Goal: Information Seeking & Learning: Compare options

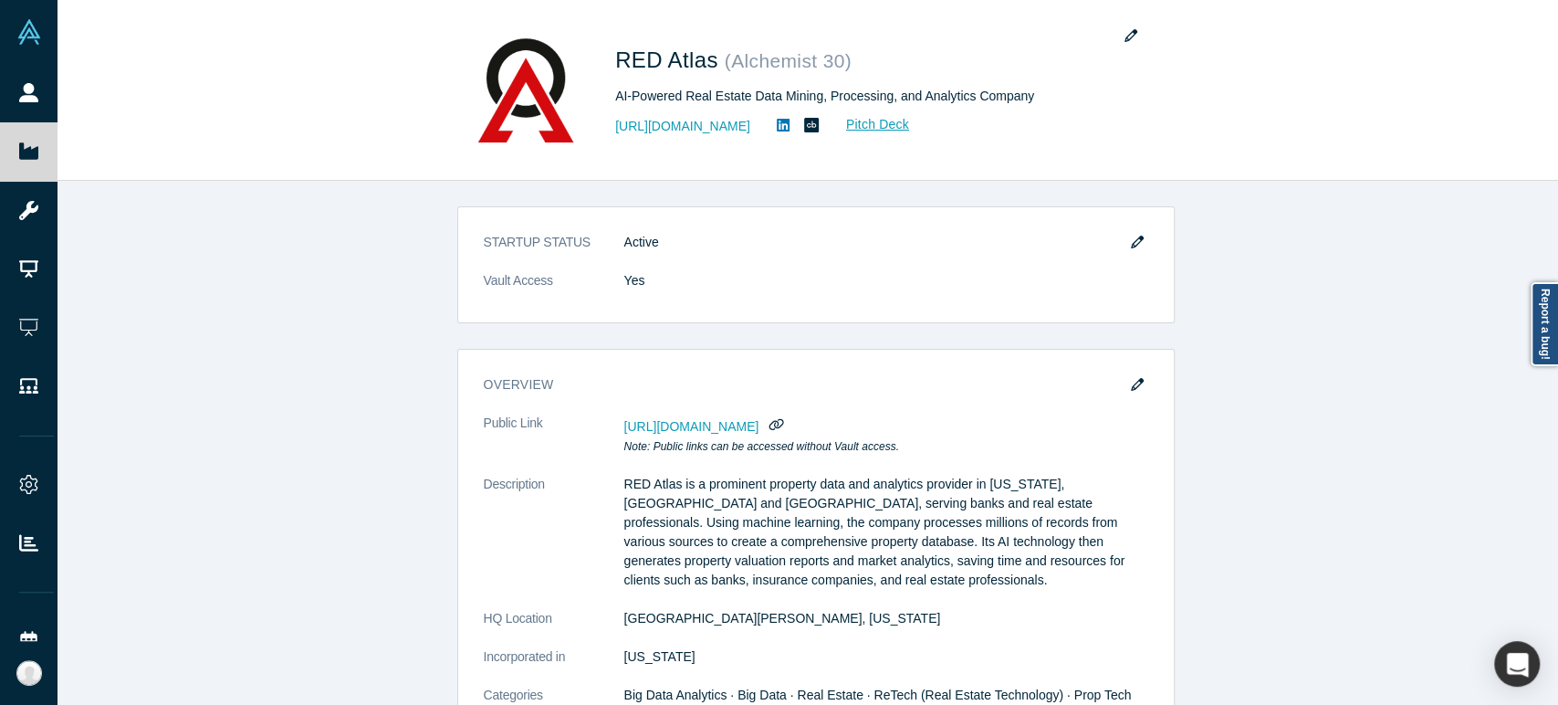
scroll to position [1014, 0]
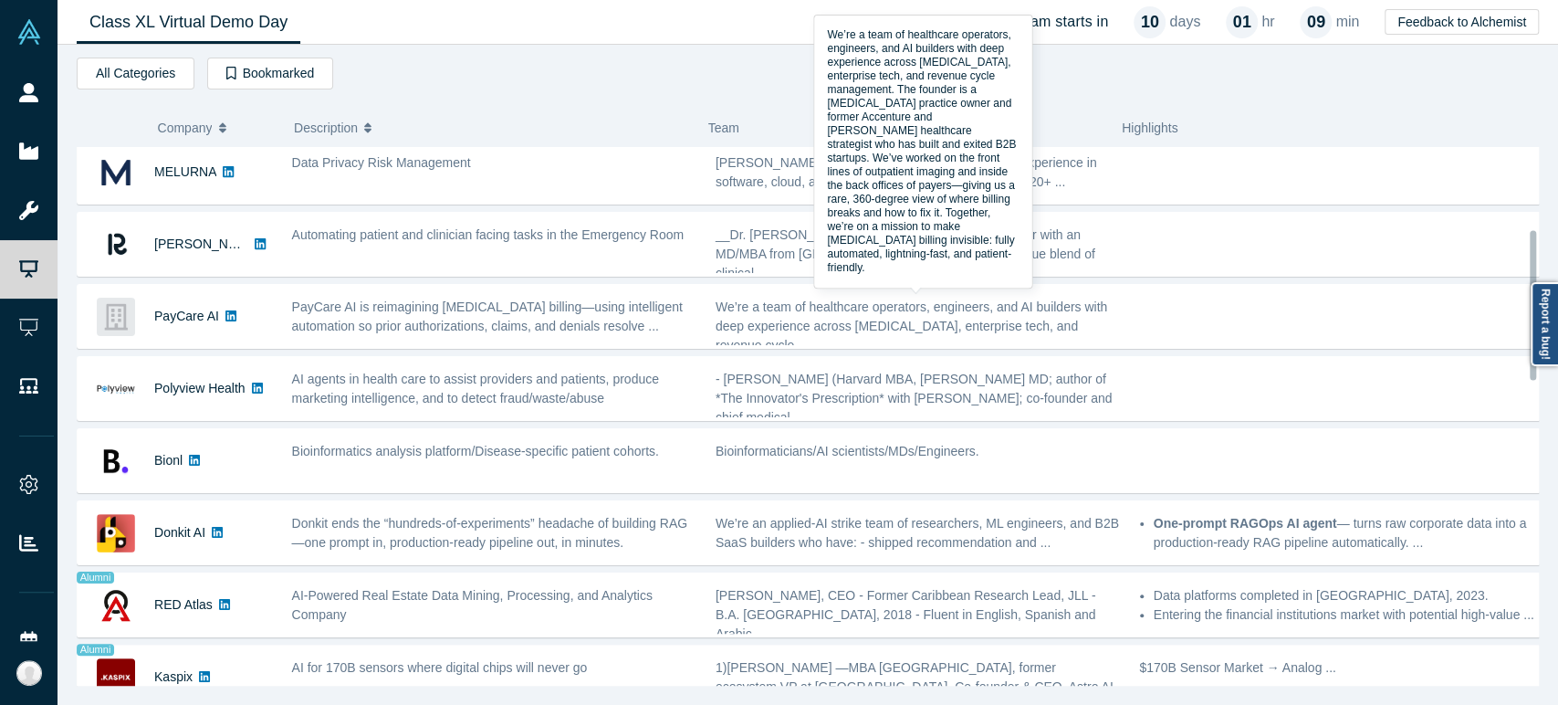
scroll to position [405, 0]
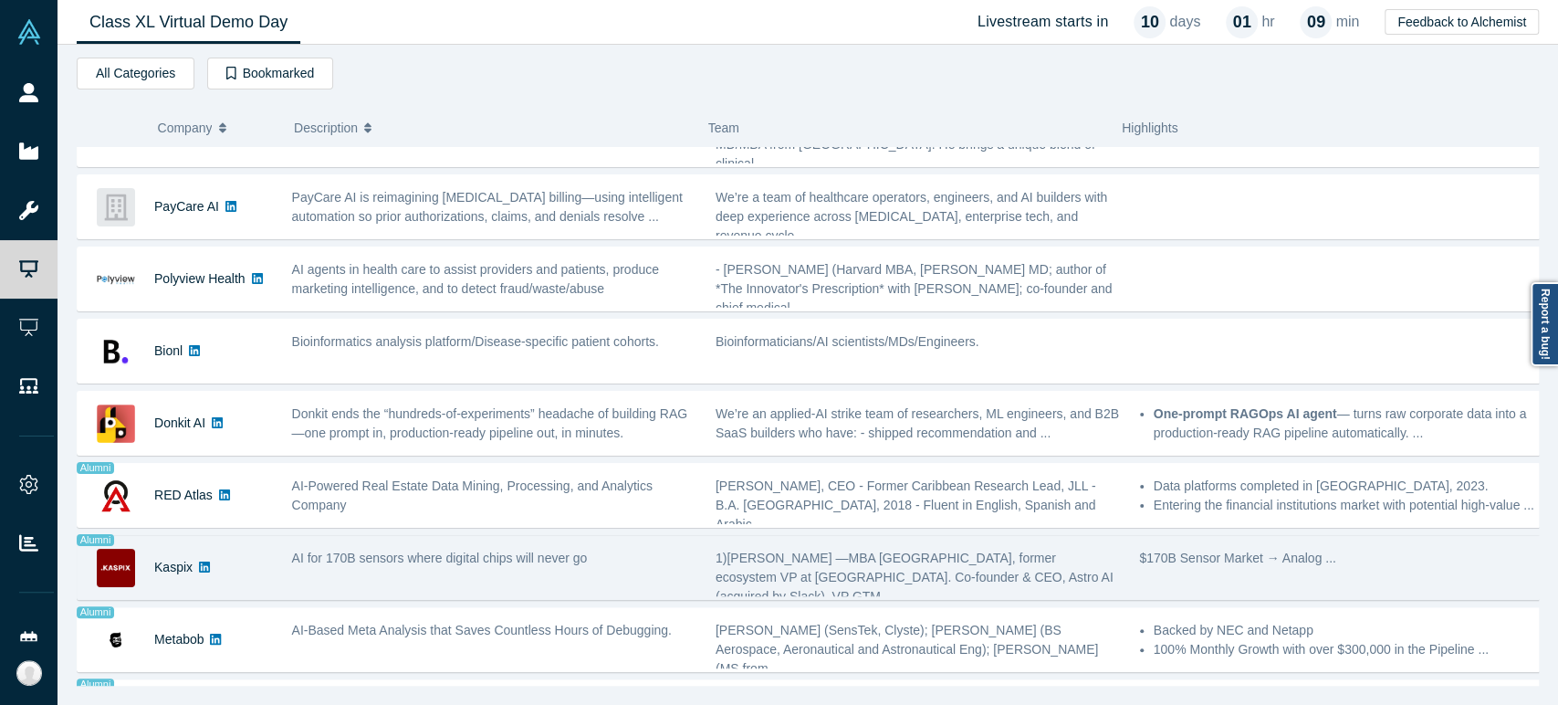
click at [231, 575] on div "Kaspix" at bounding box center [175, 567] width 195 height 63
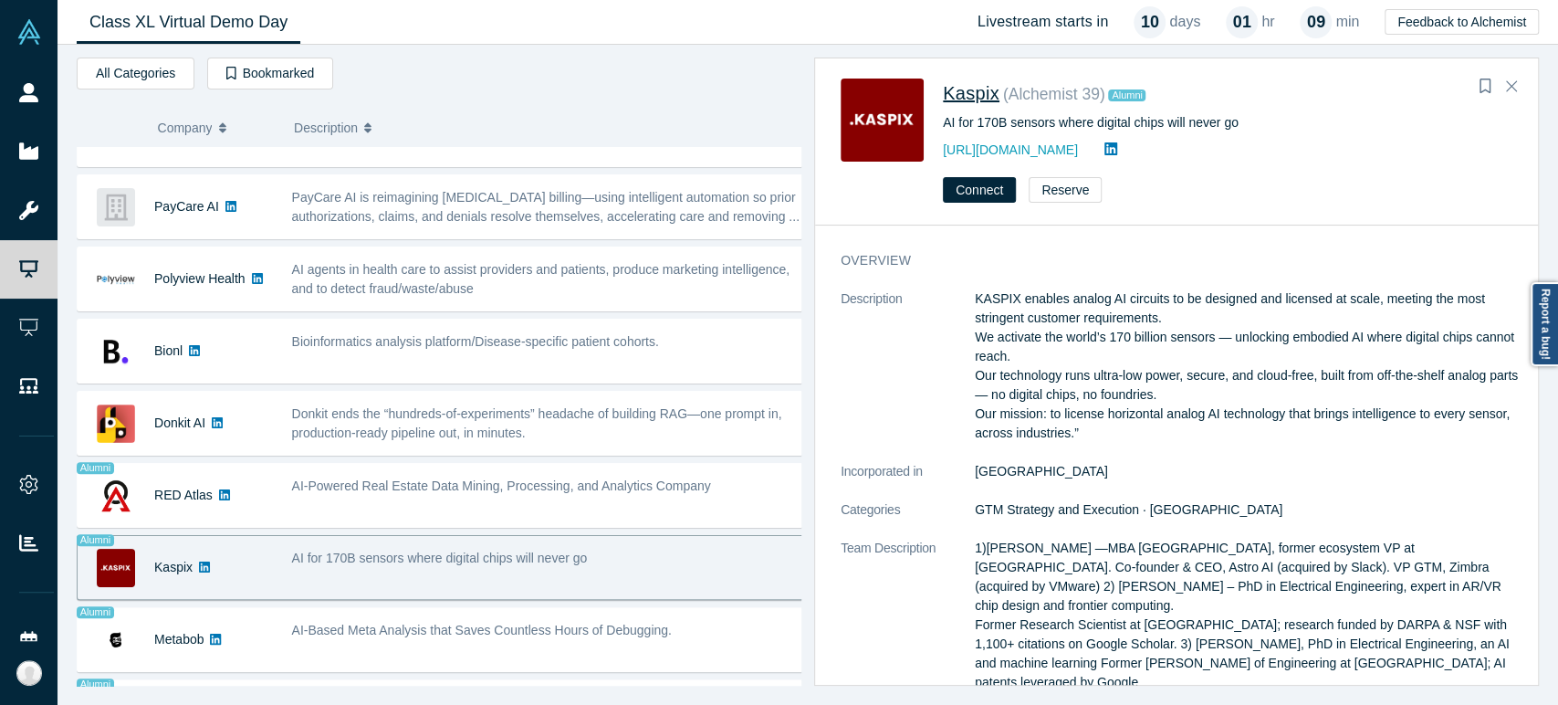
click at [986, 100] on span "Kaspix" at bounding box center [971, 93] width 57 height 20
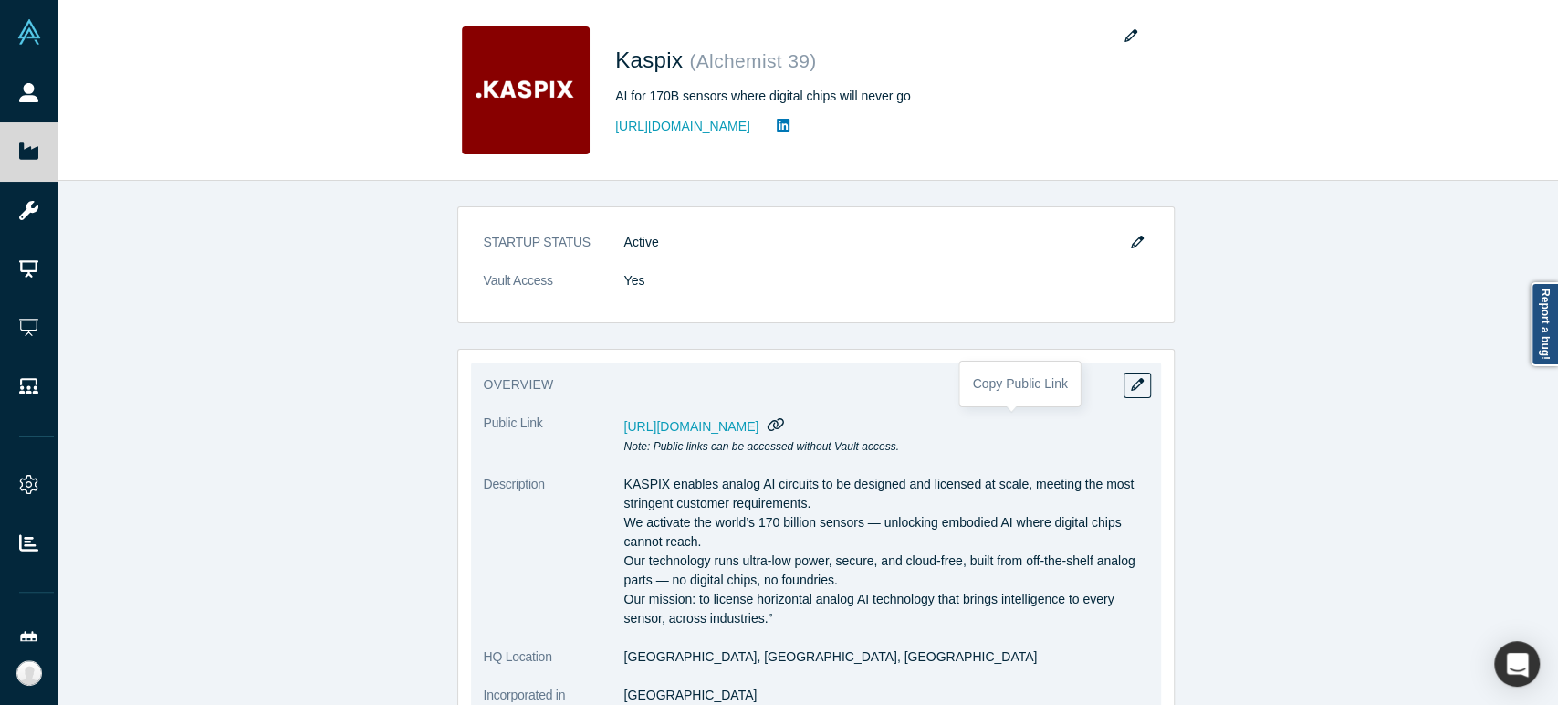
click at [785, 426] on icon "button" at bounding box center [775, 424] width 17 height 14
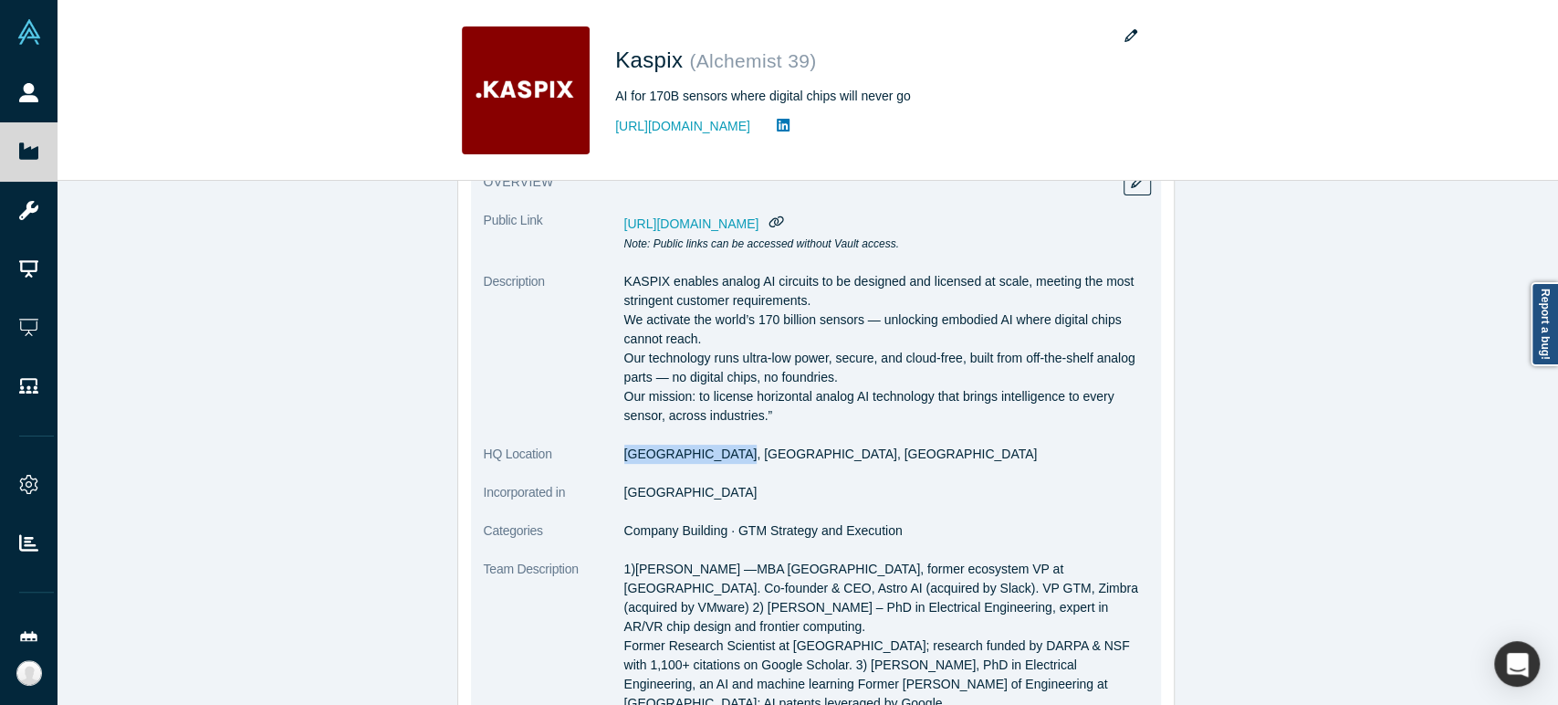
drag, startPoint x: 616, startPoint y: 458, endPoint x: 708, endPoint y: 465, distance: 92.5
click at [708, 465] on dl "Public Link [URL][DOMAIN_NAME] Note: Public links can be accessed without Vault…" at bounding box center [816, 634] width 664 height 847
click at [718, 458] on dd "[GEOGRAPHIC_DATA], [GEOGRAPHIC_DATA], [GEOGRAPHIC_DATA]" at bounding box center [886, 453] width 524 height 19
drag, startPoint x: 618, startPoint y: 456, endPoint x: 715, endPoint y: 460, distance: 97.7
click at [715, 460] on dd "[GEOGRAPHIC_DATA], [GEOGRAPHIC_DATA], [GEOGRAPHIC_DATA]" at bounding box center [886, 453] width 524 height 19
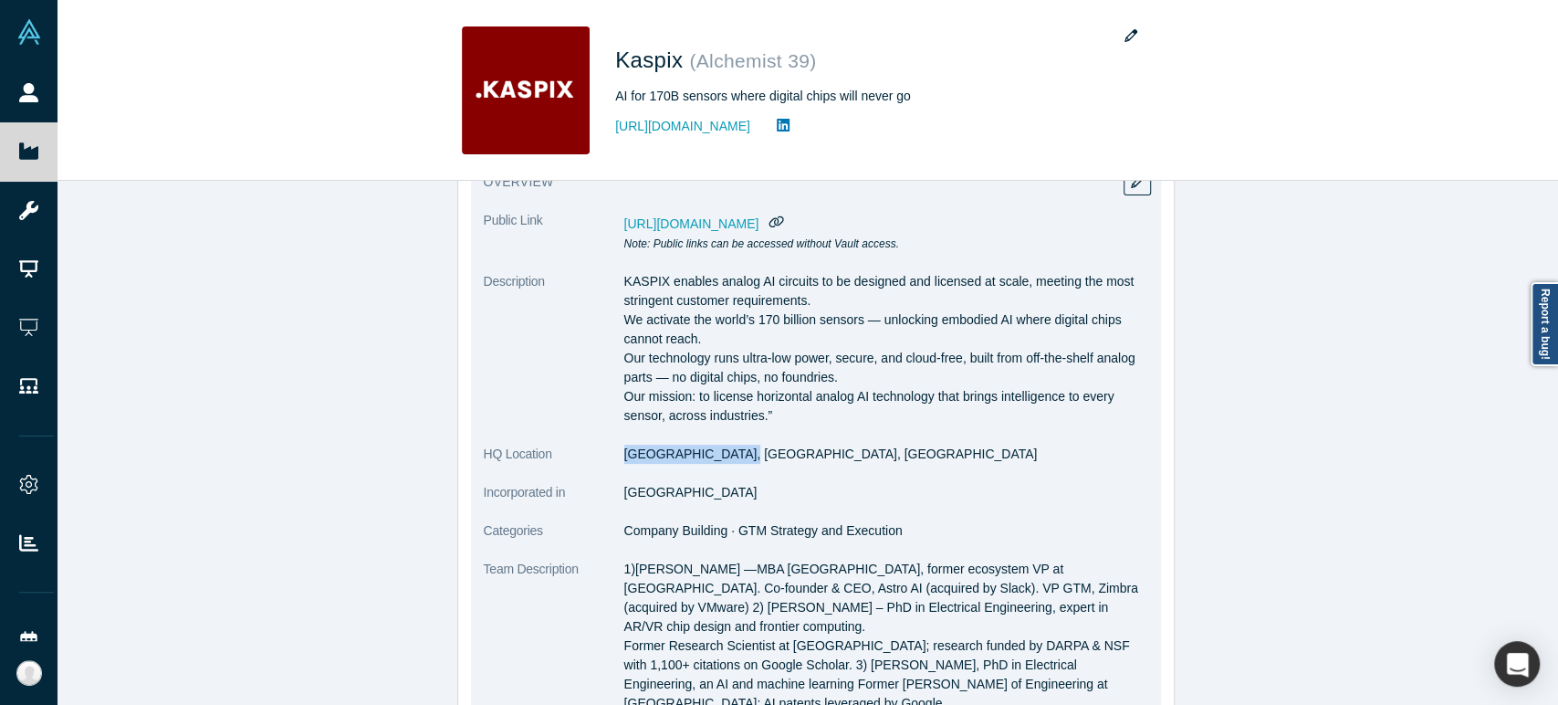
copy dd "[GEOGRAPHIC_DATA], [GEOGRAPHIC_DATA], [GEOGRAPHIC_DATA]"
drag, startPoint x: 615, startPoint y: 495, endPoint x: 688, endPoint y: 491, distance: 73.1
click at [688, 491] on dd "[GEOGRAPHIC_DATA]" at bounding box center [886, 492] width 524 height 19
copy dd "[GEOGRAPHIC_DATA]"
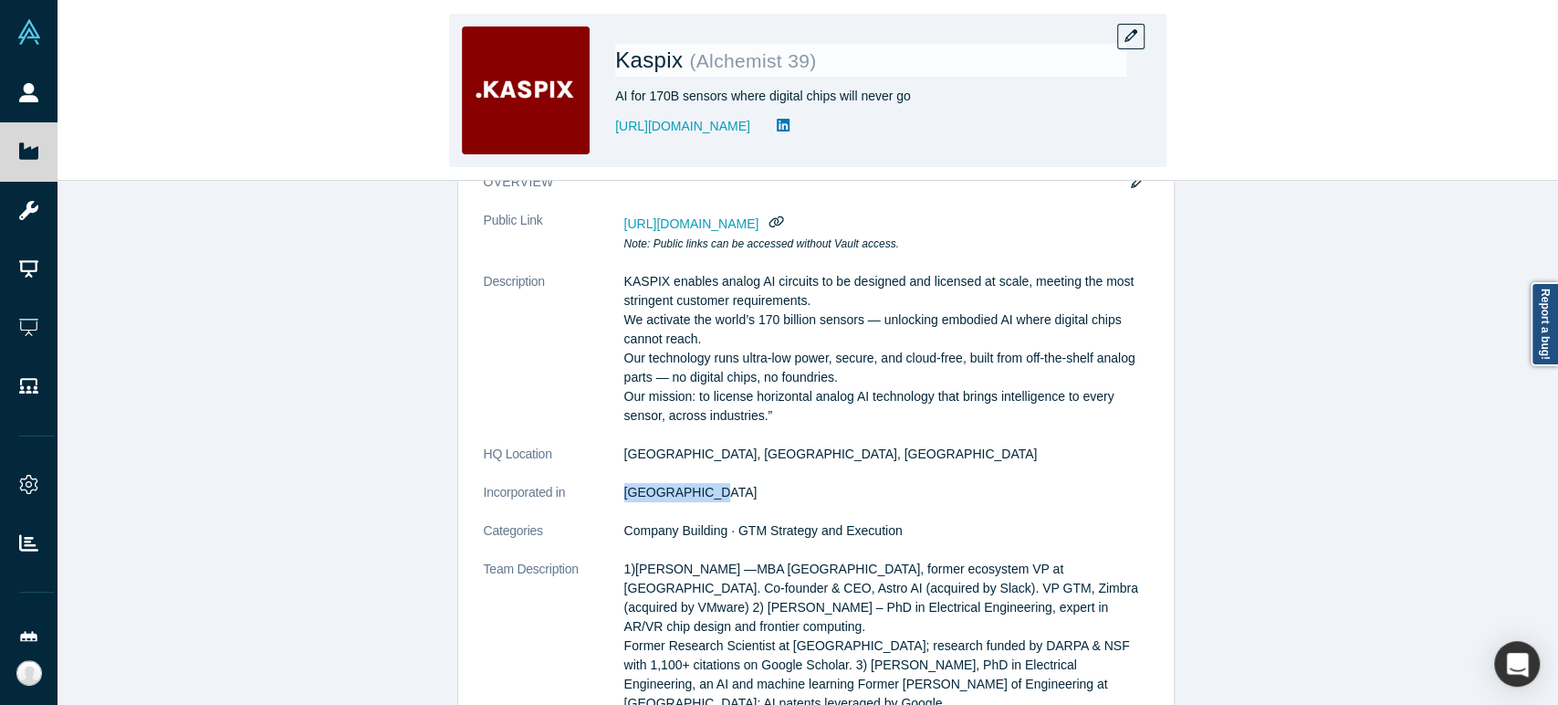
drag, startPoint x: 616, startPoint y: 99, endPoint x: 913, endPoint y: 93, distance: 296.6
click at [913, 93] on div "AI for 170B sensors where digital chips will never go" at bounding box center [870, 96] width 511 height 19
copy div "AI for 170B sensors where digital chips will never go"
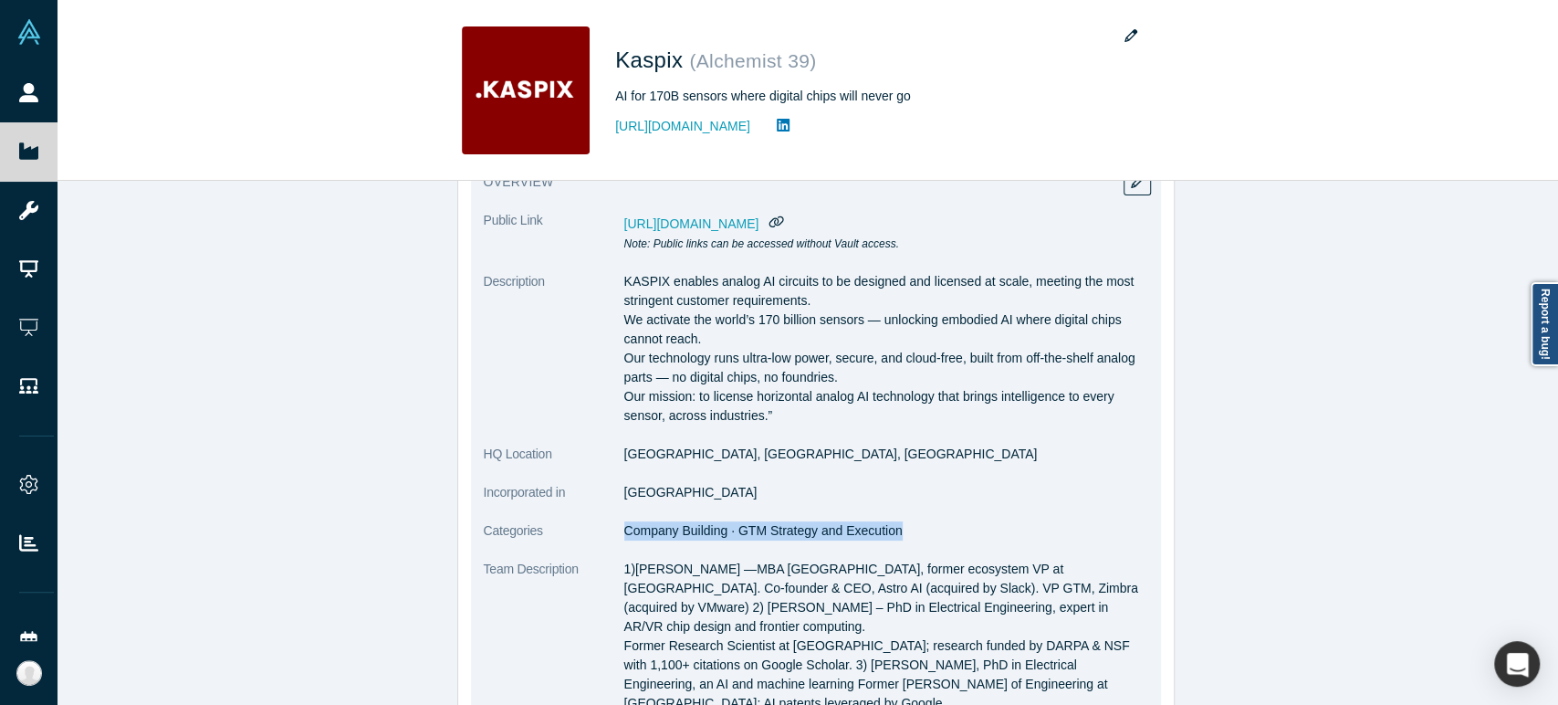
drag, startPoint x: 619, startPoint y: 533, endPoint x: 886, endPoint y: 533, distance: 267.4
click at [886, 533] on span "Company Building · GTM Strategy and Execution" at bounding box center [763, 530] width 278 height 15
copy span "Company Building · GTM Strategy and Execution"
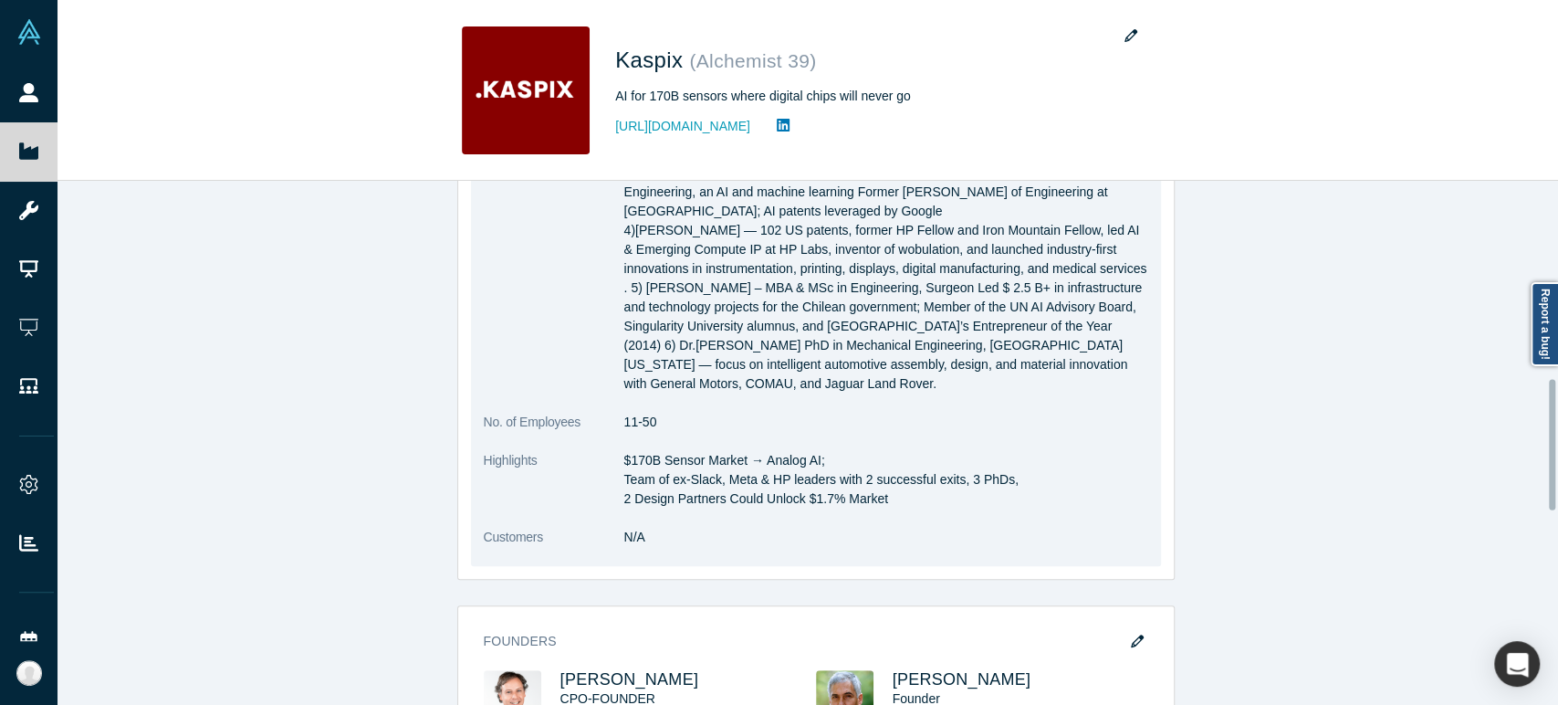
scroll to position [810, 0]
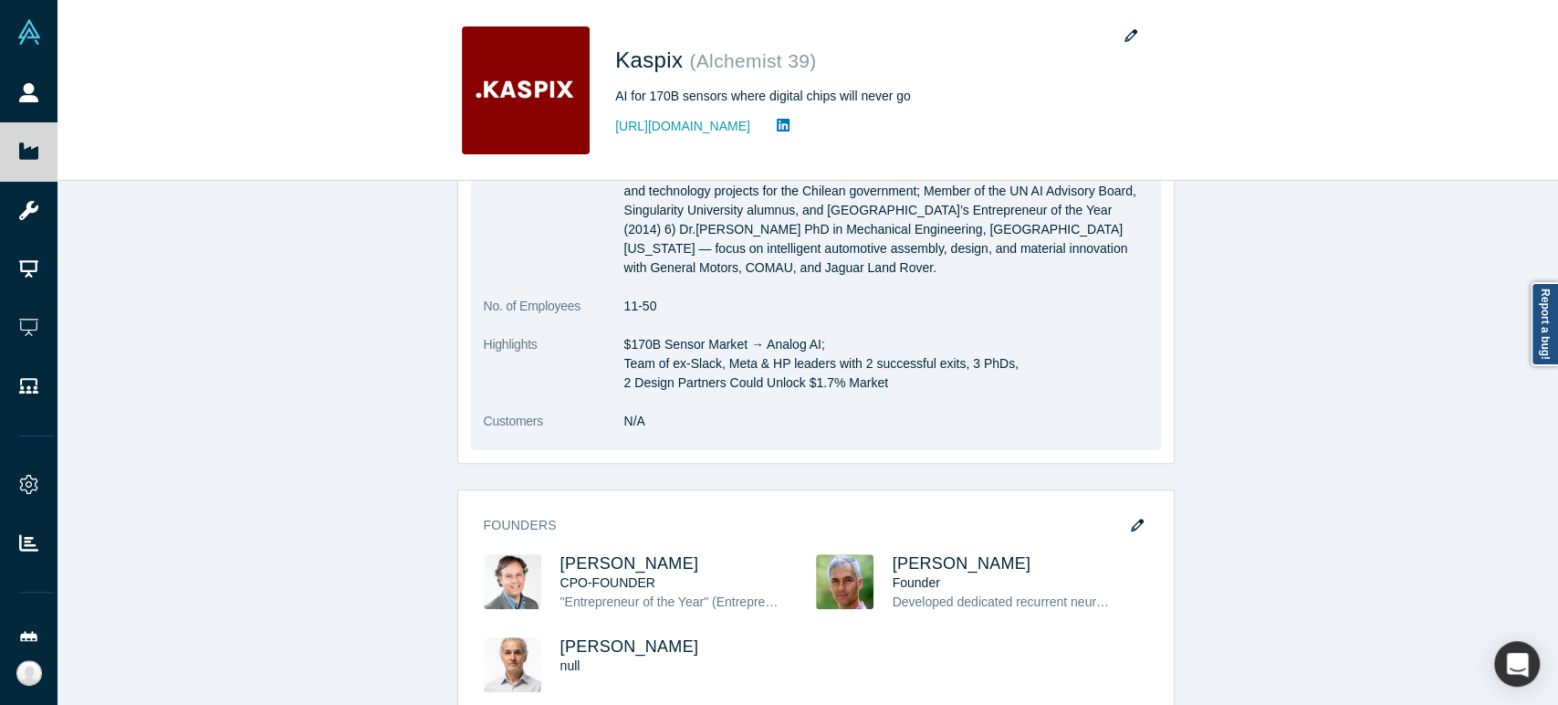
drag, startPoint x: 617, startPoint y: 327, endPoint x: 872, endPoint y: 365, distance: 258.4
click at [872, 365] on p "$170B Sensor Market → Analog AI; Team of ex-Slack, Meta & HP leaders with 2 suc…" at bounding box center [886, 363] width 524 height 57
copy p "$170B Sensor Market → Analog AI; Team of ex-Slack, Meta & HP leaders with 2 suc…"
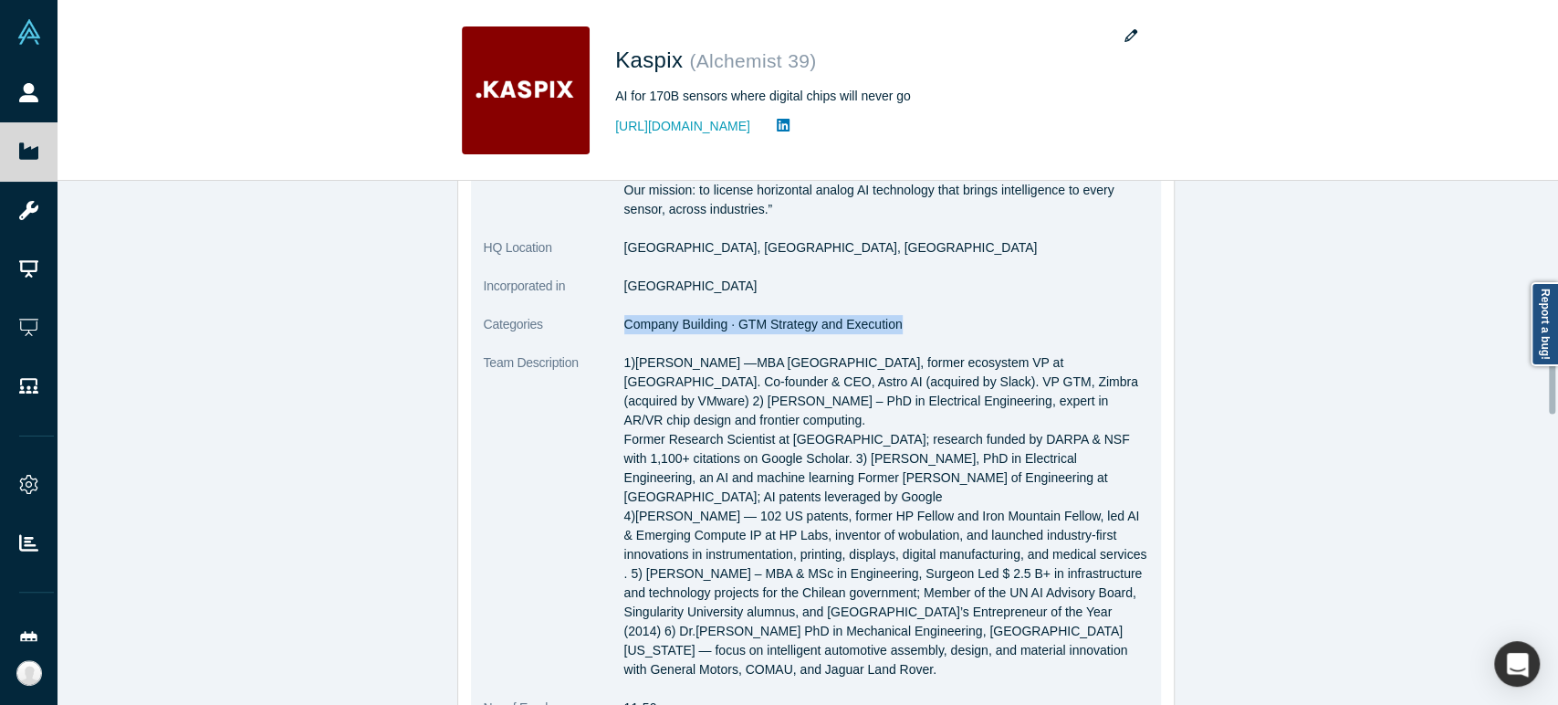
scroll to position [405, 0]
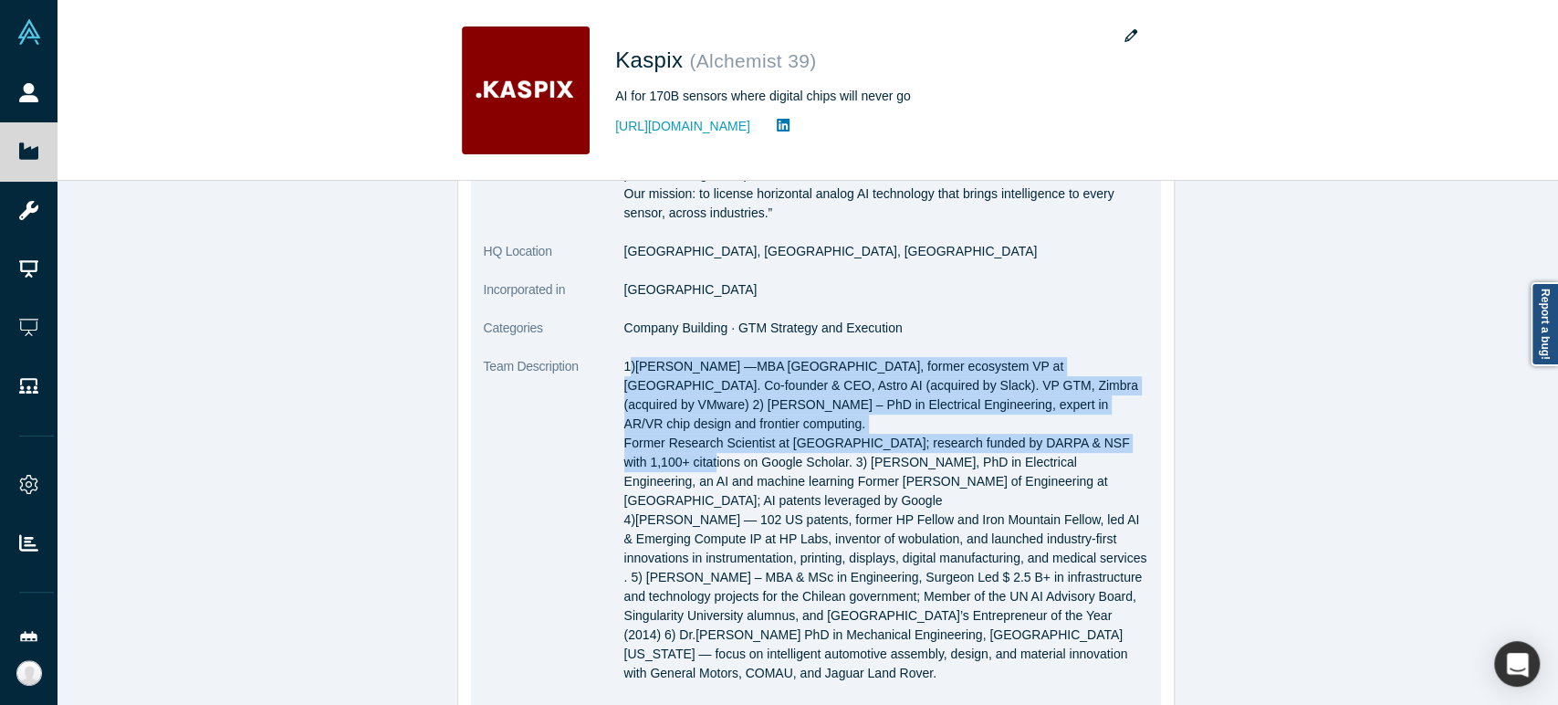
drag, startPoint x: 620, startPoint y: 368, endPoint x: 662, endPoint y: 448, distance: 90.6
click at [662, 448] on p "1)[PERSON_NAME] —MBA [GEOGRAPHIC_DATA], former ecosystem VP at [GEOGRAPHIC_DATA…" at bounding box center [886, 520] width 524 height 326
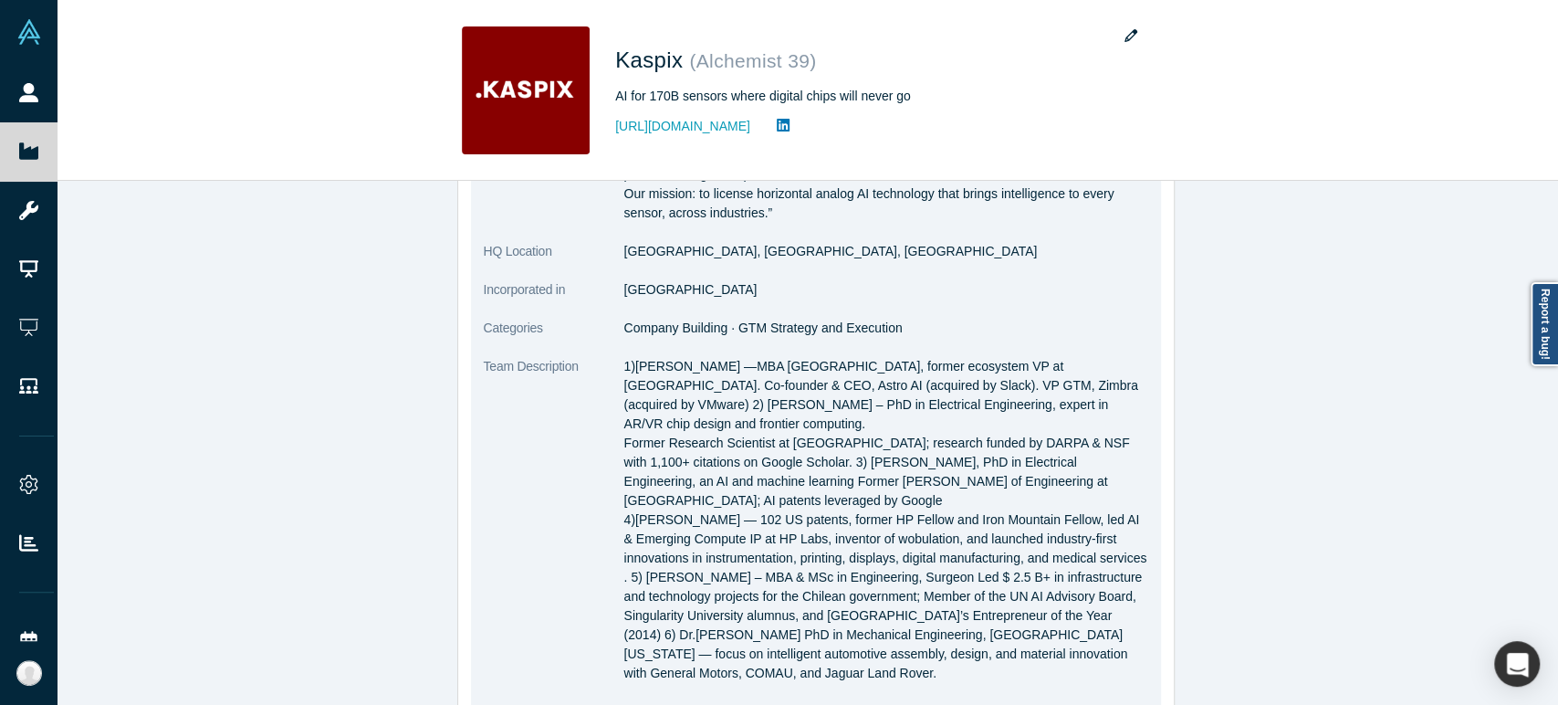
click at [606, 373] on dt "Team Description" at bounding box center [554, 529] width 141 height 345
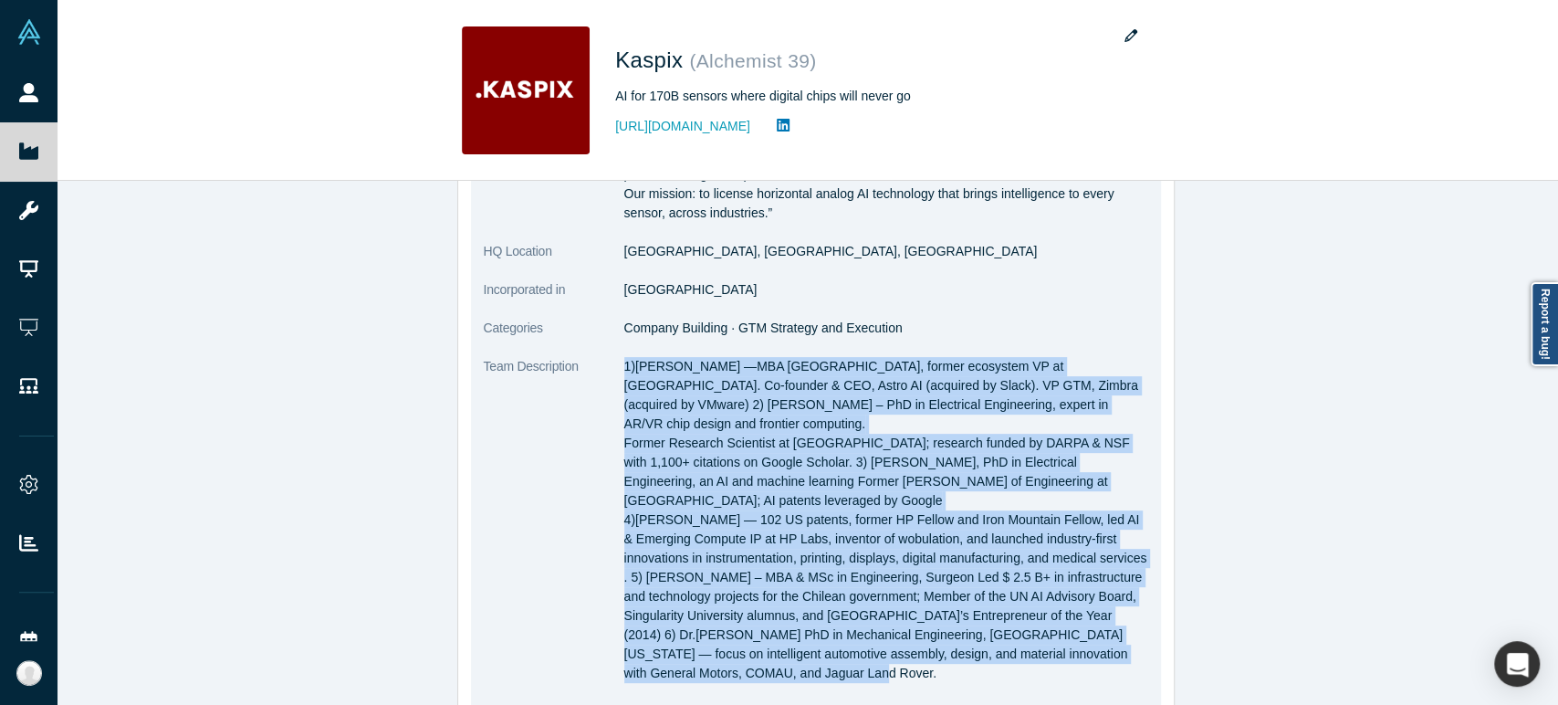
drag, startPoint x: 615, startPoint y: 367, endPoint x: 725, endPoint y: 651, distance: 304.2
click at [725, 651] on p "1)[PERSON_NAME] —MBA [GEOGRAPHIC_DATA], former ecosystem VP at [GEOGRAPHIC_DATA…" at bounding box center [886, 520] width 524 height 326
copy p "2)Lore Ipsumd —SIT Ametcons Adipiscinge, seddoe temporinc UT la Etdol. Ma-aliqu…"
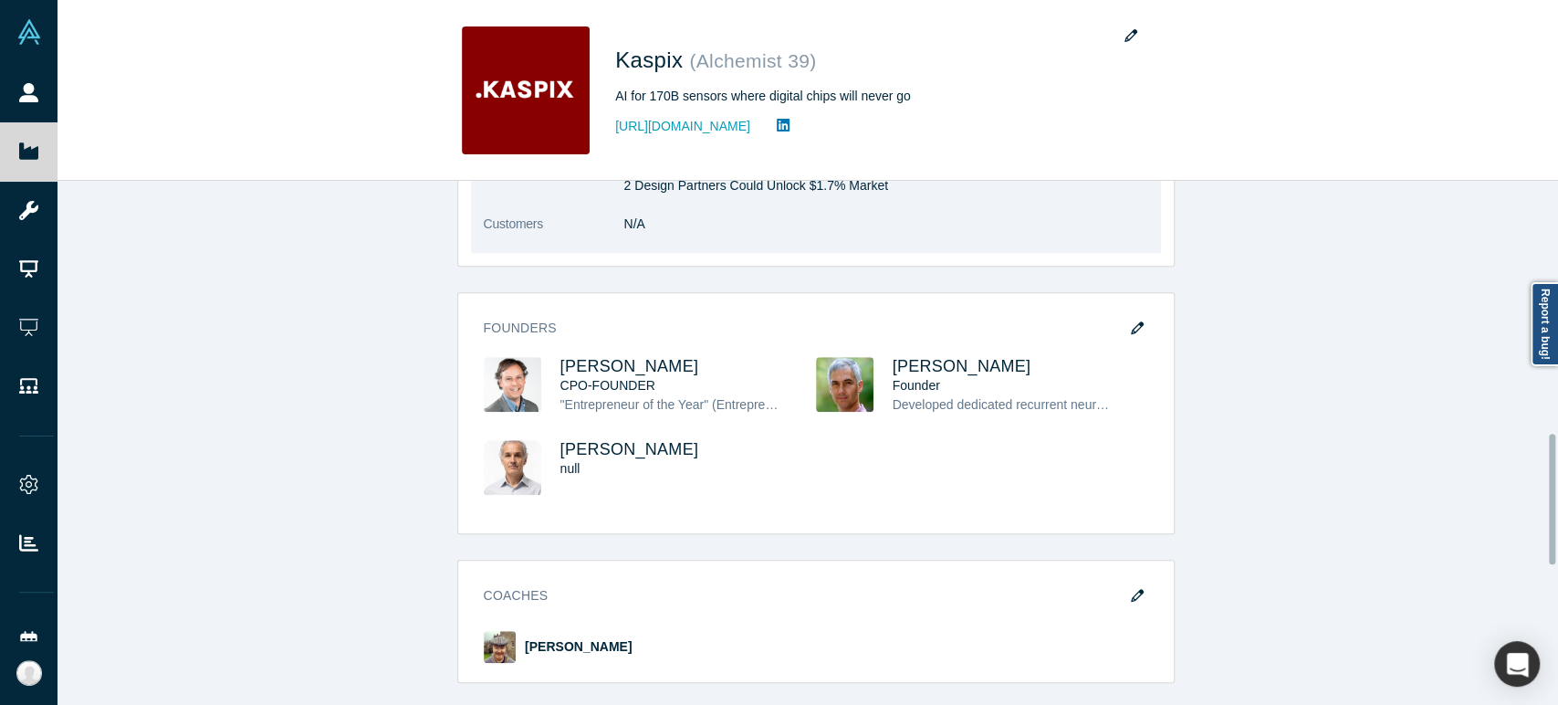
scroll to position [1014, 0]
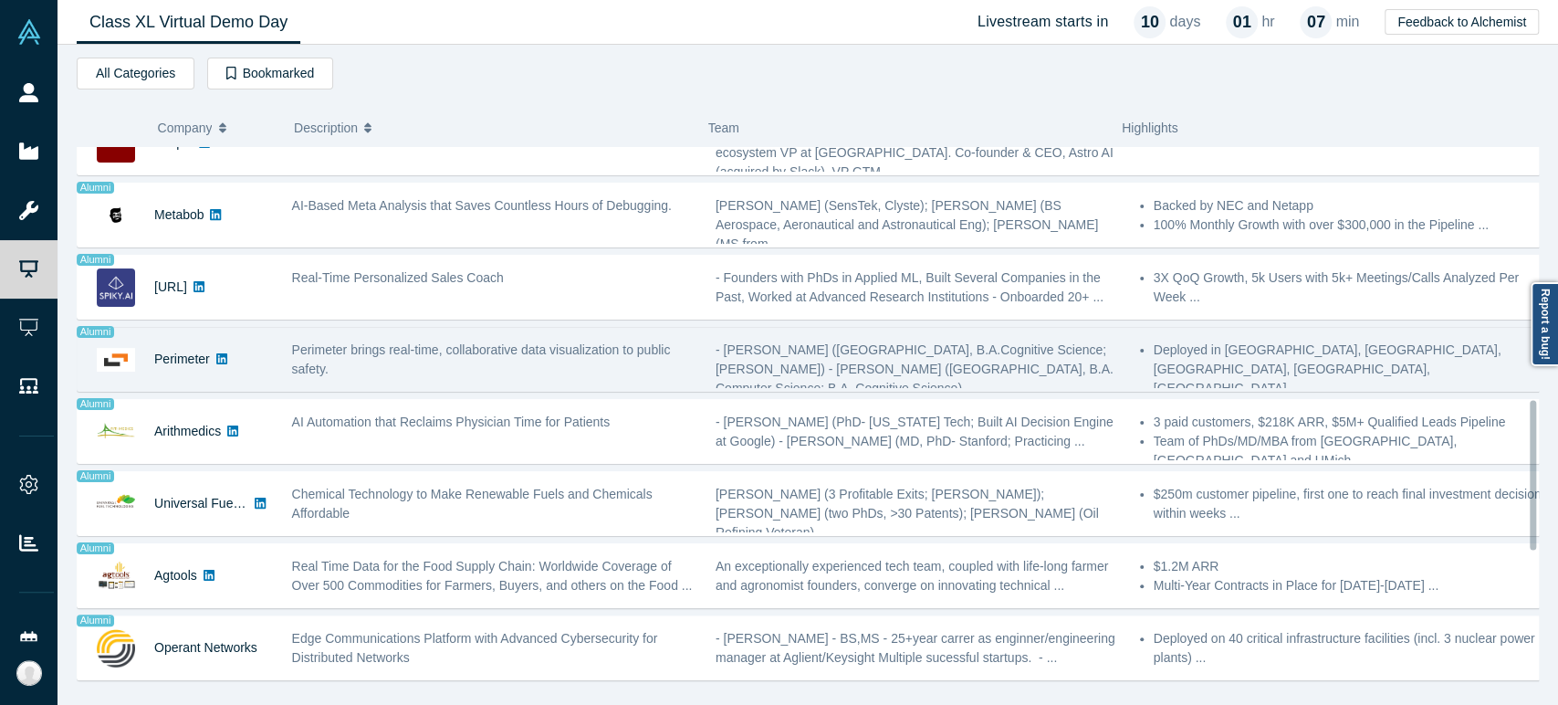
scroll to position [709, 0]
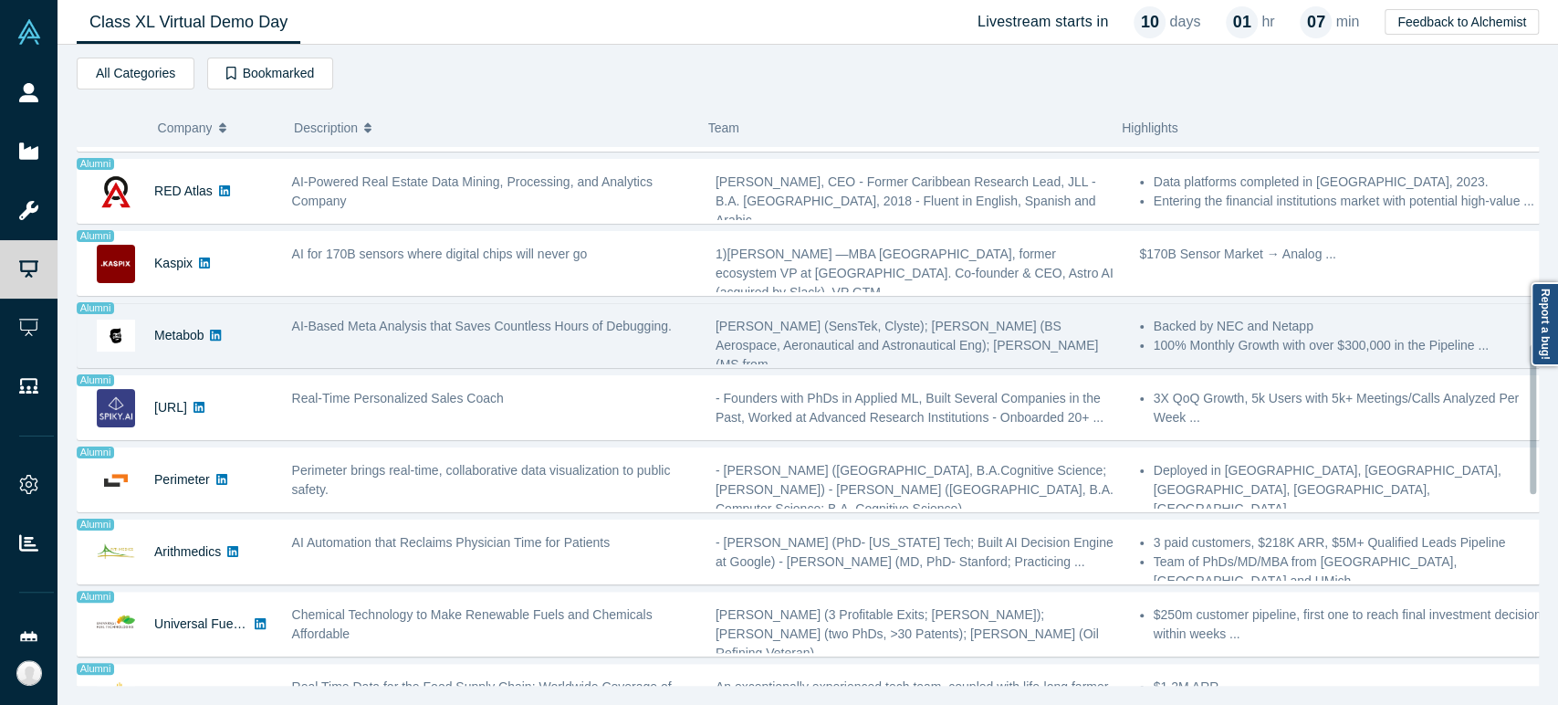
click at [177, 345] on div "Metabob" at bounding box center [178, 335] width 49 height 63
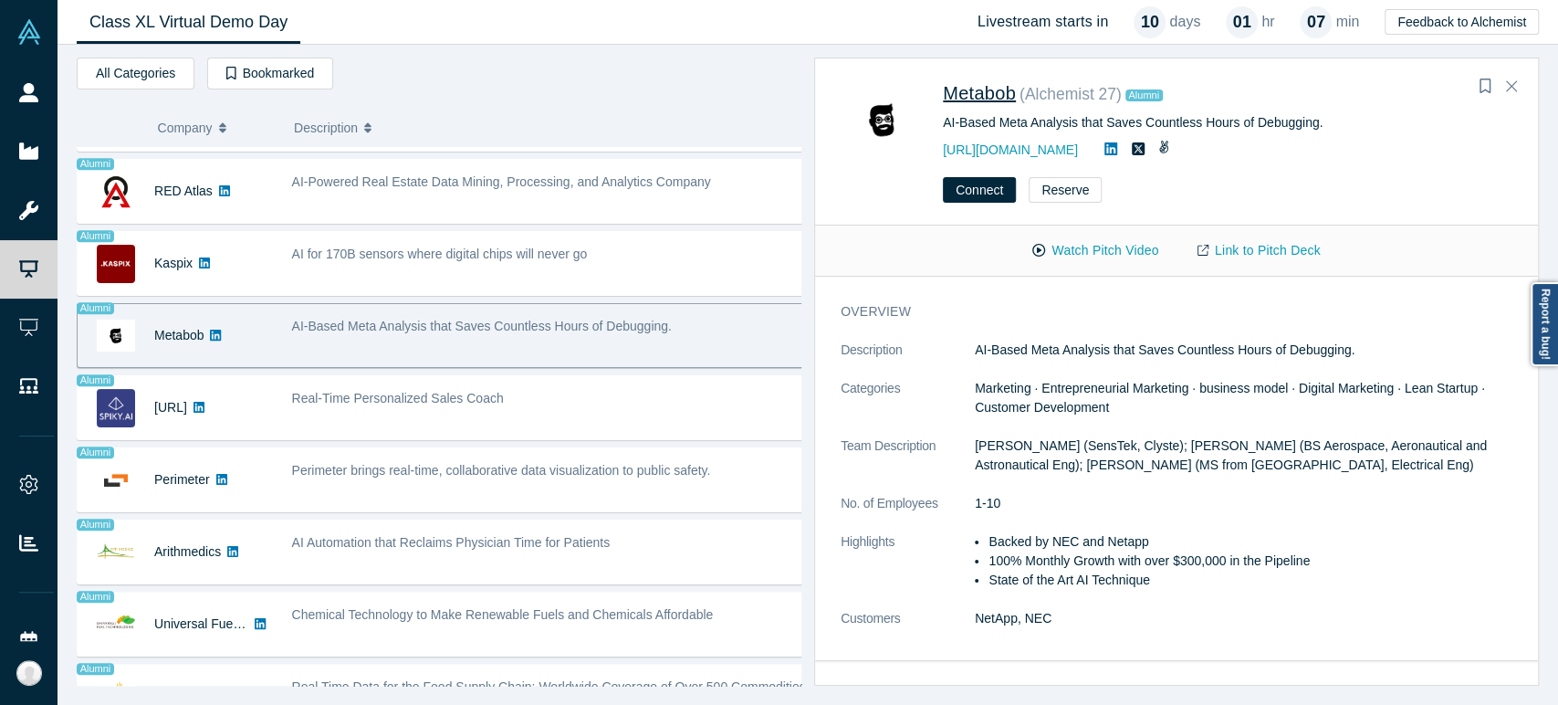
click at [980, 96] on span "Metabob" at bounding box center [979, 93] width 73 height 20
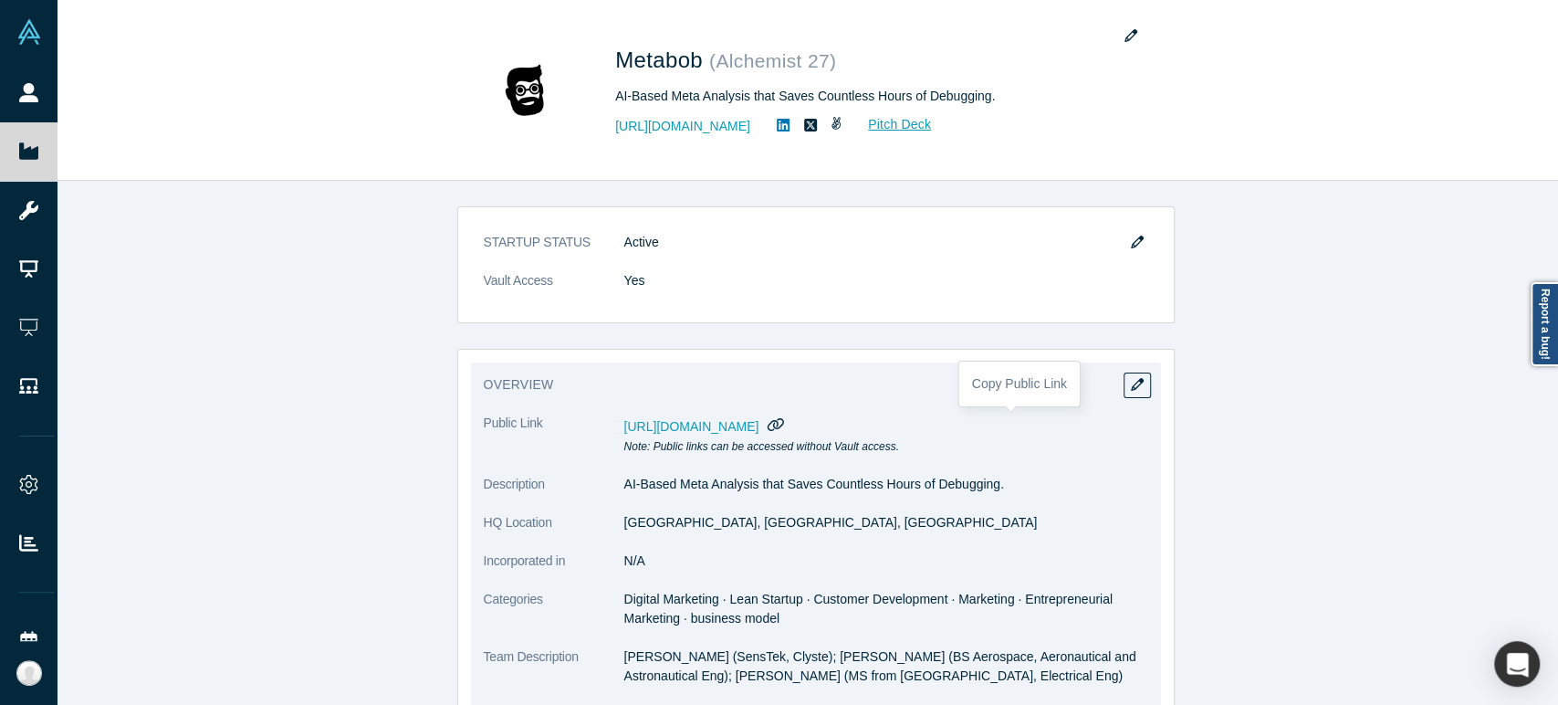
click at [785, 425] on icon "button" at bounding box center [775, 424] width 17 height 14
drag, startPoint x: 619, startPoint y: 526, endPoint x: 716, endPoint y: 524, distance: 97.7
click at [716, 524] on dd "[GEOGRAPHIC_DATA], [GEOGRAPHIC_DATA], [GEOGRAPHIC_DATA]" at bounding box center [886, 522] width 524 height 19
copy dd "[GEOGRAPHIC_DATA], [GEOGRAPHIC_DATA], [GEOGRAPHIC_DATA]"
click at [632, 563] on dd "N/A" at bounding box center [886, 560] width 524 height 19
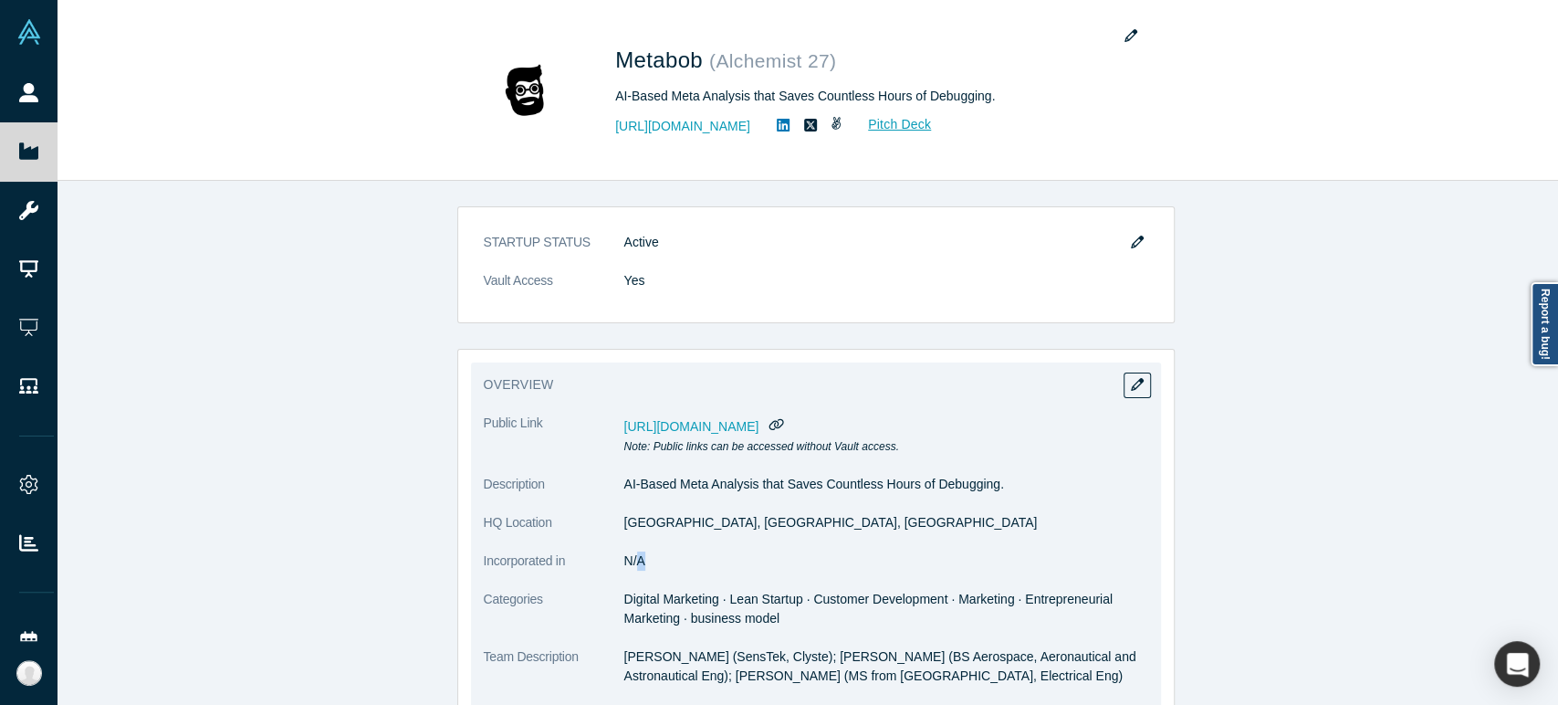
click at [631, 563] on dd "N/A" at bounding box center [886, 560] width 524 height 19
click at [624, 561] on dd "N/A" at bounding box center [886, 560] width 524 height 19
drag, startPoint x: 616, startPoint y: 566, endPoint x: 636, endPoint y: 563, distance: 20.3
click at [636, 563] on dd "N/A" at bounding box center [886, 560] width 524 height 19
copy dd "N/A"
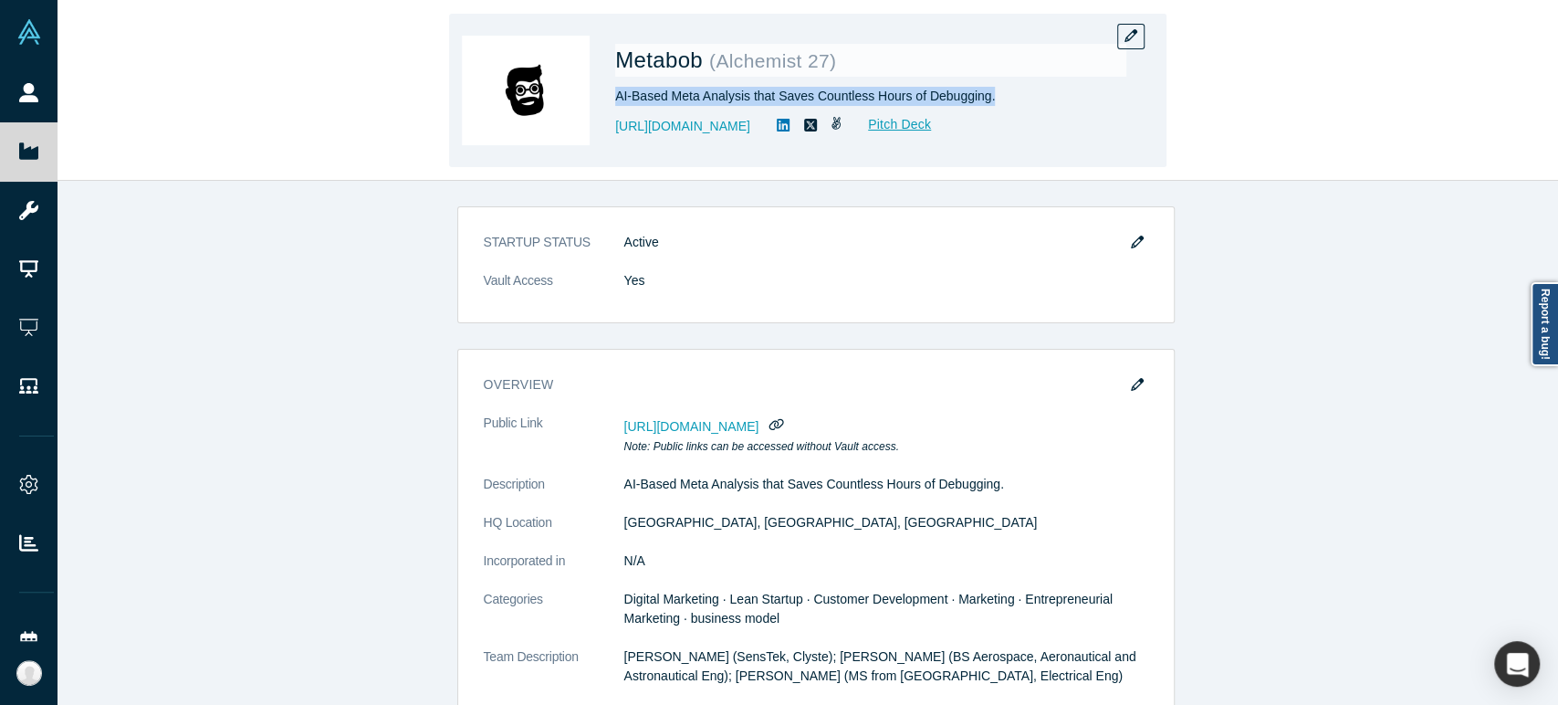
drag, startPoint x: 614, startPoint y: 99, endPoint x: 987, endPoint y: 108, distance: 372.5
click at [987, 108] on div "Metabob ( Alchemist 27 ) AI-Based Meta Analysis that Saves Countless Hours of D…" at bounding box center [870, 90] width 511 height 128
copy div "AI-Based Meta Analysis that Saves Countless Hours of Debugging."
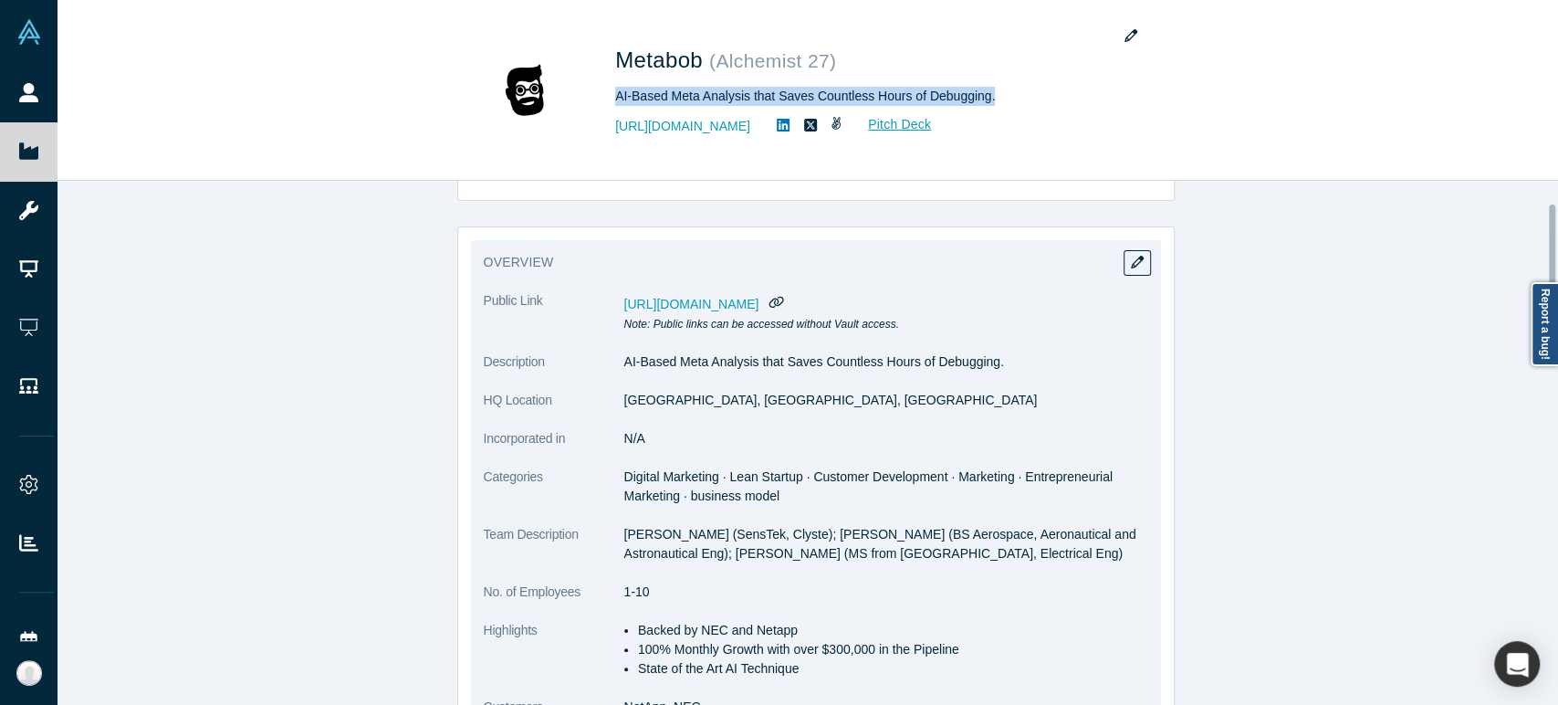
scroll to position [203, 0]
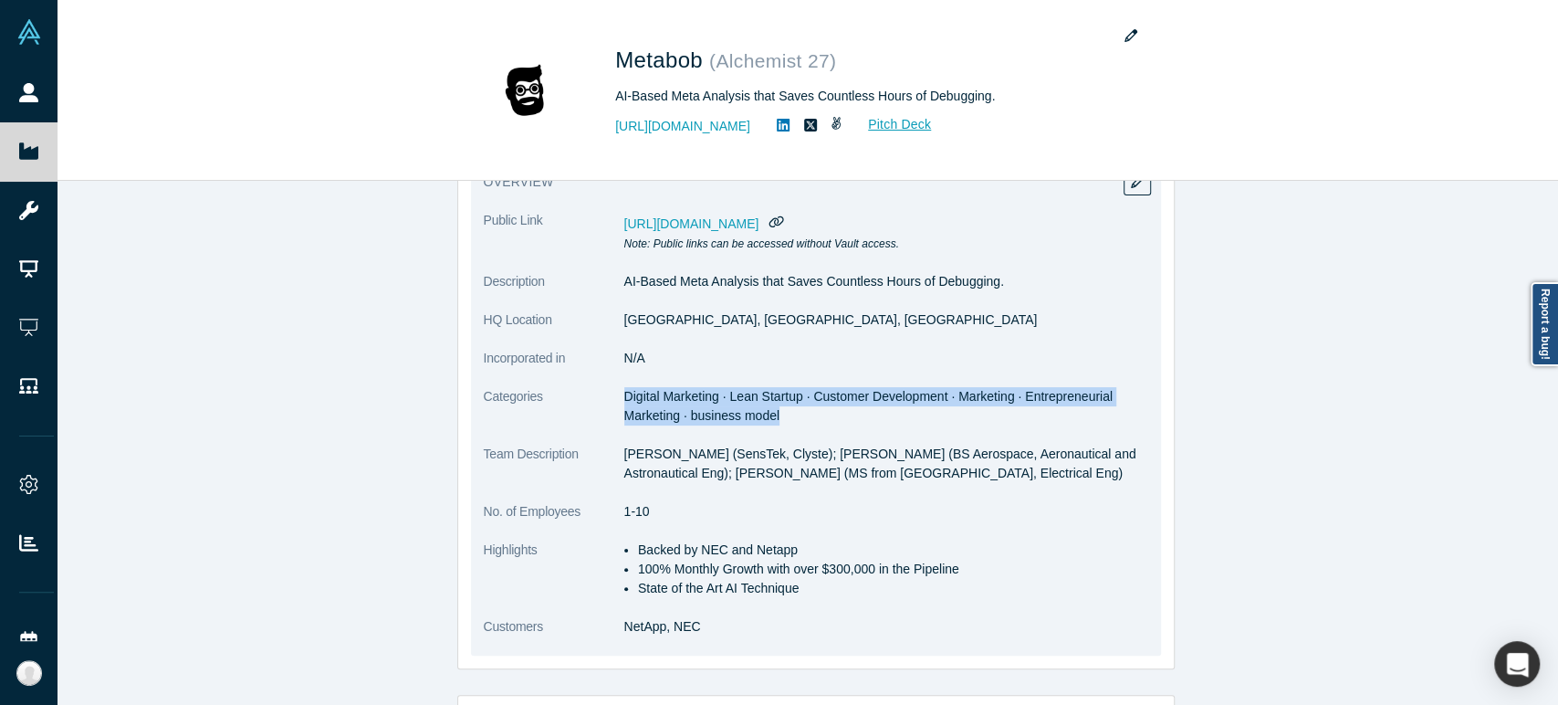
drag, startPoint x: 616, startPoint y: 397, endPoint x: 774, endPoint y: 409, distance: 158.3
click at [774, 409] on dd "Digital Marketing · Lean Startup · Customer Development · Marketing · Entrepren…" at bounding box center [886, 406] width 524 height 38
copy span "Digital Marketing · Lean Startup · Customer Development · Marketing · Entrepren…"
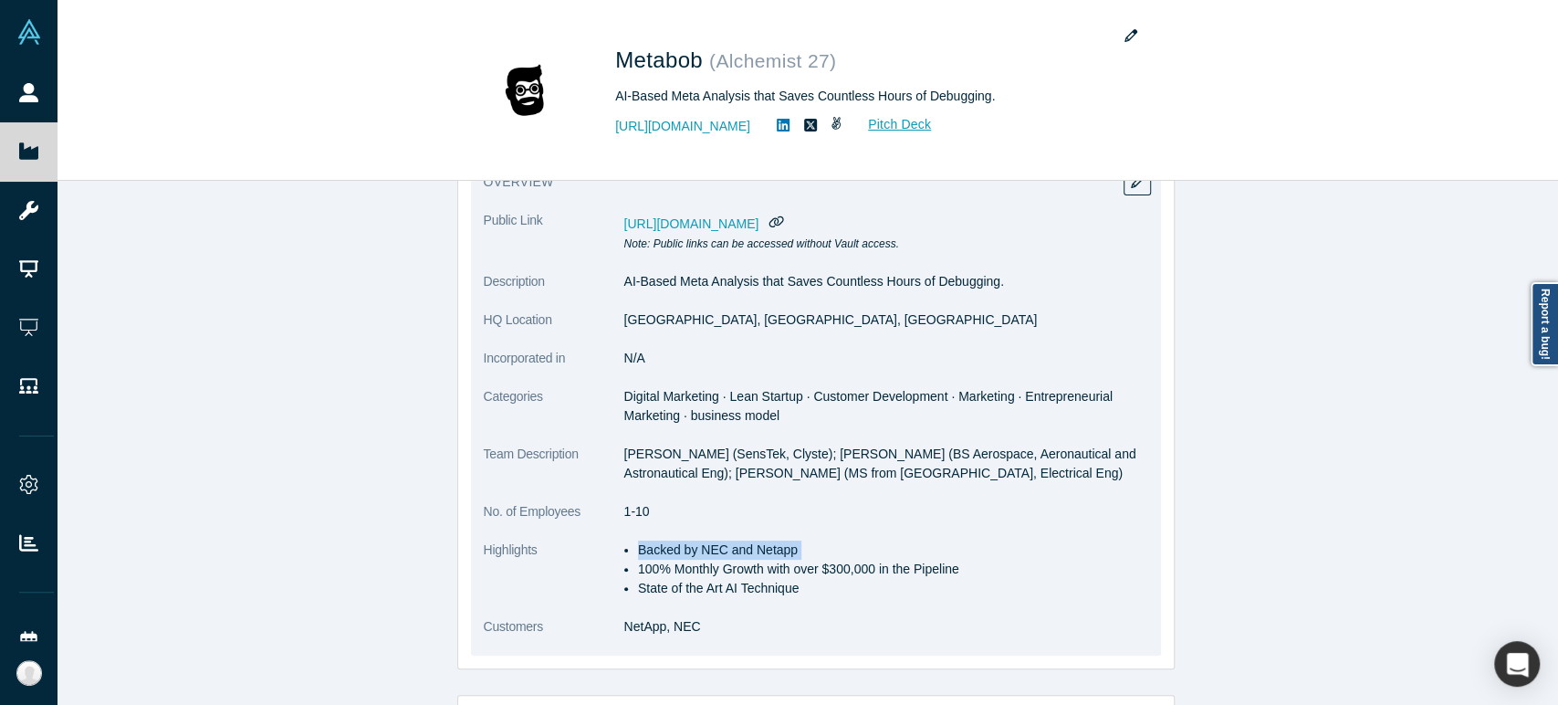
drag, startPoint x: 614, startPoint y: 548, endPoint x: 632, endPoint y: 572, distance: 29.4
click at [632, 572] on ul "Backed by NEC and Netapp 100% Monthly Growth with over $300,000 in the Pipeline…" at bounding box center [886, 568] width 524 height 57
drag, startPoint x: 609, startPoint y: 554, endPoint x: 642, endPoint y: 558, distance: 34.0
click at [642, 558] on dl "Public Link [URL][DOMAIN_NAME] Note: Public links can be accessed without Vault…" at bounding box center [816, 433] width 664 height 444
click at [693, 569] on li "100% Monthly Growth with over $300,000 in the Pipeline" at bounding box center [893, 568] width 510 height 19
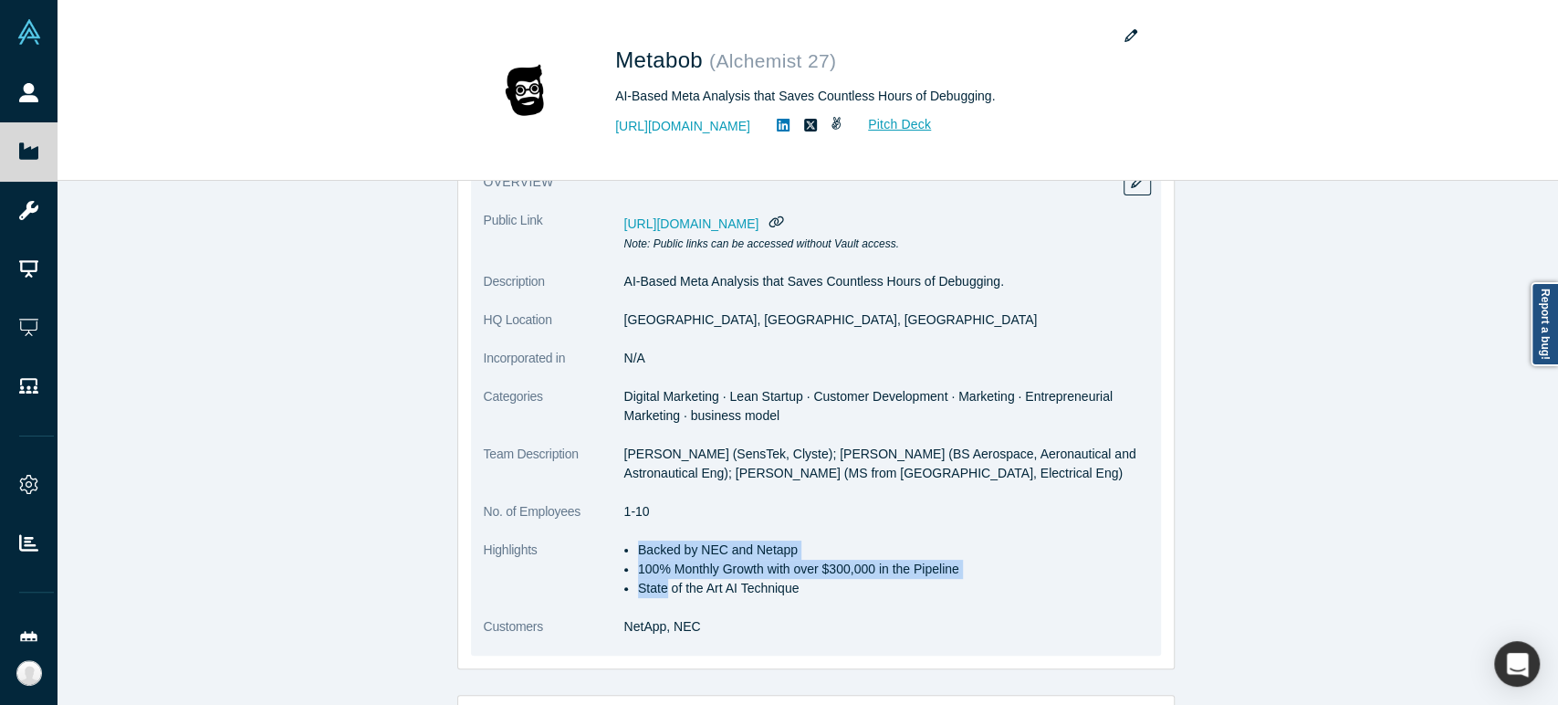
drag, startPoint x: 595, startPoint y: 551, endPoint x: 657, endPoint y: 591, distance: 73.9
click at [657, 591] on dl "Public Link [URL][DOMAIN_NAME] Note: Public links can be accessed without Vault…" at bounding box center [816, 433] width 664 height 444
click at [724, 591] on li "State of the Art AI Technique" at bounding box center [893, 588] width 510 height 19
drag, startPoint x: 633, startPoint y: 553, endPoint x: 801, endPoint y: 593, distance: 172.7
click at [801, 593] on ul "Backed by NEC and Netapp 100% Monthly Growth with over $300,000 in the Pipeline…" at bounding box center [886, 568] width 524 height 57
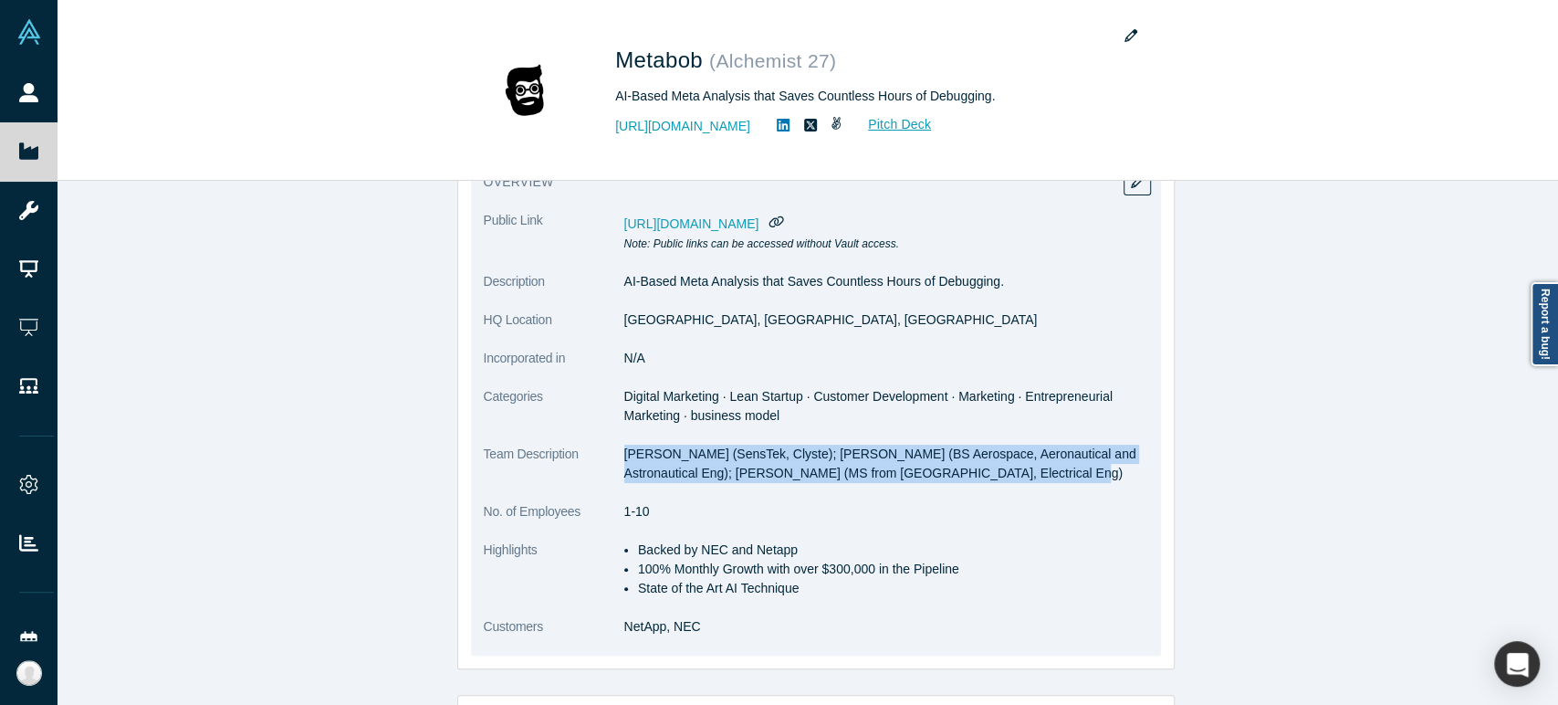
drag, startPoint x: 618, startPoint y: 455, endPoint x: 1010, endPoint y: 484, distance: 393.4
click at [1010, 484] on dl "Public Link [URL][DOMAIN_NAME] Note: Public links can be accessed without Vault…" at bounding box center [816, 433] width 664 height 444
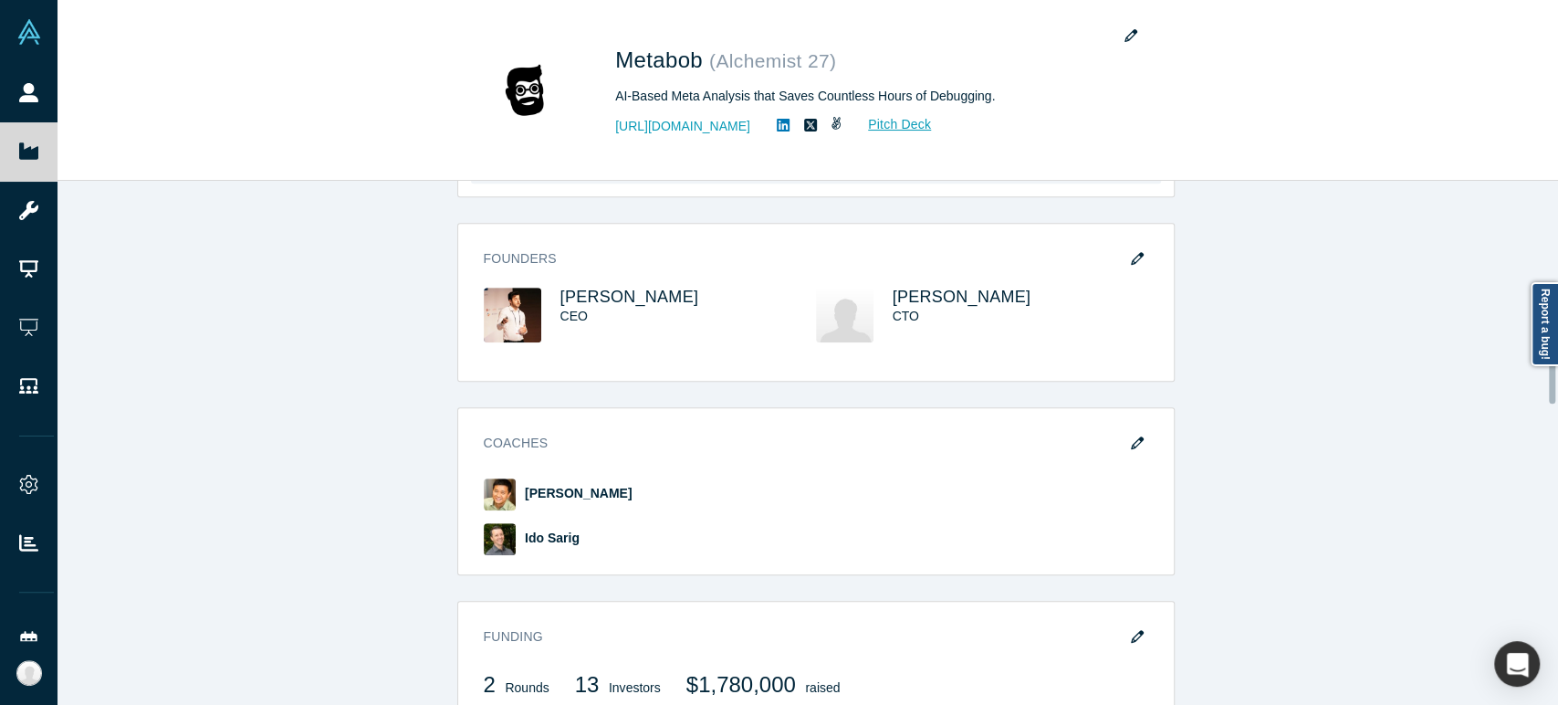
scroll to position [709, 0]
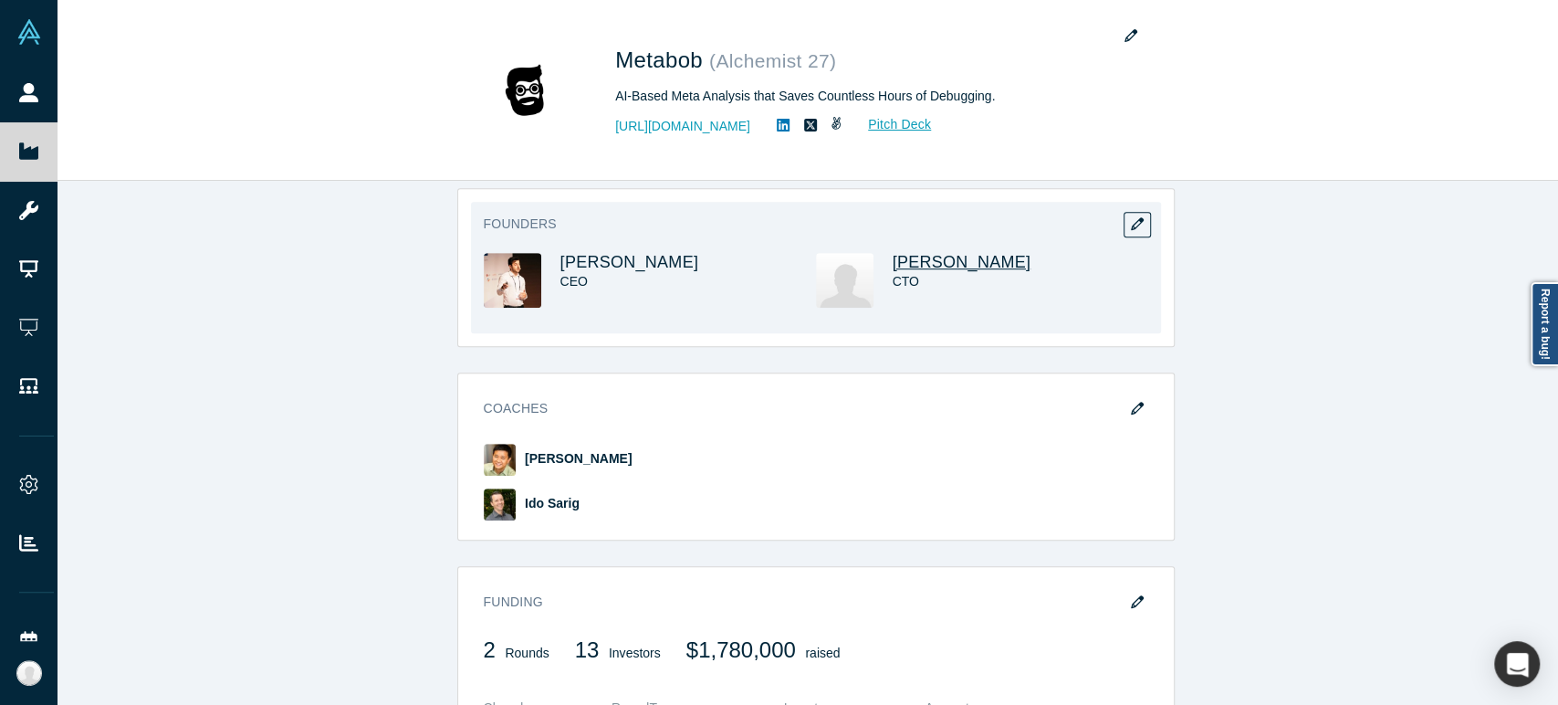
click at [949, 257] on span "[PERSON_NAME]" at bounding box center [962, 262] width 139 height 18
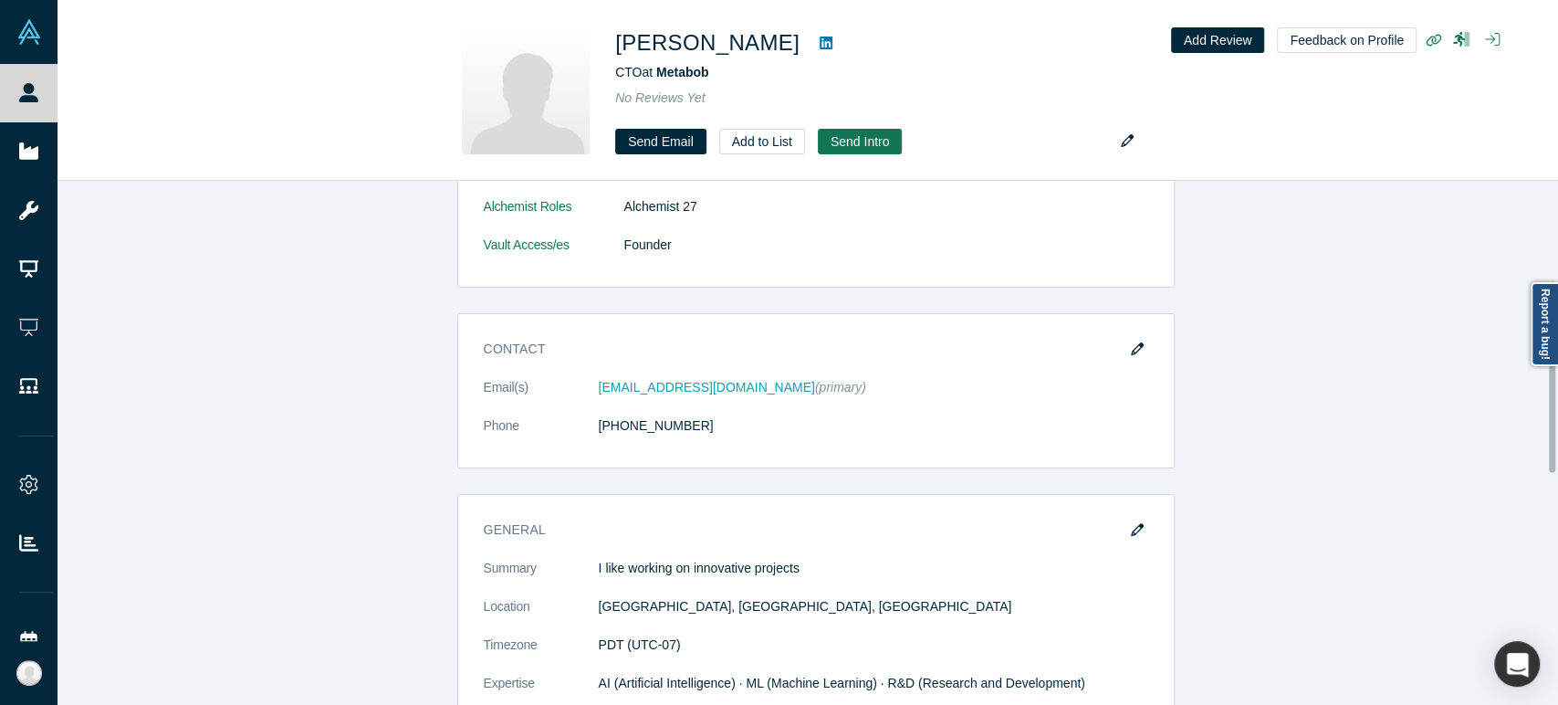
scroll to position [205, 0]
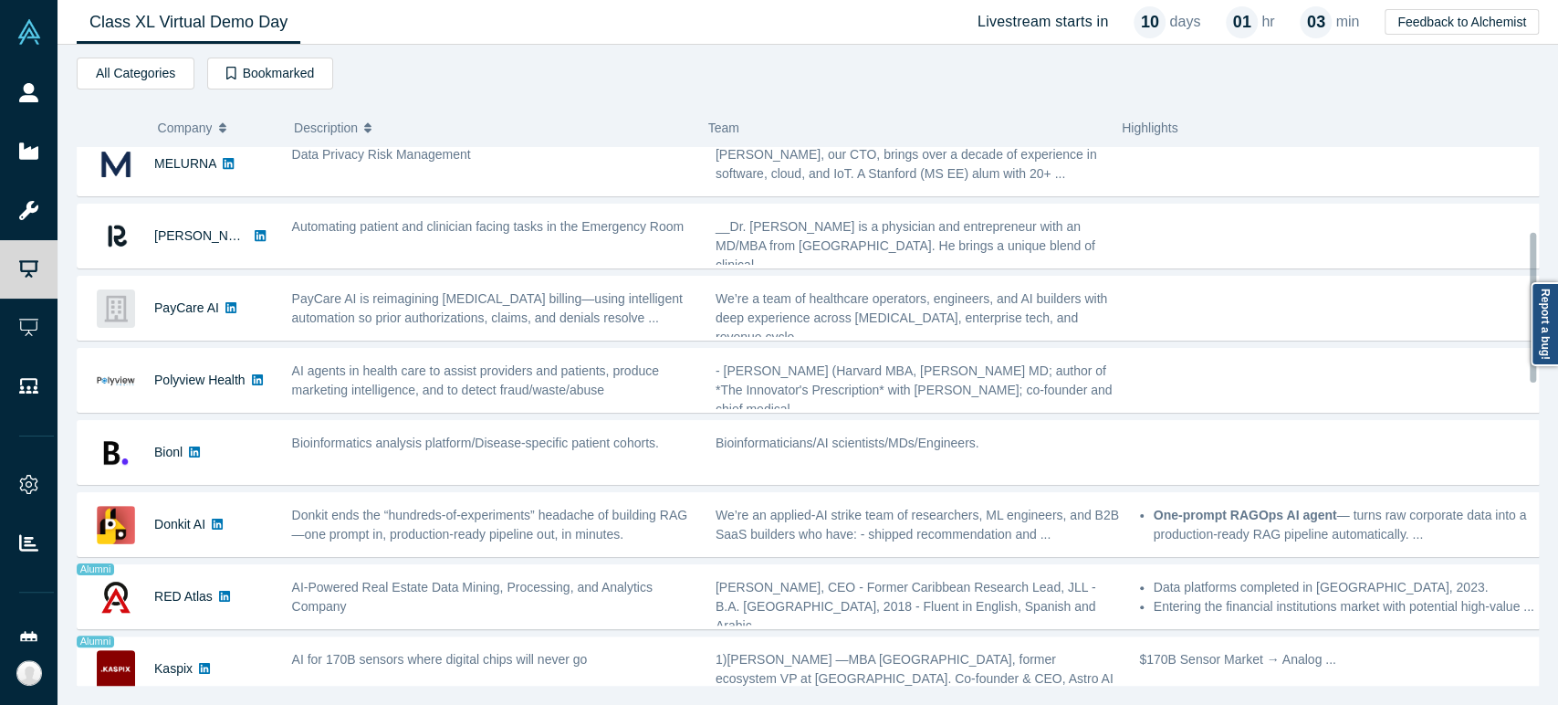
scroll to position [709, 0]
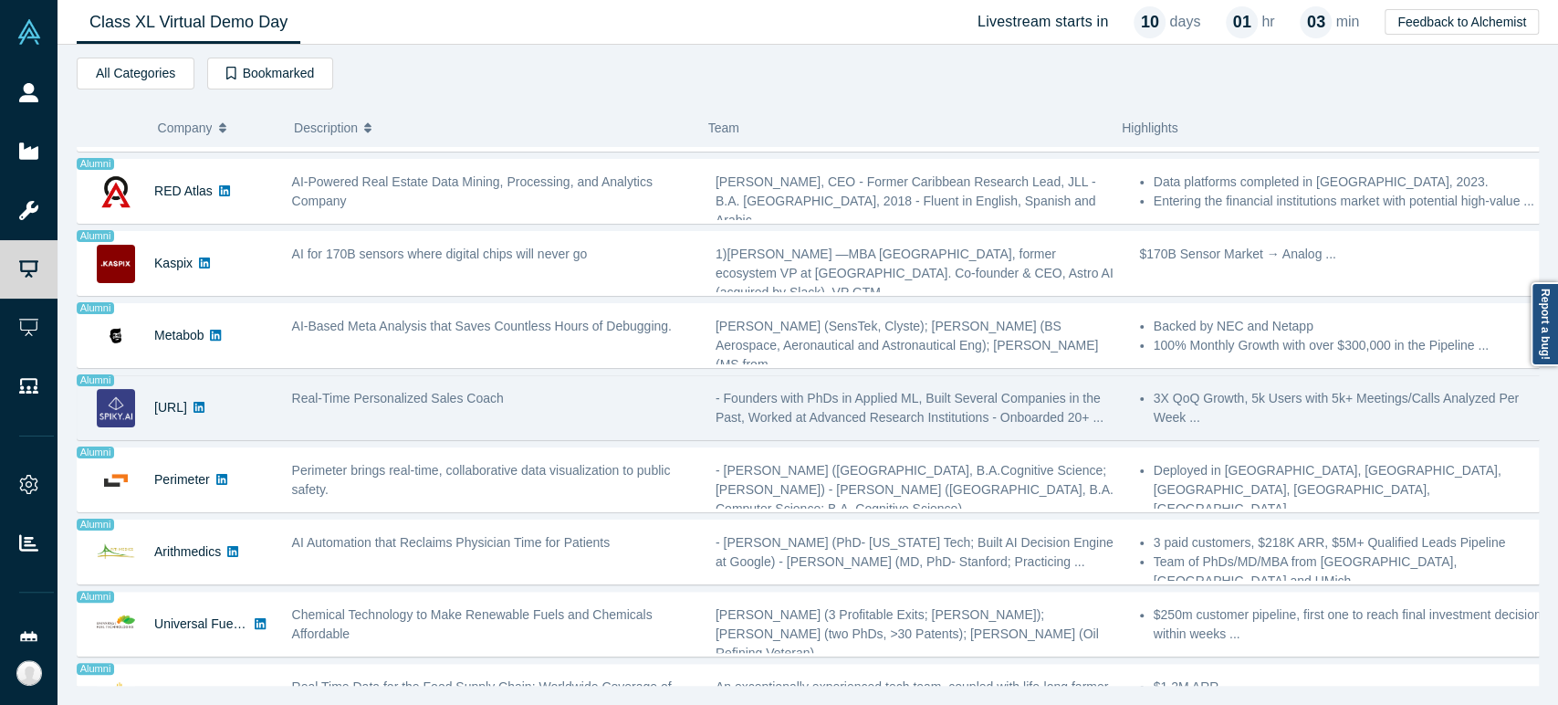
click at [173, 424] on div "[URL]" at bounding box center [170, 407] width 33 height 63
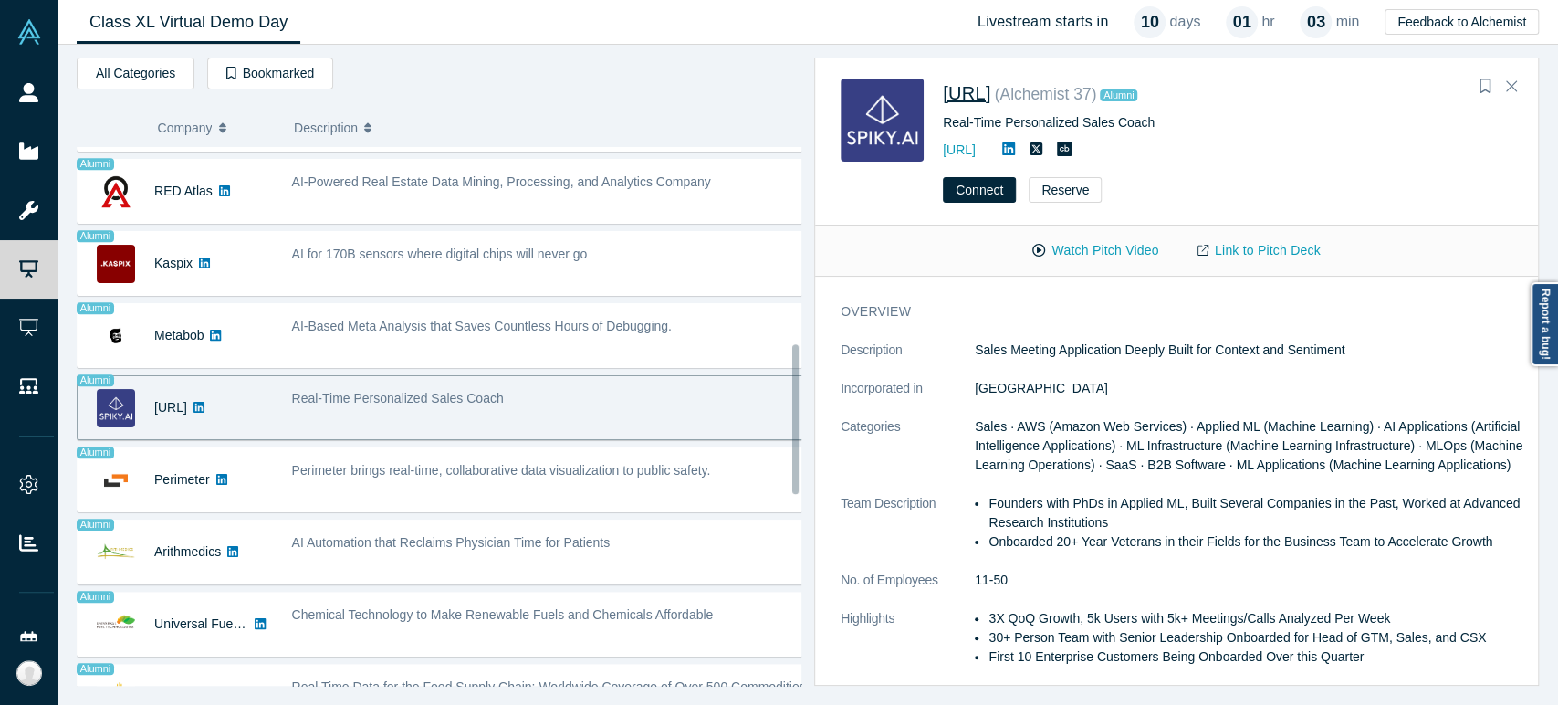
click at [956, 99] on span "[URL]" at bounding box center [967, 93] width 48 height 20
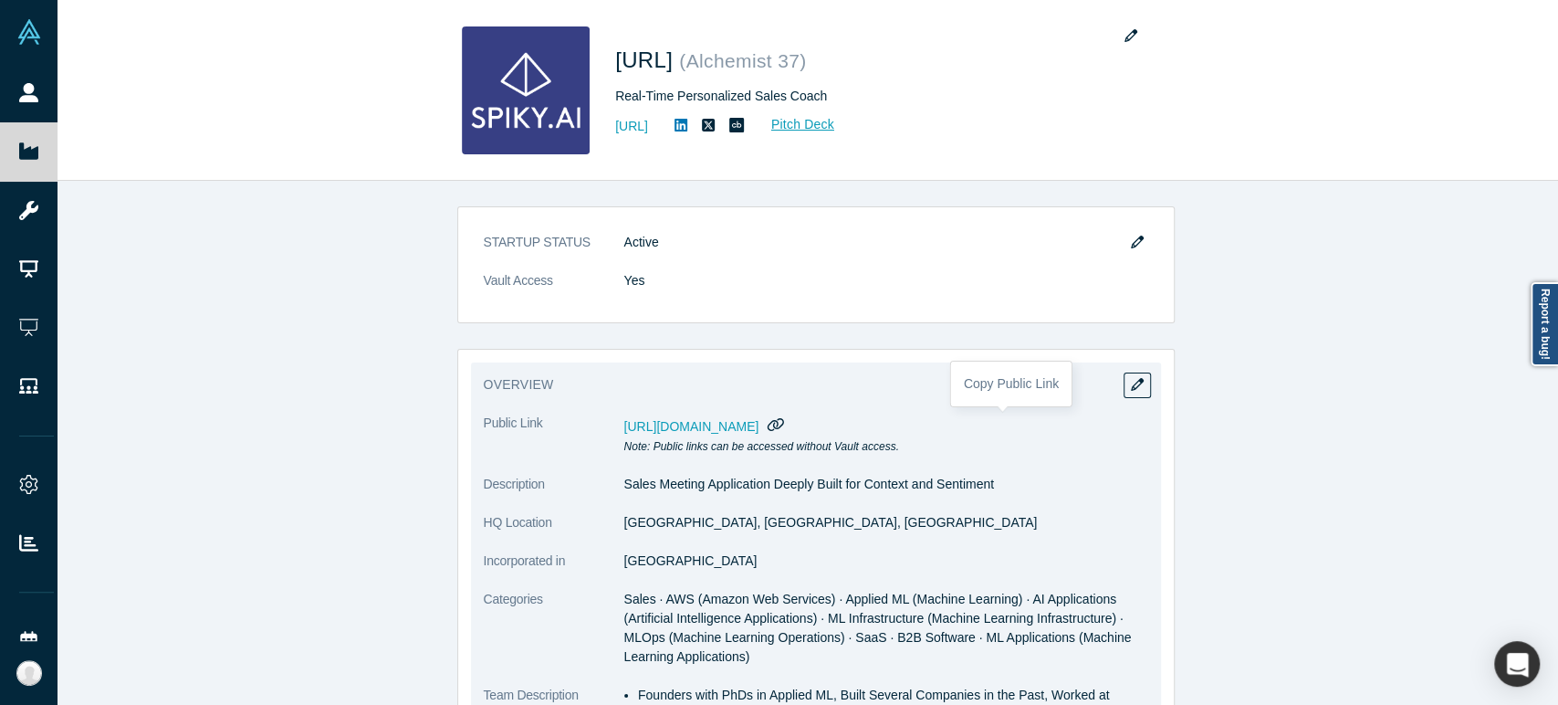
click at [785, 422] on icon "button" at bounding box center [775, 424] width 17 height 14
drag, startPoint x: 617, startPoint y: 528, endPoint x: 707, endPoint y: 531, distance: 90.4
click at [707, 531] on dl "Public Link [URL][DOMAIN_NAME] Note: Public links can be accessed without Vault…" at bounding box center [816, 664] width 664 height 502
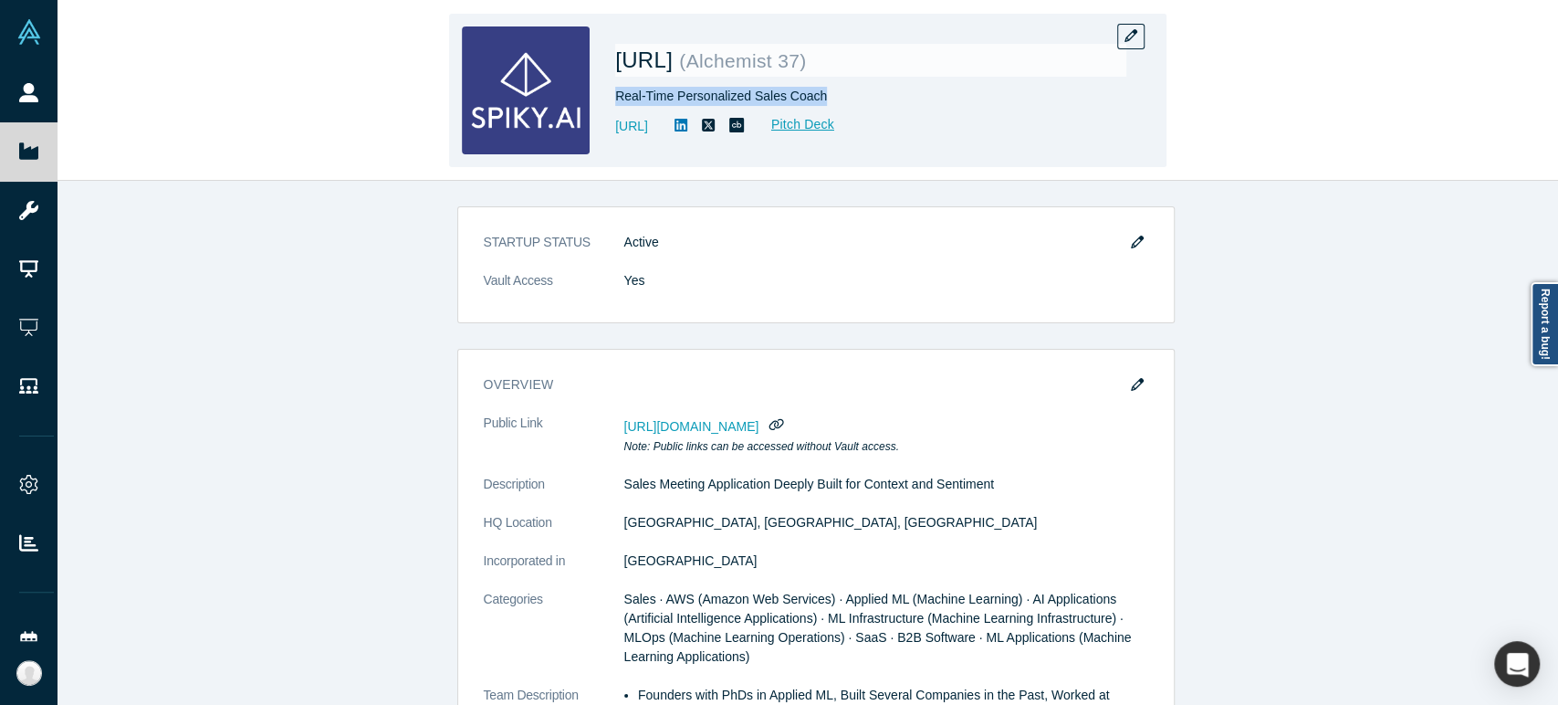
drag, startPoint x: 617, startPoint y: 100, endPoint x: 814, endPoint y: 100, distance: 197.1
click at [814, 100] on div "Real-Time Personalized Sales Coach" at bounding box center [870, 96] width 511 height 19
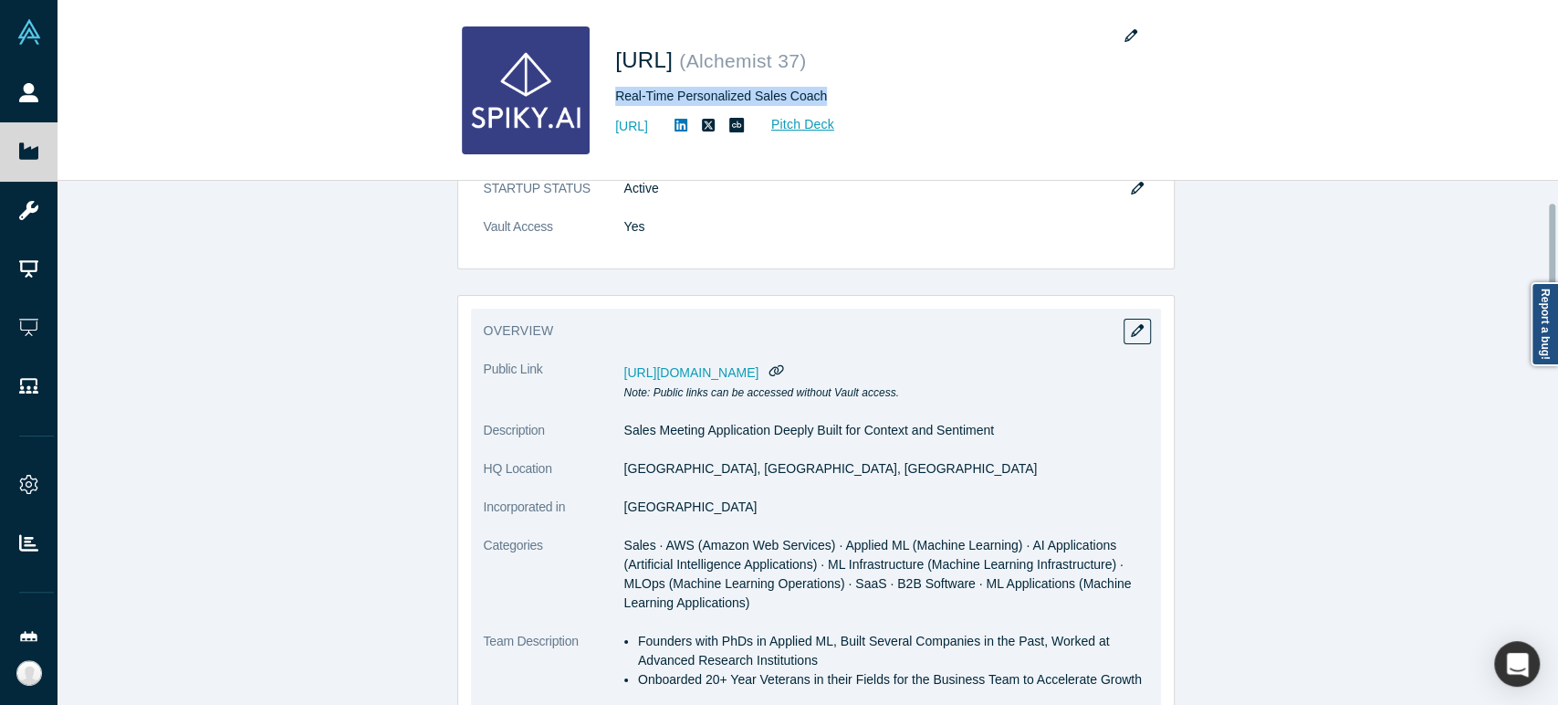
scroll to position [101, 0]
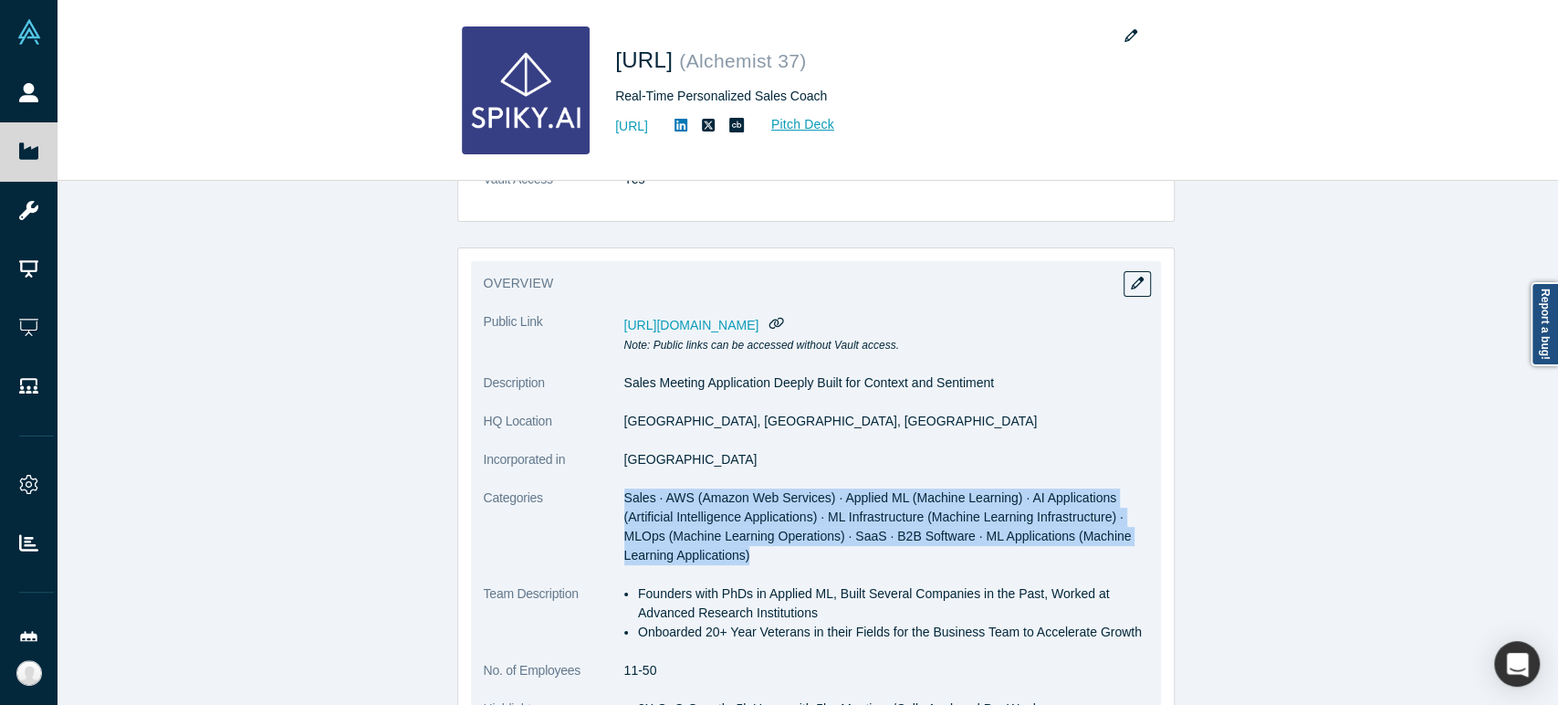
drag, startPoint x: 617, startPoint y: 499, endPoint x: 745, endPoint y: 551, distance: 137.9
click at [745, 551] on dd "Sales · AWS (Amazon Web Services) · Applied ML (Machine Learning) · AI Applicat…" at bounding box center [886, 526] width 524 height 77
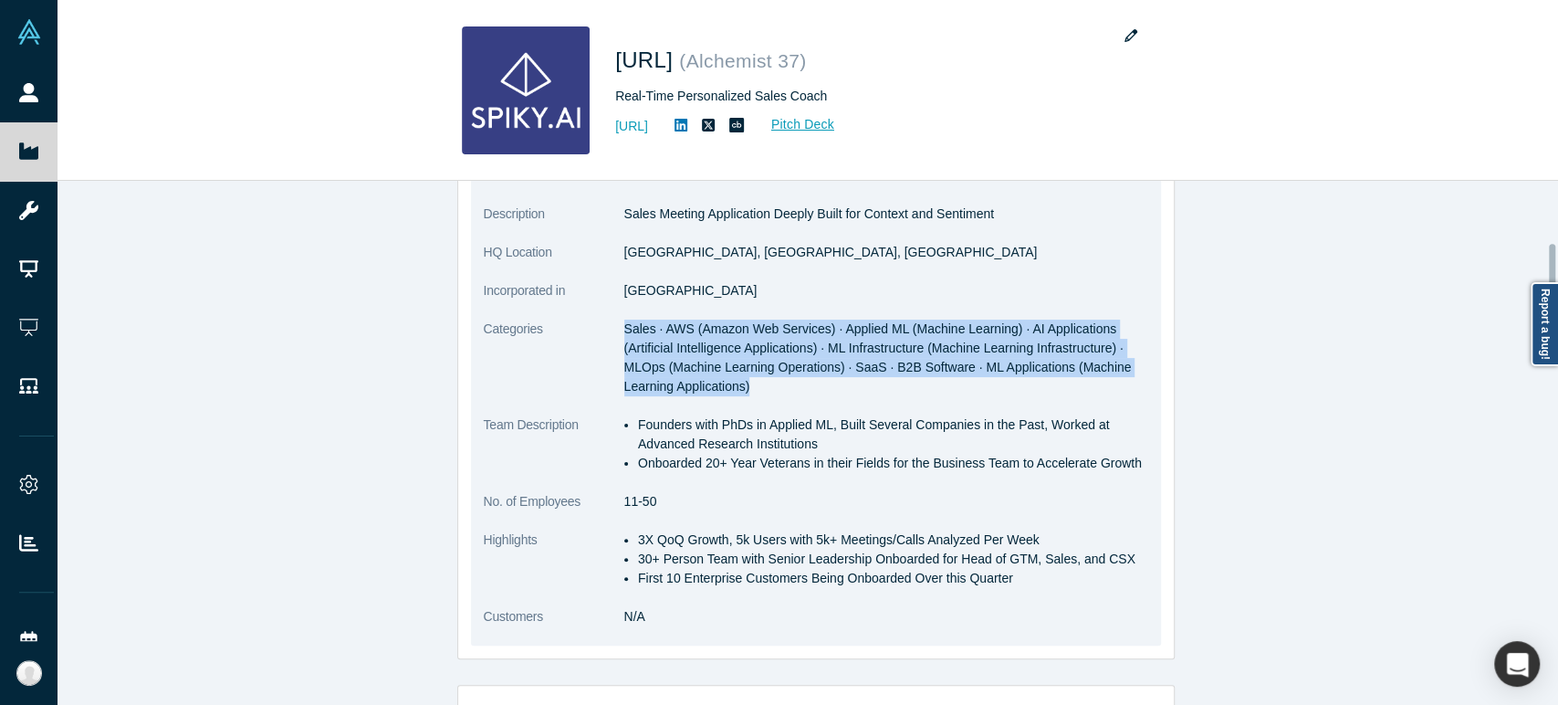
scroll to position [304, 0]
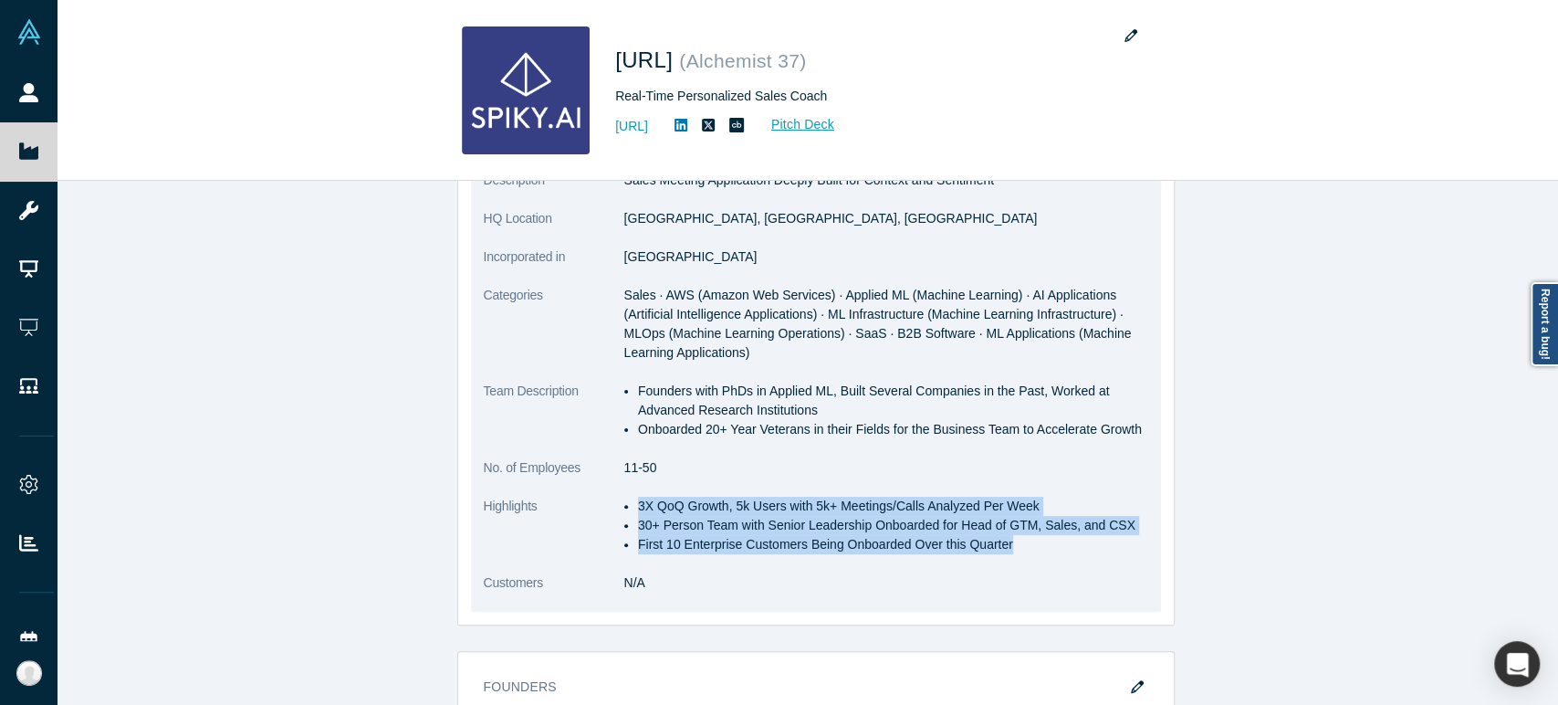
drag, startPoint x: 629, startPoint y: 509, endPoint x: 998, endPoint y: 549, distance: 371.8
click at [998, 549] on ul "3X QoQ Growth, 5k Users with 5k+ Meetings/Calls Analyzed Per Week 30+ Person Te…" at bounding box center [886, 524] width 524 height 57
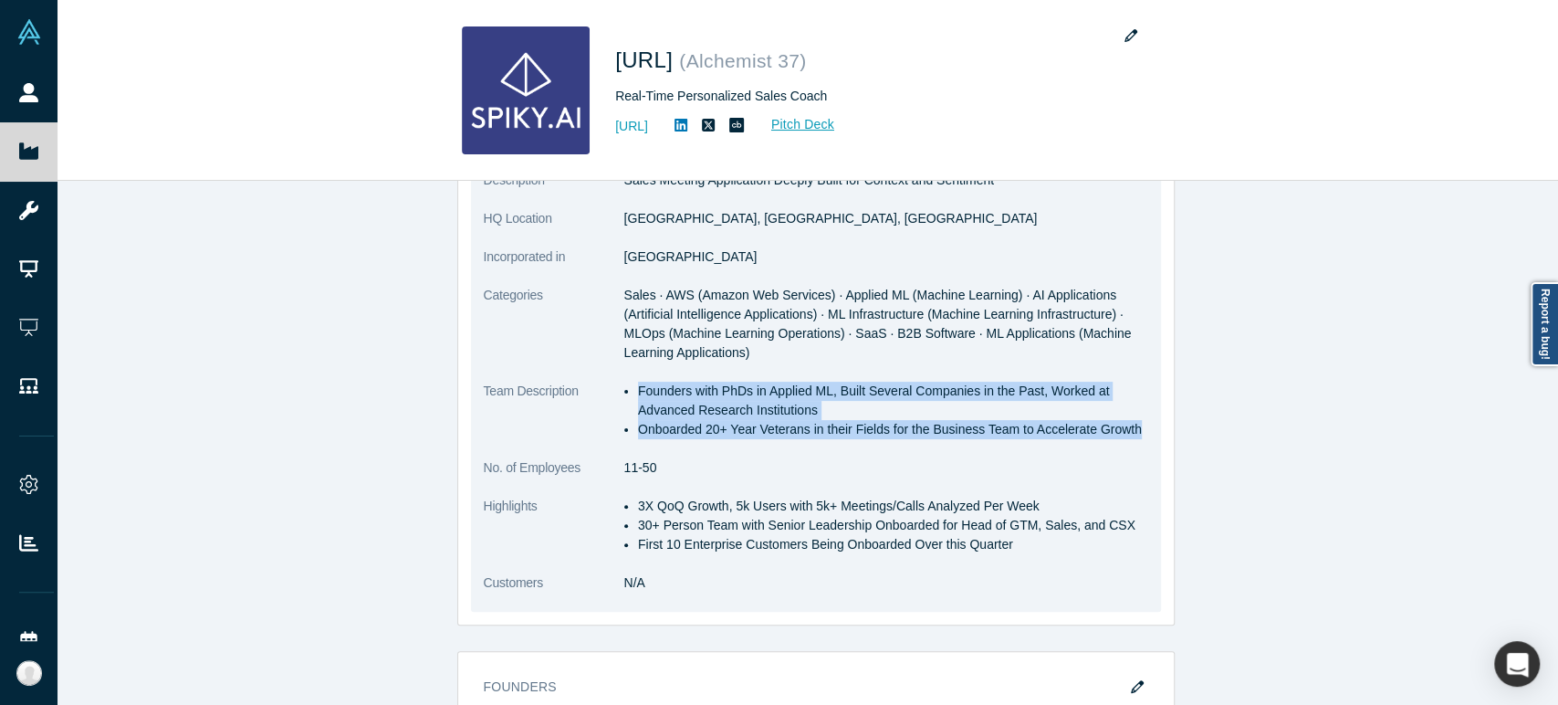
drag, startPoint x: 632, startPoint y: 390, endPoint x: 1125, endPoint y: 427, distance: 494.2
click at [1125, 427] on ul "Founders with PhDs in Applied ML, Built Several Companies in the Past, Worked a…" at bounding box center [886, 409] width 524 height 57
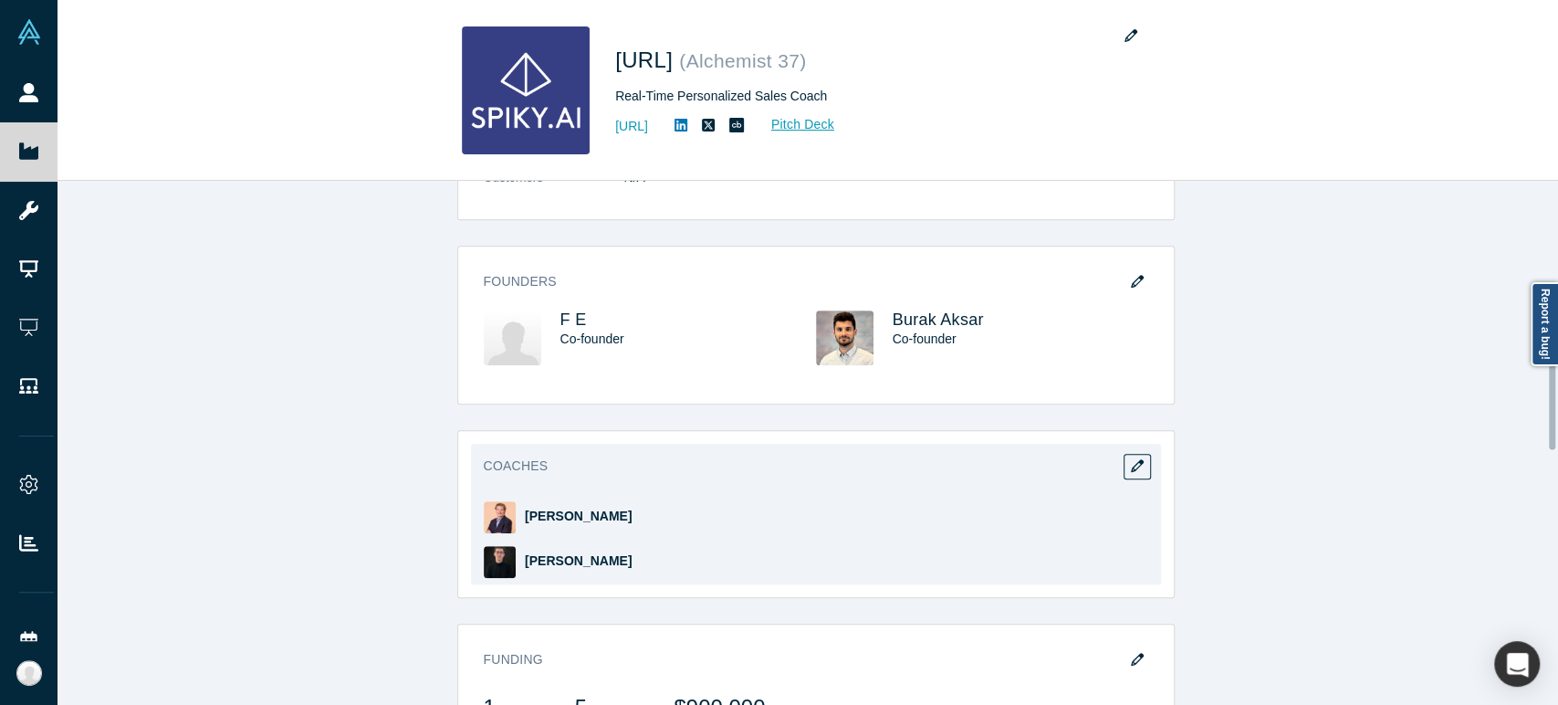
scroll to position [810, 0]
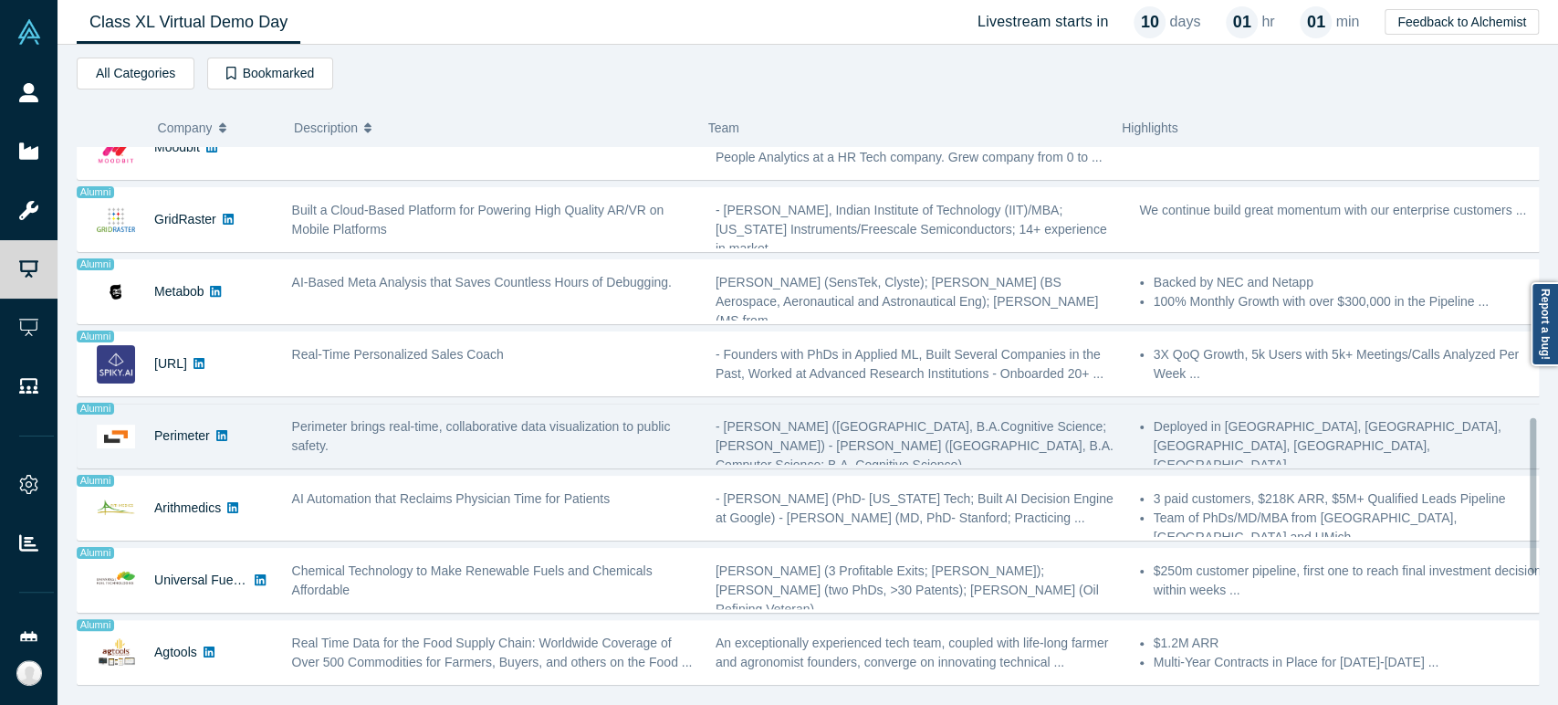
scroll to position [1014, 0]
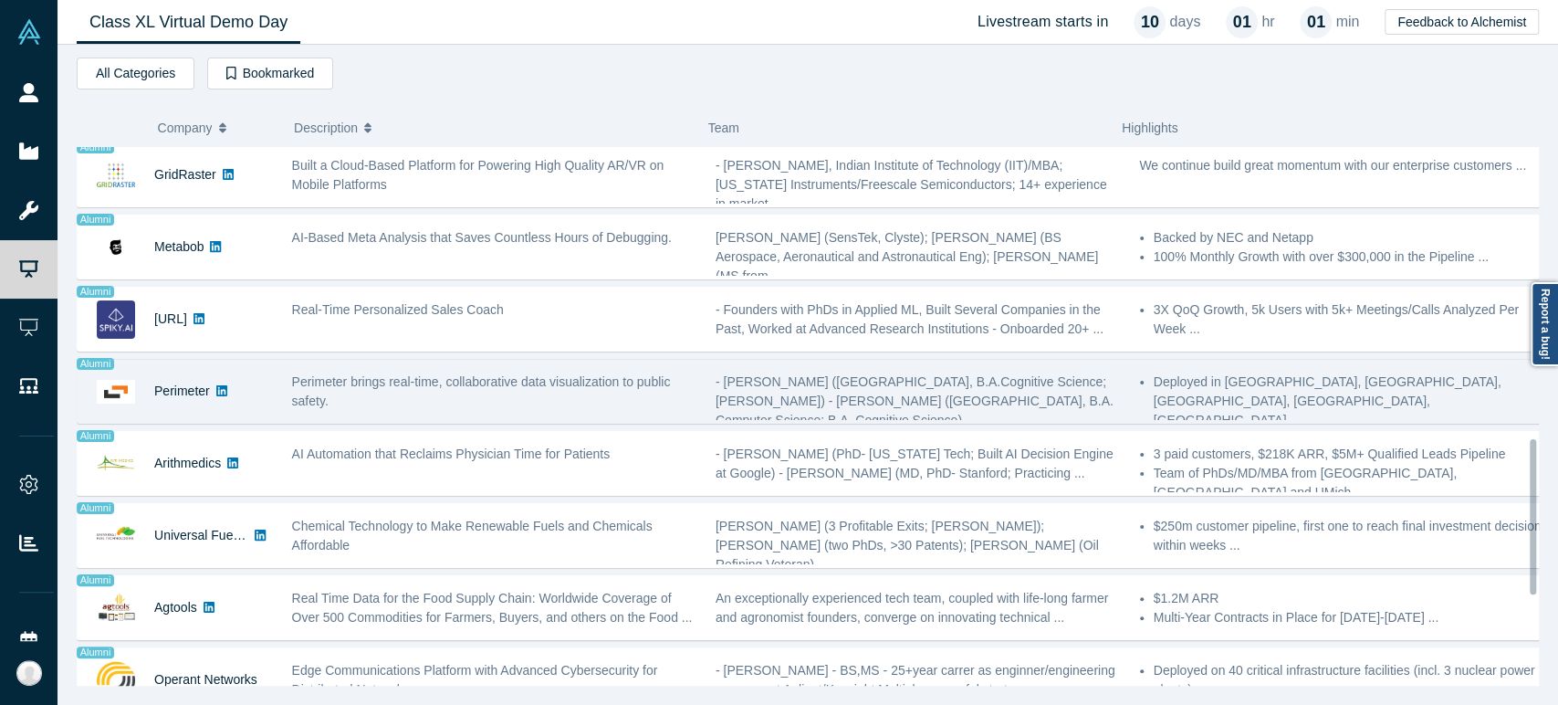
click at [174, 409] on div "Perimeter" at bounding box center [182, 391] width 56 height 63
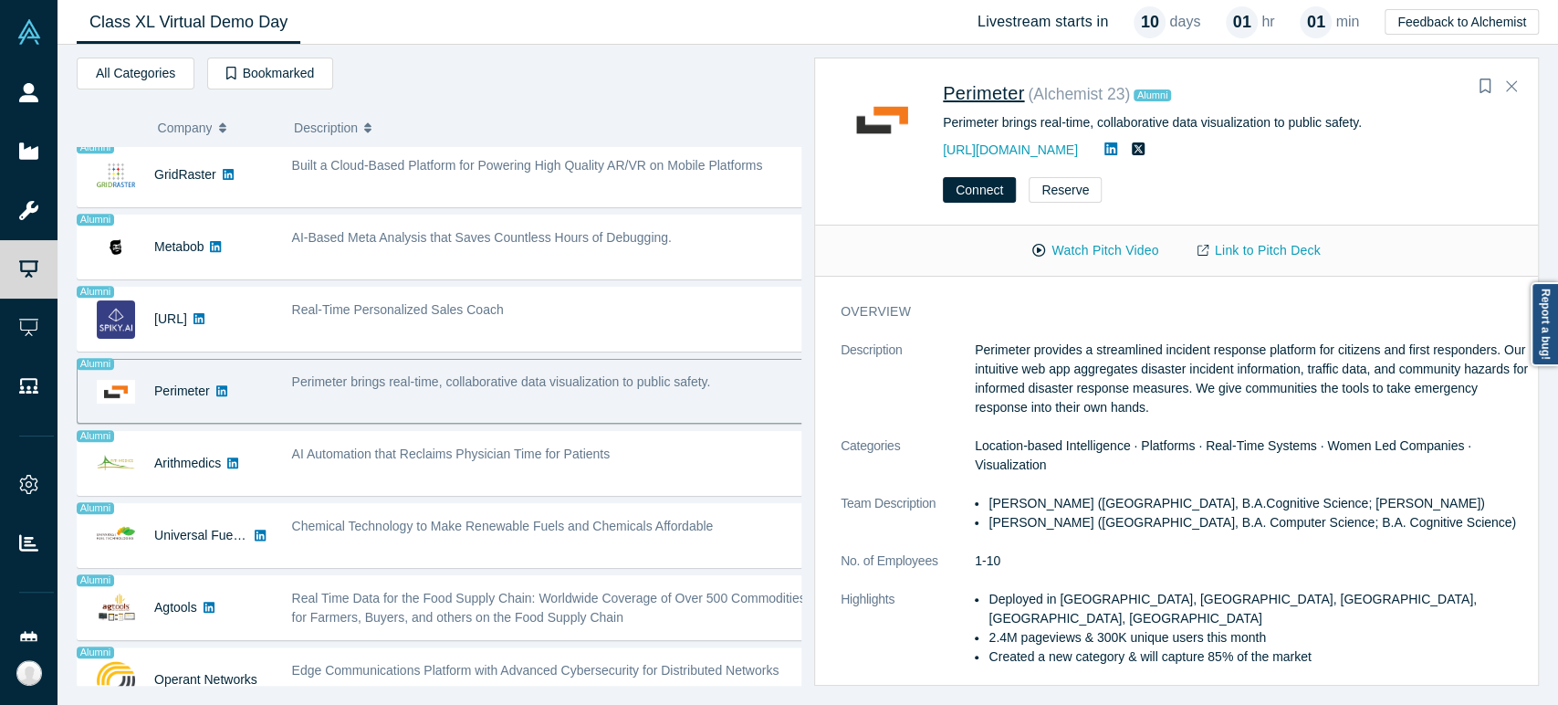
click at [1004, 89] on span "Perimeter" at bounding box center [983, 93] width 81 height 20
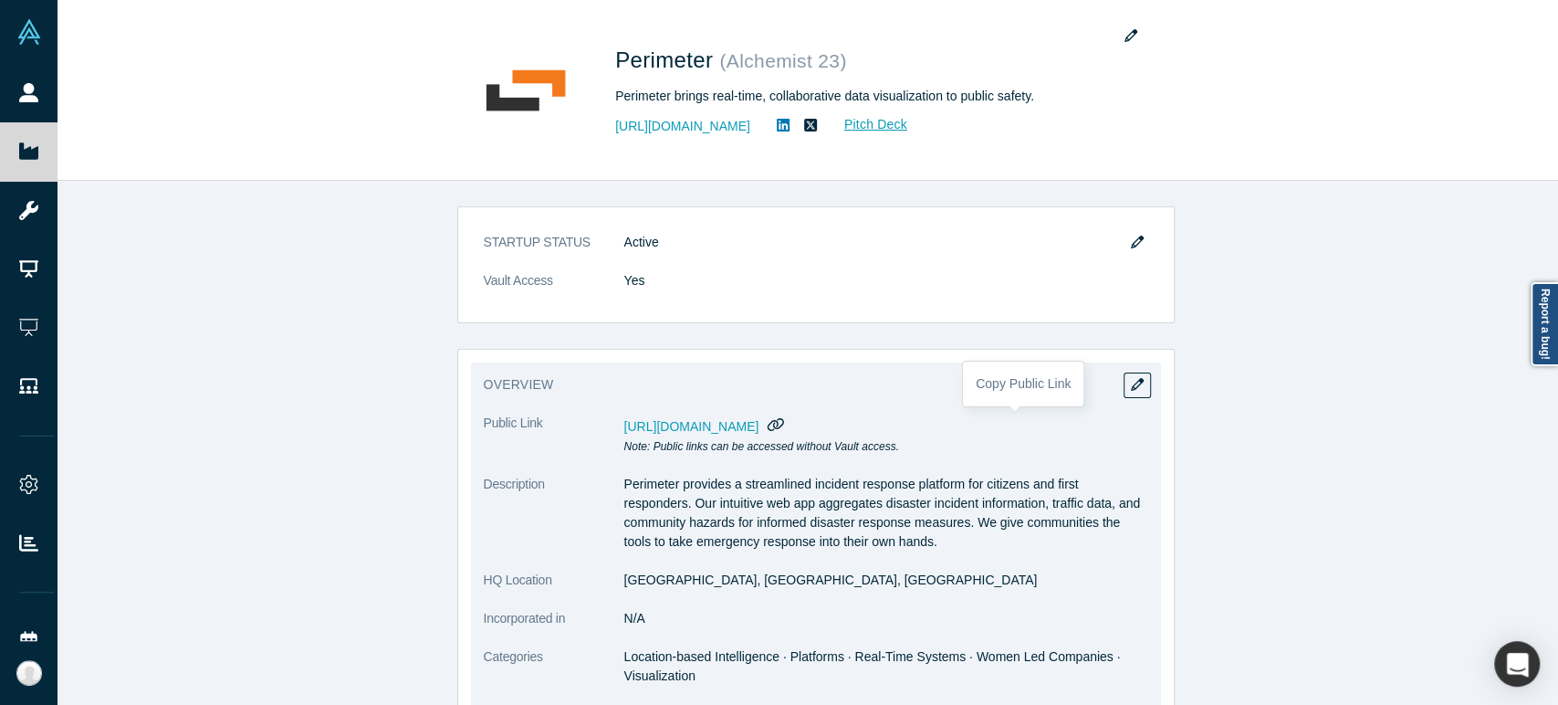
click at [785, 419] on icon "button" at bounding box center [775, 424] width 17 height 14
drag, startPoint x: 613, startPoint y: 585, endPoint x: 714, endPoint y: 590, distance: 100.5
click at [714, 590] on dl "Public Link [URL][DOMAIN_NAME] Note: Public links can be accessed without Vault…" at bounding box center [816, 683] width 664 height 540
click at [712, 508] on p "Perimeter provides a streamlined incident response platform for citizens and fi…" at bounding box center [886, 513] width 524 height 77
drag, startPoint x: 618, startPoint y: 579, endPoint x: 715, endPoint y: 584, distance: 97.8
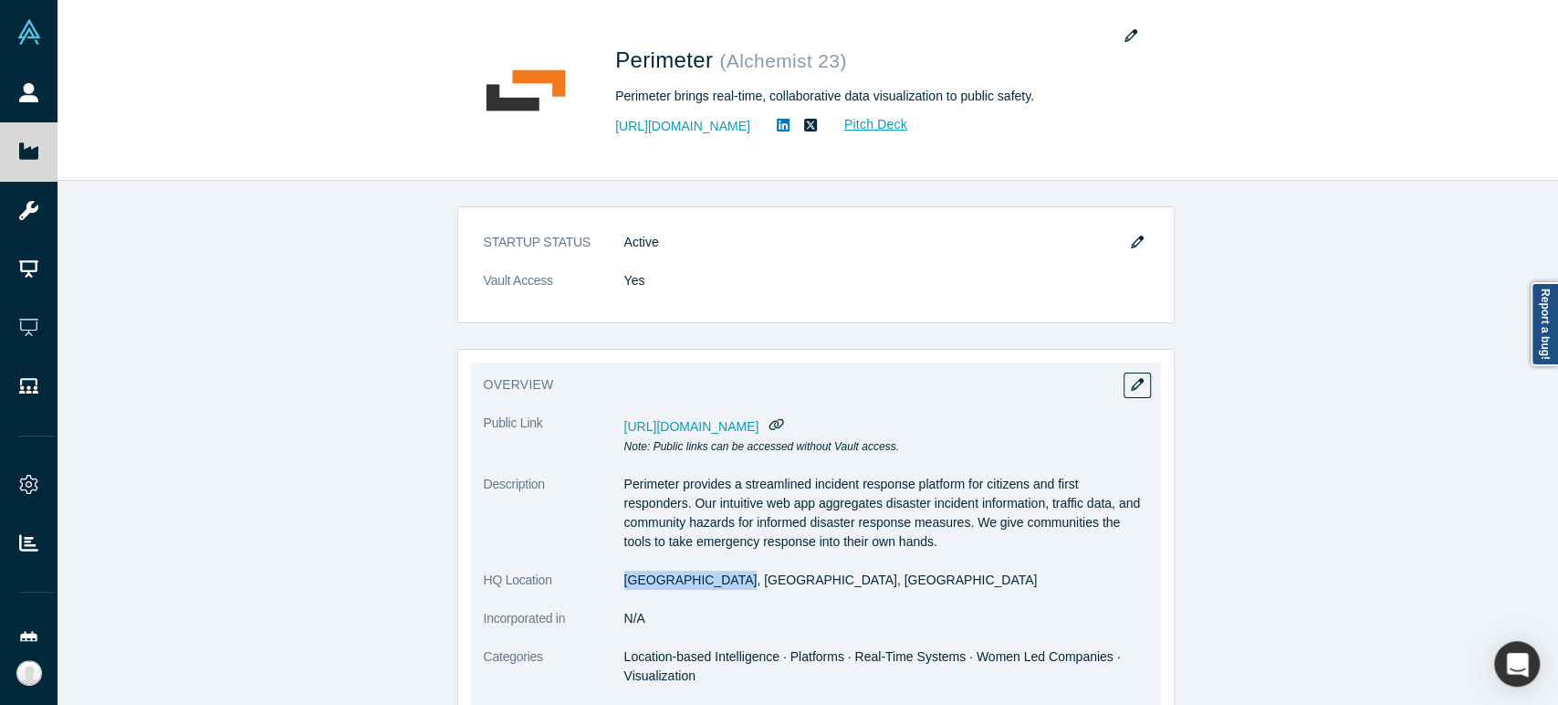
click at [715, 584] on dd "[GEOGRAPHIC_DATA], [GEOGRAPHIC_DATA], [GEOGRAPHIC_DATA]" at bounding box center [886, 579] width 524 height 19
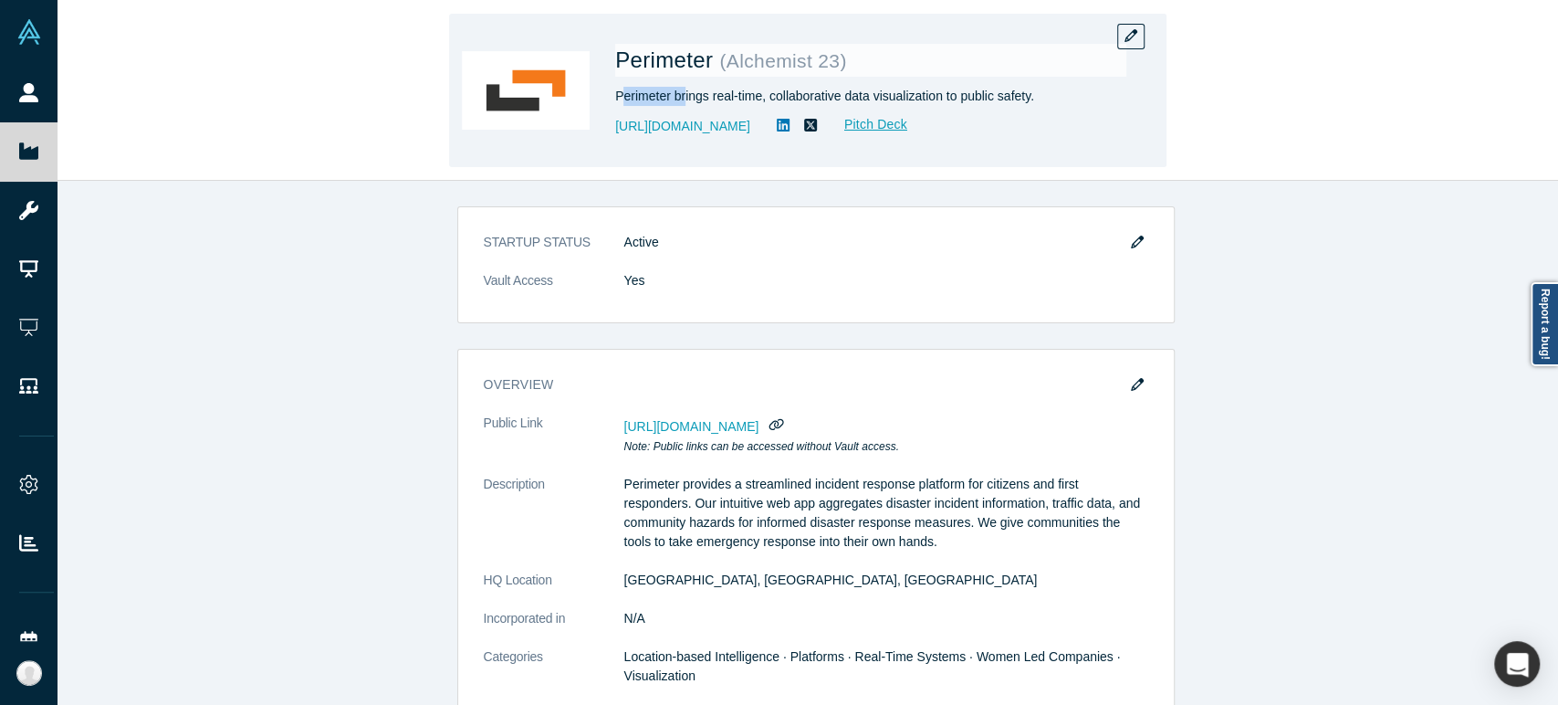
drag, startPoint x: 619, startPoint y: 100, endPoint x: 685, endPoint y: 89, distance: 67.7
click at [685, 89] on div "Perimeter brings real-time, collaborative data visualization to public safety." at bounding box center [870, 96] width 511 height 19
drag, startPoint x: 617, startPoint y: 97, endPoint x: 782, endPoint y: 84, distance: 165.7
click at [782, 84] on div "Perimeter ( Alchemist 23 ) Perimeter brings real-time, collaborative data visua…" at bounding box center [870, 90] width 511 height 128
click at [757, 100] on div "Perimeter brings real-time, collaborative data visualization to public safety." at bounding box center [870, 96] width 511 height 19
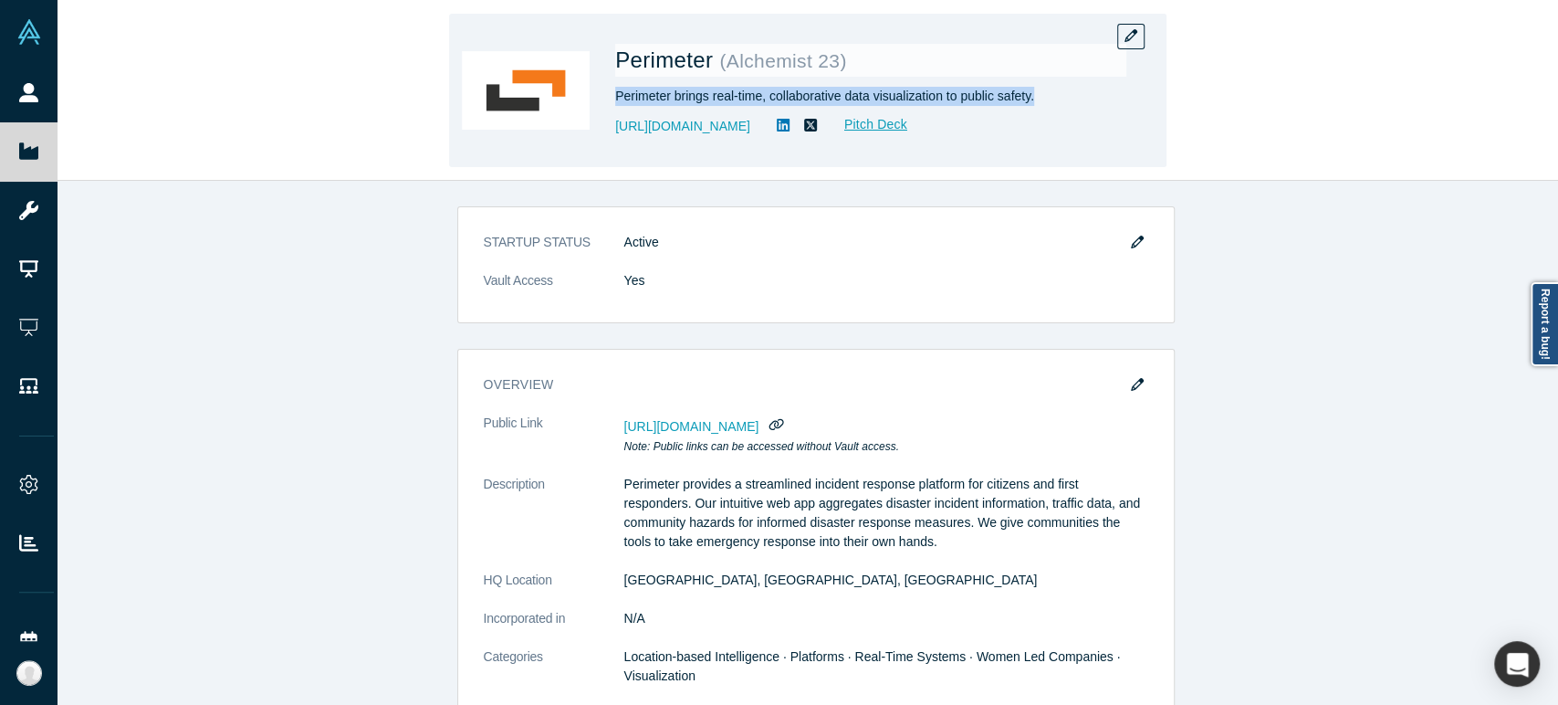
drag, startPoint x: 615, startPoint y: 101, endPoint x: 1032, endPoint y: 109, distance: 417.1
click at [1032, 109] on div "Perimeter ( Alchemist 23 ) Perimeter brings real-time, collaborative data visua…" at bounding box center [870, 90] width 511 height 128
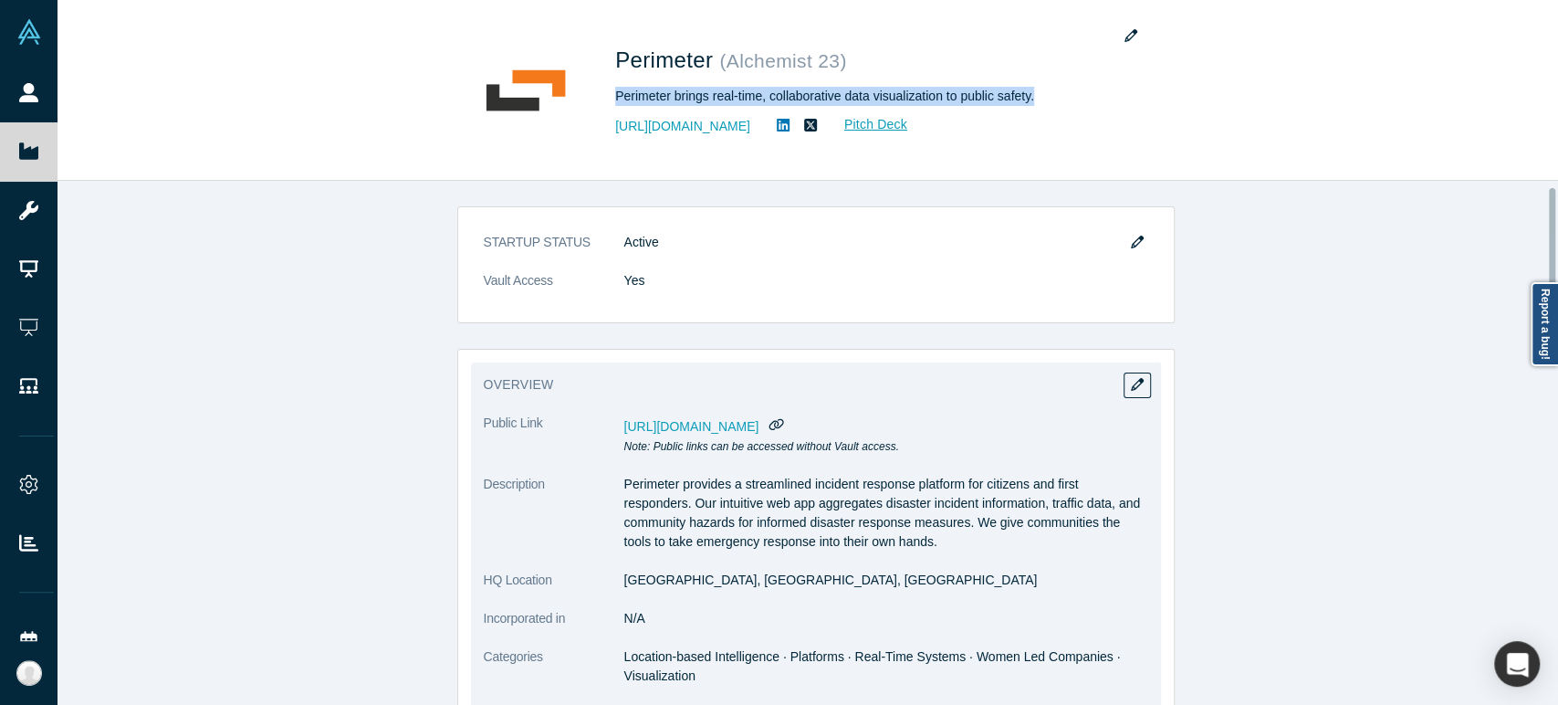
scroll to position [101, 0]
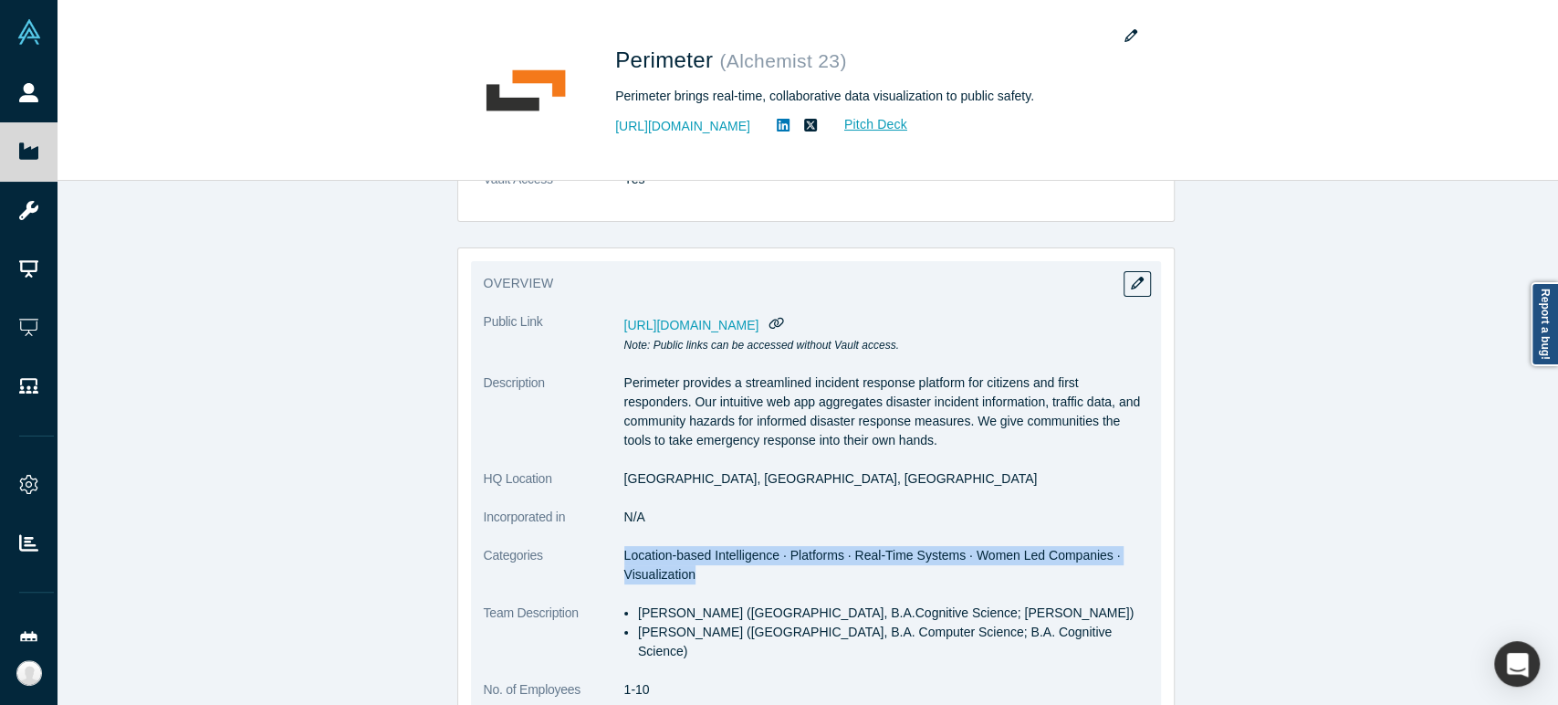
drag, startPoint x: 616, startPoint y: 559, endPoint x: 691, endPoint y: 572, distance: 75.9
click at [691, 572] on dd "Location-based Intelligence · Platforms · Real-Time Systems · Women Led Compani…" at bounding box center [886, 565] width 524 height 38
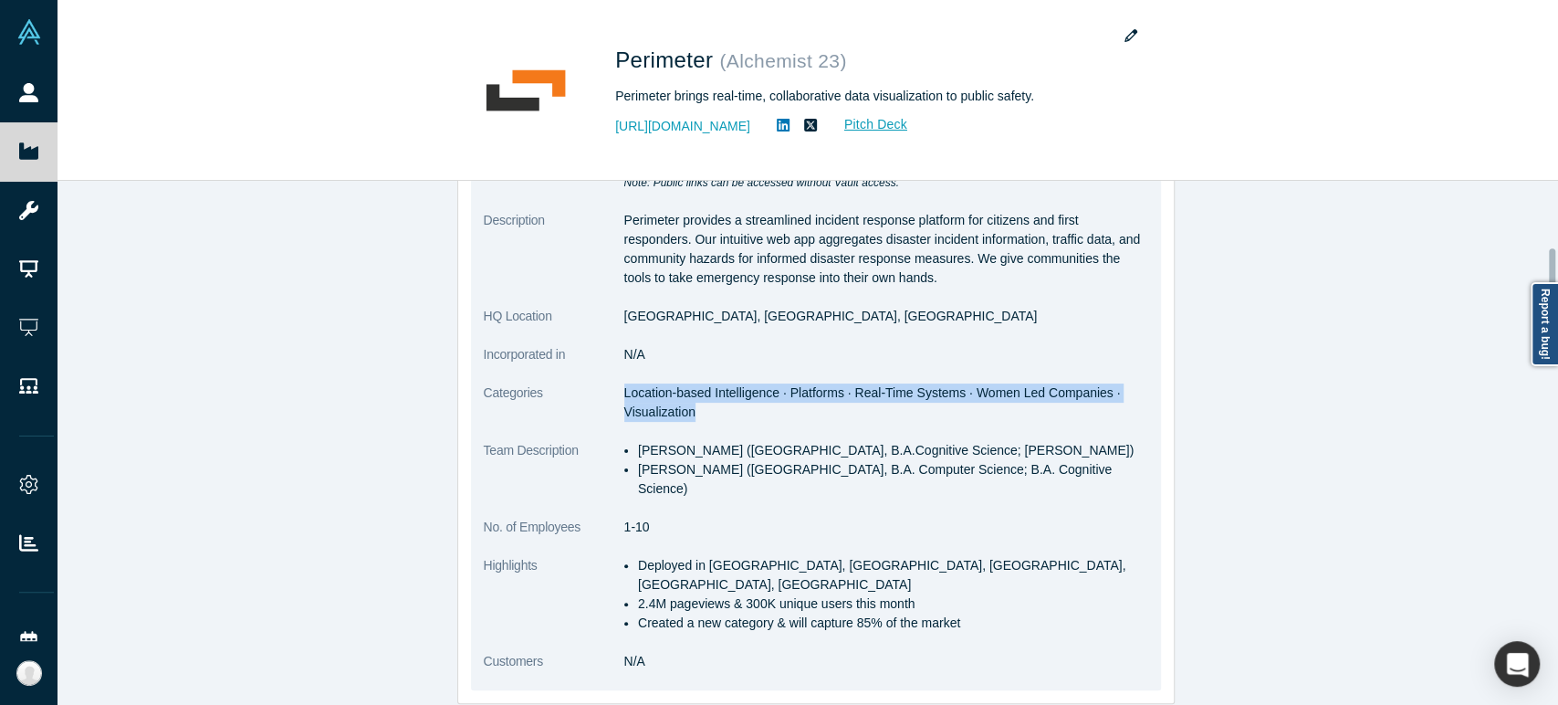
scroll to position [304, 0]
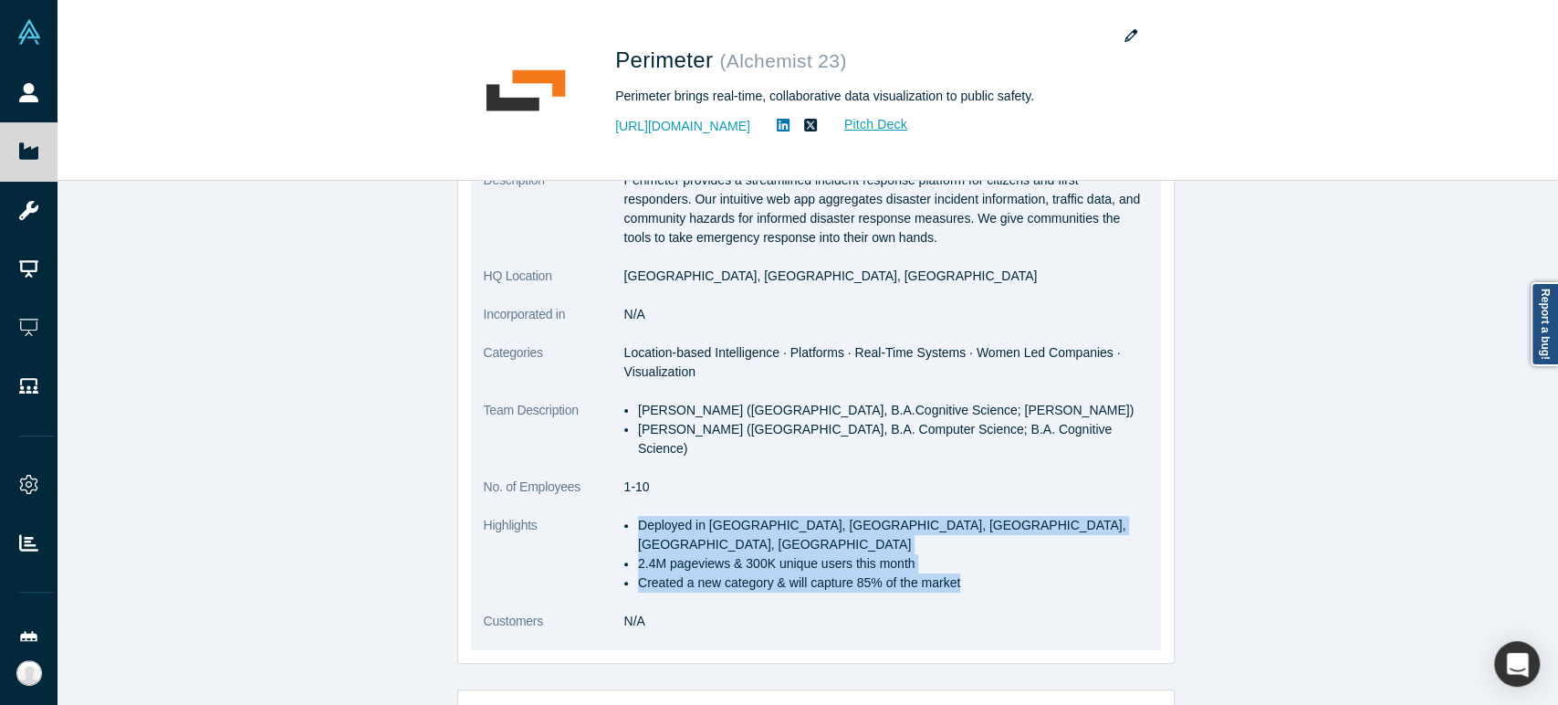
drag, startPoint x: 628, startPoint y: 507, endPoint x: 952, endPoint y: 539, distance: 325.5
click at [952, 539] on ul "Deployed in [GEOGRAPHIC_DATA], [GEOGRAPHIC_DATA], [GEOGRAPHIC_DATA], [GEOGRAPHI…" at bounding box center [886, 554] width 524 height 77
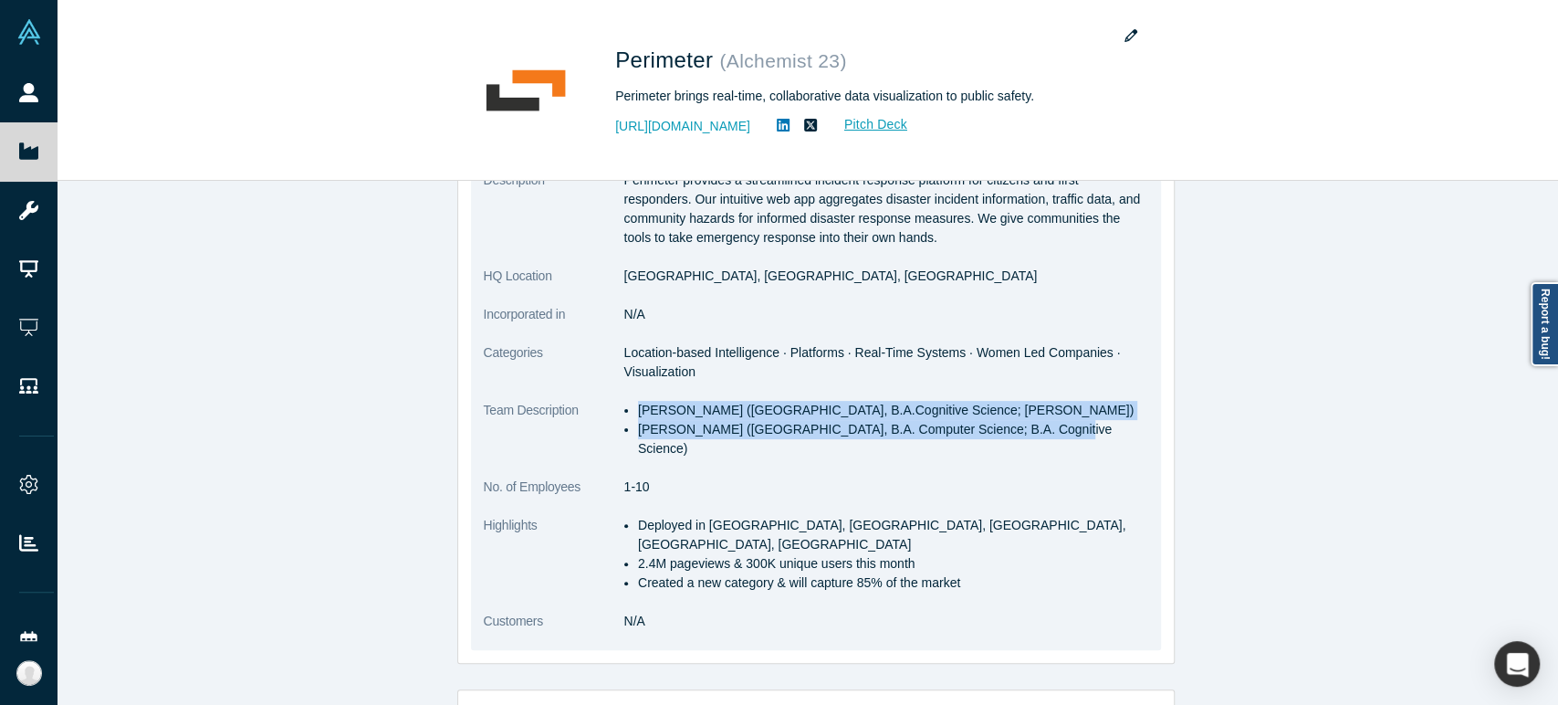
drag, startPoint x: 630, startPoint y: 410, endPoint x: 1026, endPoint y: 431, distance: 396.6
click at [1026, 431] on ul "[PERSON_NAME] ([GEOGRAPHIC_DATA], B.A.Cognitive Science; [PERSON_NAME]) [PERSON…" at bounding box center [886, 429] width 524 height 57
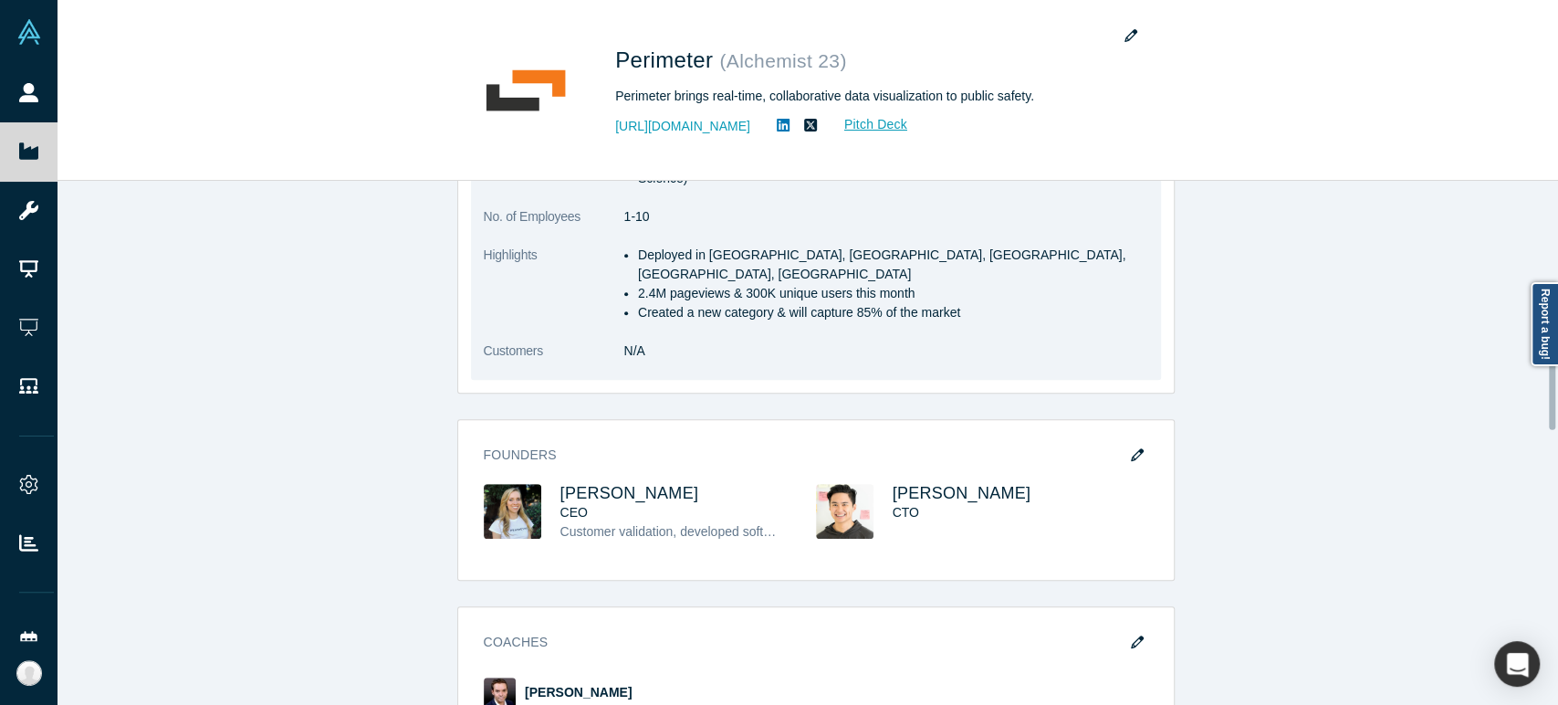
scroll to position [608, 0]
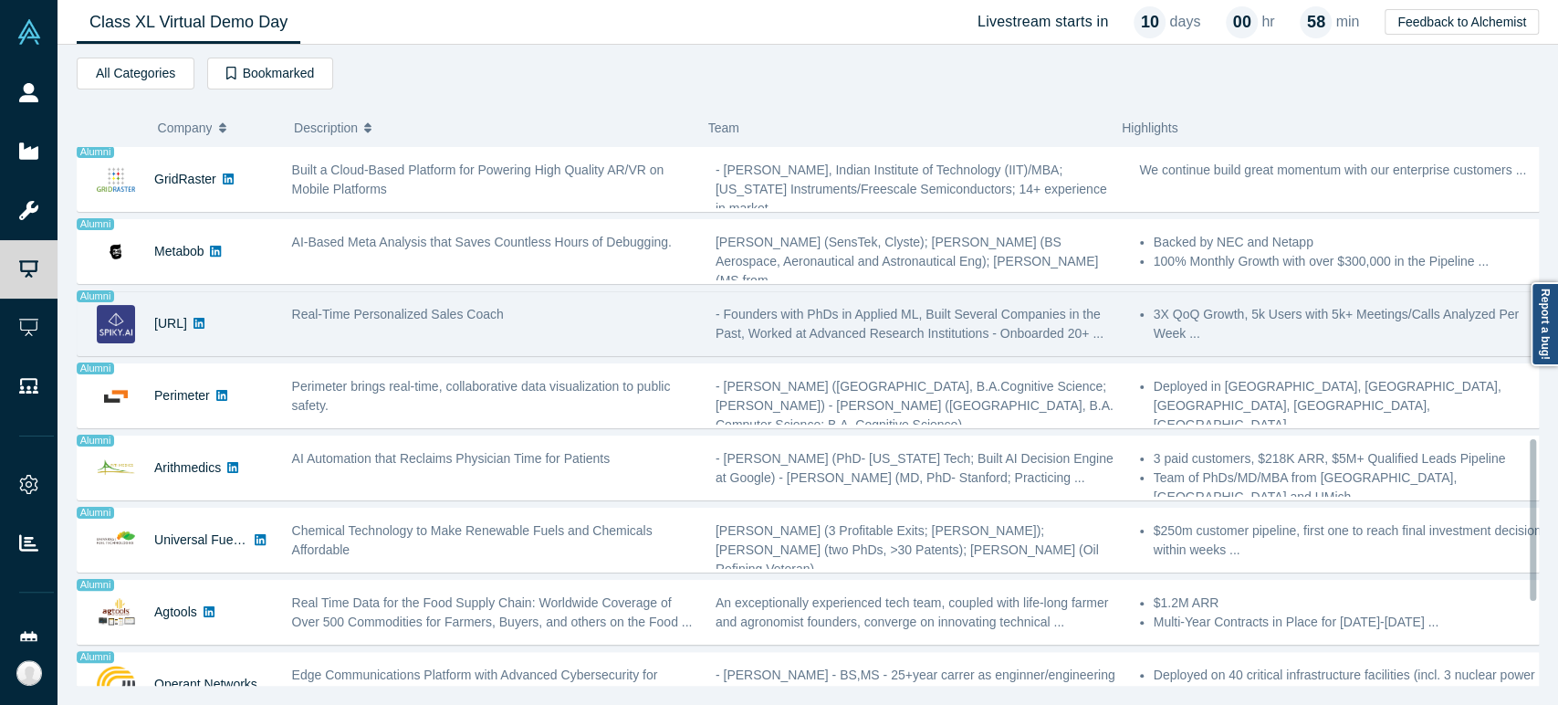
scroll to position [1014, 0]
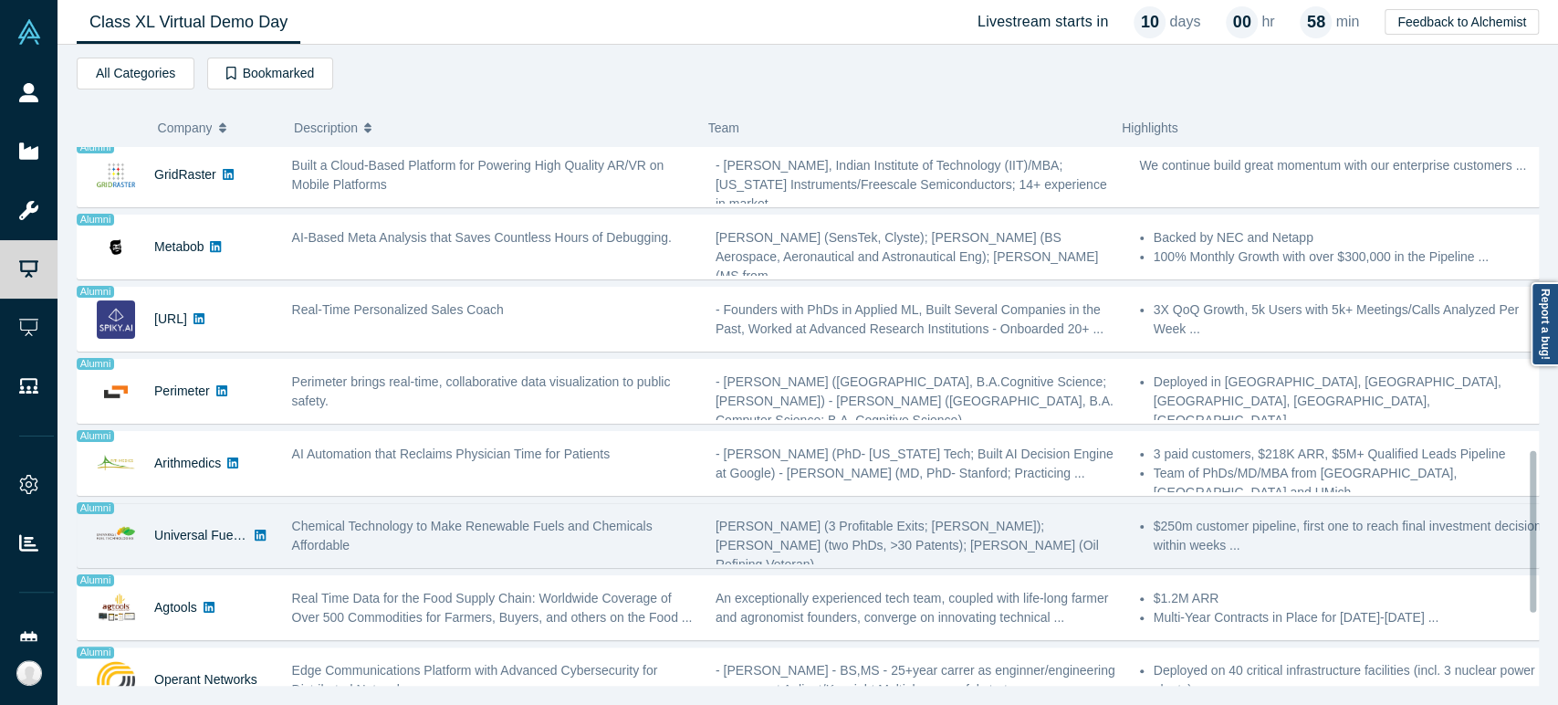
click at [200, 553] on div "Universal Fuel Technologies" at bounding box center [201, 535] width 94 height 63
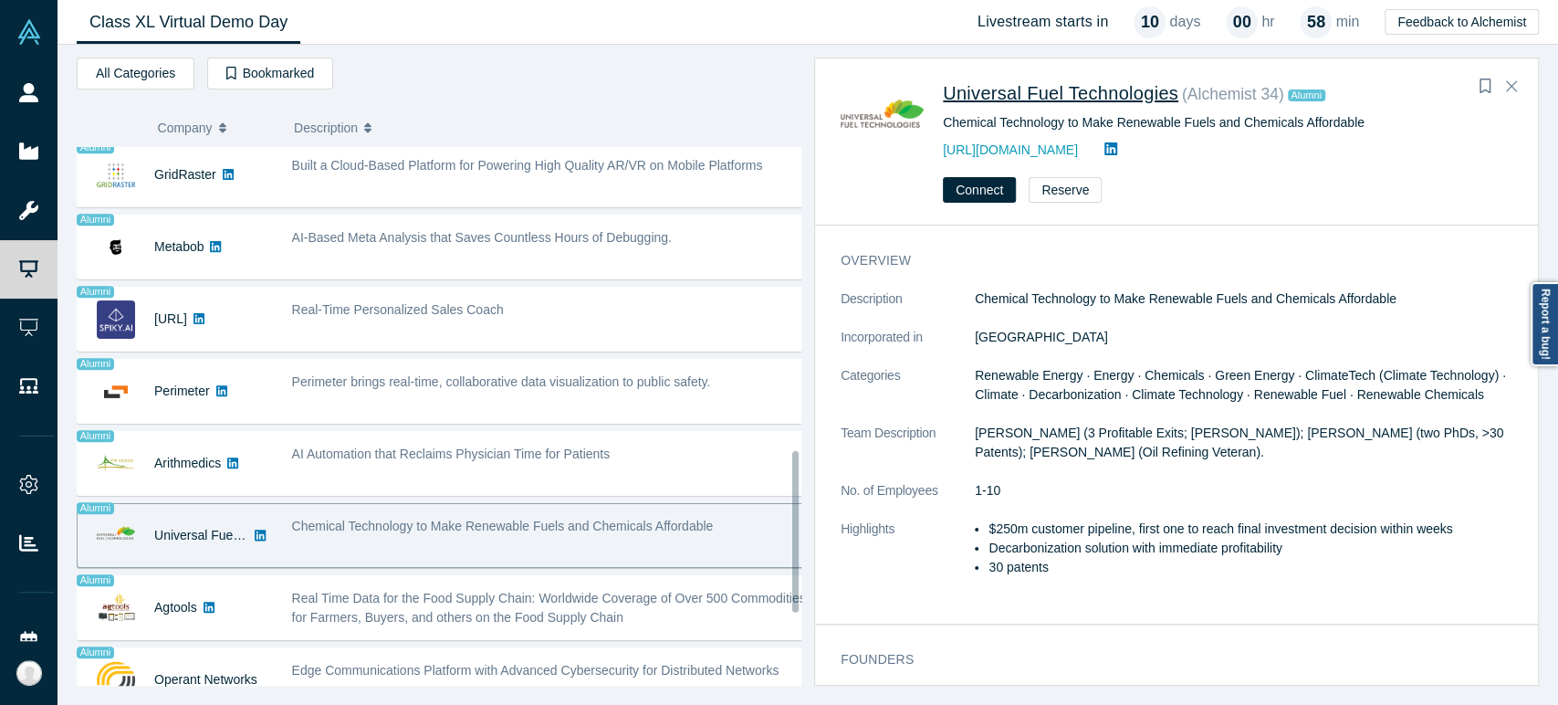
click at [966, 90] on span "Universal Fuel Technologies" at bounding box center [1060, 93] width 235 height 20
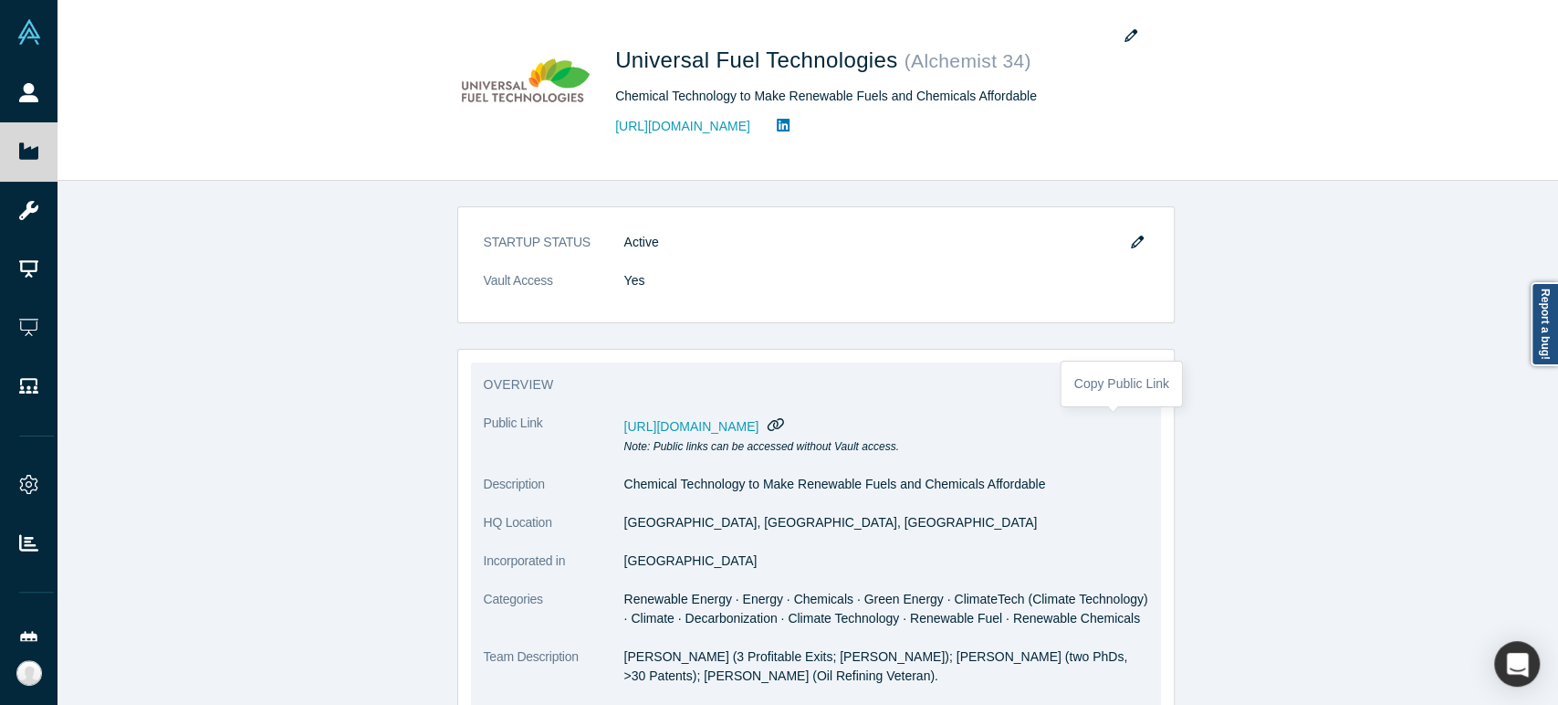
click at [785, 421] on icon "button" at bounding box center [775, 424] width 17 height 14
drag, startPoint x: 613, startPoint y: 522, endPoint x: 717, endPoint y: 527, distance: 104.1
click at [717, 527] on dl "Public Link [URL][DOMAIN_NAME] Note: Public links can be accessed without Vault…" at bounding box center [816, 642] width 664 height 459
click at [641, 506] on dl "Public Link [URL][DOMAIN_NAME] Note: Public links can be accessed without Vault…" at bounding box center [816, 642] width 664 height 459
click at [671, 538] on dl "Public Link [URL][DOMAIN_NAME] Note: Public links can be accessed without Vault…" at bounding box center [816, 642] width 664 height 459
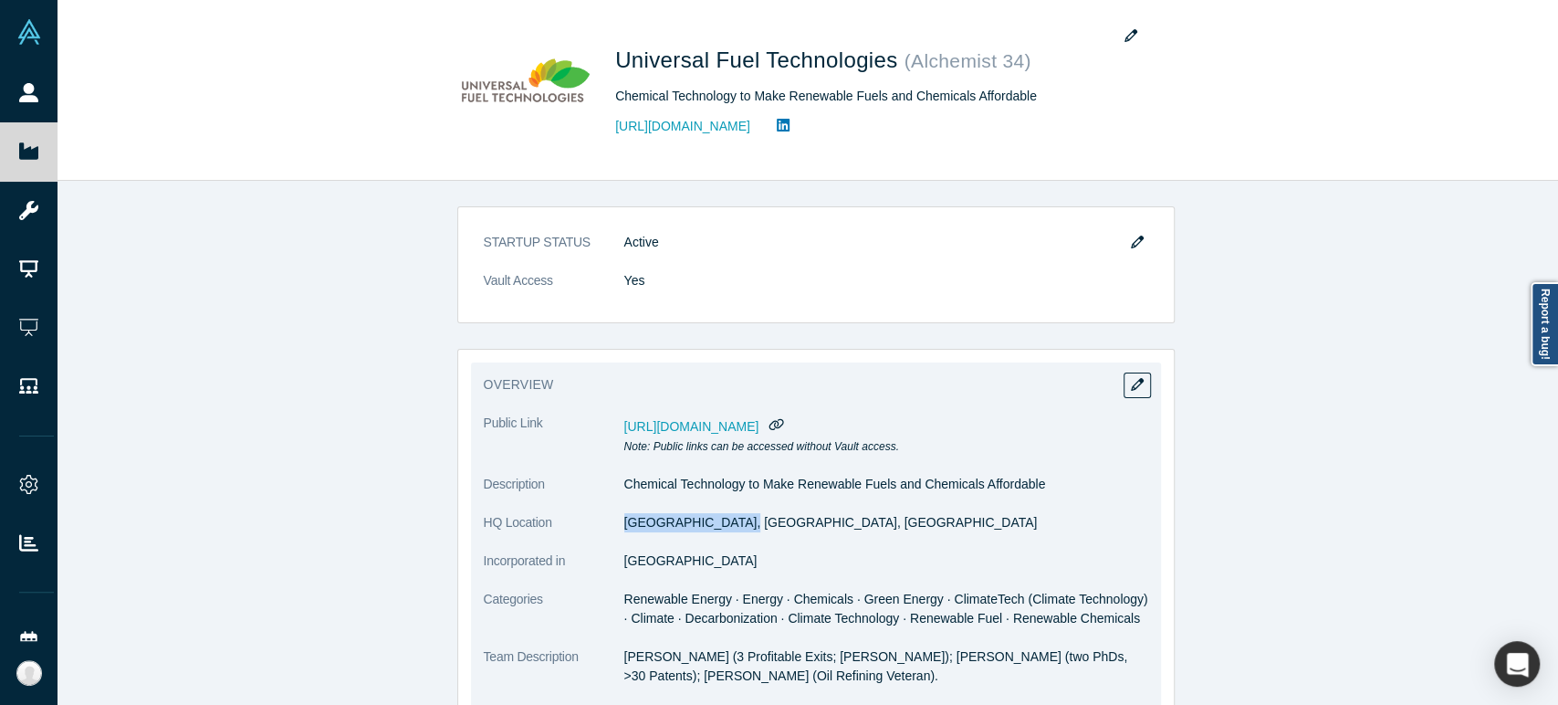
drag, startPoint x: 616, startPoint y: 525, endPoint x: 720, endPoint y: 525, distance: 104.0
click at [720, 525] on dd "[GEOGRAPHIC_DATA], [GEOGRAPHIC_DATA], [GEOGRAPHIC_DATA]" at bounding box center [886, 522] width 524 height 19
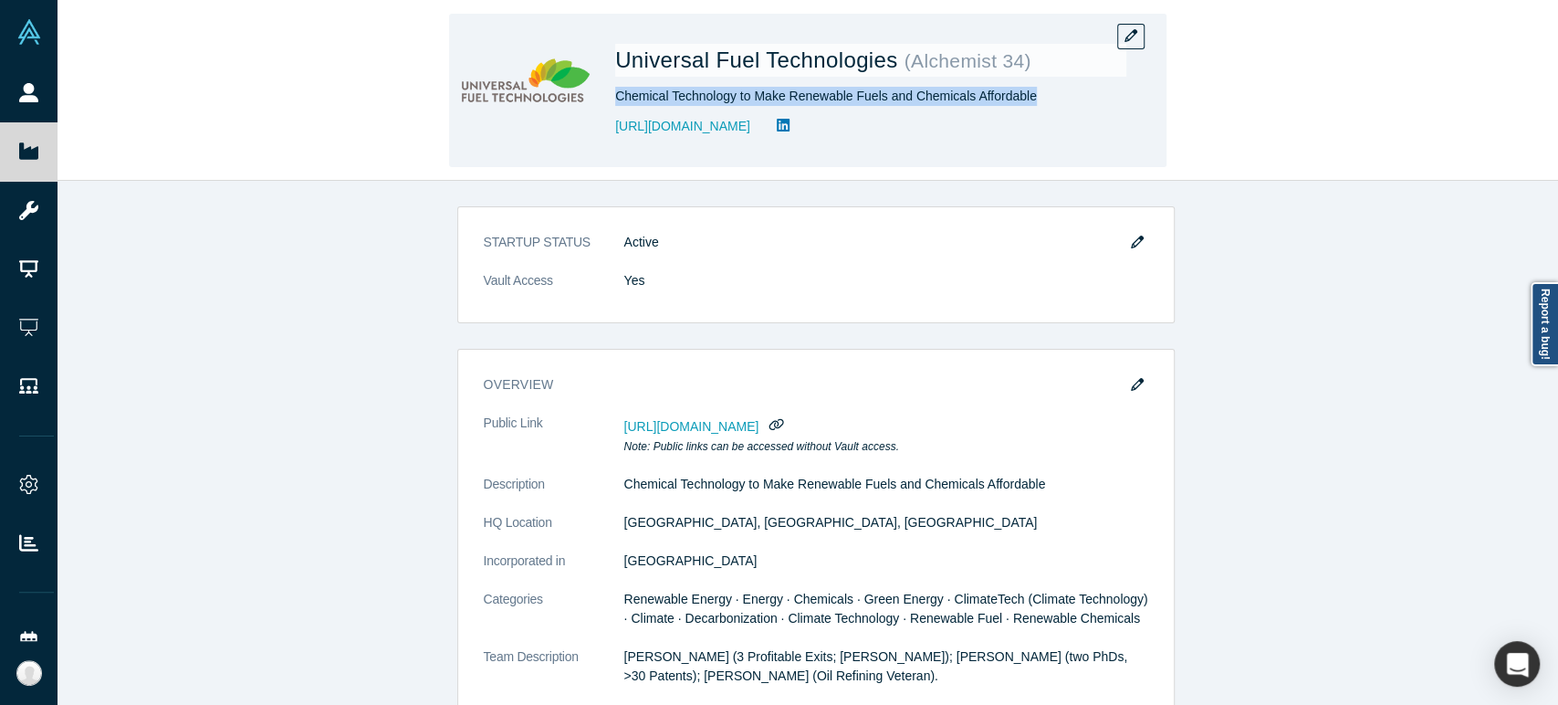
drag, startPoint x: 615, startPoint y: 100, endPoint x: 1026, endPoint y: 100, distance: 410.7
click at [1026, 100] on div "Chemical Technology to Make Renewable Fuels and Chemicals Affordable" at bounding box center [870, 96] width 511 height 19
click at [678, 144] on div "Universal Fuel Technologies ( Alchemist 34 ) Chemical Technology to Make Renewa…" at bounding box center [870, 90] width 511 height 128
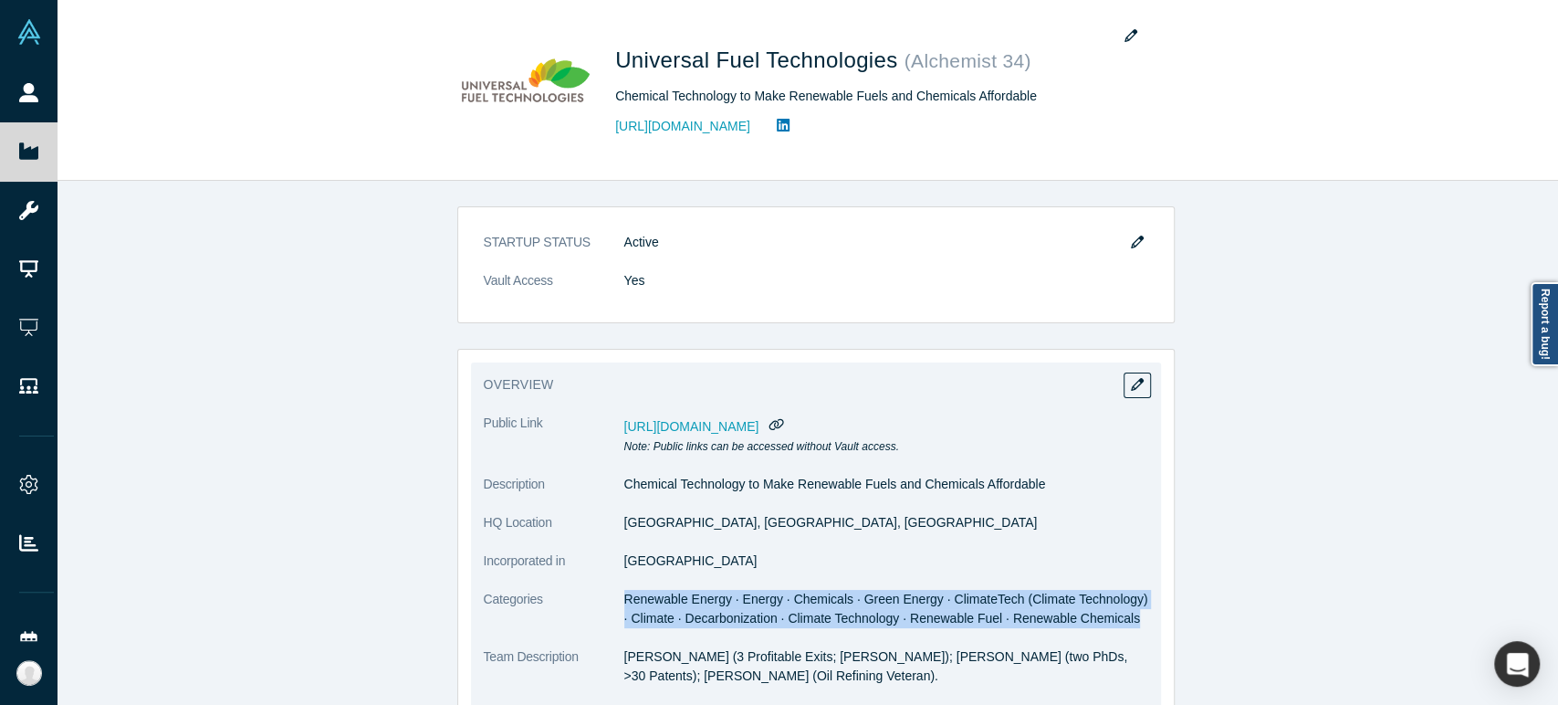
drag, startPoint x: 615, startPoint y: 599, endPoint x: 1108, endPoint y: 623, distance: 493.4
click at [1108, 623] on span "Renewable Energy · Energy · Chemicals · Green Energy · ClimateTech (Climate Tec…" at bounding box center [886, 608] width 524 height 34
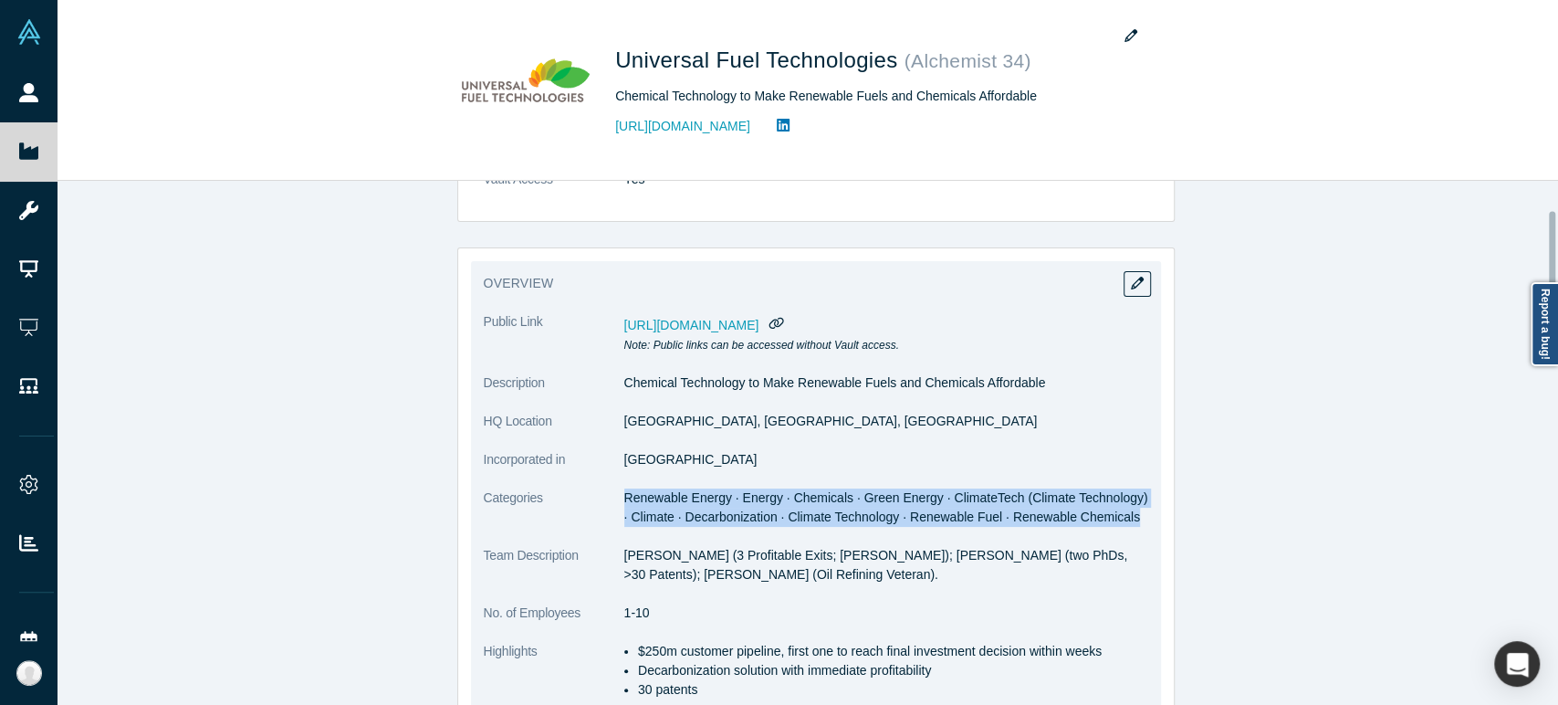
scroll to position [203, 0]
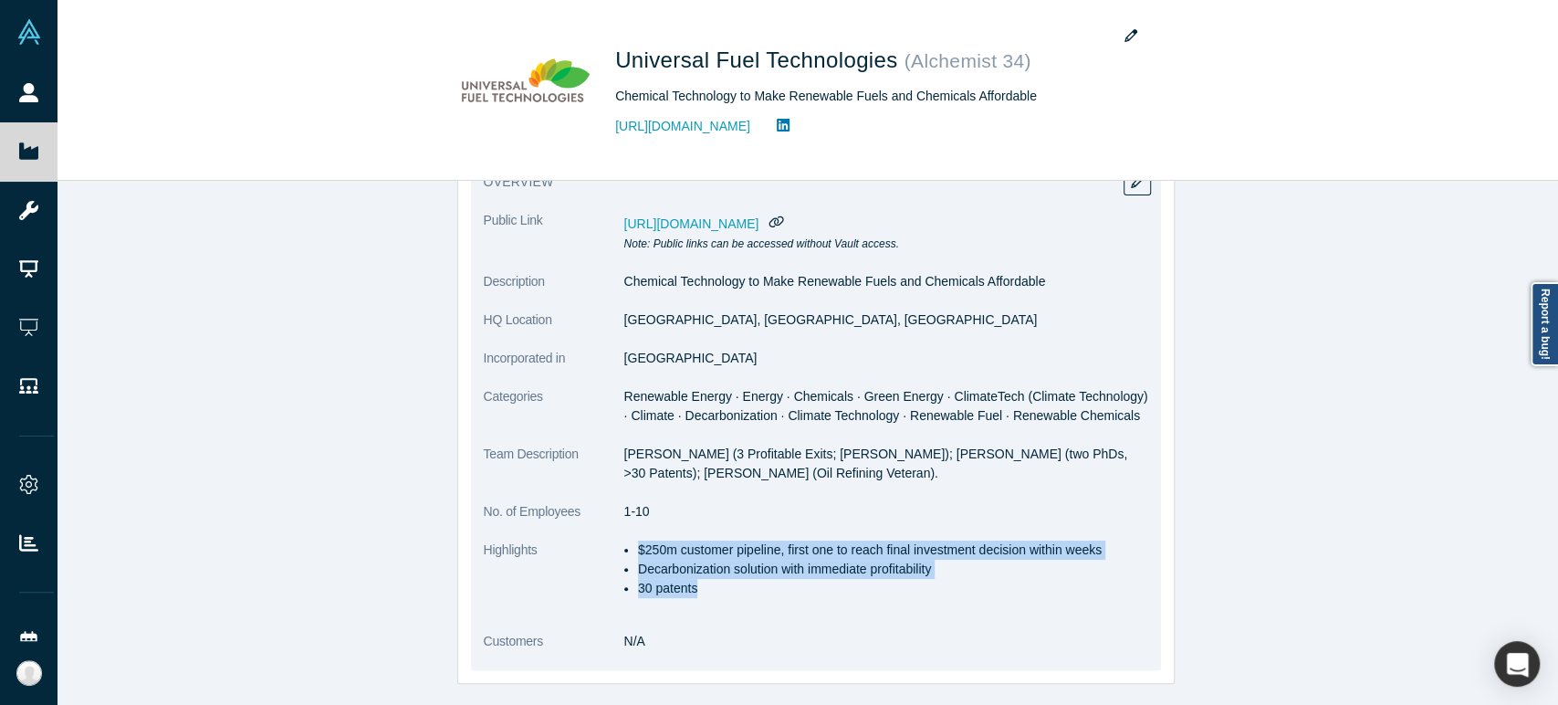
drag, startPoint x: 632, startPoint y: 547, endPoint x: 689, endPoint y: 589, distance: 70.5
click at [689, 589] on ul "$250m customer pipeline, first one to reach final investment decision within we…" at bounding box center [886, 568] width 524 height 57
drag, startPoint x: 617, startPoint y: 454, endPoint x: 818, endPoint y: 476, distance: 202.0
click at [818, 476] on p "[PERSON_NAME] (3 Profitable Exits; [PERSON_NAME]); [PERSON_NAME] (two PhDs, >30…" at bounding box center [886, 463] width 524 height 38
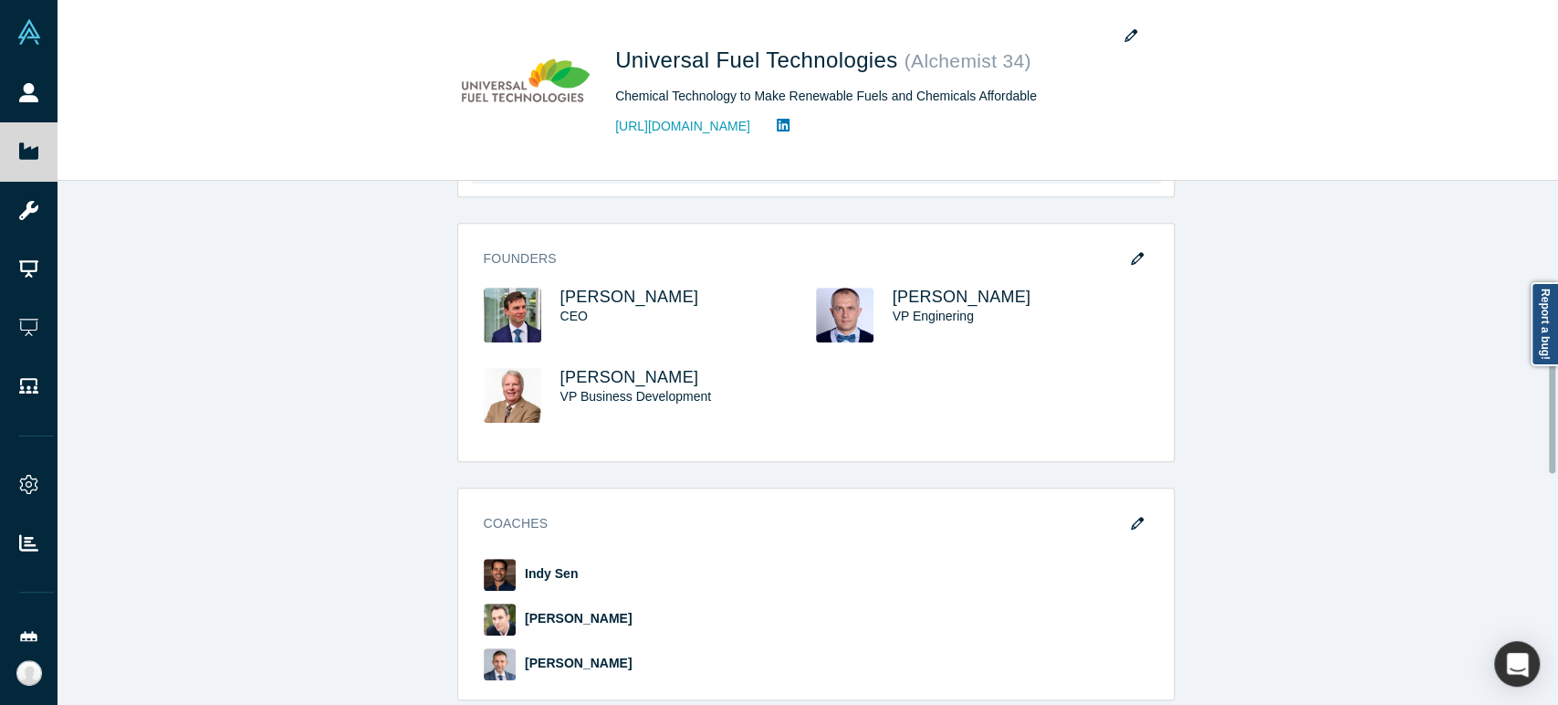
scroll to position [709, 0]
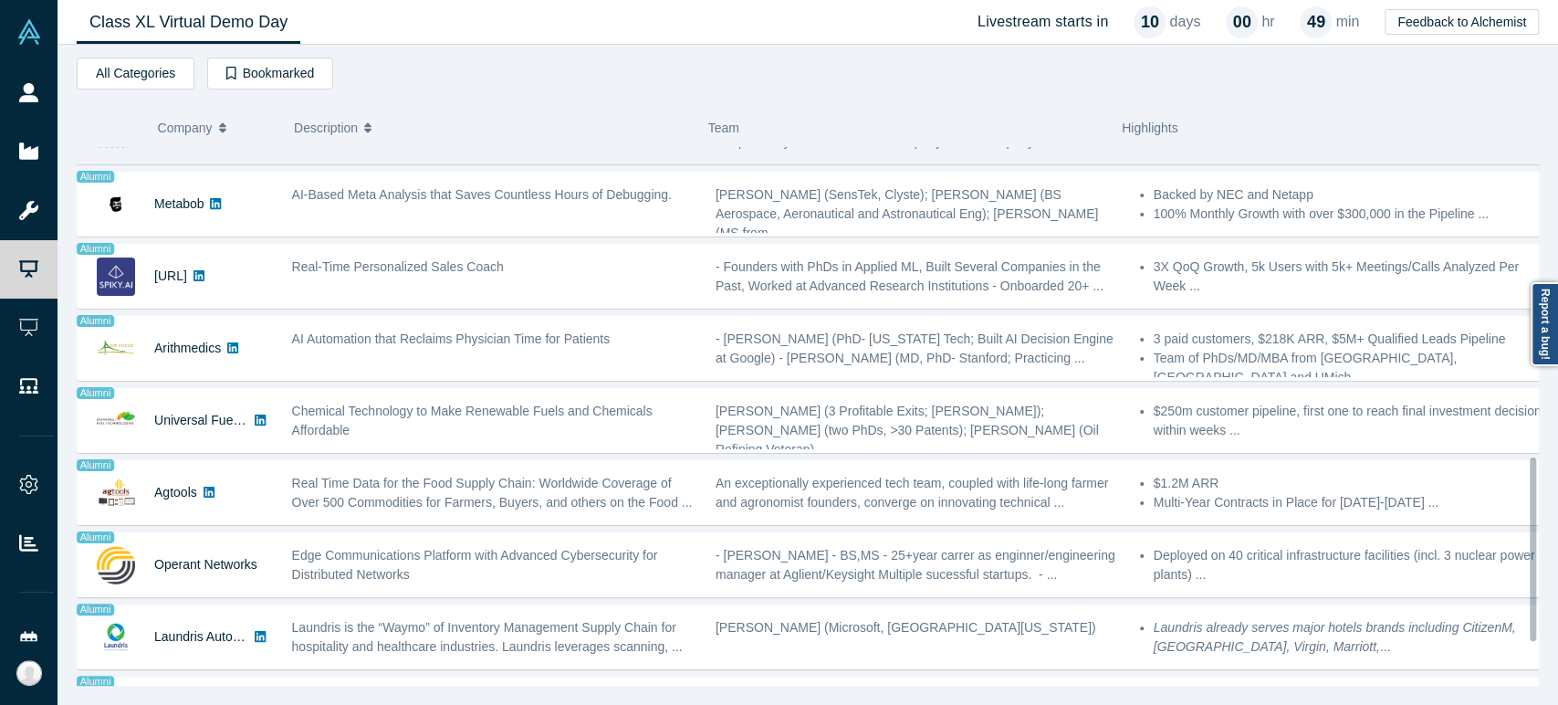
scroll to position [1014, 0]
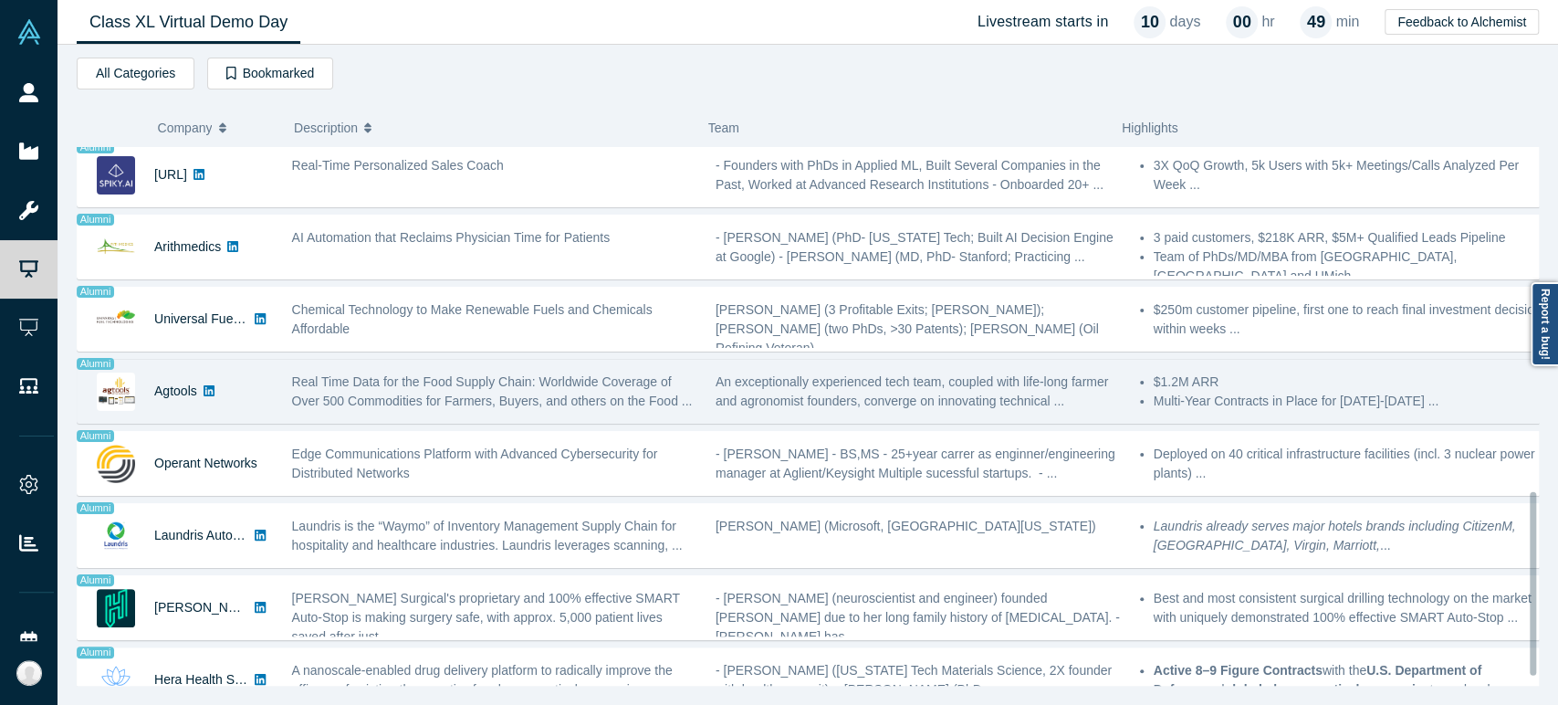
click at [197, 409] on link at bounding box center [209, 391] width 24 height 63
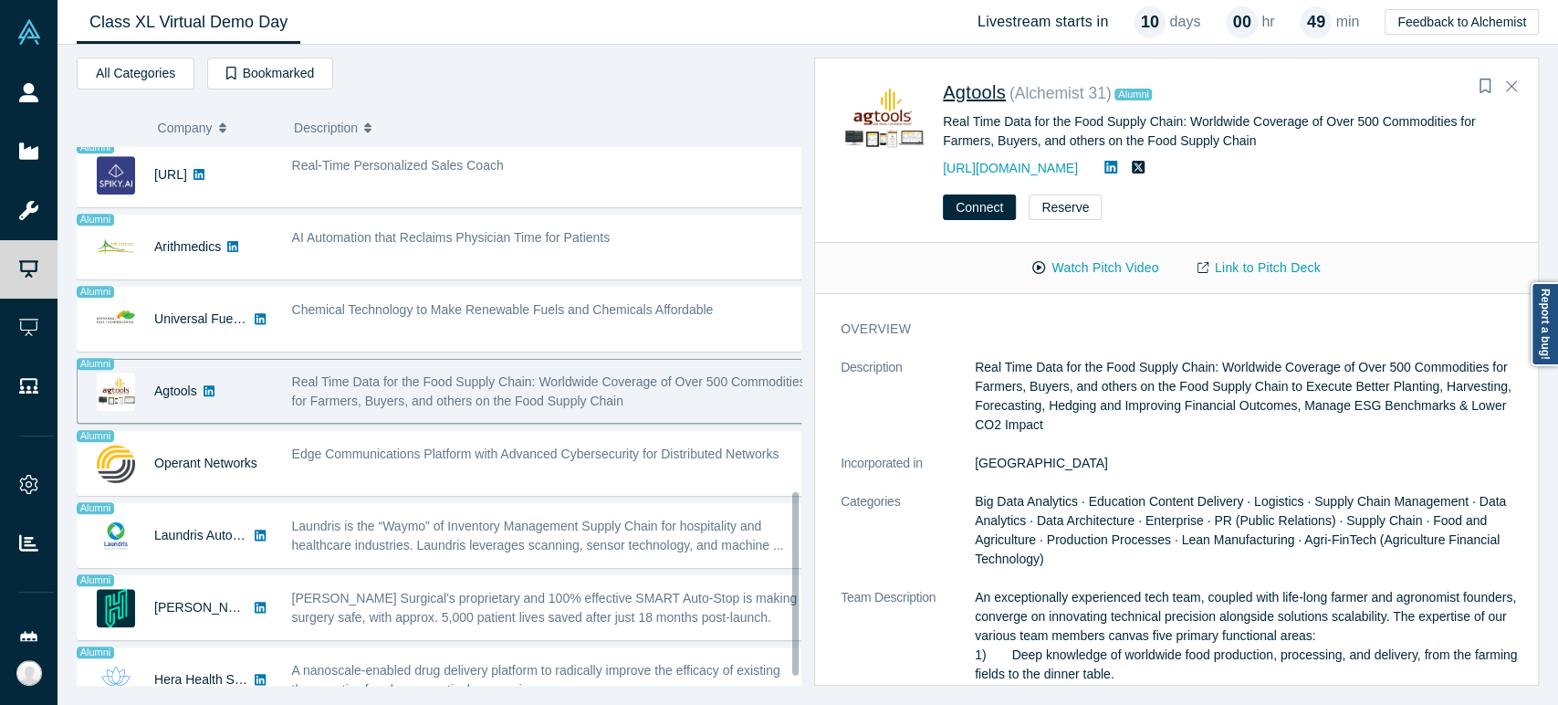
click at [991, 99] on span "Agtools" at bounding box center [974, 92] width 63 height 20
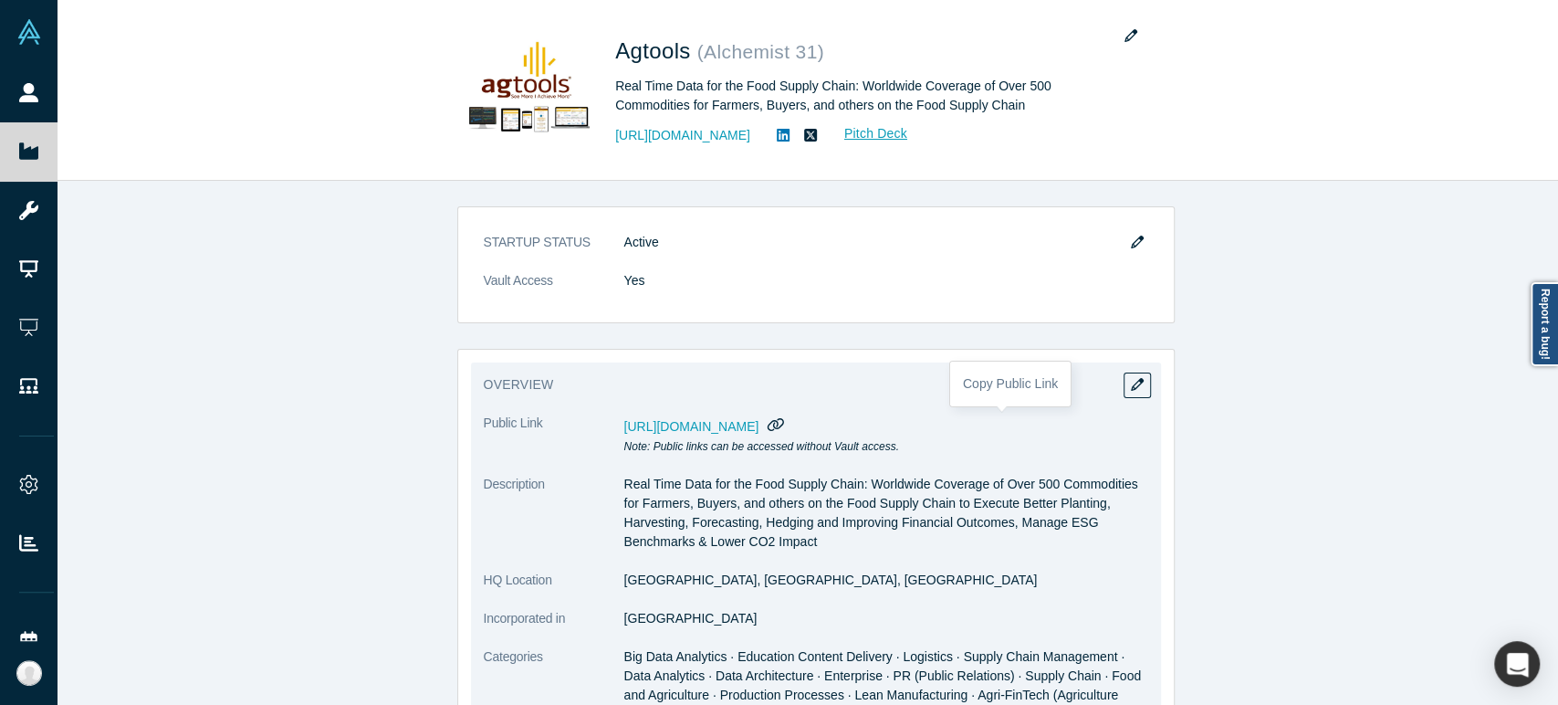
click at [785, 426] on icon "button" at bounding box center [775, 424] width 17 height 14
drag, startPoint x: 617, startPoint y: 583, endPoint x: 713, endPoint y: 581, distance: 95.8
click at [713, 581] on dd "[GEOGRAPHIC_DATA], [GEOGRAPHIC_DATA], [GEOGRAPHIC_DATA]" at bounding box center [886, 579] width 524 height 19
drag, startPoint x: 615, startPoint y: 620, endPoint x: 689, endPoint y: 619, distance: 73.9
click at [689, 619] on dd "[GEOGRAPHIC_DATA]" at bounding box center [886, 618] width 524 height 19
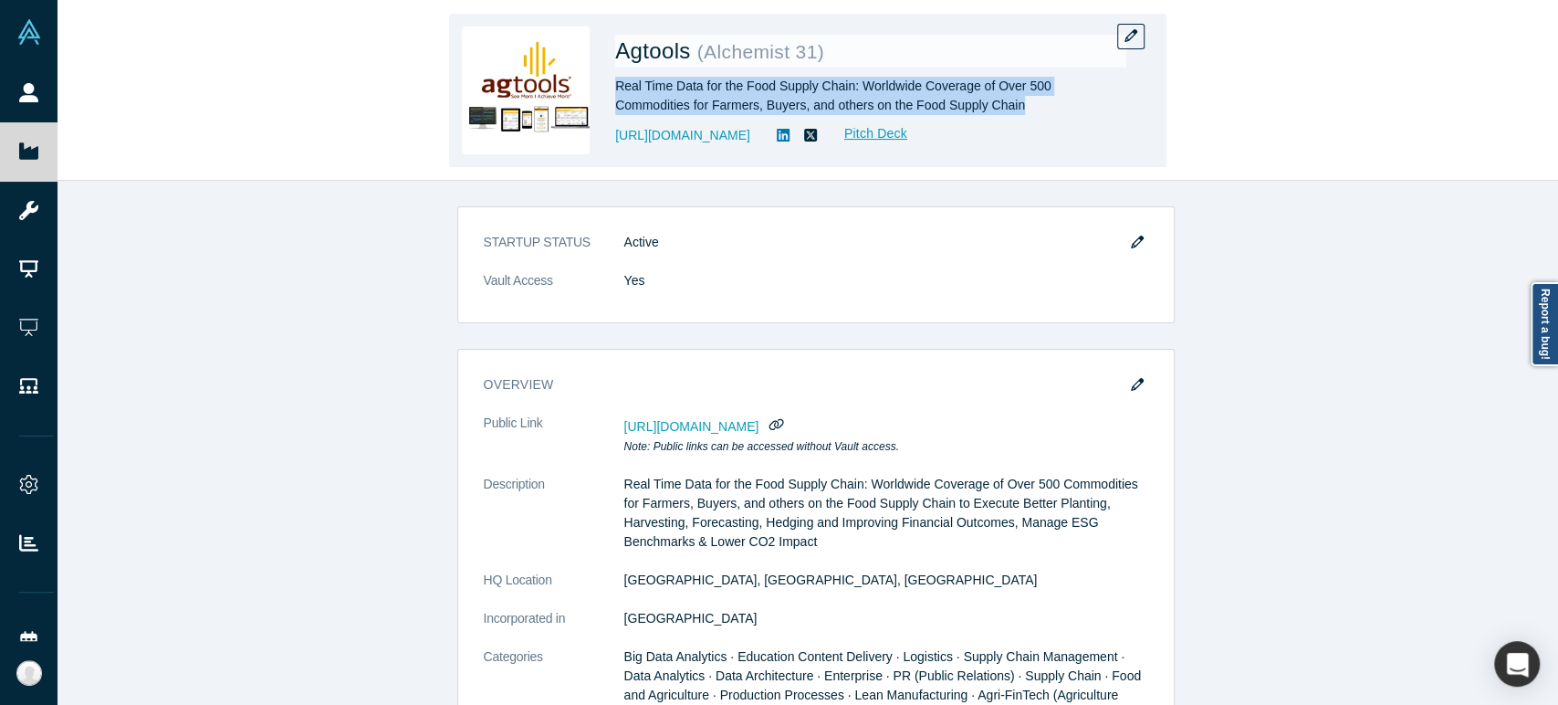
drag, startPoint x: 615, startPoint y: 86, endPoint x: 935, endPoint y: 109, distance: 321.1
click at [935, 109] on div "Real Time Data for the Food Supply Chain: Worldwide Coverage of Over 500 Commod…" at bounding box center [870, 96] width 511 height 38
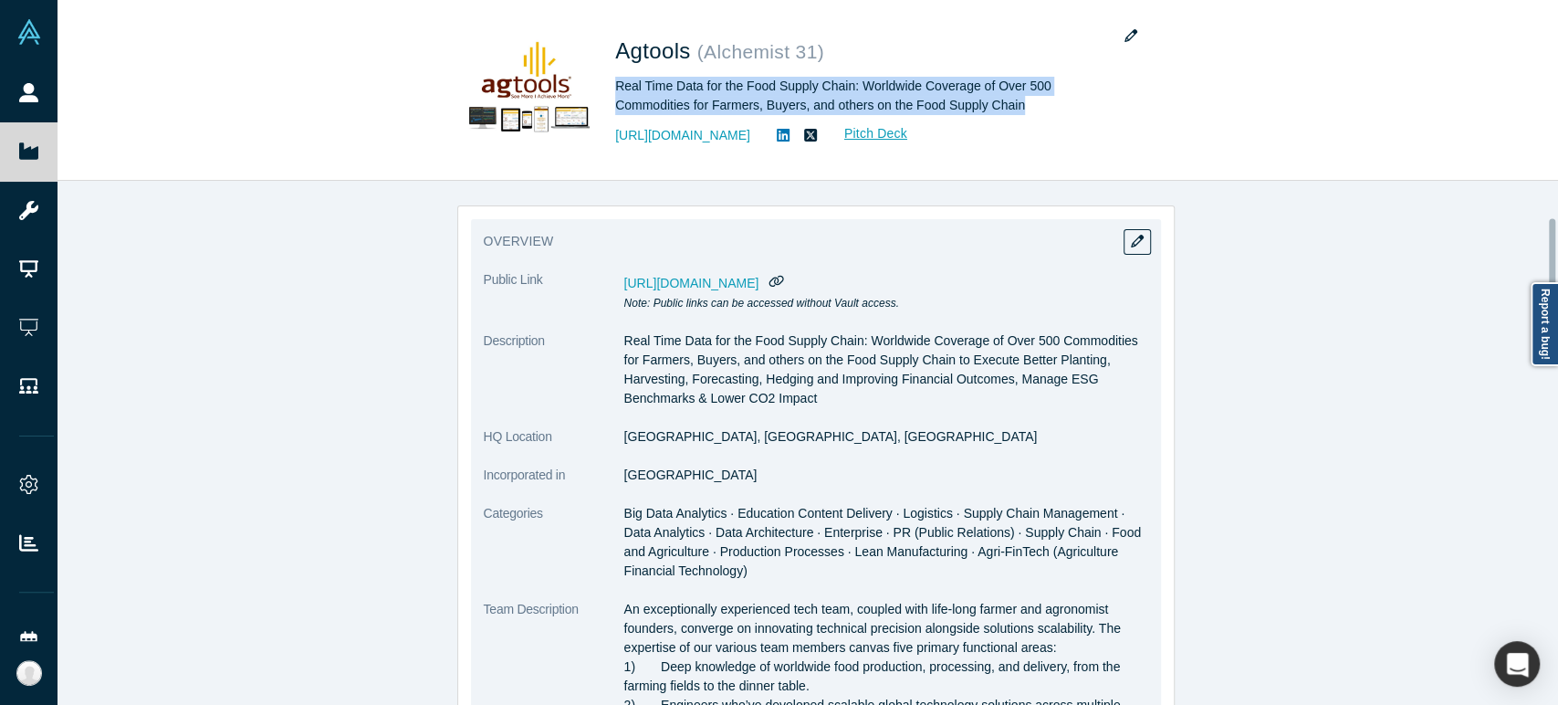
scroll to position [203, 0]
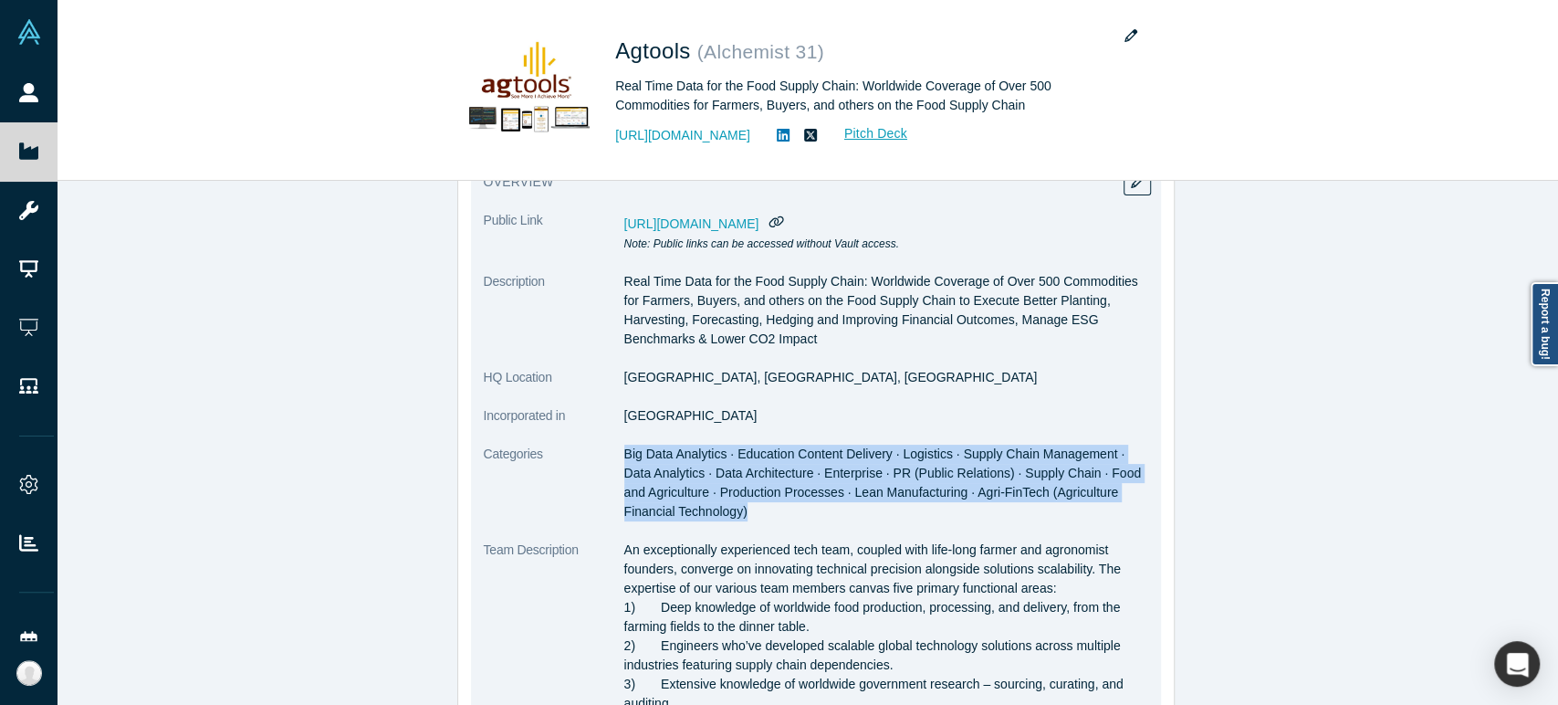
drag, startPoint x: 617, startPoint y: 457, endPoint x: 684, endPoint y: 516, distance: 88.6
click at [684, 516] on span "Big Data Analytics · Education Content Delivery · Logistics · Supply Chain Mana…" at bounding box center [882, 482] width 517 height 72
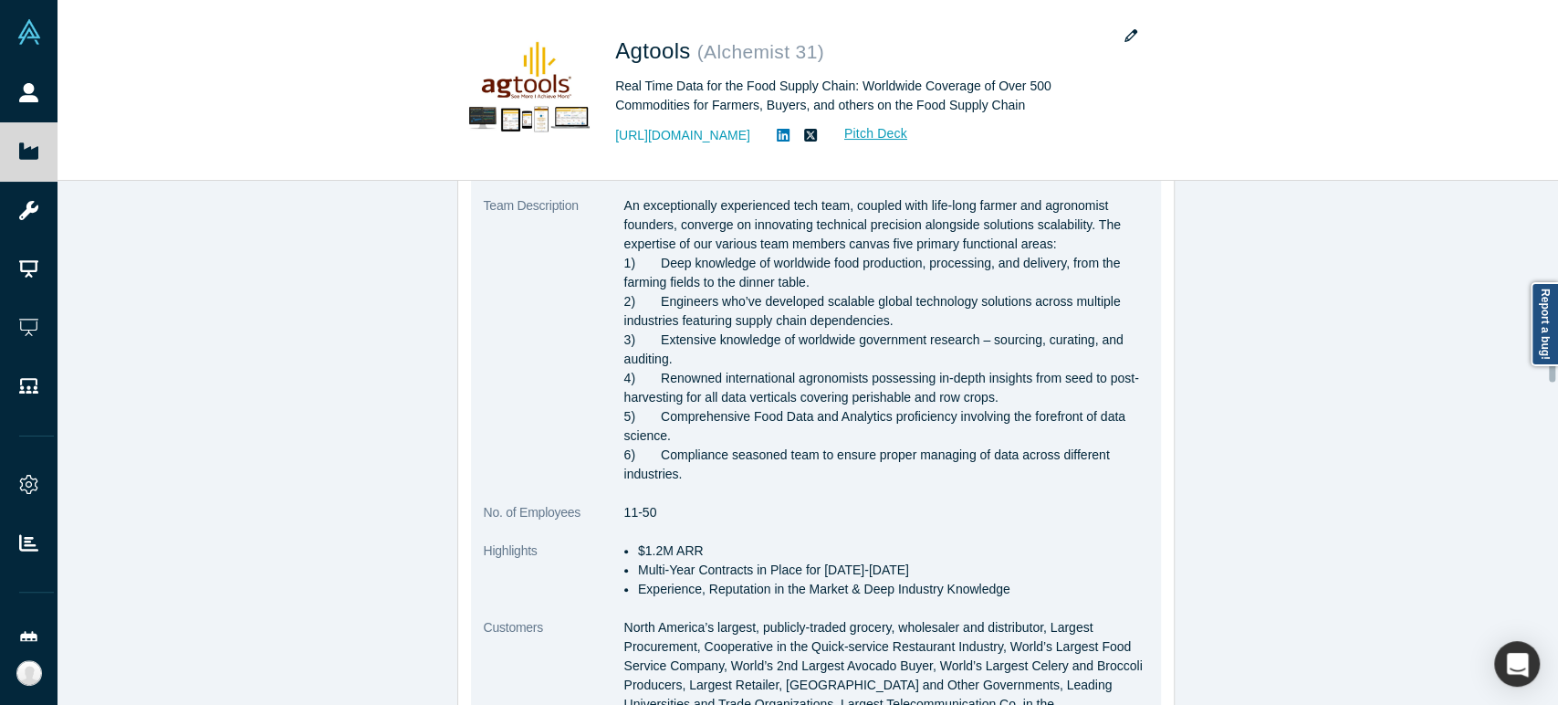
scroll to position [608, 0]
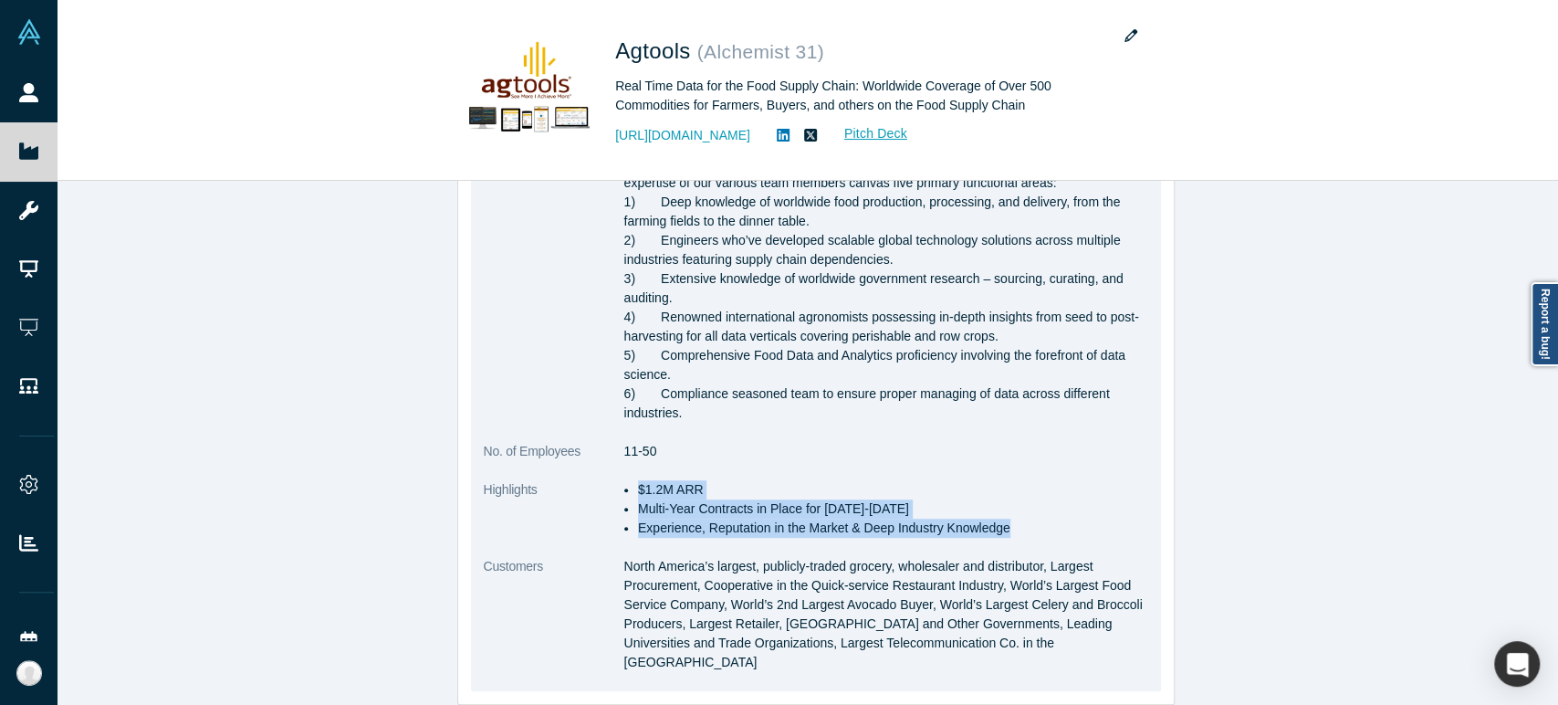
drag, startPoint x: 630, startPoint y: 489, endPoint x: 998, endPoint y: 528, distance: 370.8
click at [998, 528] on ul "$1.2M ARR Multi-Year Contracts in Place for [DATE]-[DATE] Experience, Reputatio…" at bounding box center [886, 508] width 524 height 57
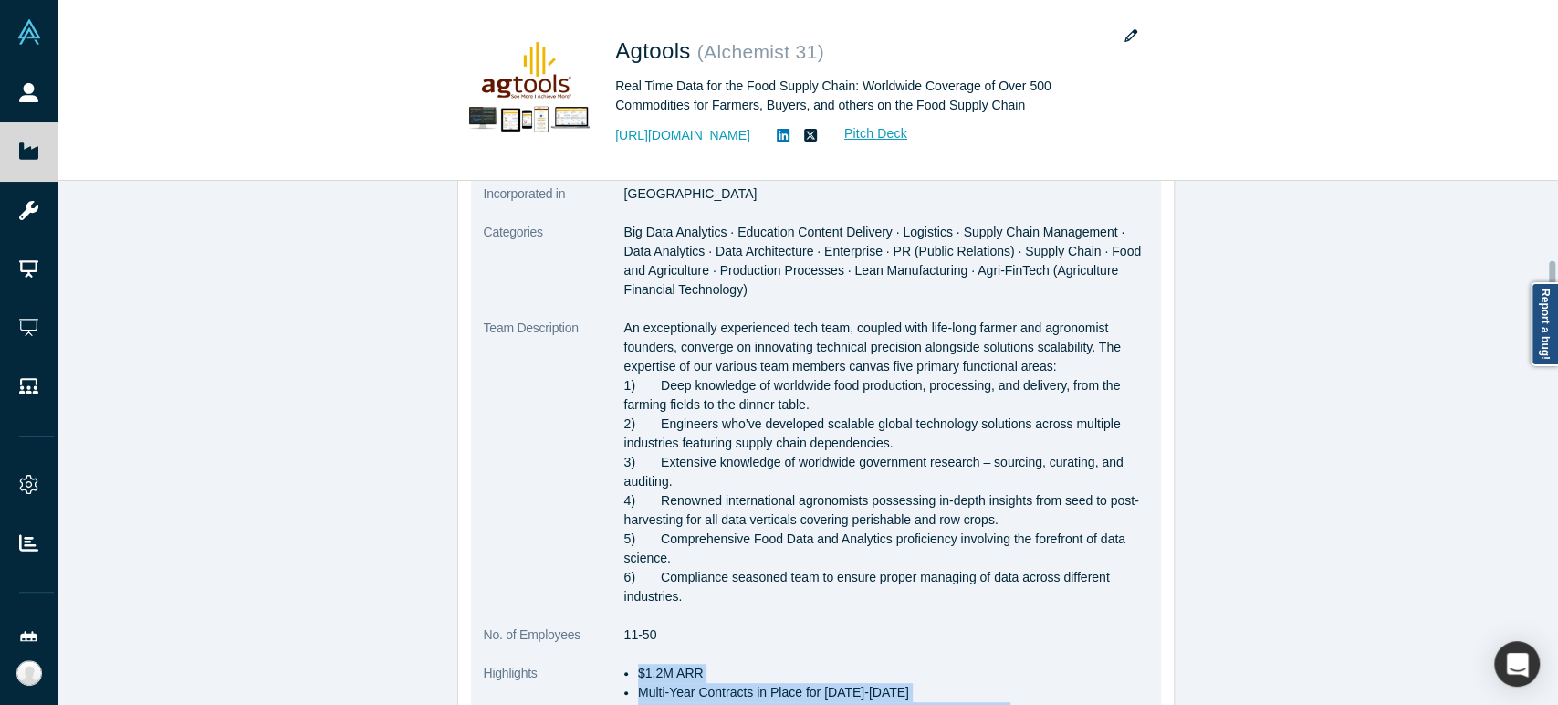
scroll to position [405, 0]
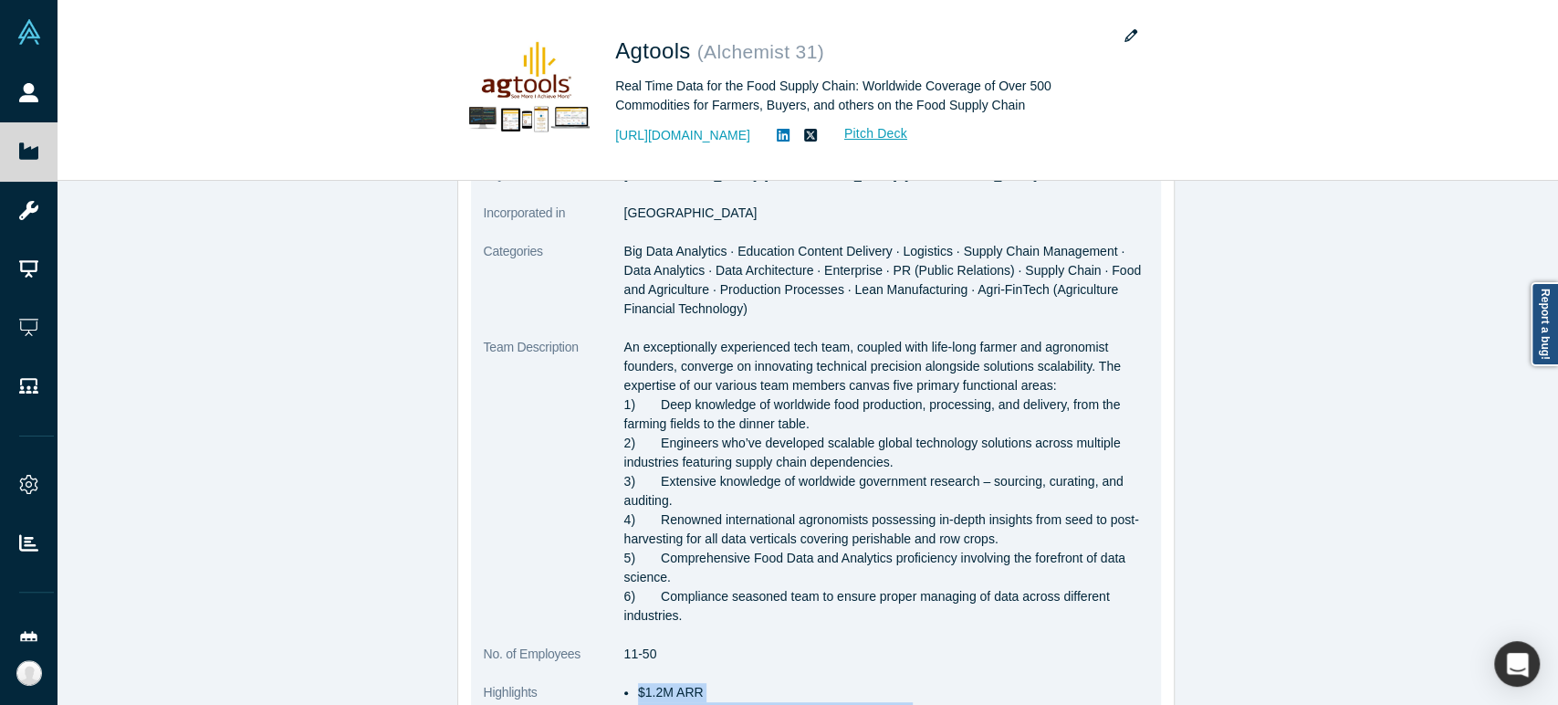
drag, startPoint x: 615, startPoint y: 349, endPoint x: 672, endPoint y: 619, distance: 276.0
click at [672, 619] on p "An exceptionally experienced tech team, coupled with life-long farmer and agron…" at bounding box center [886, 481] width 524 height 287
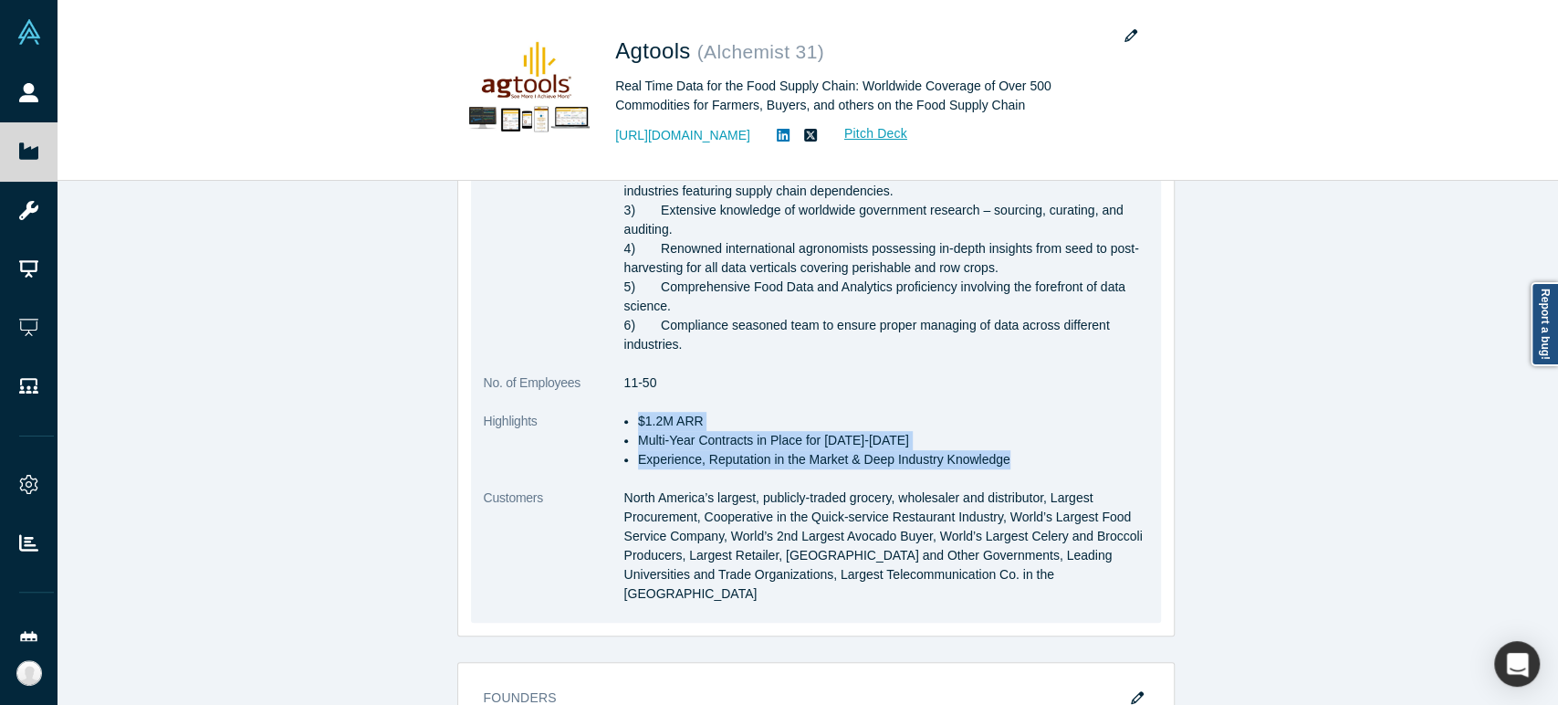
scroll to position [1014, 0]
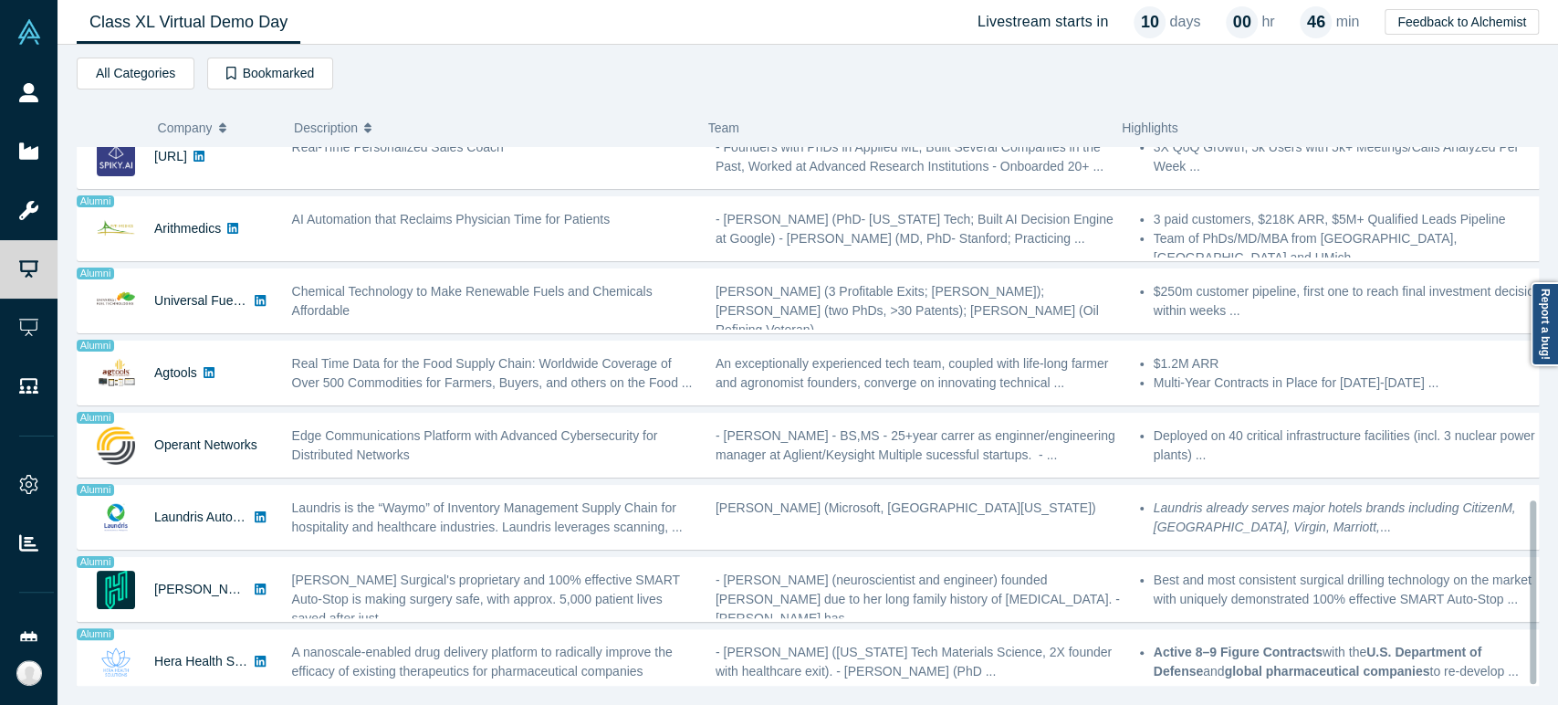
scroll to position [1042, 0]
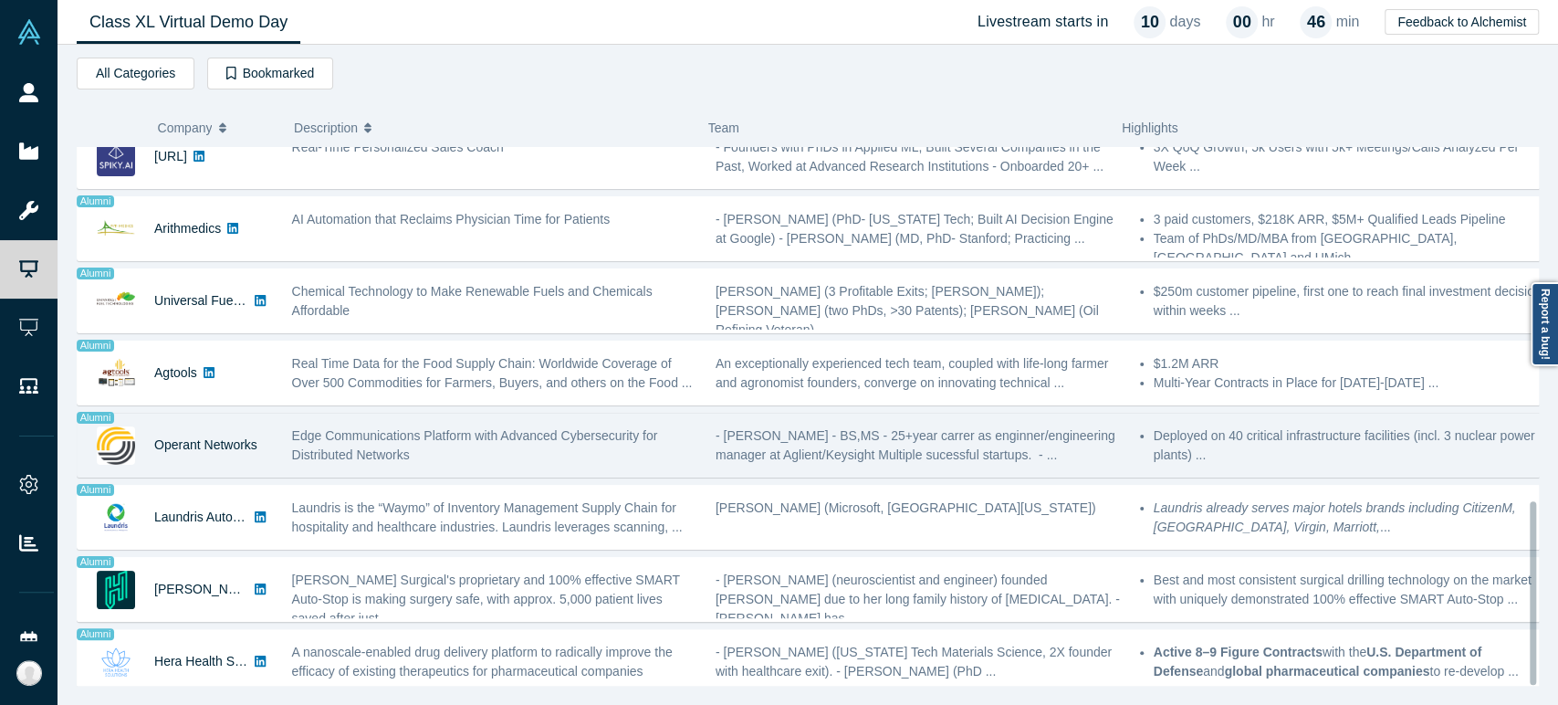
click at [168, 444] on div "Operant Networks" at bounding box center [205, 444] width 103 height 63
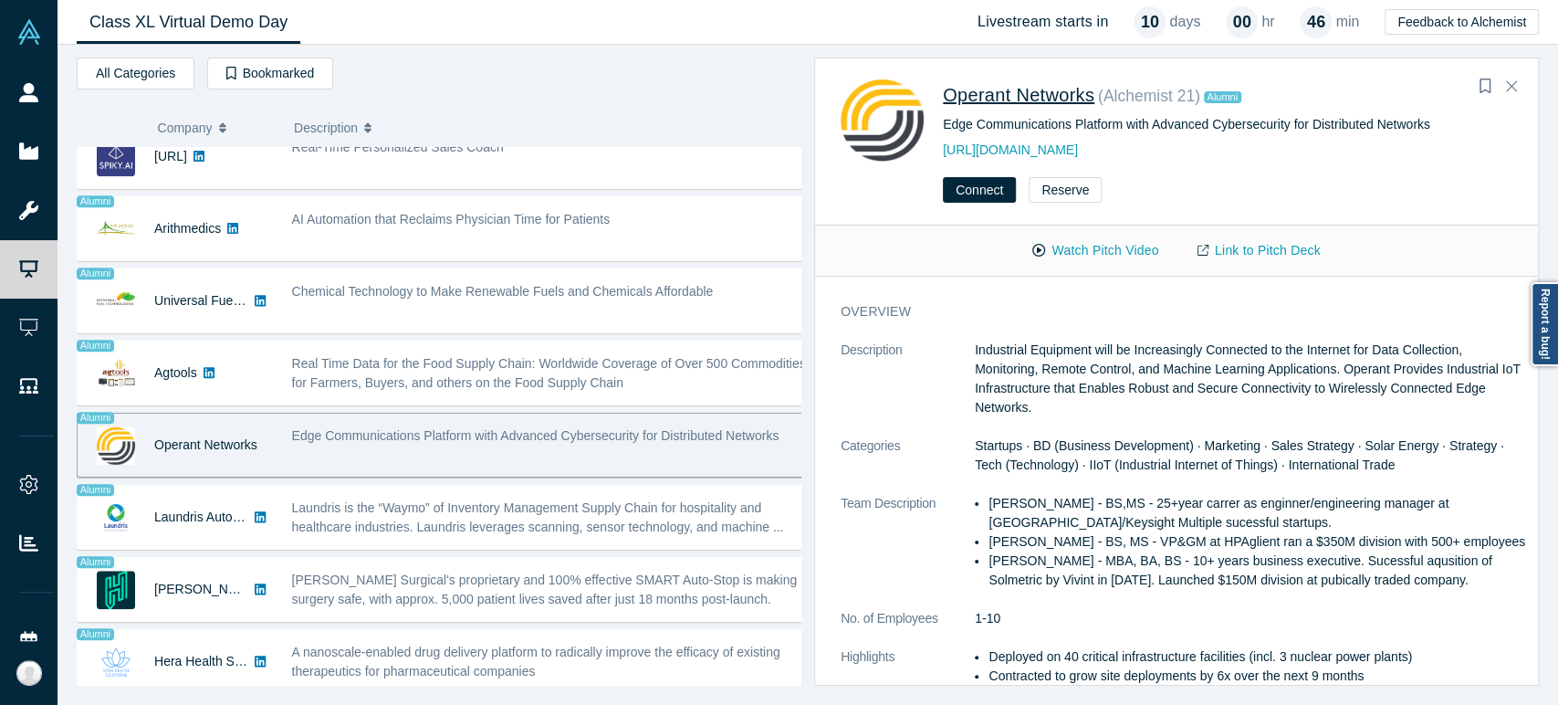
click at [986, 100] on span "Operant Networks" at bounding box center [1018, 95] width 151 height 20
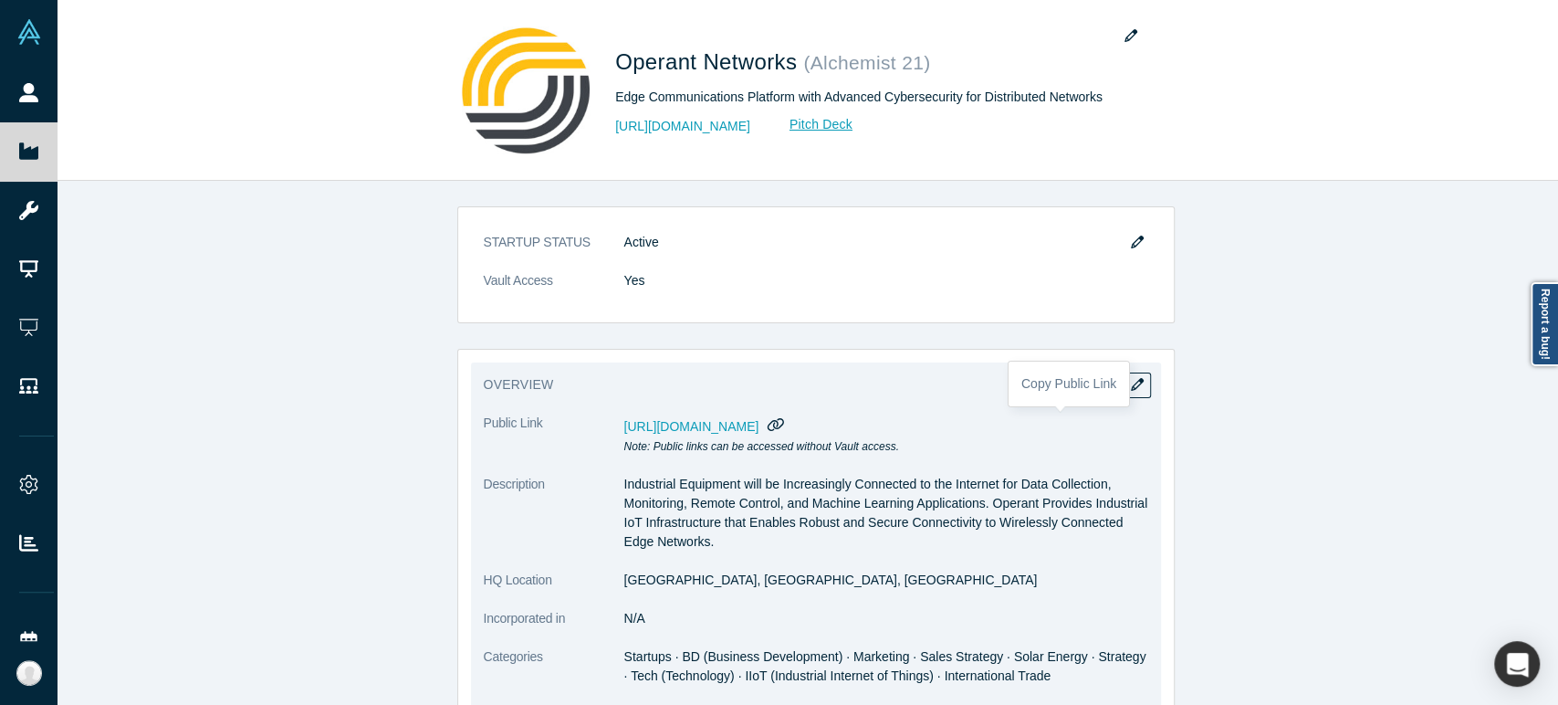
click at [785, 421] on icon "button" at bounding box center [775, 424] width 17 height 14
drag, startPoint x: 617, startPoint y: 582, endPoint x: 727, endPoint y: 588, distance: 110.6
click at [727, 588] on dd "[GEOGRAPHIC_DATA], [GEOGRAPHIC_DATA], [GEOGRAPHIC_DATA]" at bounding box center [886, 579] width 524 height 19
drag, startPoint x: 617, startPoint y: 621, endPoint x: 635, endPoint y: 620, distance: 18.3
click at [635, 620] on dd "N/A" at bounding box center [886, 618] width 524 height 19
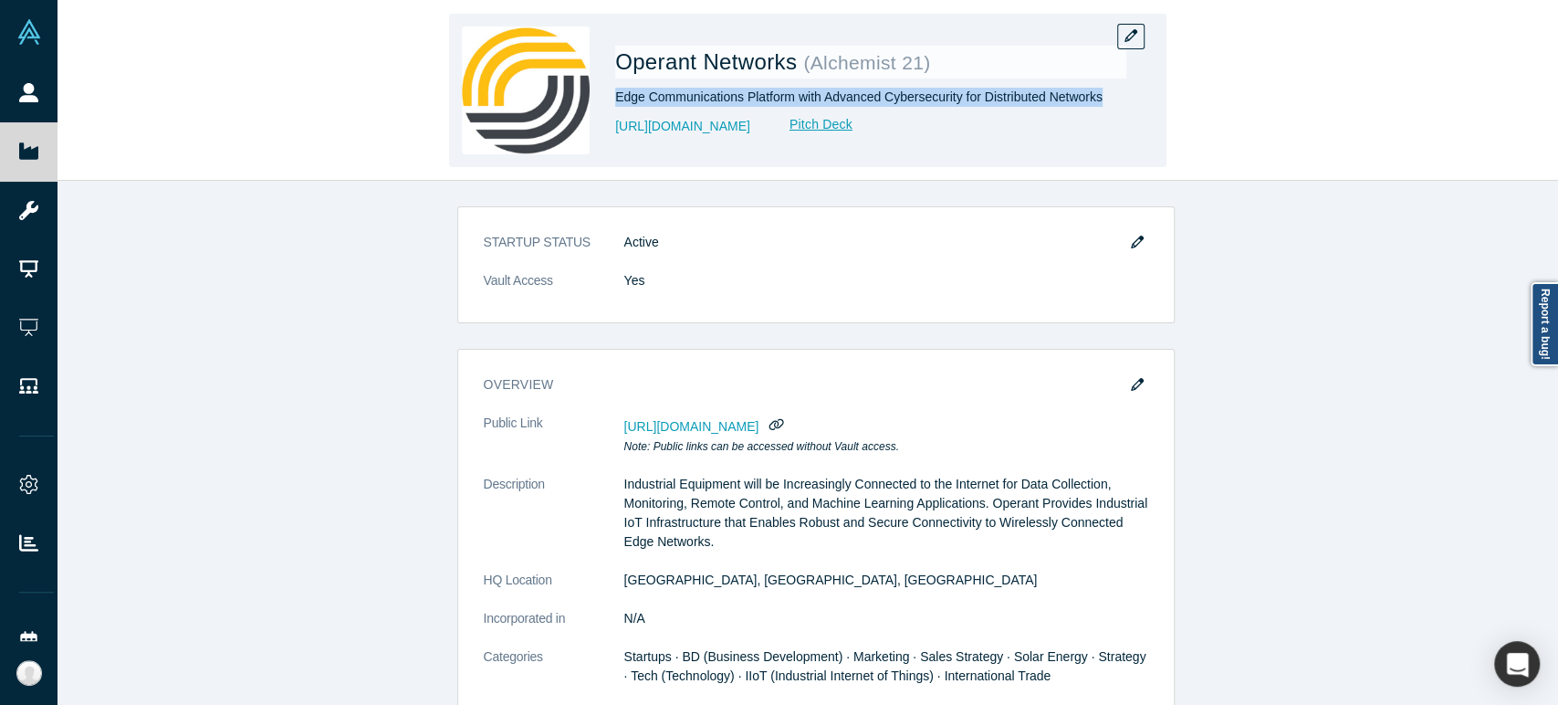
drag, startPoint x: 615, startPoint y: 100, endPoint x: 1100, endPoint y: 104, distance: 484.6
click at [1100, 104] on div "Edge Communications Platform with Advanced Cybersecurity for Distributed Networ…" at bounding box center [870, 97] width 511 height 19
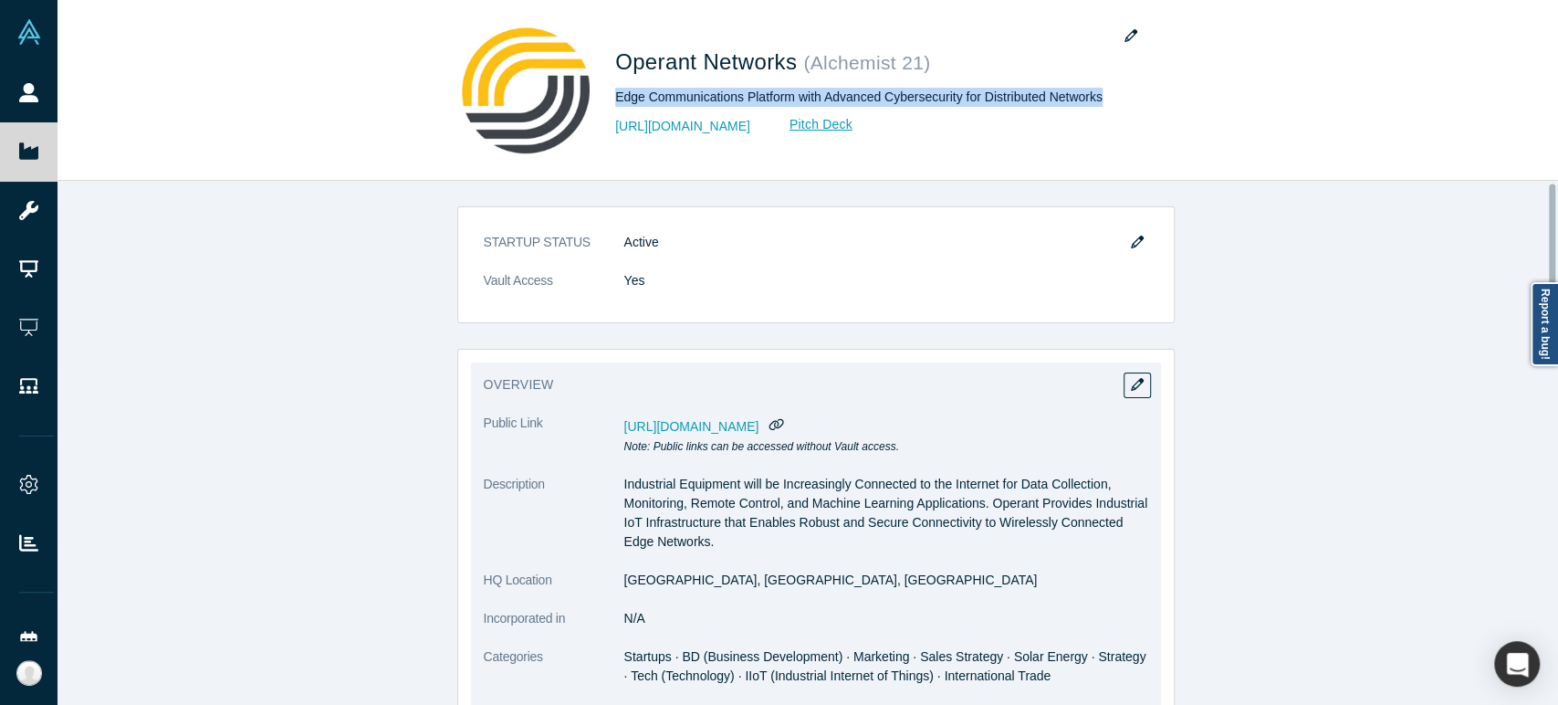
scroll to position [101, 0]
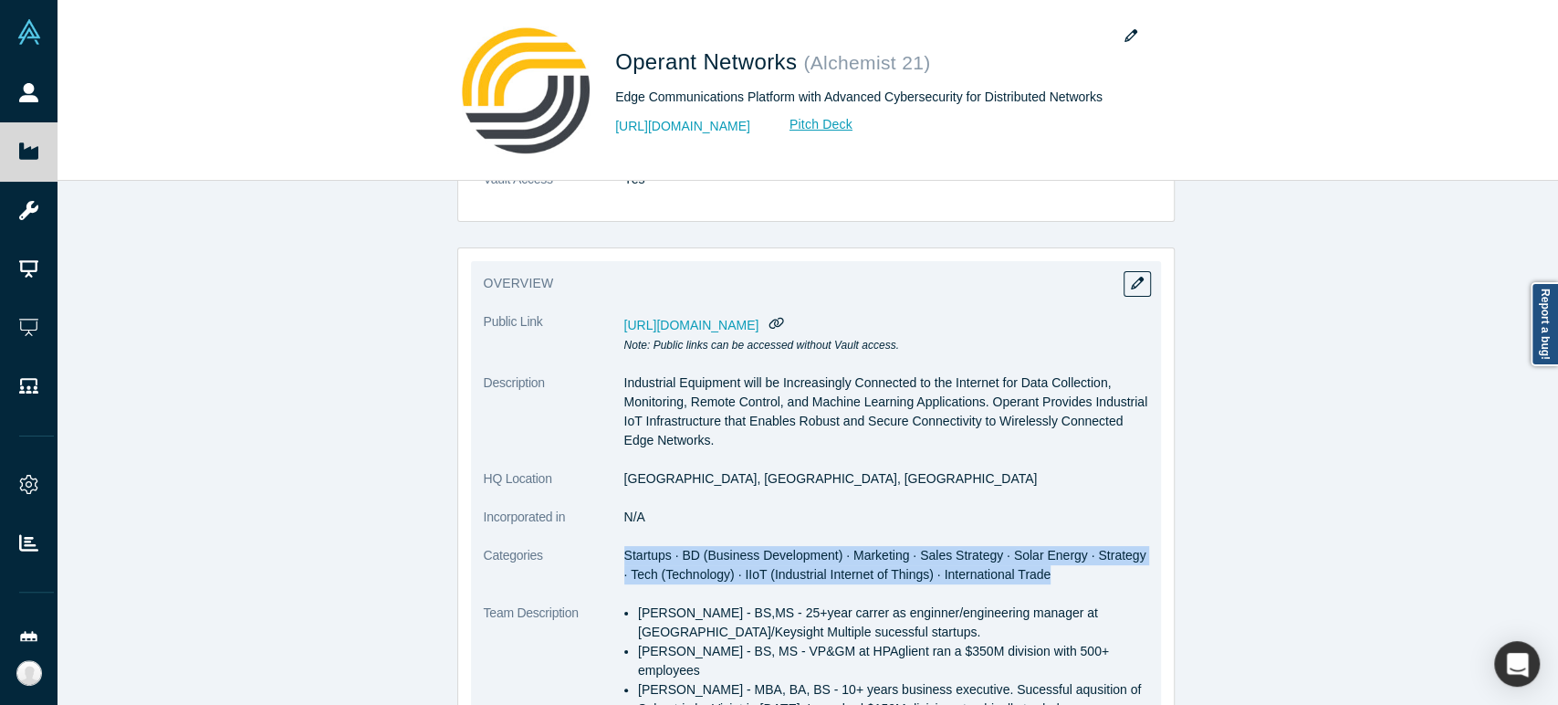
drag, startPoint x: 614, startPoint y: 559, endPoint x: 1027, endPoint y: 587, distance: 413.5
click at [1027, 587] on dl "Public Link [URL][DOMAIN_NAME] Note: Public links can be accessed without Vault…" at bounding box center [816, 601] width 664 height 579
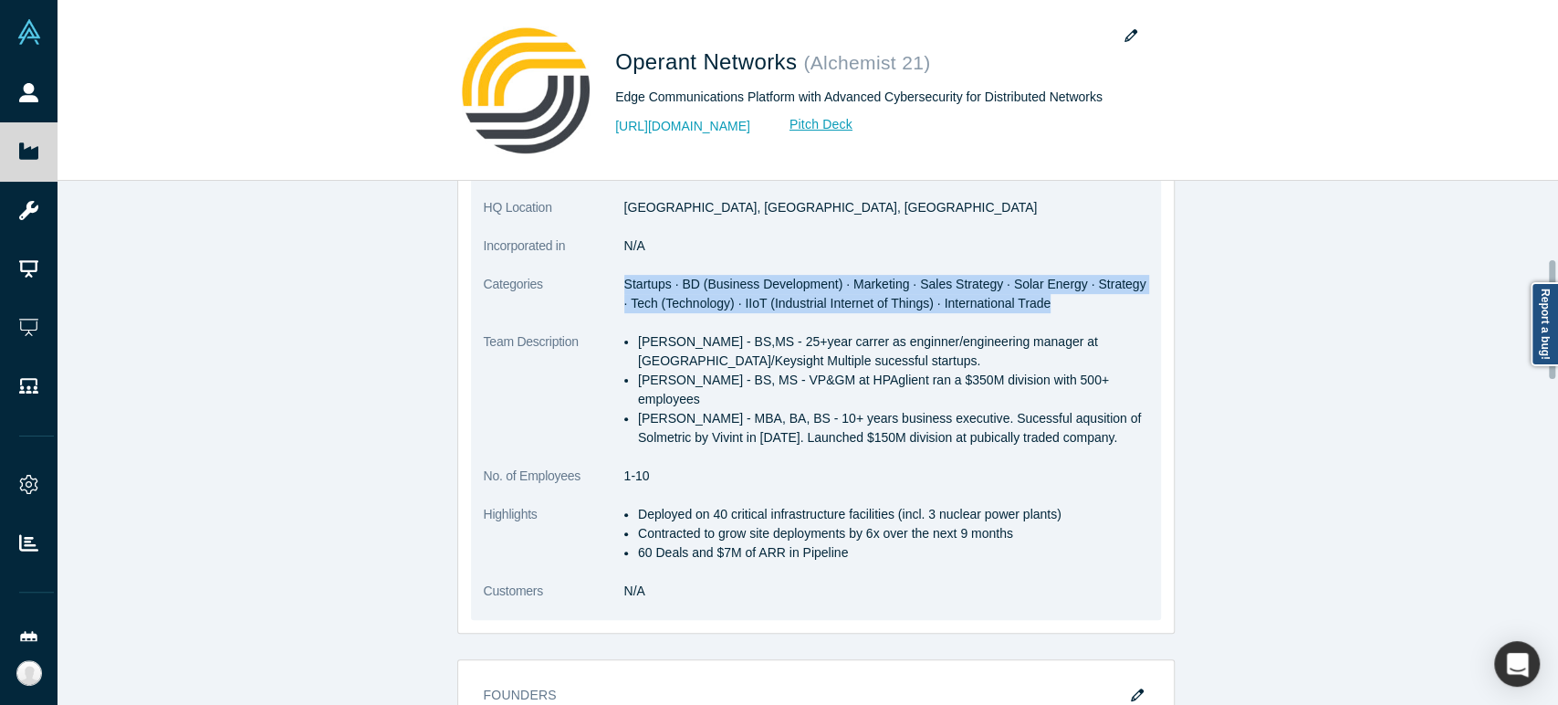
scroll to position [405, 0]
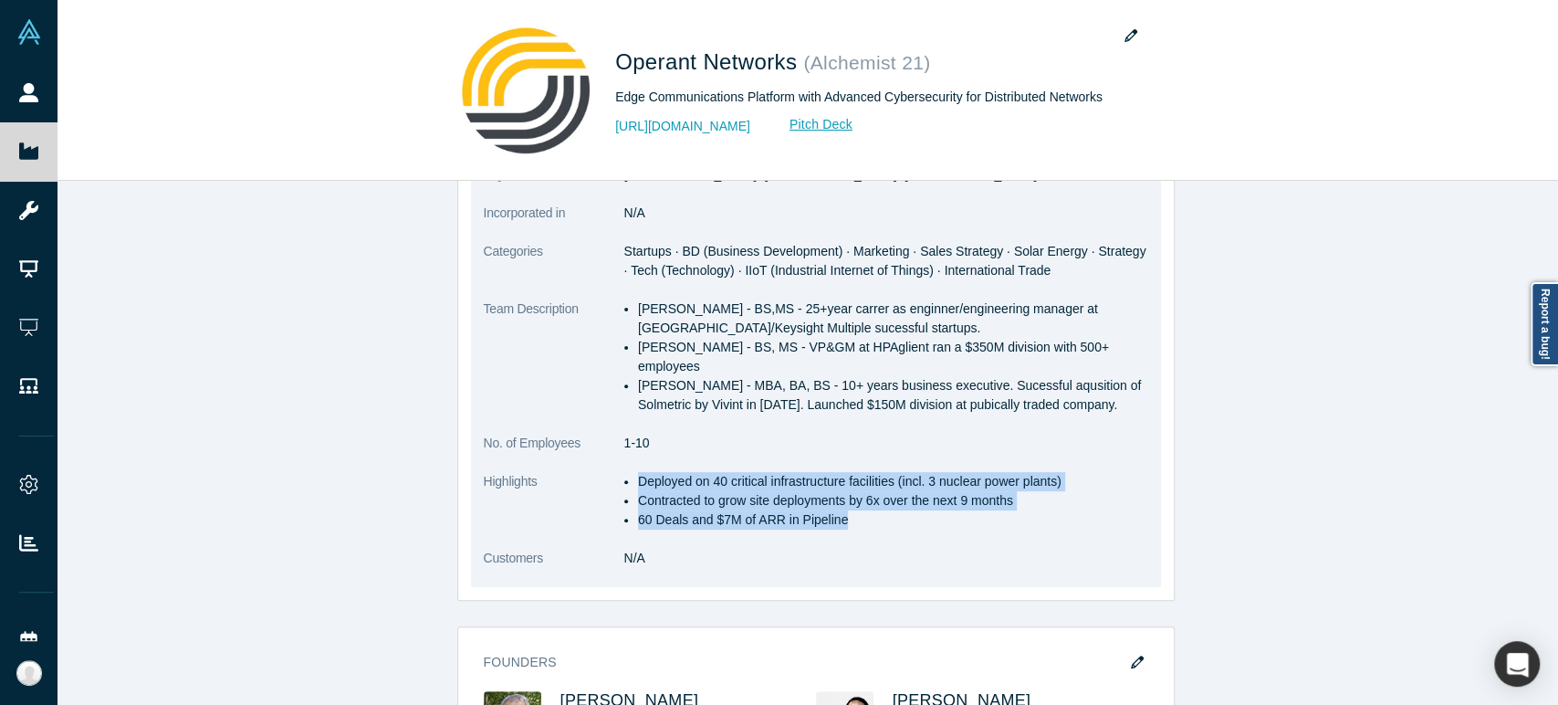
drag, startPoint x: 632, startPoint y: 461, endPoint x: 832, endPoint y: 502, distance: 204.0
click at [832, 502] on ul "Deployed on 40 critical infrastructure facilities (incl. 3 nuclear power plants…" at bounding box center [886, 500] width 524 height 57
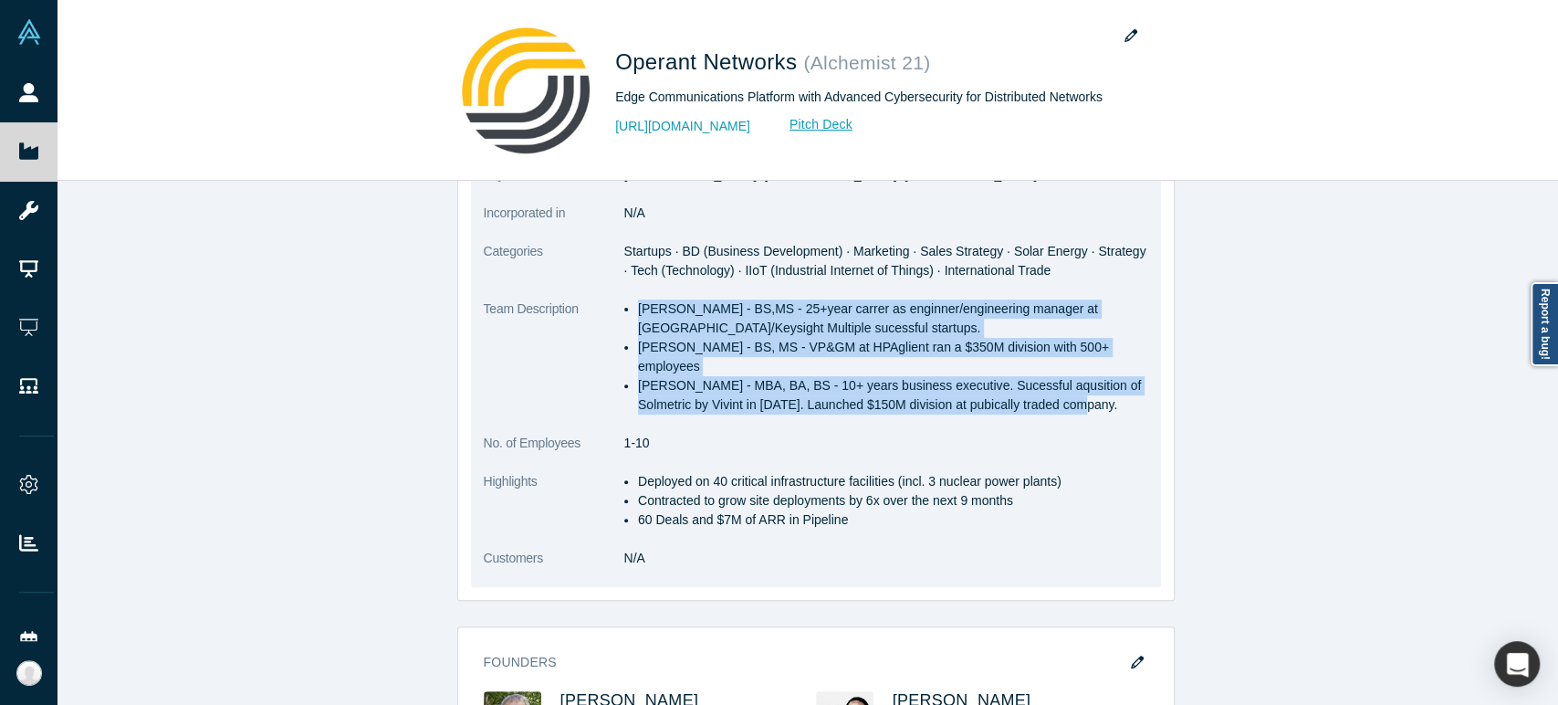
drag, startPoint x: 633, startPoint y: 309, endPoint x: 1041, endPoint y: 398, distance: 417.4
click at [1041, 398] on dl "Public Link [URL][DOMAIN_NAME] Note: Public links can be accessed without Vault…" at bounding box center [816, 297] width 664 height 579
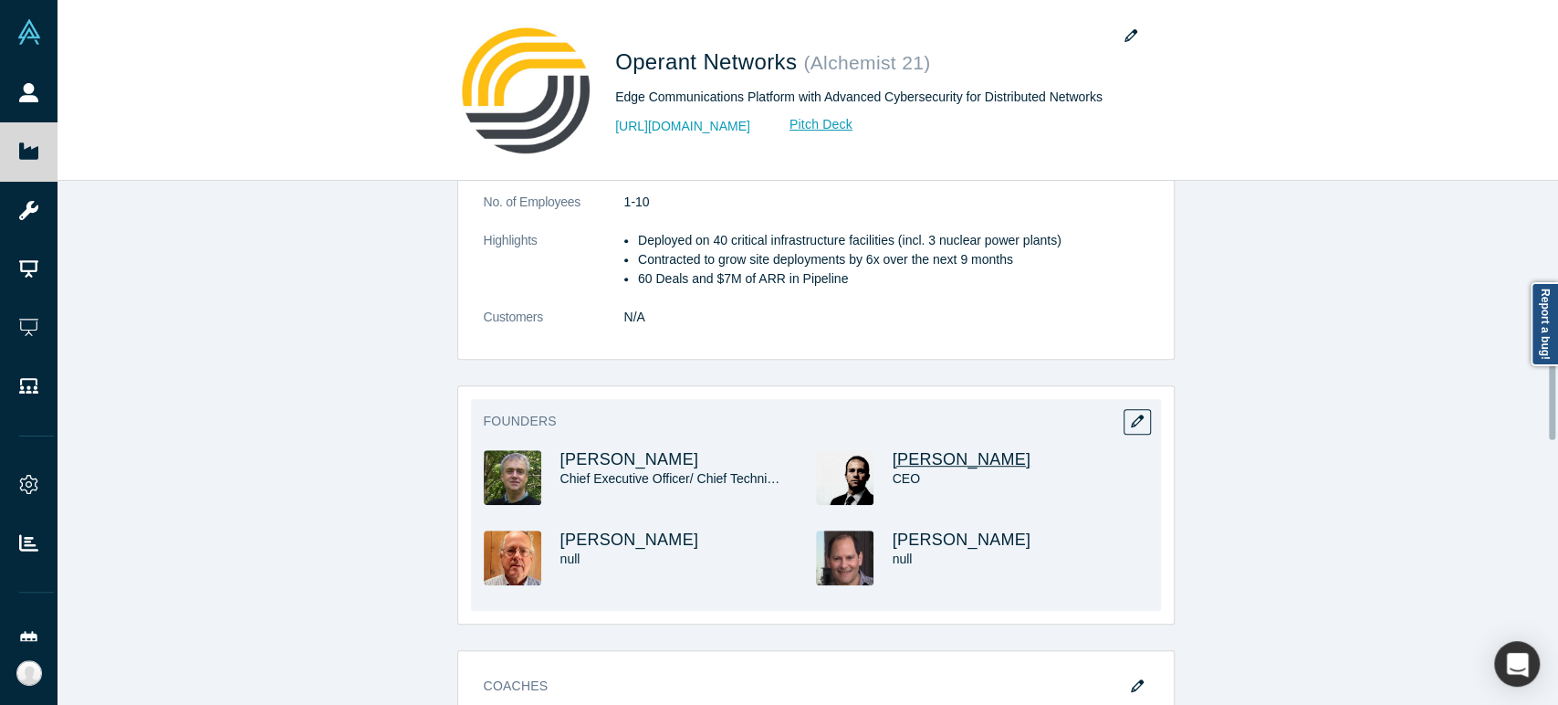
scroll to position [709, 0]
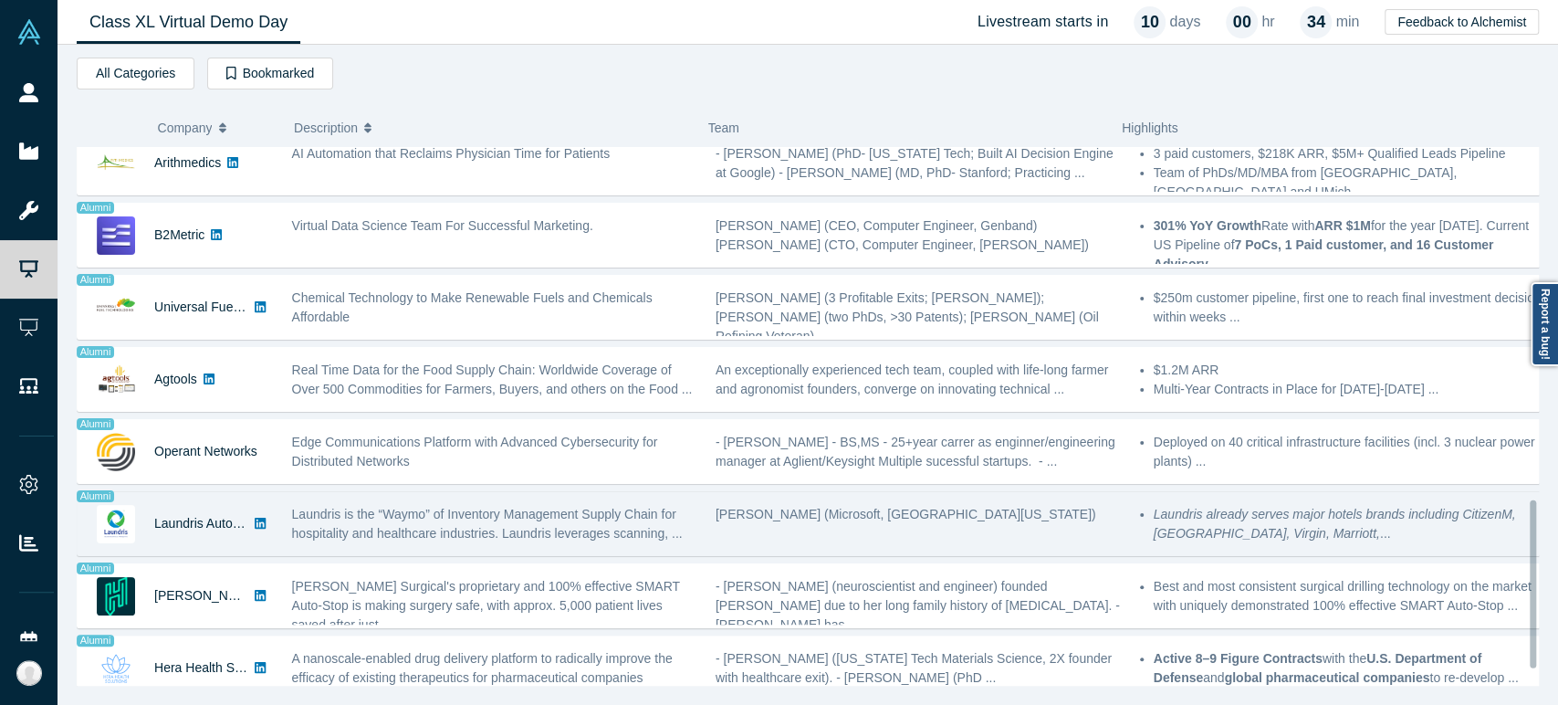
scroll to position [1185, 0]
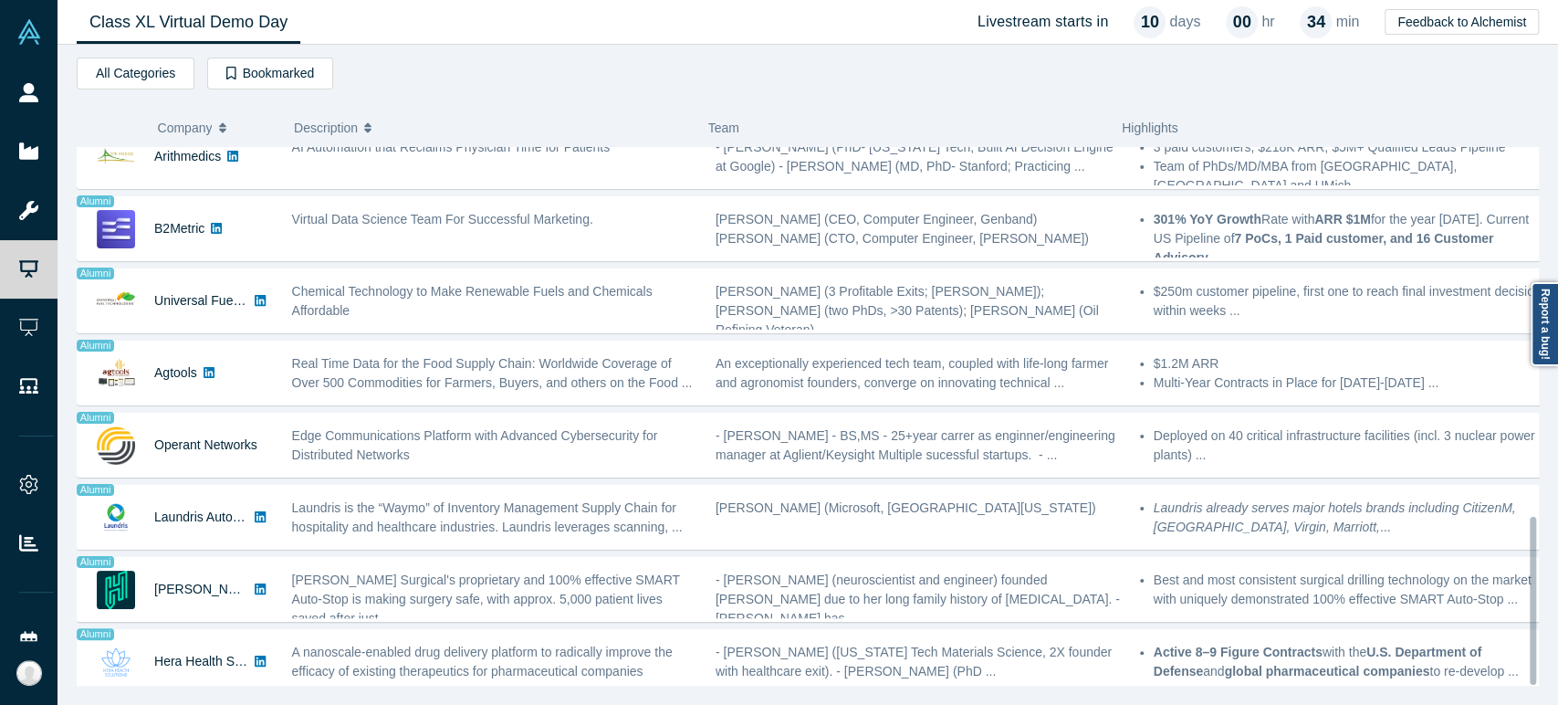
click at [166, 521] on div "Laundris Autonomous Inventory Management" at bounding box center [201, 517] width 94 height 63
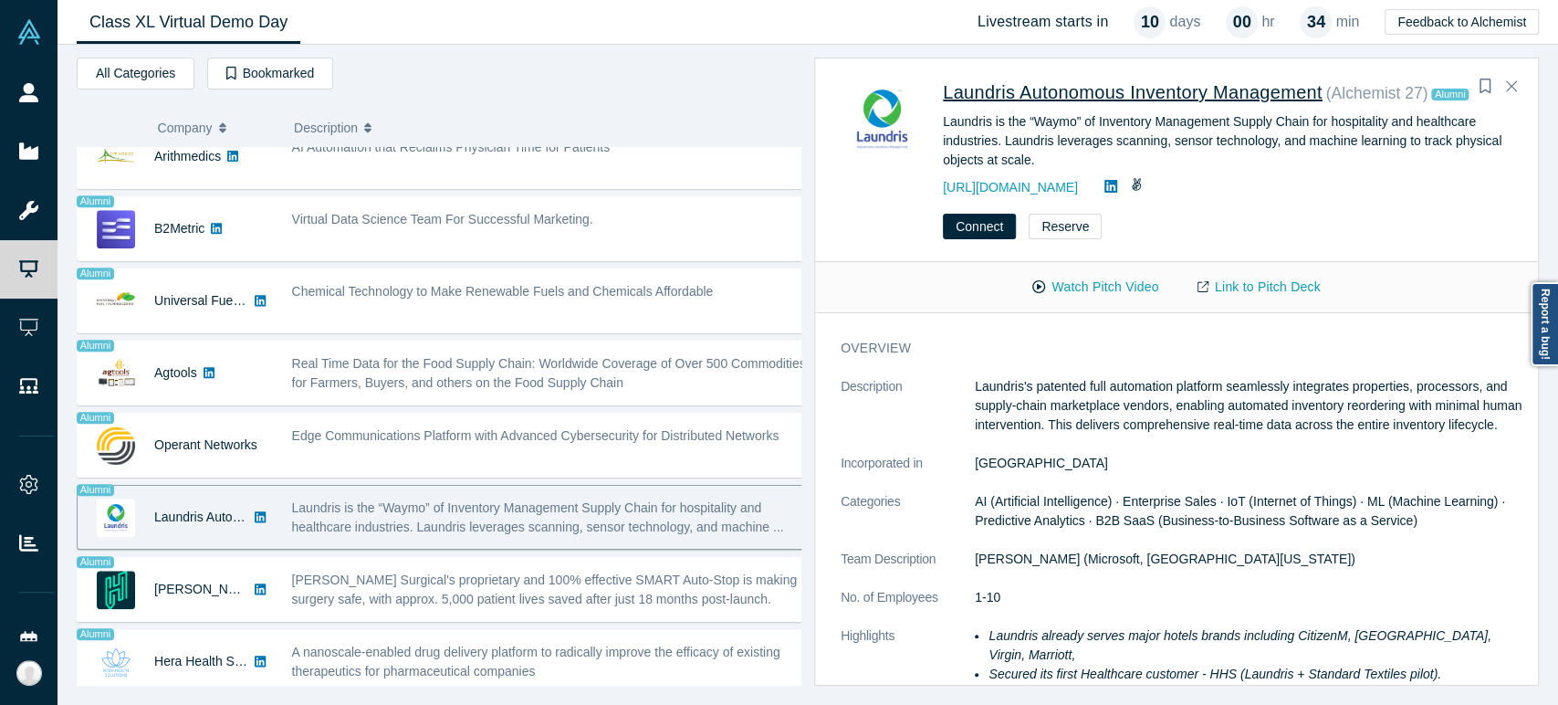
click at [1022, 93] on span "Laundris Autonomous Inventory Management" at bounding box center [1133, 92] width 380 height 20
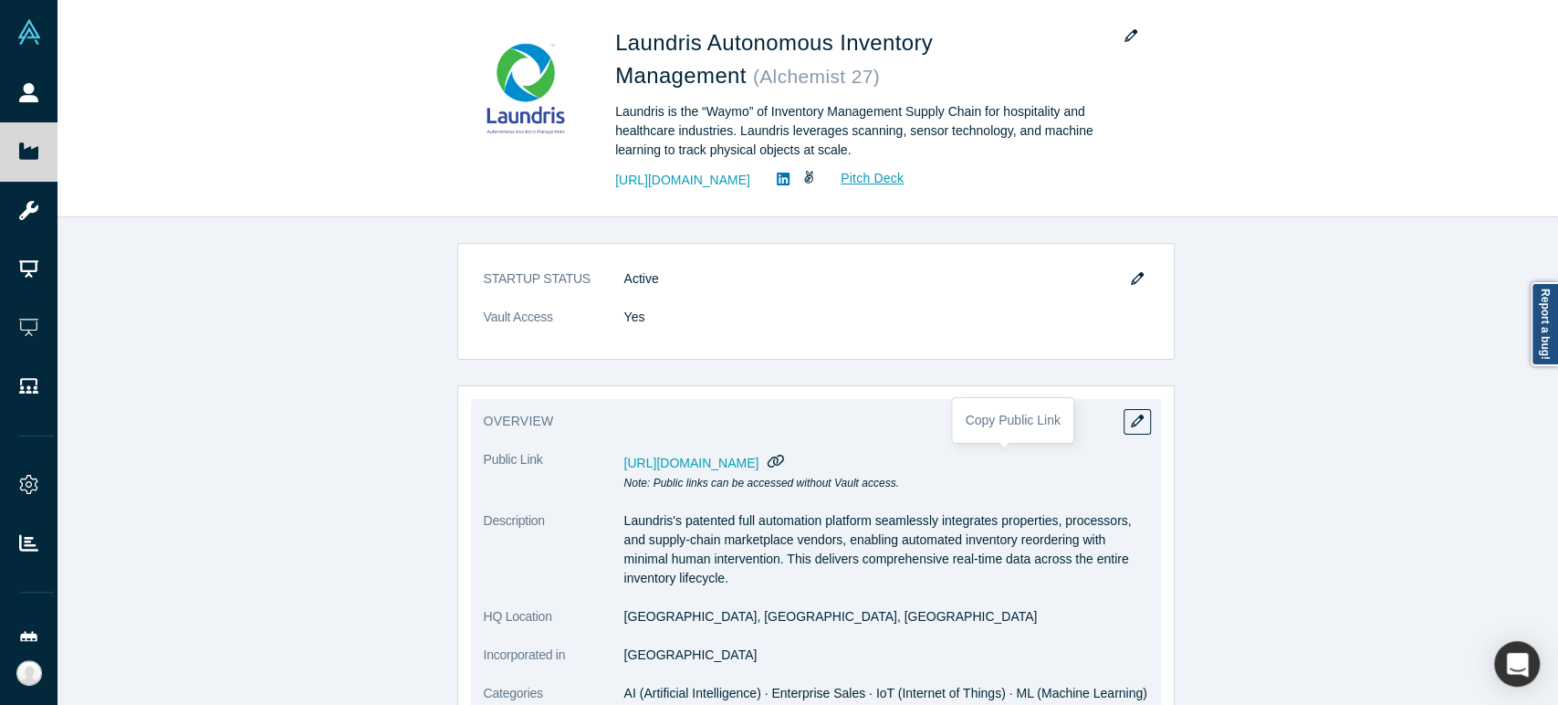
click at [785, 456] on icon "button" at bounding box center [775, 461] width 17 height 14
click at [785, 458] on icon "button" at bounding box center [775, 461] width 17 height 14
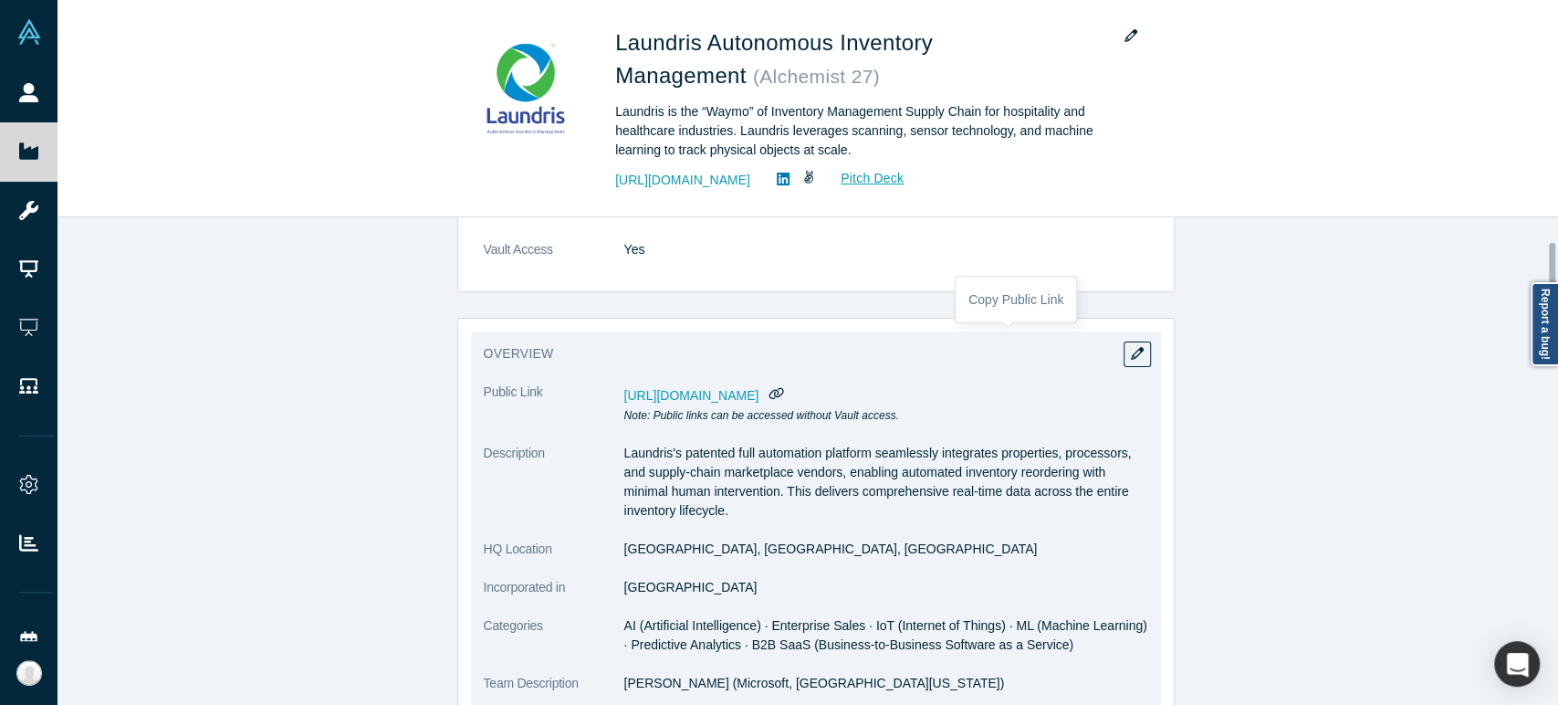
scroll to position [203, 0]
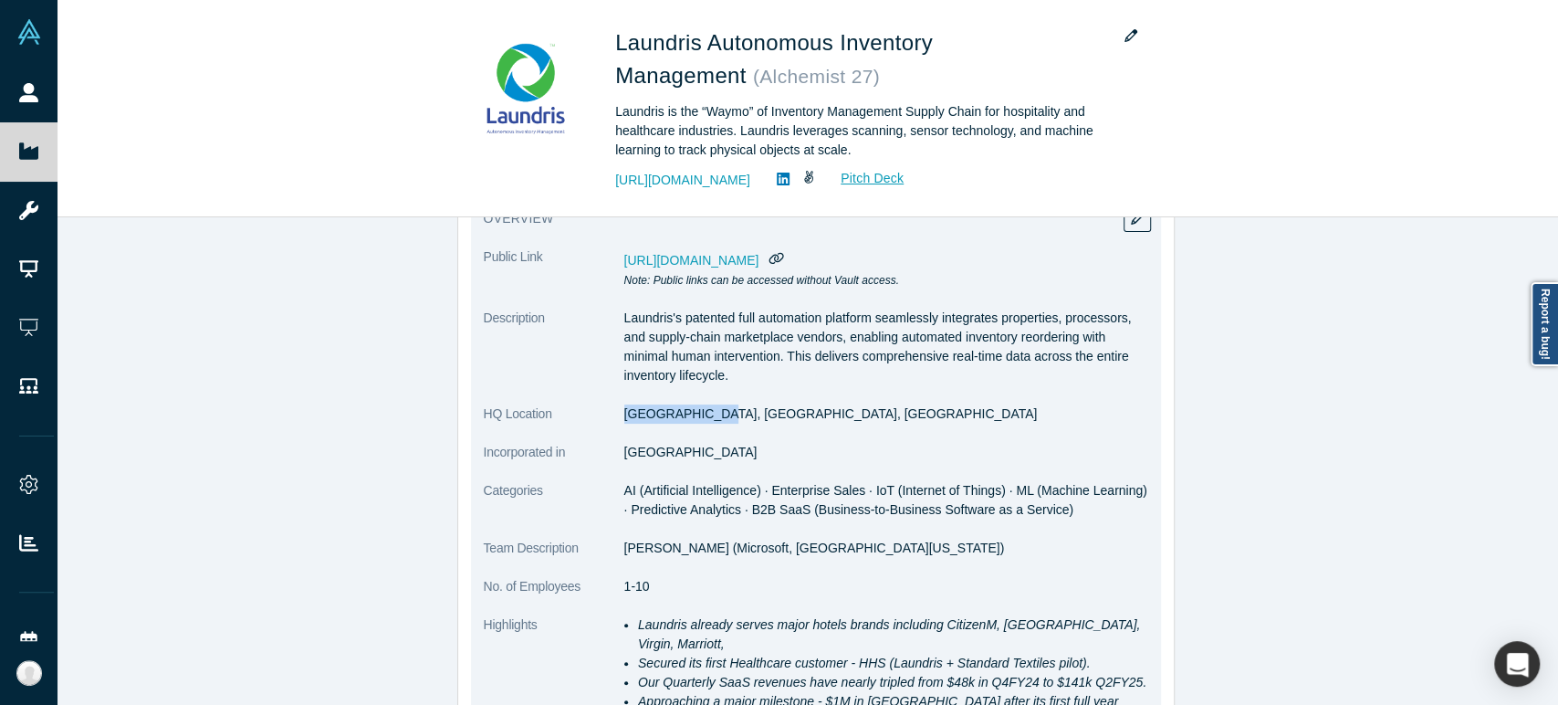
drag, startPoint x: 615, startPoint y: 425, endPoint x: 704, endPoint y: 418, distance: 88.8
click at [704, 418] on dl "Public Link [URL][DOMAIN_NAME] Note: Public links can be accessed without Vault…" at bounding box center [816, 526] width 664 height 559
click at [663, 490] on span "AI (Artificial Intelligence) · Enterprise Sales · IoT (Internet of Things) · ML…" at bounding box center [885, 500] width 523 height 34
drag, startPoint x: 619, startPoint y: 417, endPoint x: 696, endPoint y: 418, distance: 77.6
click at [696, 418] on dd "[GEOGRAPHIC_DATA], [GEOGRAPHIC_DATA], [GEOGRAPHIC_DATA]" at bounding box center [886, 413] width 524 height 19
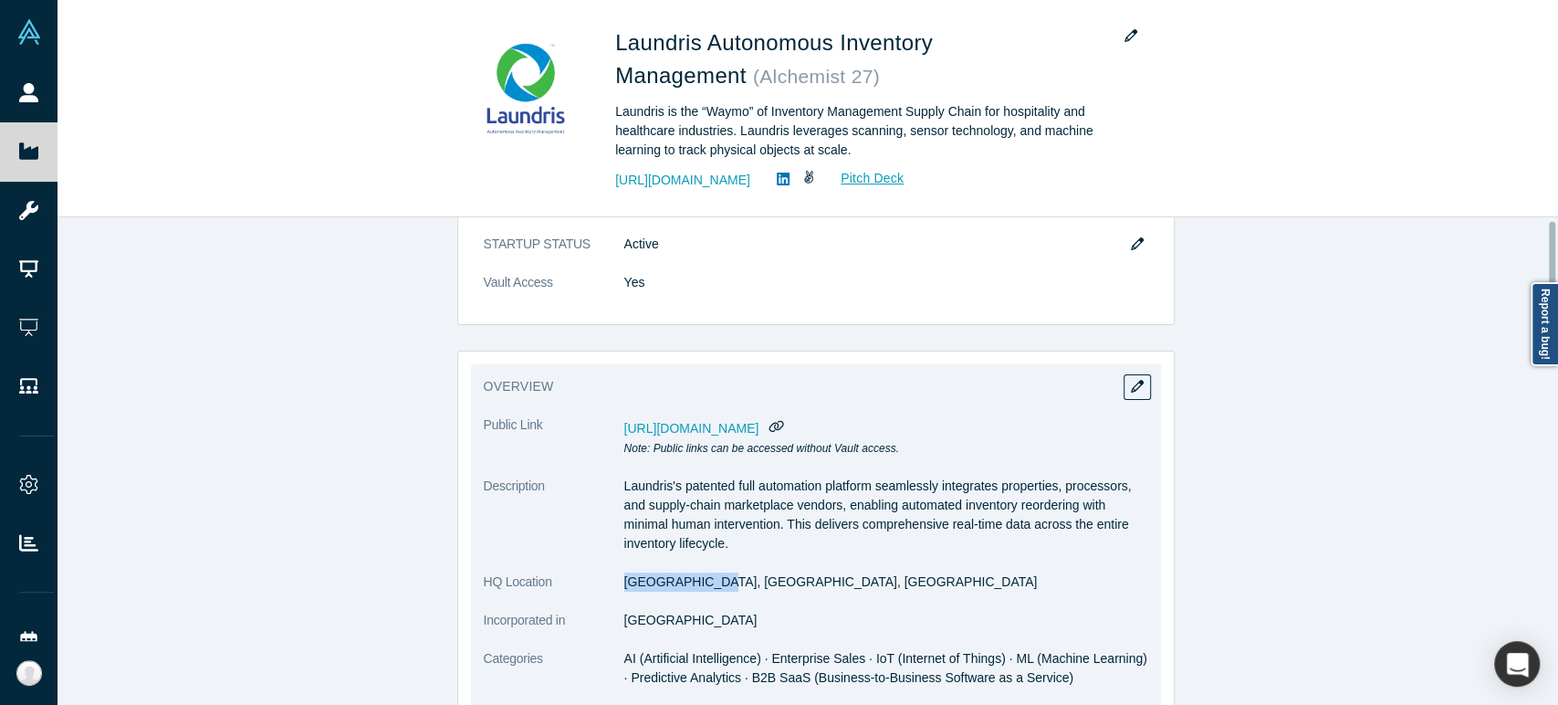
scroll to position [0, 0]
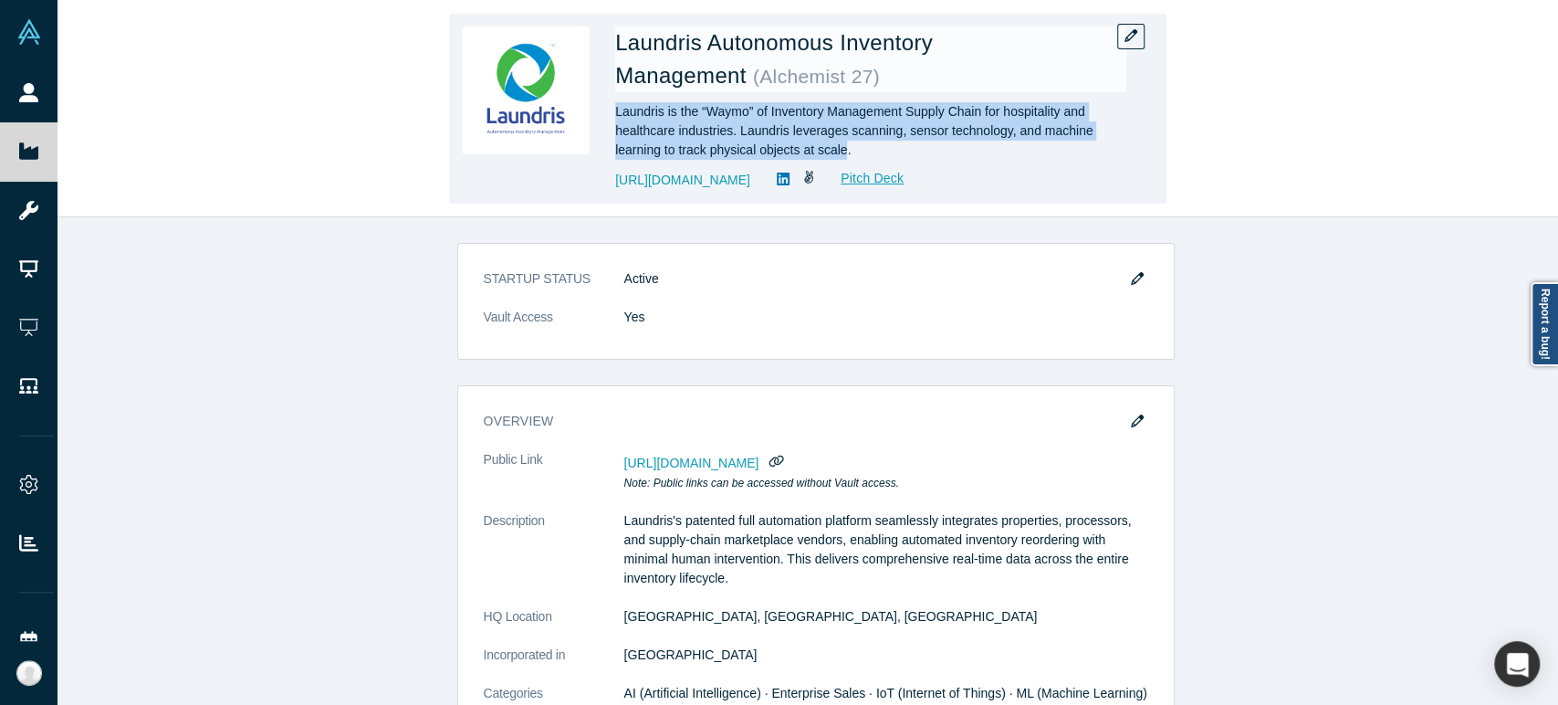
drag, startPoint x: 615, startPoint y: 115, endPoint x: 846, endPoint y: 147, distance: 233.1
click at [846, 147] on div "Laundris is the “Waymo” of Inventory Management Supply Chain for hospitality an…" at bounding box center [870, 130] width 511 height 57
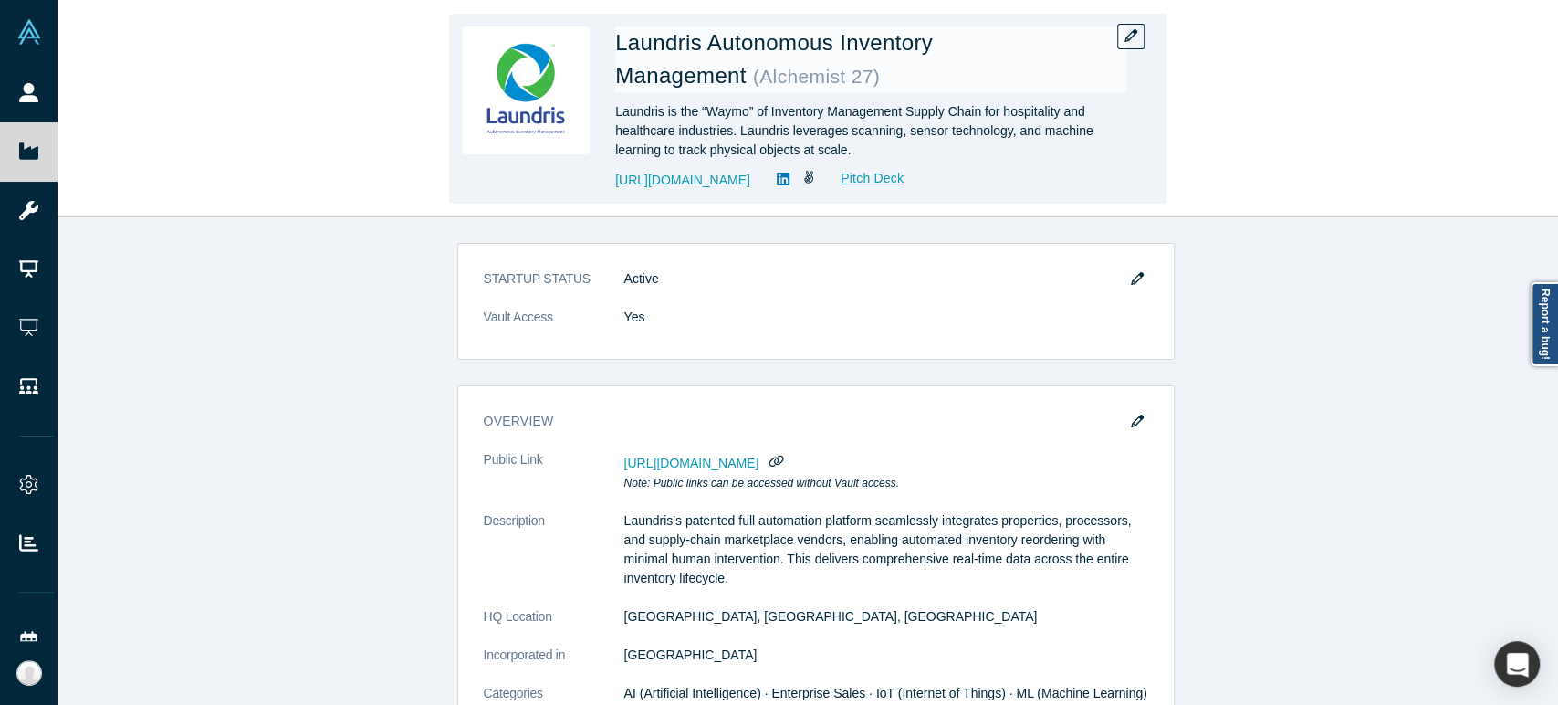
click at [906, 146] on div "Laundris is the “Waymo” of Inventory Management Supply Chain for hospitality an…" at bounding box center [870, 130] width 511 height 57
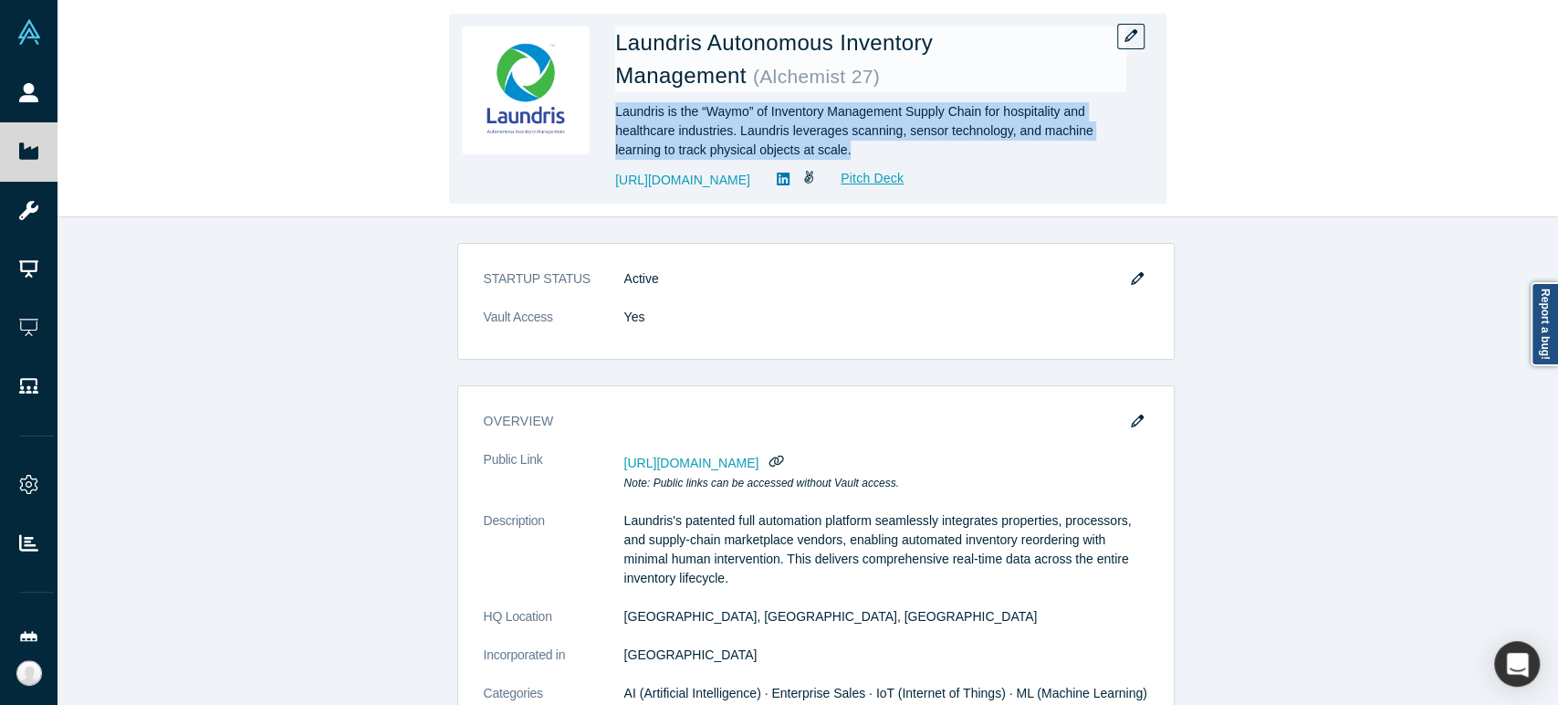
drag, startPoint x: 615, startPoint y: 112, endPoint x: 852, endPoint y: 146, distance: 239.7
click at [852, 146] on div "Laundris is the “Waymo” of Inventory Management Supply Chain for hospitality an…" at bounding box center [870, 130] width 511 height 57
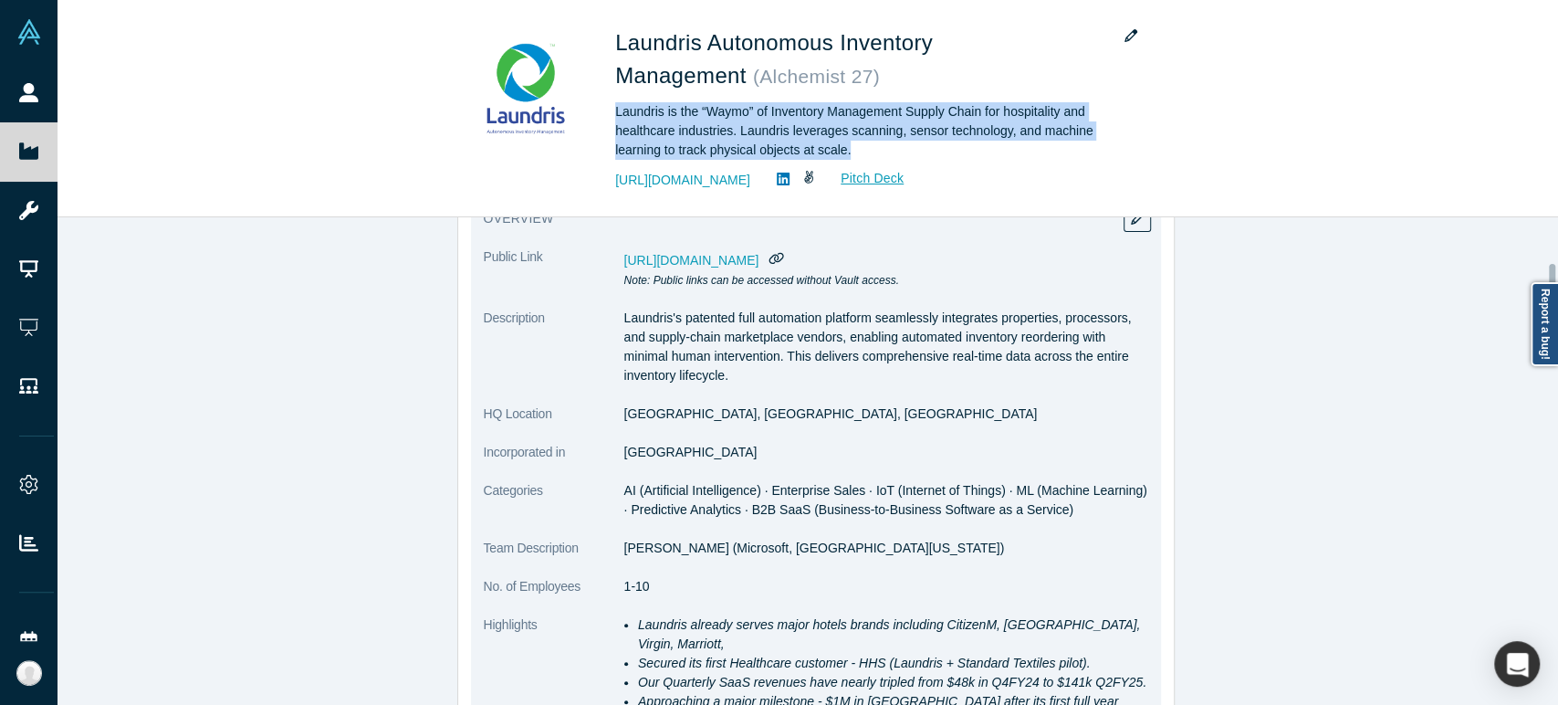
scroll to position [405, 0]
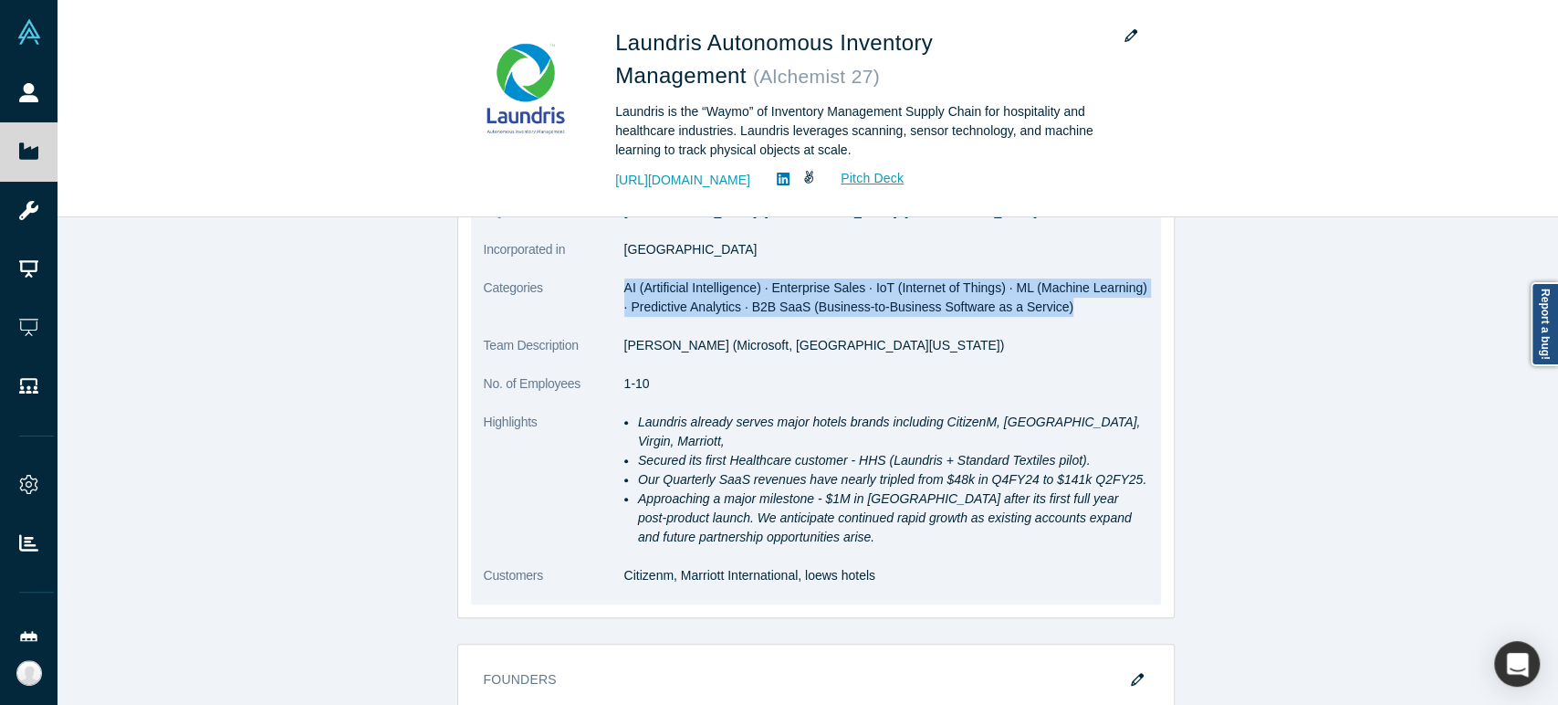
drag, startPoint x: 617, startPoint y: 288, endPoint x: 1034, endPoint y: 315, distance: 417.9
click at [1034, 315] on dl "Public Link [URL][DOMAIN_NAME] Note: Public links can be accessed without Vault…" at bounding box center [816, 324] width 664 height 559
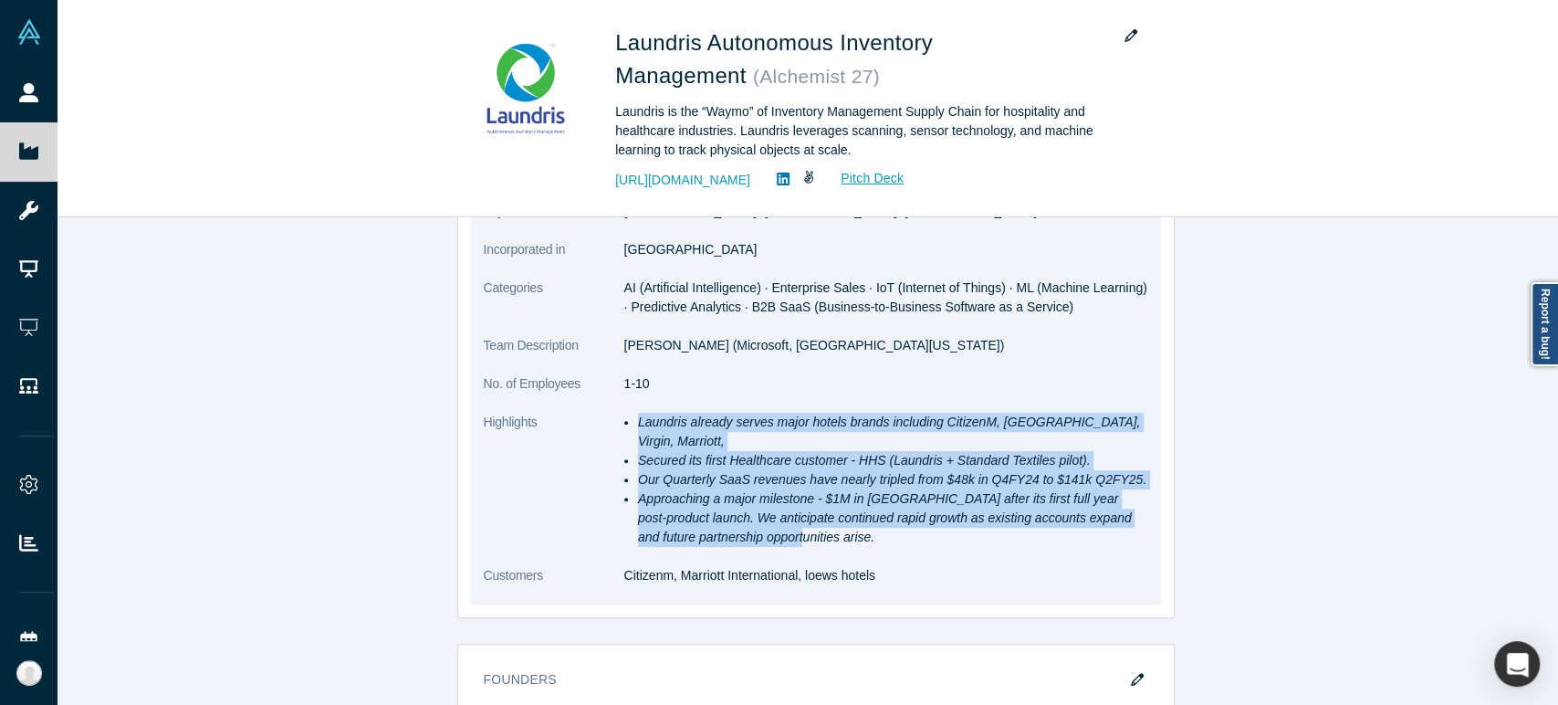
drag, startPoint x: 630, startPoint y: 423, endPoint x: 735, endPoint y: 524, distance: 145.9
click at [735, 524] on ul "Laundris already serves major hotels brands including CitizenM, Loews, Virgin, …" at bounding box center [886, 479] width 524 height 134
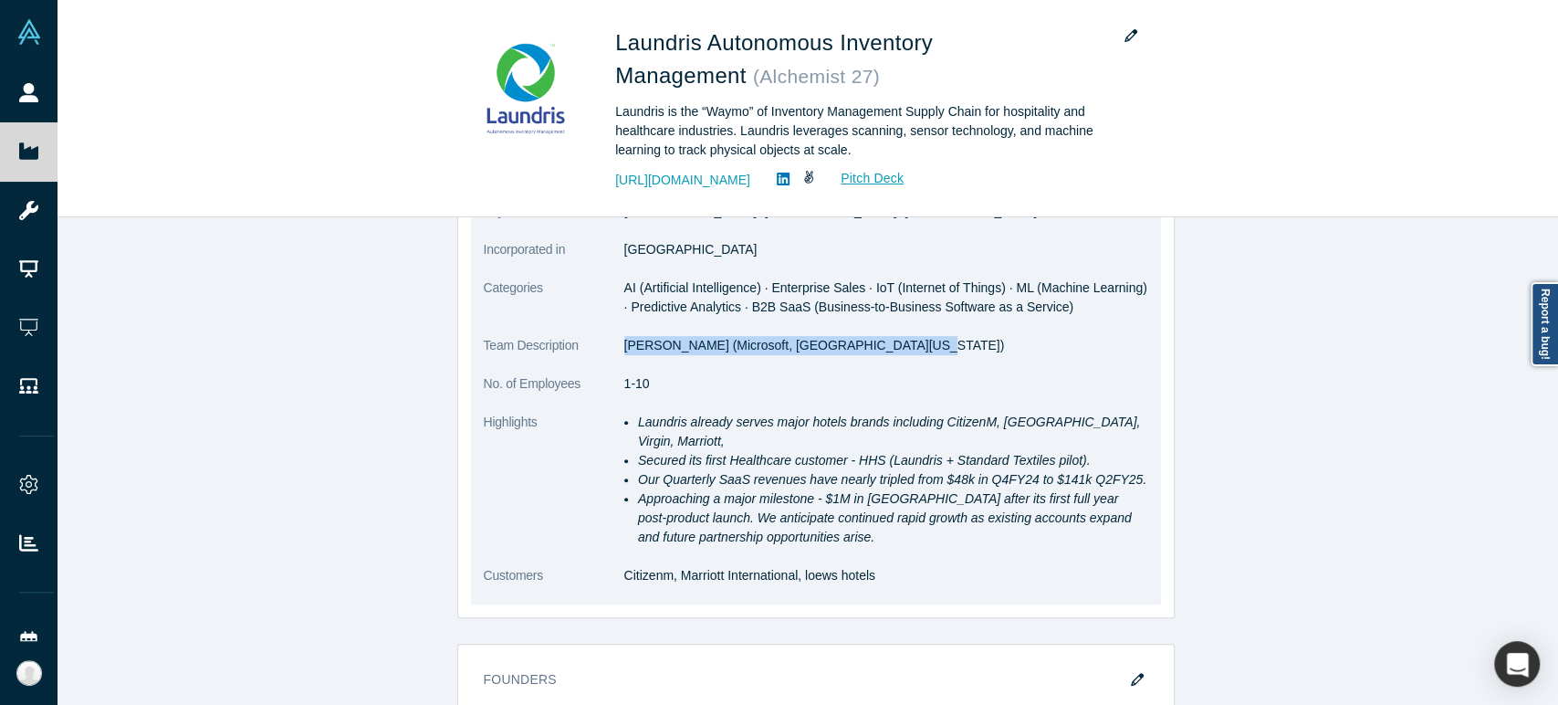
drag, startPoint x: 619, startPoint y: 346, endPoint x: 883, endPoint y: 355, distance: 264.8
click at [883, 355] on dl "Public Link [URL][DOMAIN_NAME] Note: Public links can be accessed without Vault…" at bounding box center [816, 324] width 664 height 559
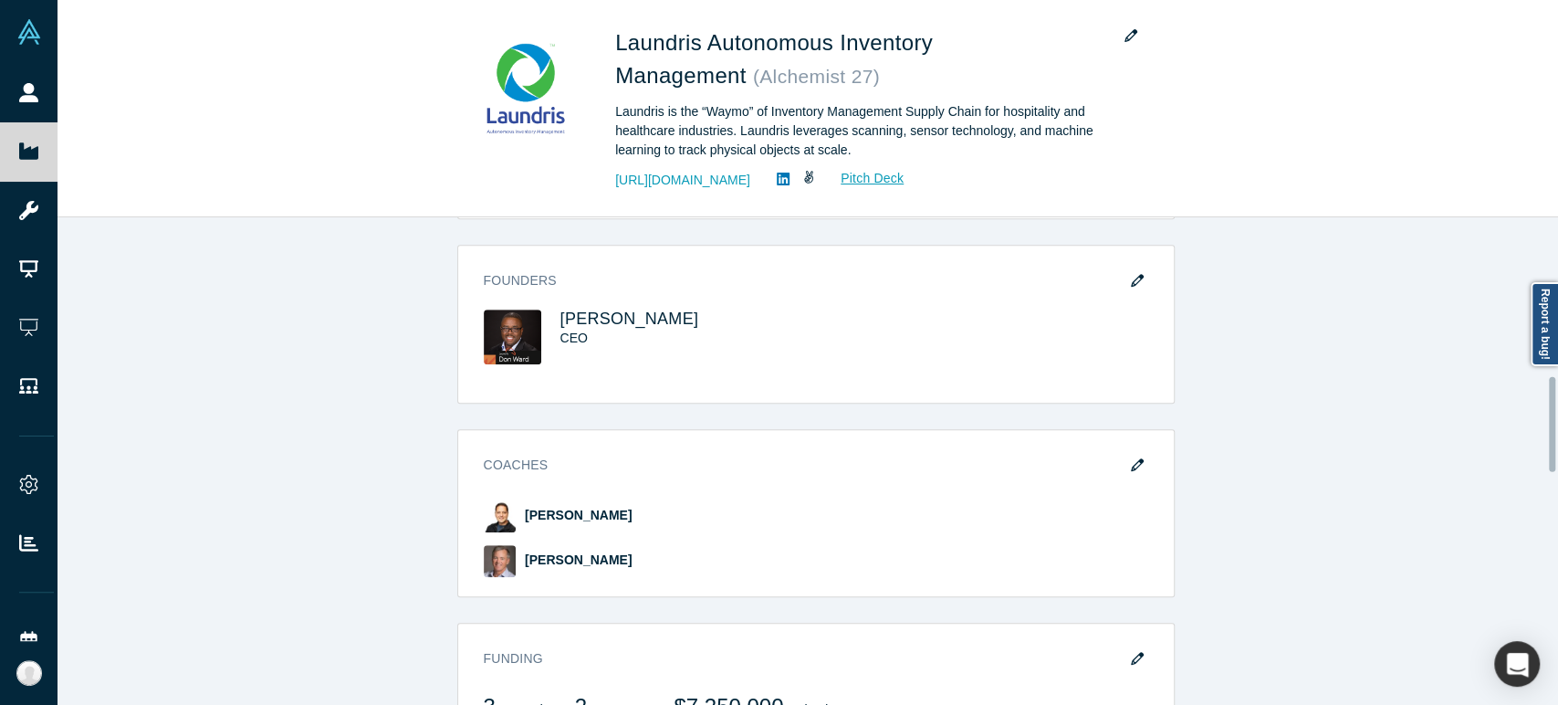
scroll to position [810, 0]
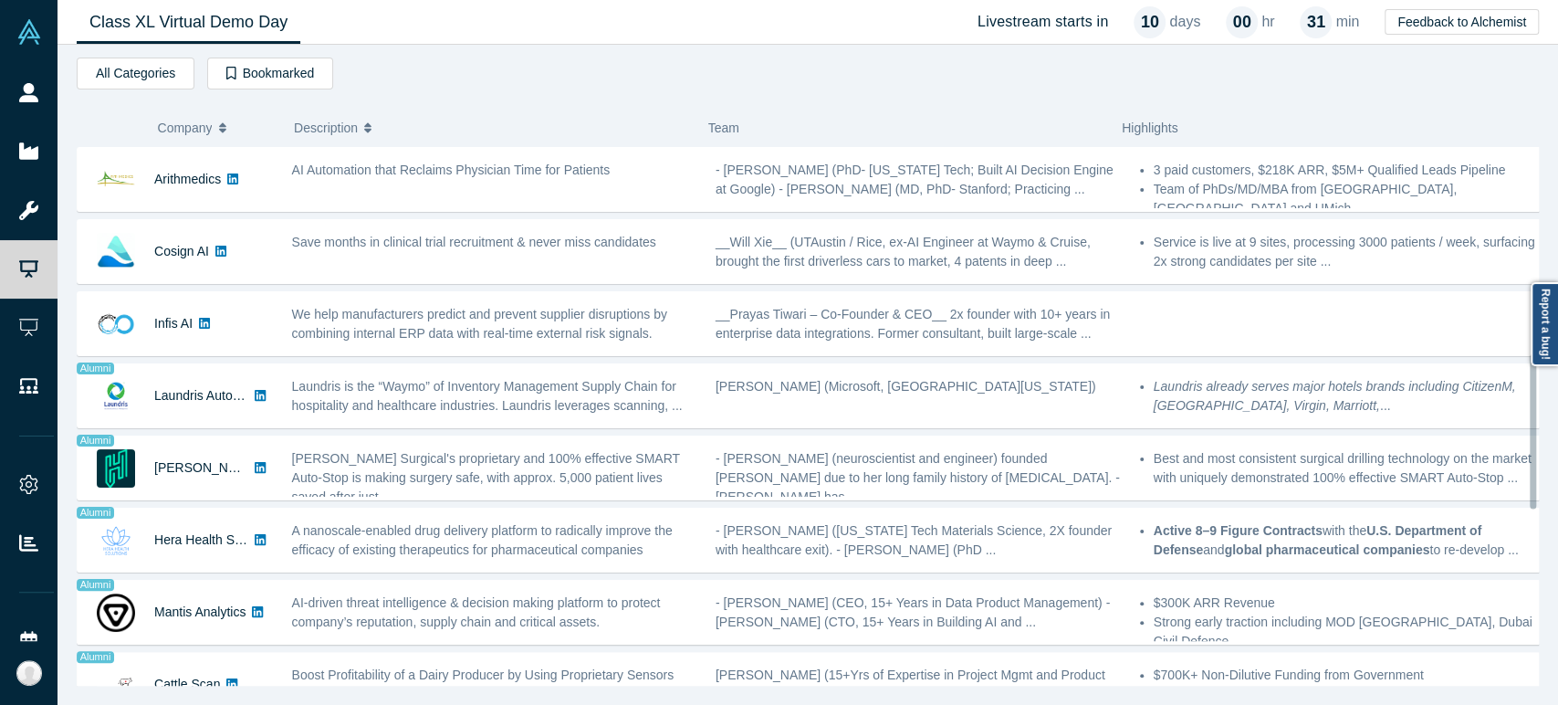
scroll to position [620, 0]
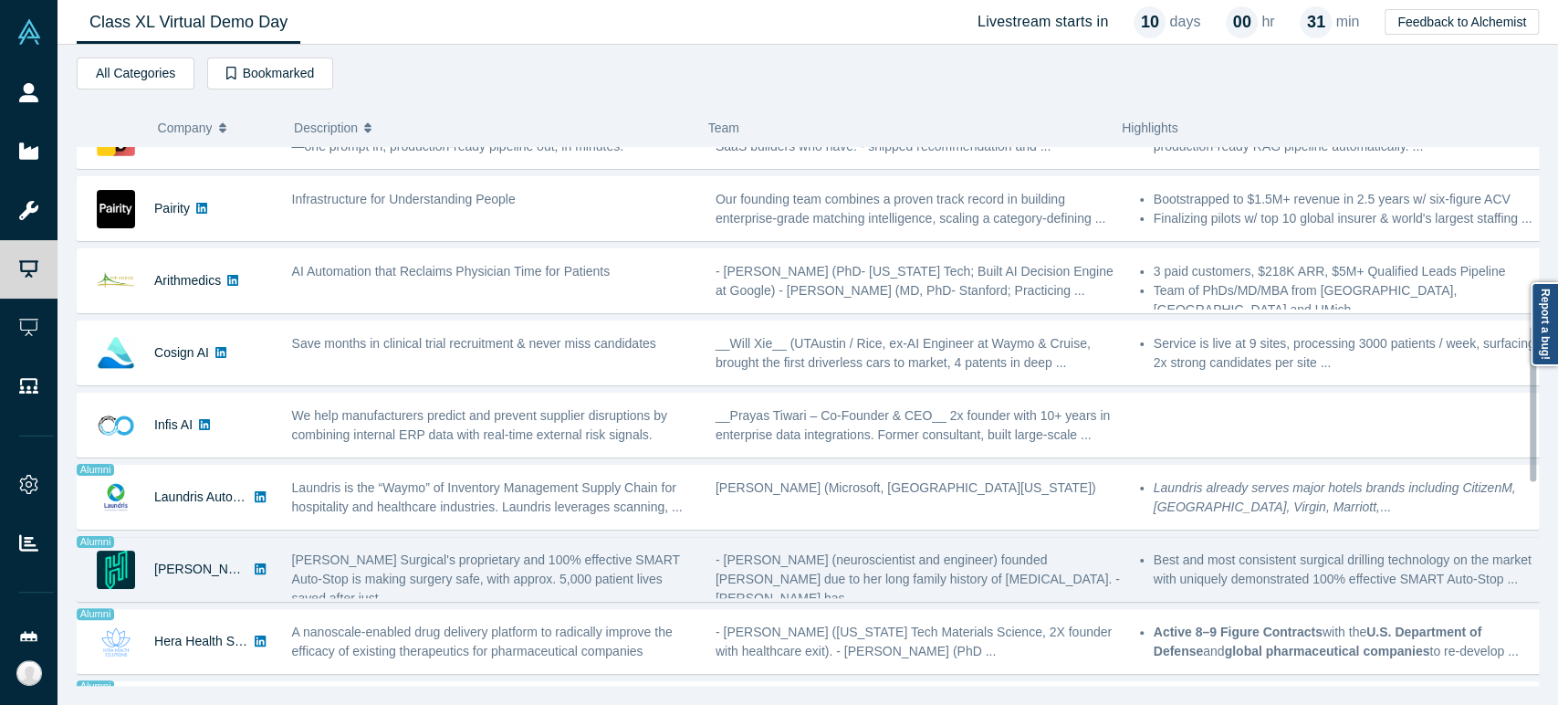
click at [182, 585] on div "[PERSON_NAME] Surgical" at bounding box center [201, 569] width 94 height 63
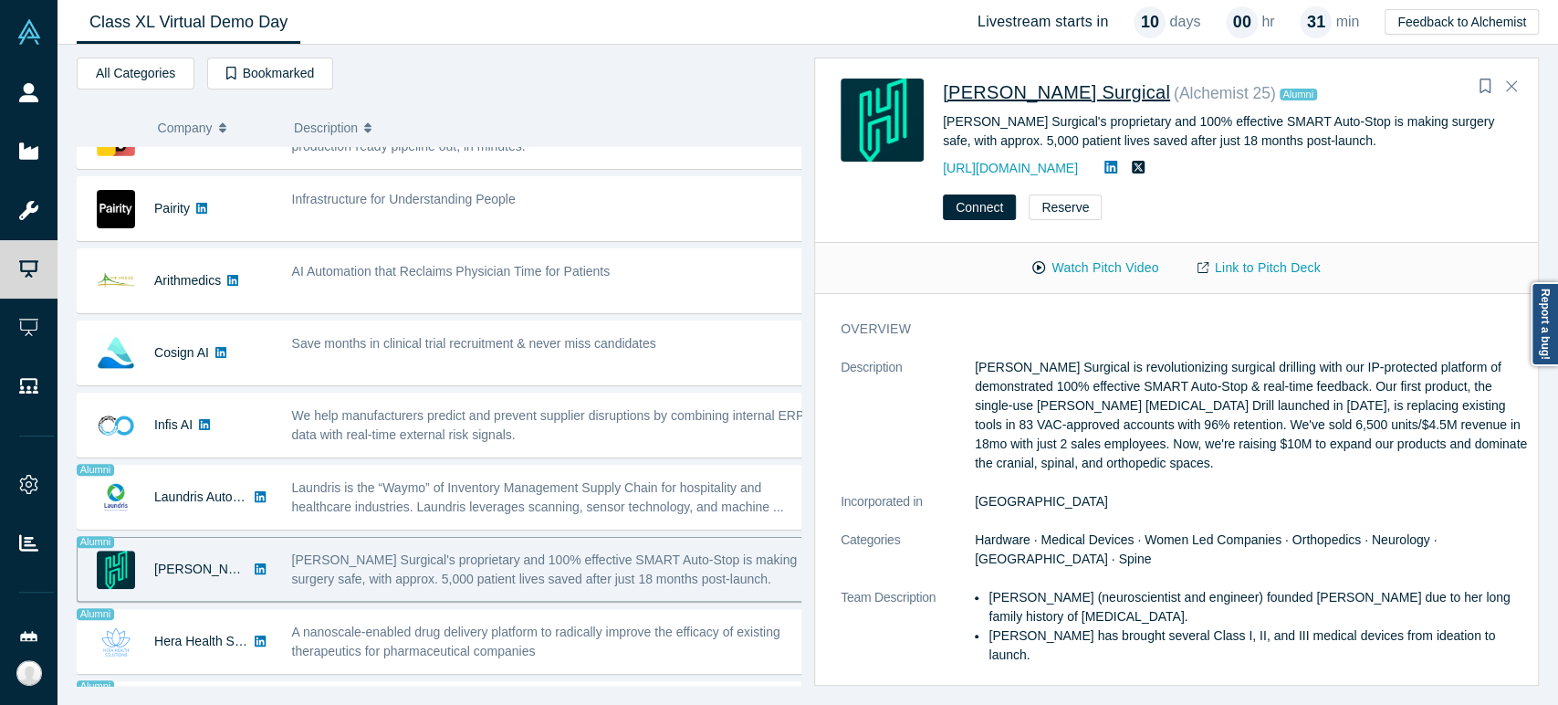
click at [1027, 92] on span "[PERSON_NAME] Surgical" at bounding box center [1056, 92] width 227 height 20
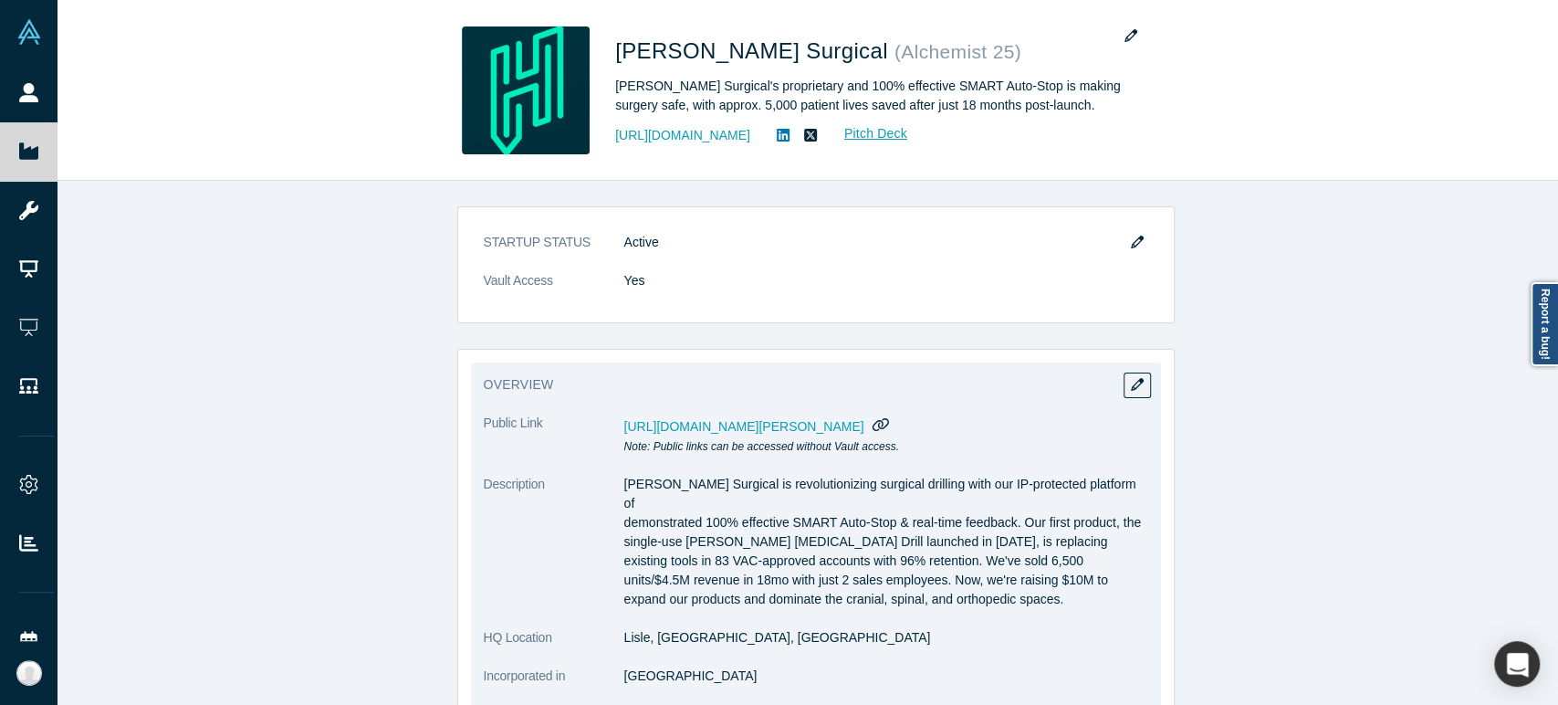
click at [890, 422] on icon "button" at bounding box center [880, 424] width 17 height 14
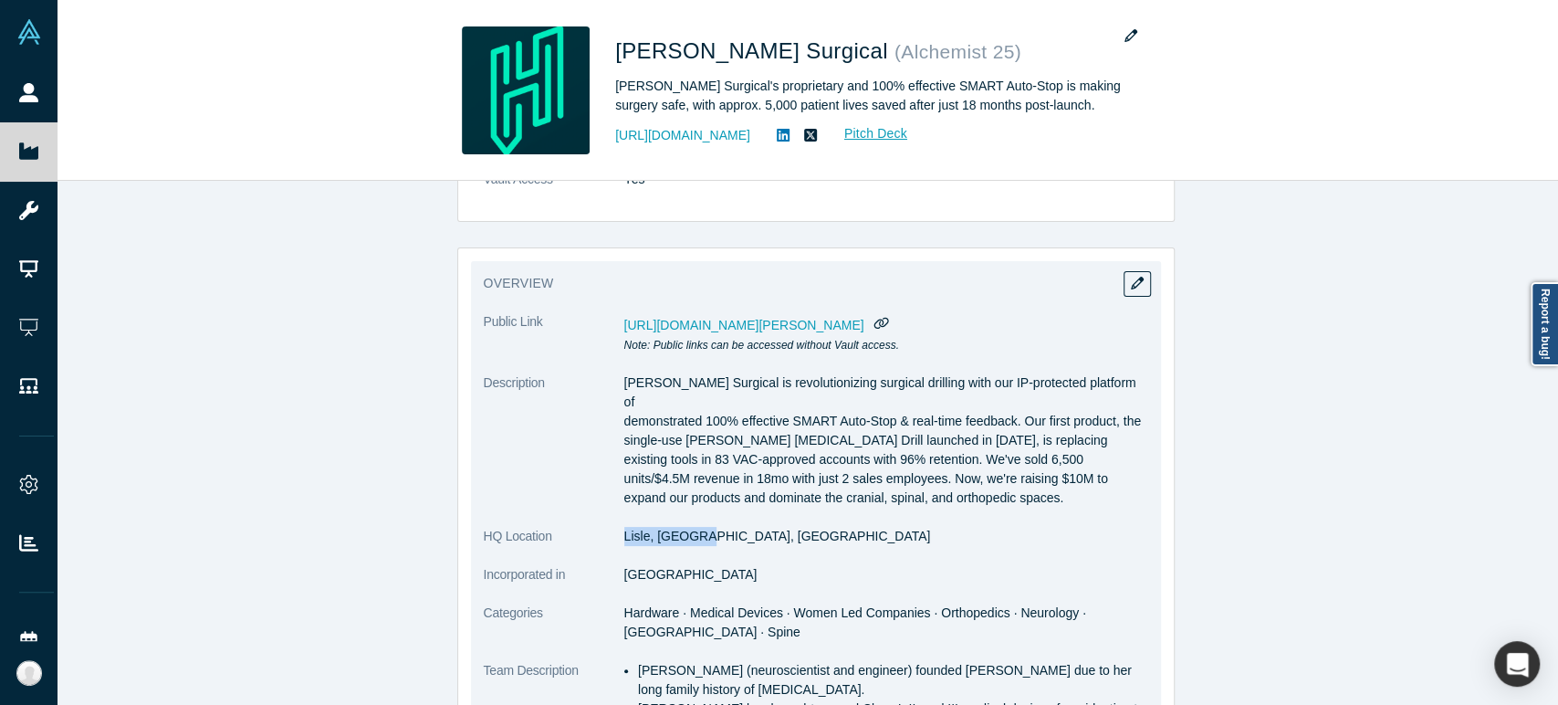
drag, startPoint x: 614, startPoint y: 524, endPoint x: 684, endPoint y: 523, distance: 70.3
click at [684, 523] on dl "Public Link [URL][DOMAIN_NAME][PERSON_NAME] Note: Public links can be accessed …" at bounding box center [816, 659] width 664 height 694
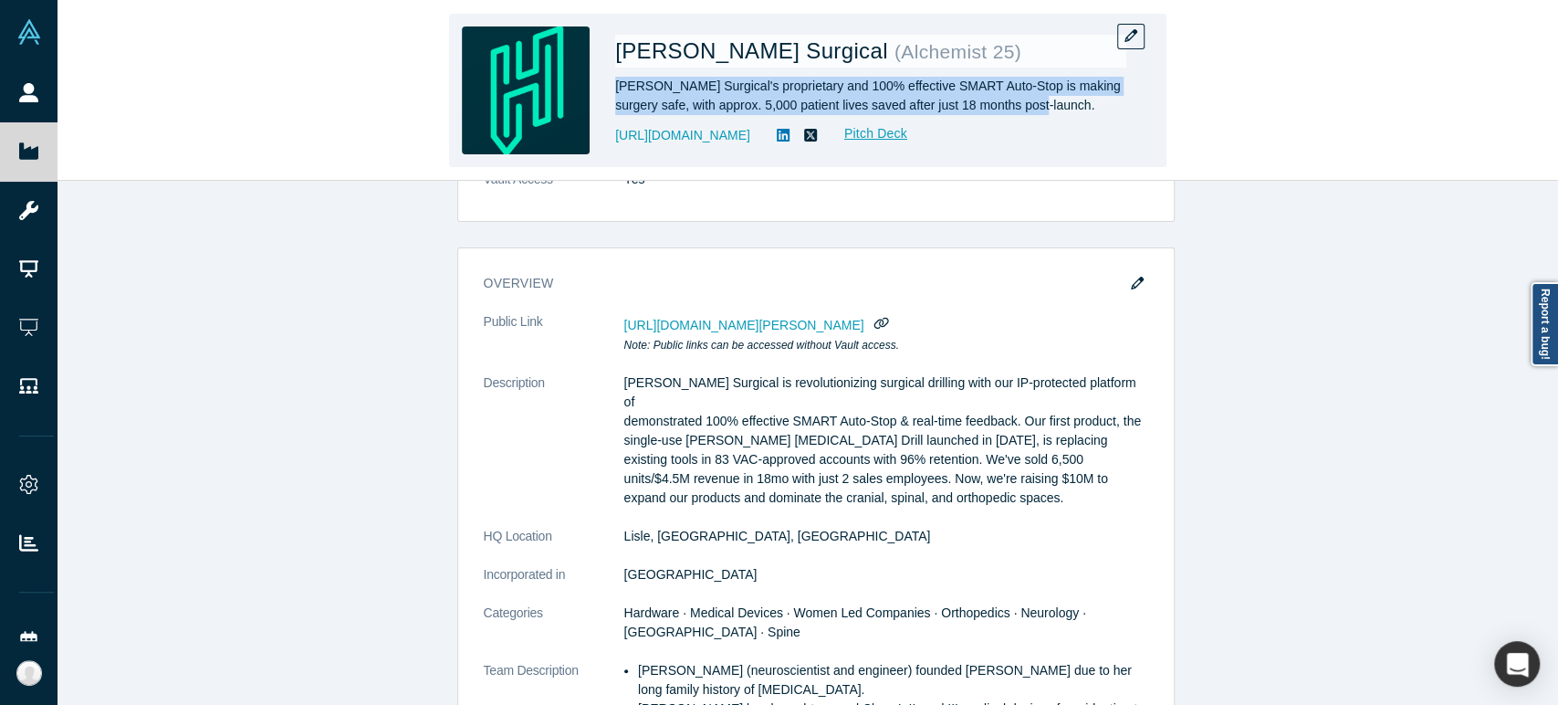
drag, startPoint x: 614, startPoint y: 86, endPoint x: 1014, endPoint y: 103, distance: 400.1
click at [1014, 103] on div "[PERSON_NAME] Surgical's proprietary and 100% effective SMART Auto-Stop is maki…" at bounding box center [870, 96] width 511 height 38
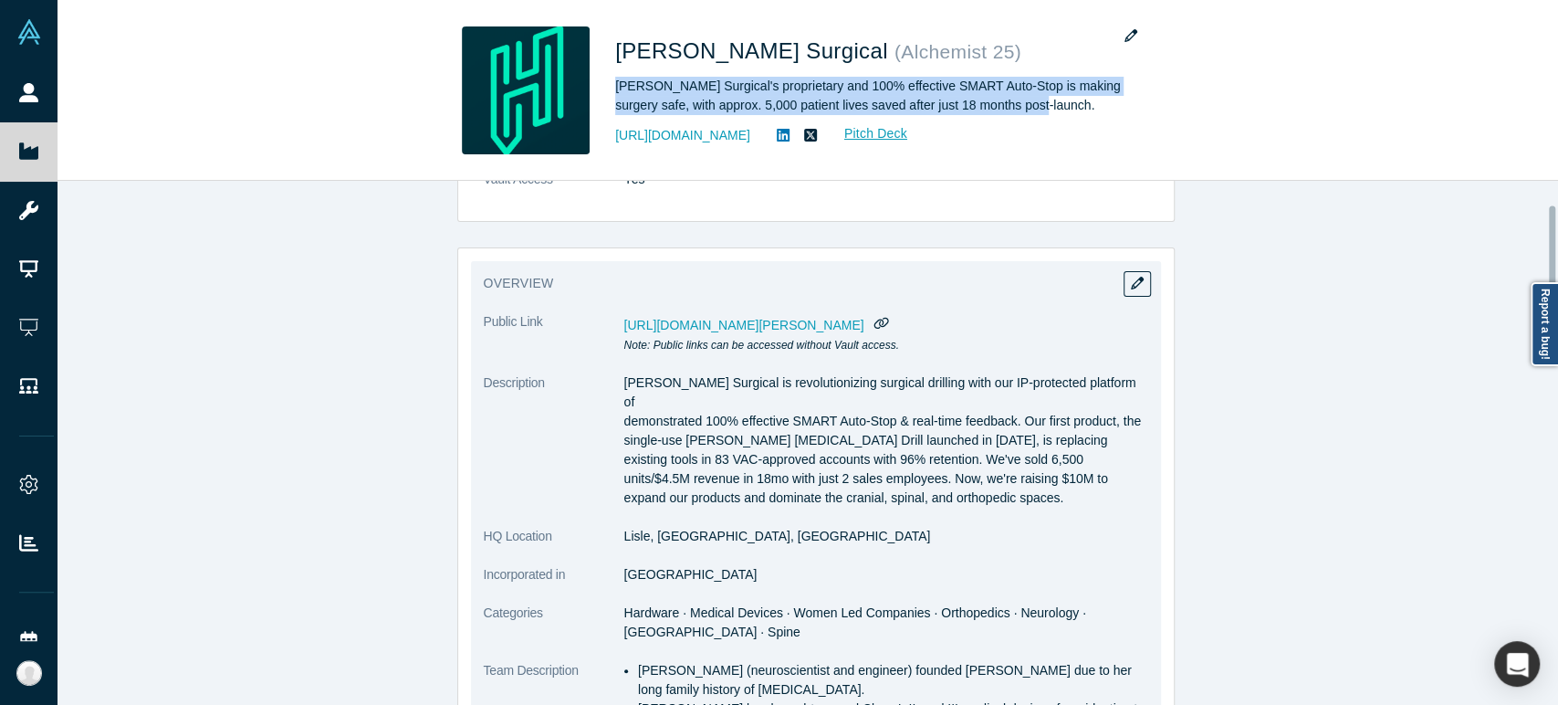
scroll to position [203, 0]
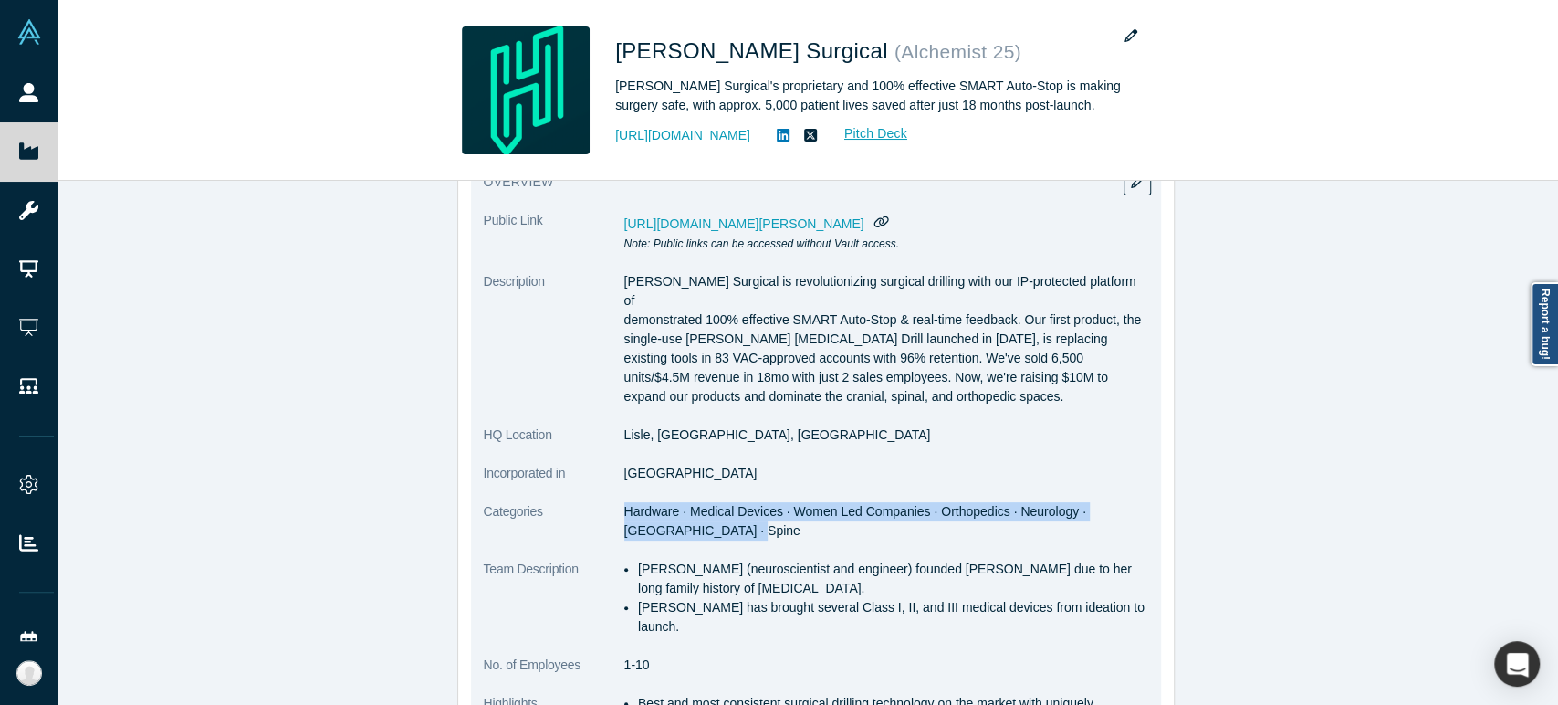
drag, startPoint x: 617, startPoint y: 494, endPoint x: 733, endPoint y: 519, distance: 118.7
click at [733, 519] on dl "Public Link [URL][DOMAIN_NAME][PERSON_NAME] Note: Public links can be accessed …" at bounding box center [816, 558] width 664 height 694
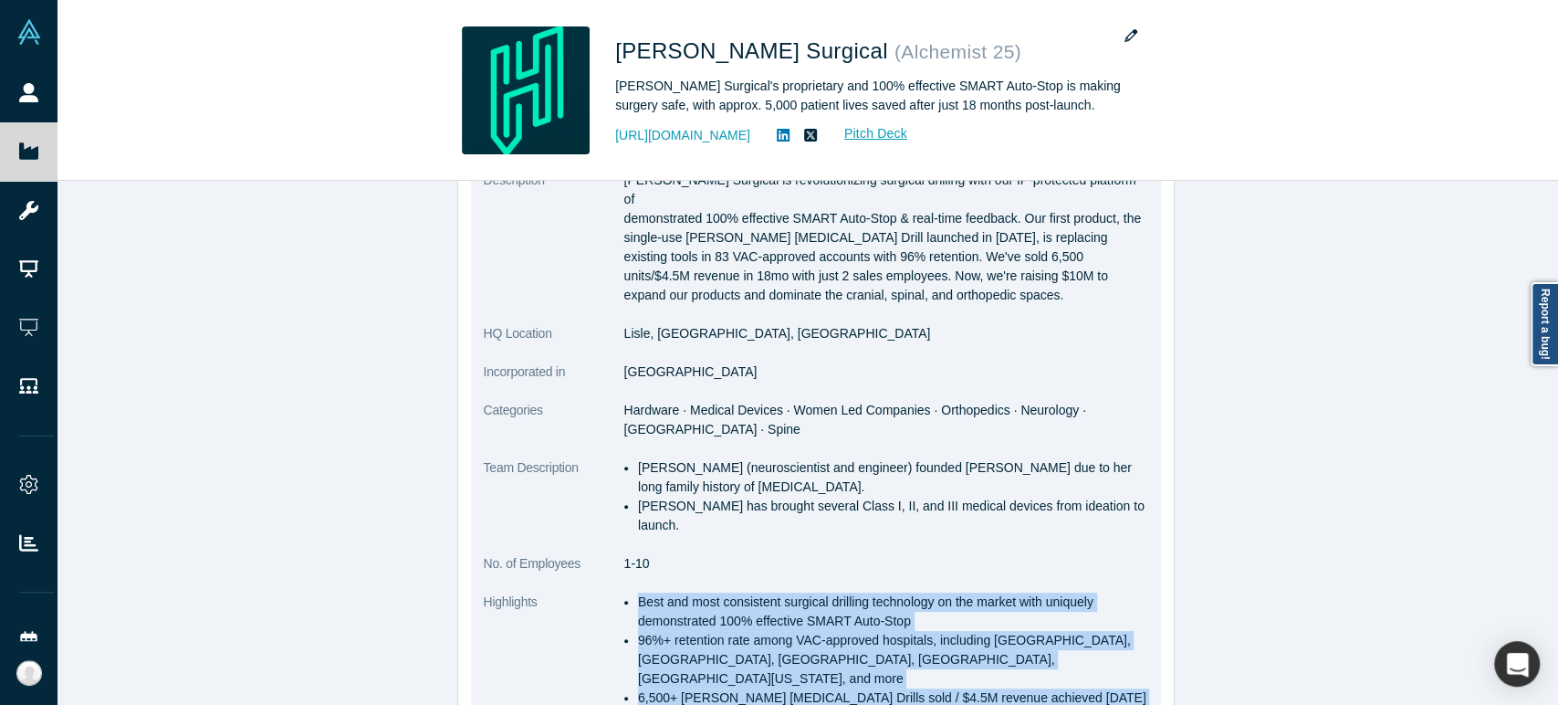
drag, startPoint x: 632, startPoint y: 565, endPoint x: 899, endPoint y: 678, distance: 290.3
click at [899, 678] on ul "Best and most consistent surgical drilling technology on the market with unique…" at bounding box center [886, 668] width 524 height 153
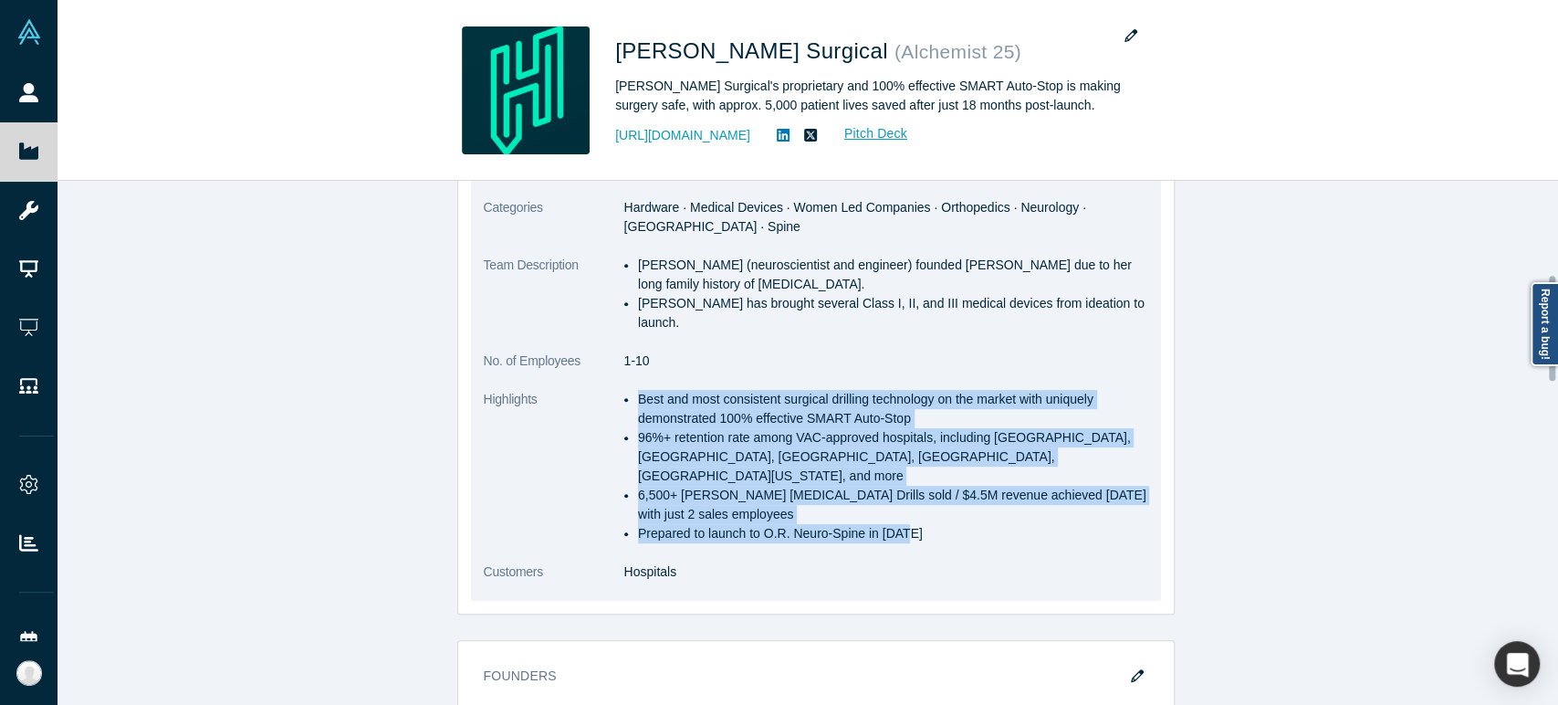
scroll to position [405, 0]
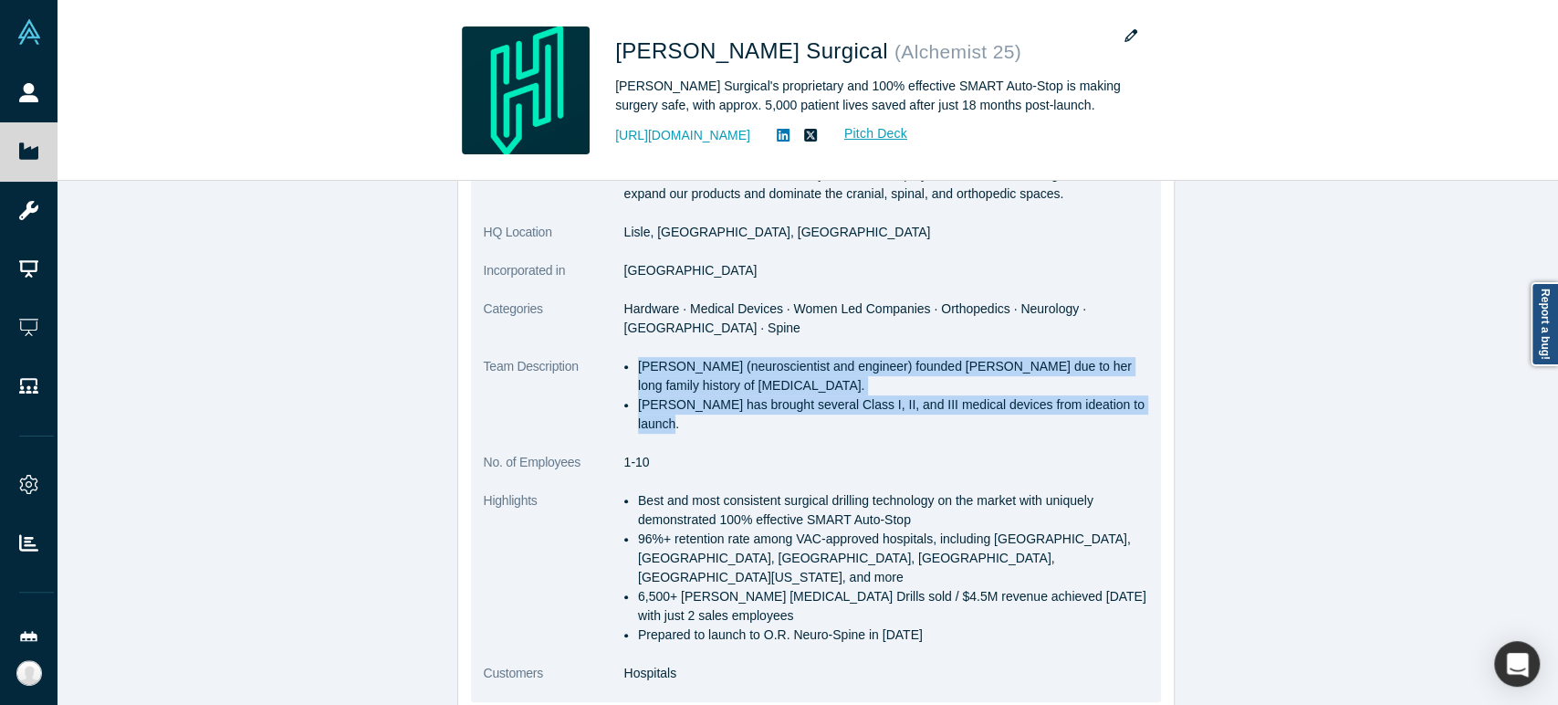
drag, startPoint x: 630, startPoint y: 344, endPoint x: 1135, endPoint y: 390, distance: 507.6
click at [1135, 390] on ul "[PERSON_NAME] (neuroscientist and engineer) founded [PERSON_NAME] due to her lo…" at bounding box center [886, 395] width 524 height 77
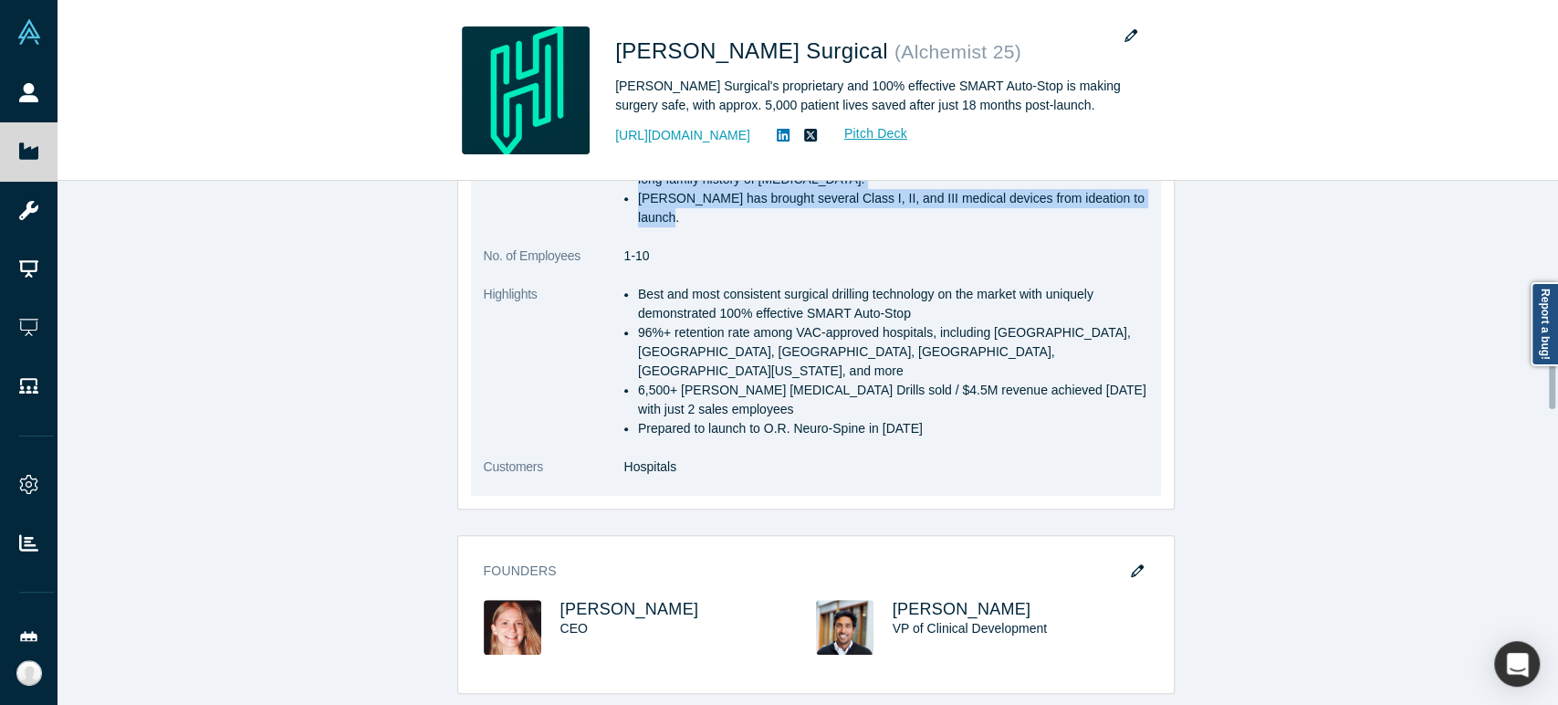
scroll to position [608, 0]
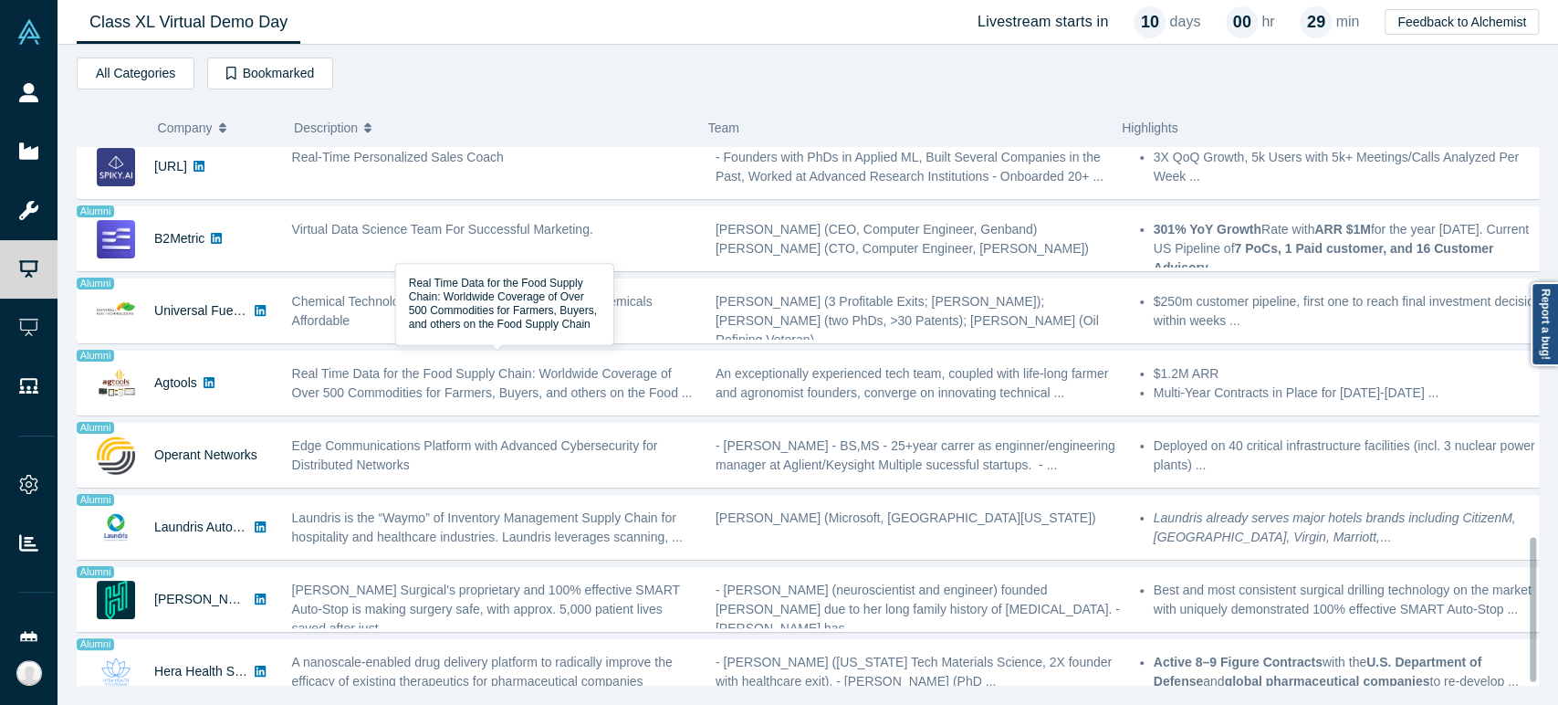
scroll to position [1473, 0]
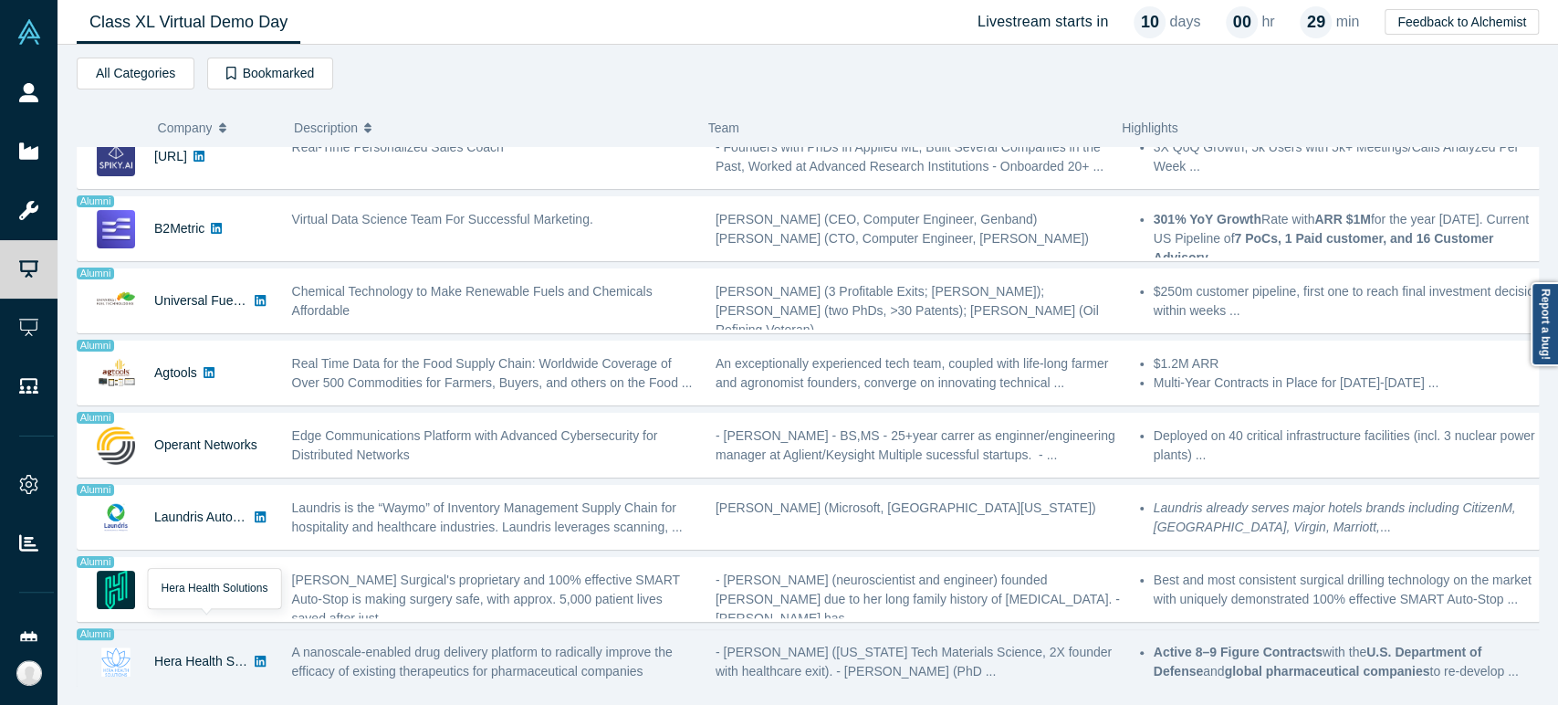
click at [192, 659] on div "Hera Health Solutions" at bounding box center [201, 661] width 94 height 63
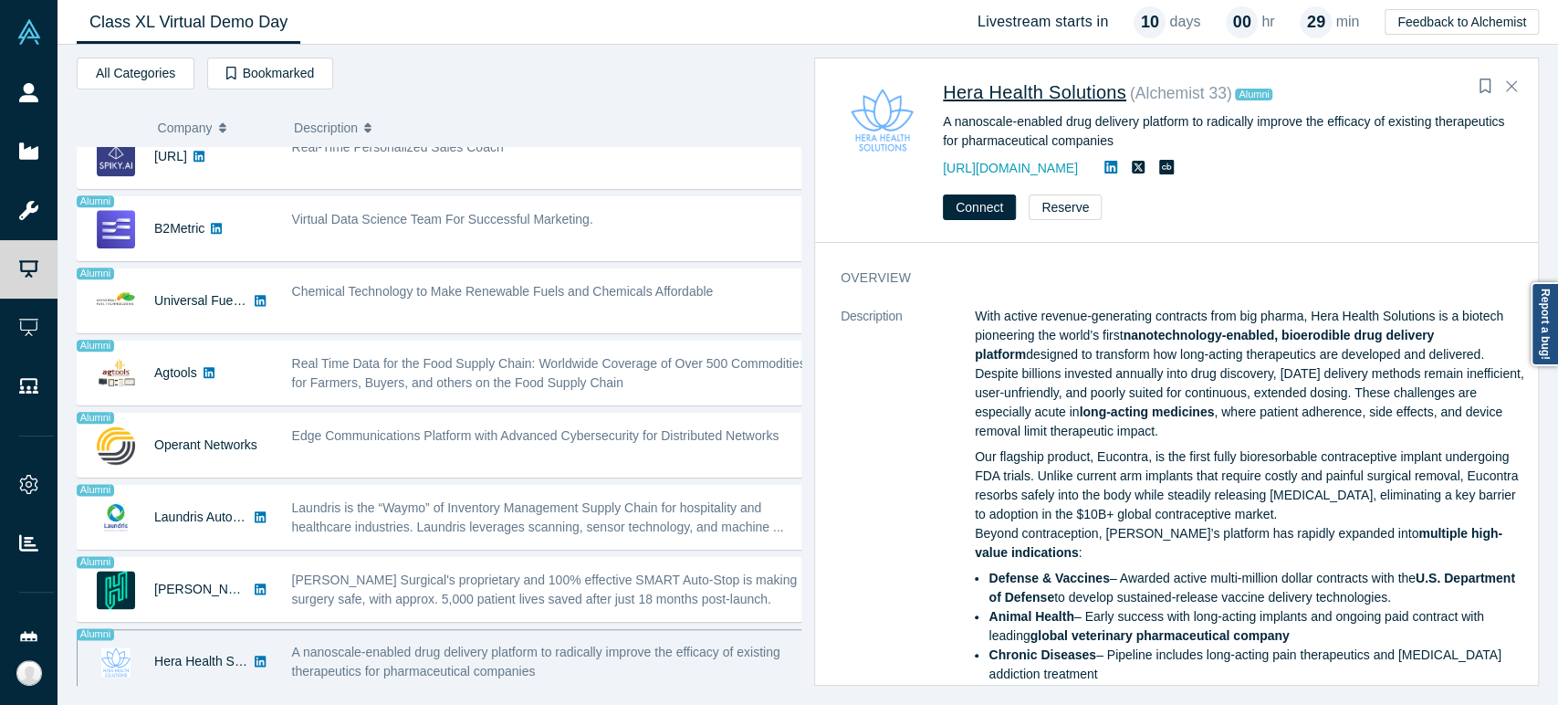
click at [1008, 92] on span "Hera Health Solutions" at bounding box center [1034, 92] width 183 height 20
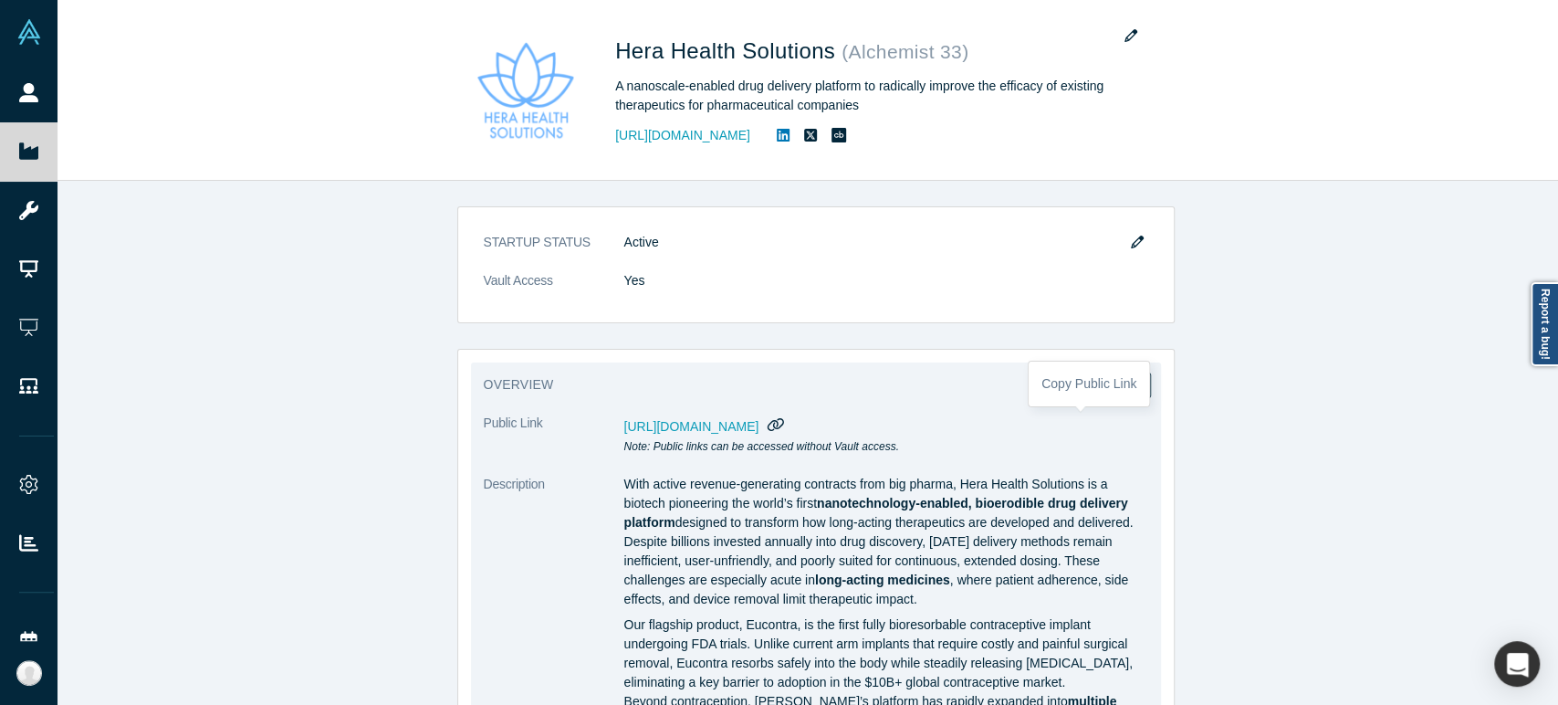
click at [784, 423] on icon "button" at bounding box center [775, 424] width 16 height 13
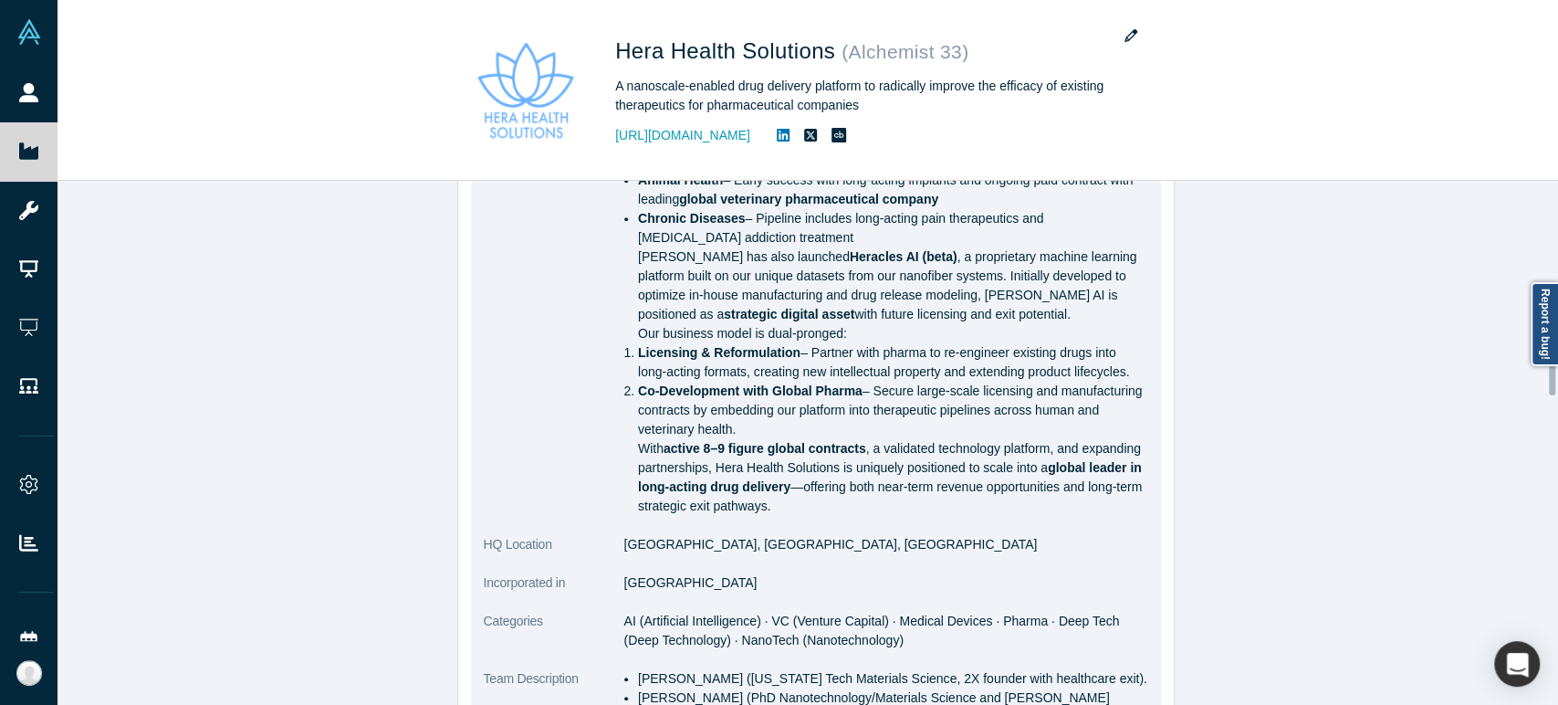
scroll to position [608, 0]
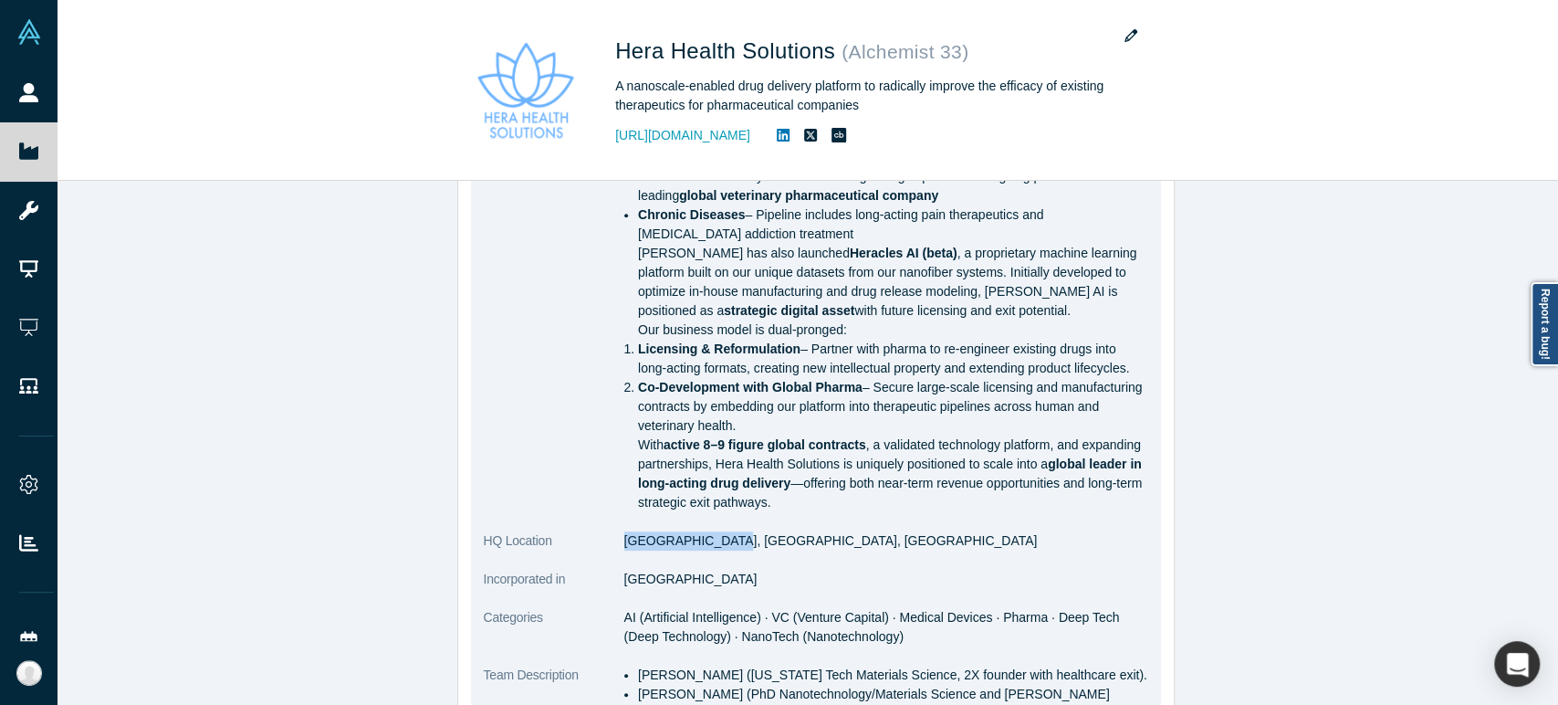
drag, startPoint x: 615, startPoint y: 539, endPoint x: 720, endPoint y: 546, distance: 105.1
click at [720, 546] on dd "[GEOGRAPHIC_DATA], [GEOGRAPHIC_DATA], [GEOGRAPHIC_DATA]" at bounding box center [886, 540] width 524 height 19
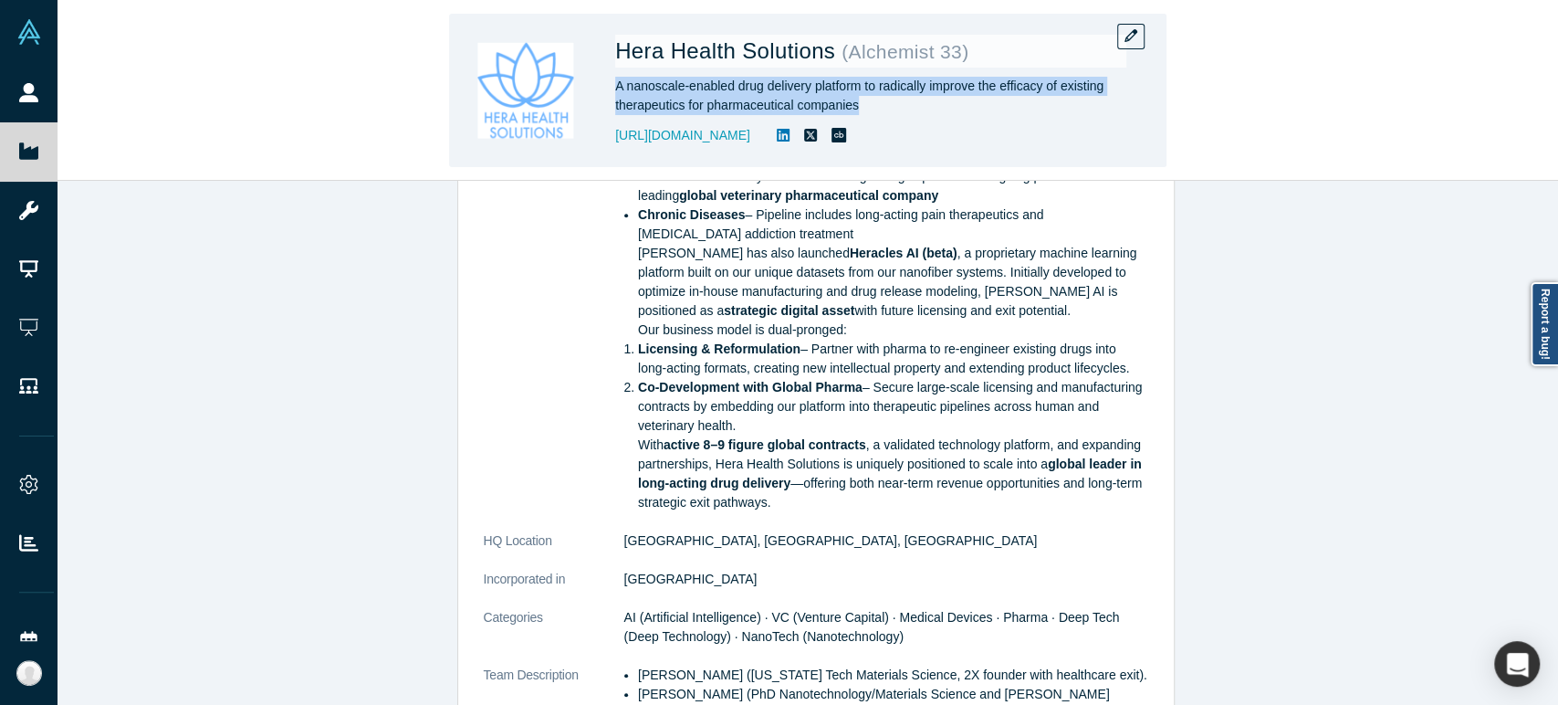
drag, startPoint x: 615, startPoint y: 87, endPoint x: 858, endPoint y: 100, distance: 243.1
click at [858, 100] on div "A nanoscale-enabled drug delivery platform to radically improve the efficacy of…" at bounding box center [870, 96] width 511 height 38
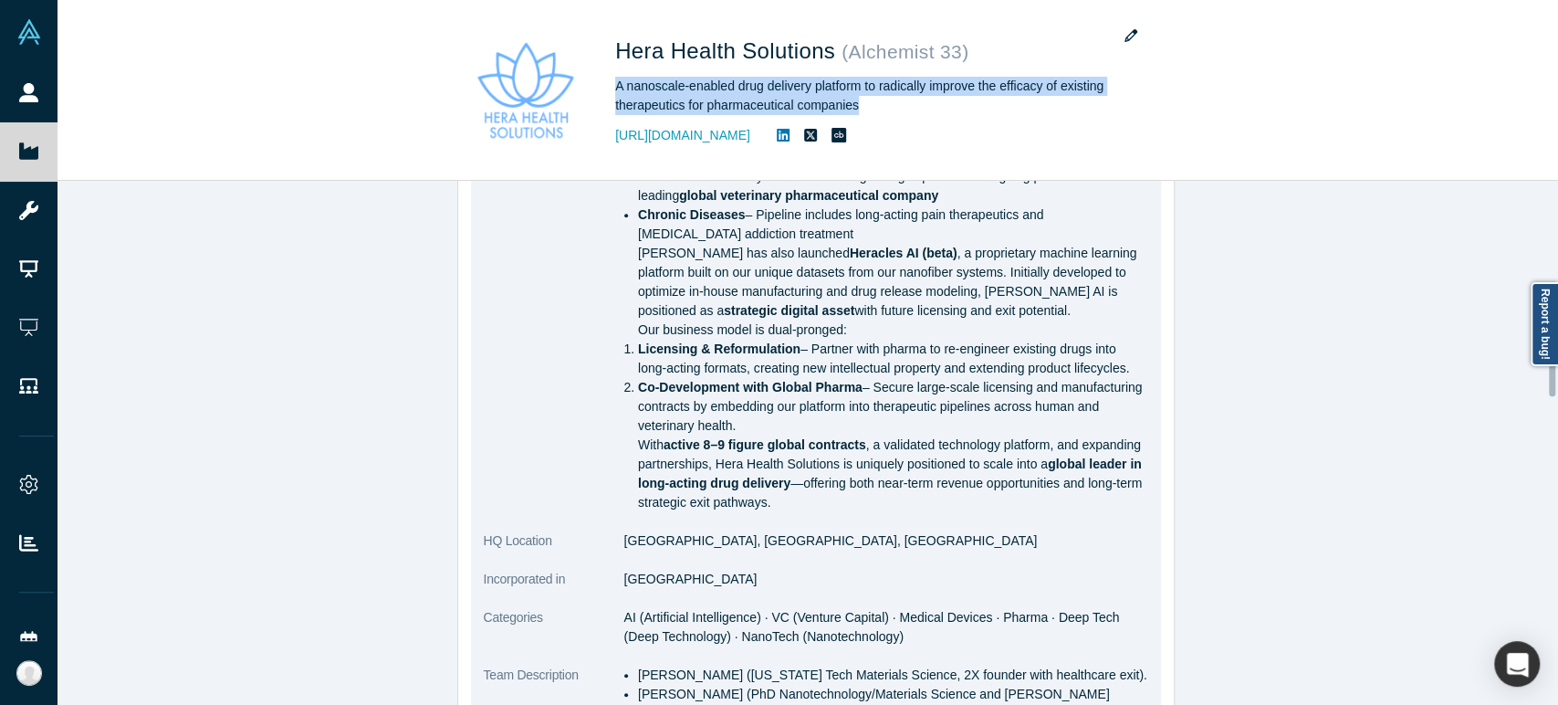
scroll to position [709, 0]
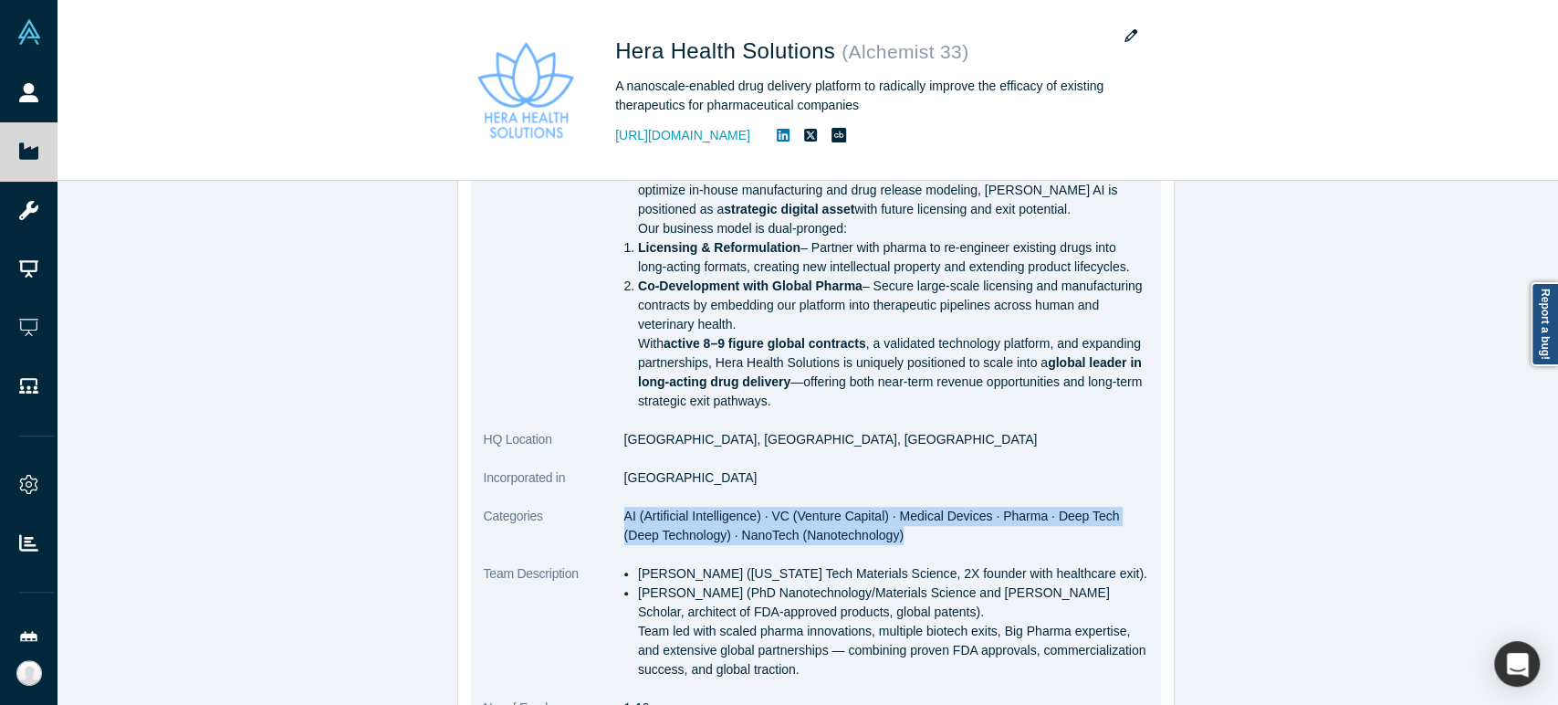
drag, startPoint x: 617, startPoint y: 517, endPoint x: 872, endPoint y: 537, distance: 255.3
click at [872, 537] on dd "AI (Artificial Intelligence) · VC (Venture Capital) · Medical Devices · Pharma …" at bounding box center [886, 525] width 524 height 38
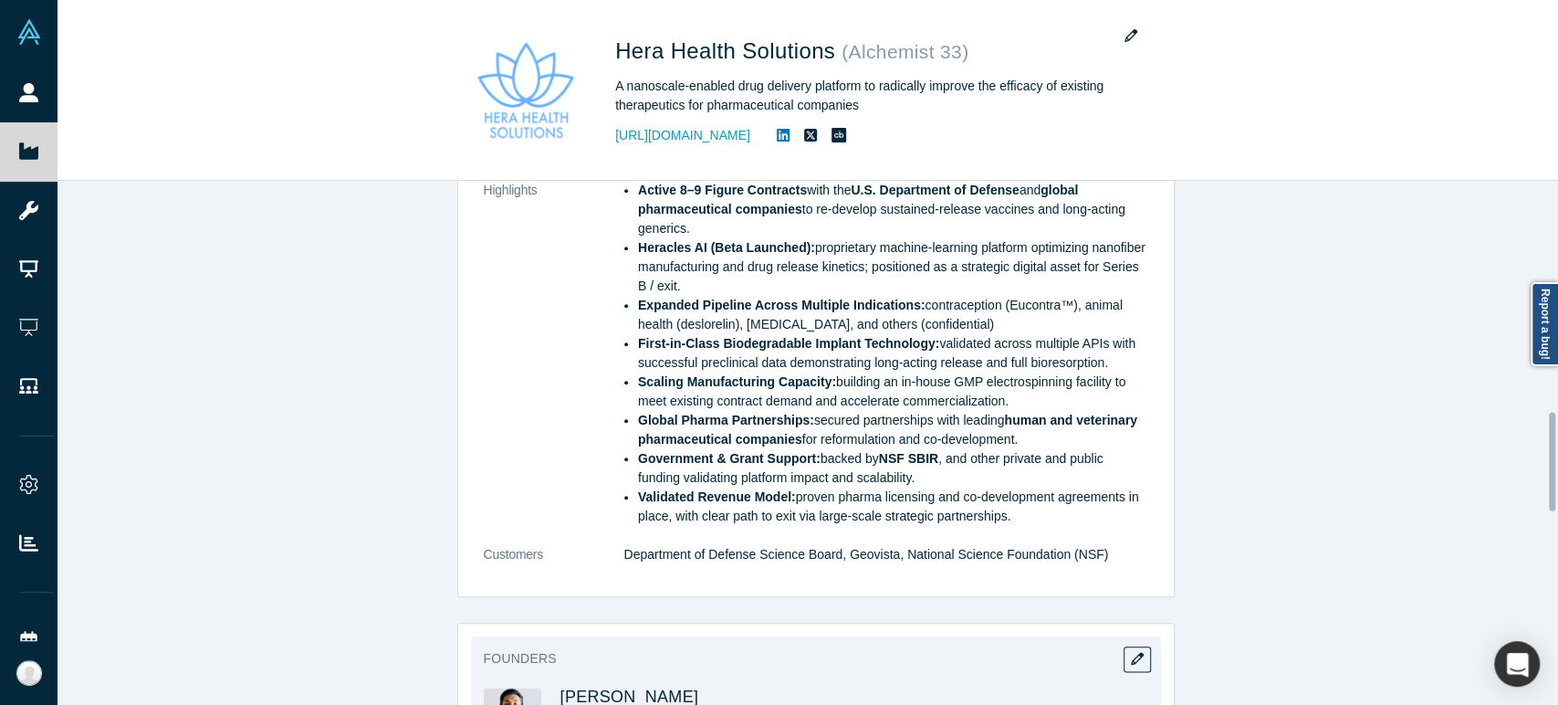
scroll to position [1310, 0]
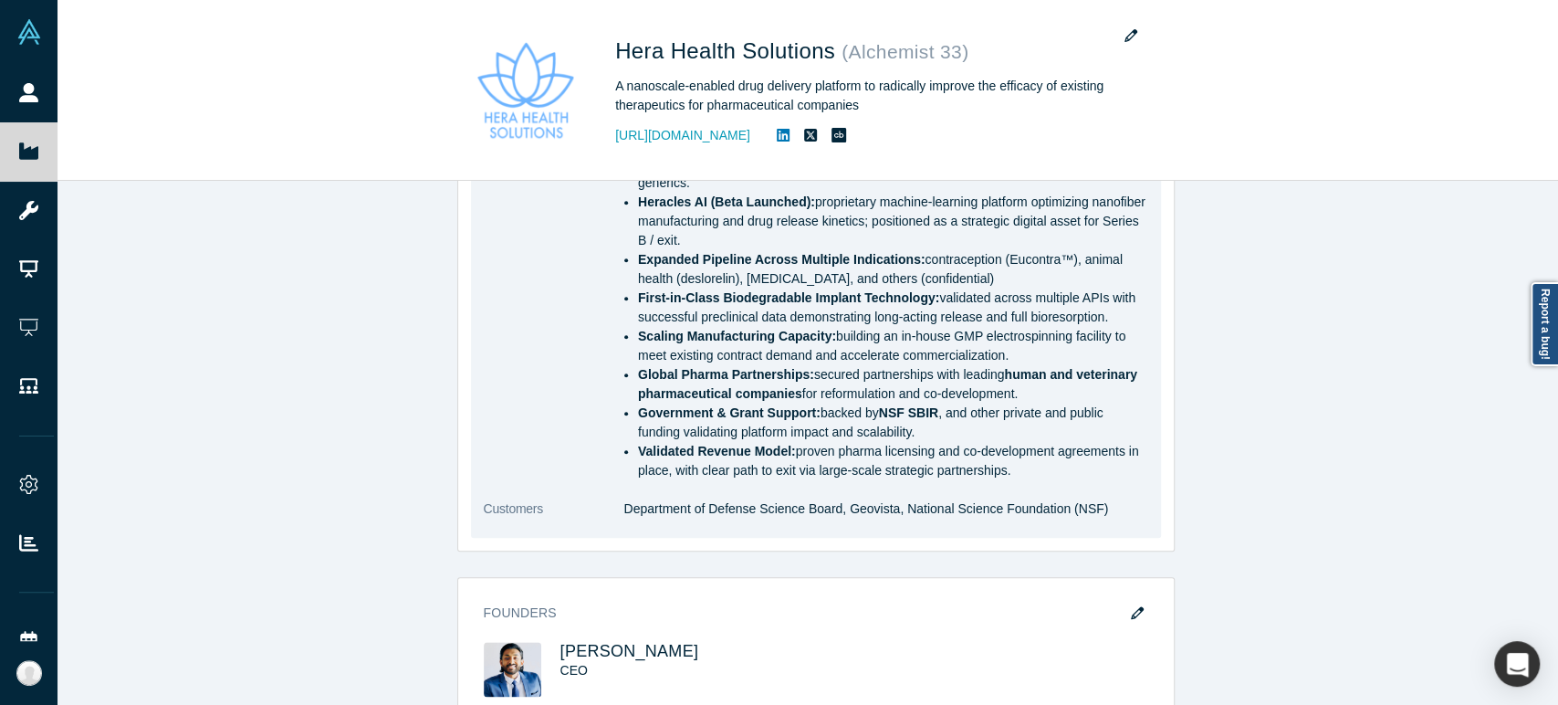
drag, startPoint x: 632, startPoint y: 444, endPoint x: 1000, endPoint y: 475, distance: 370.1
click at [1000, 475] on ul "Active 8–9 Figure Contracts with the U.S. Department of Defense and global phar…" at bounding box center [886, 307] width 524 height 345
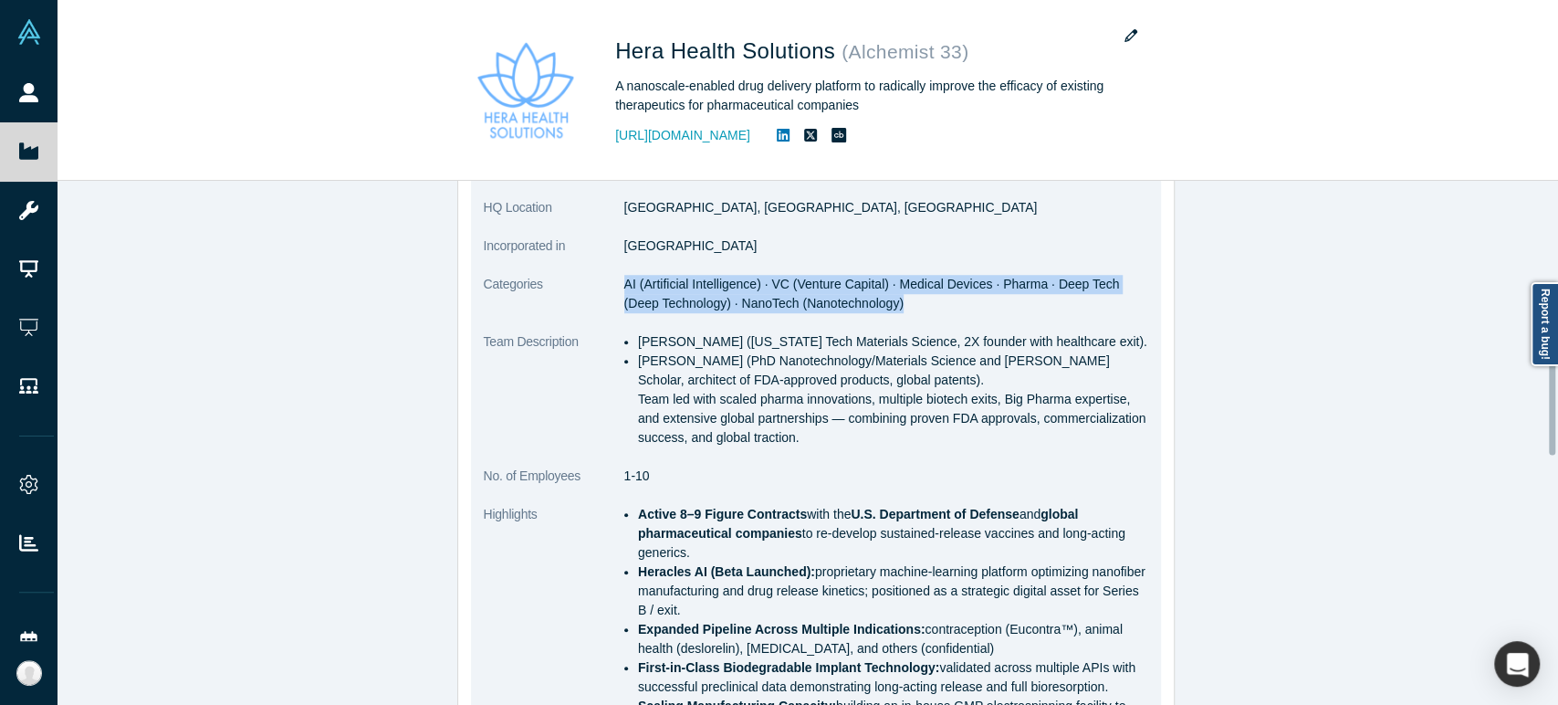
scroll to position [905, 0]
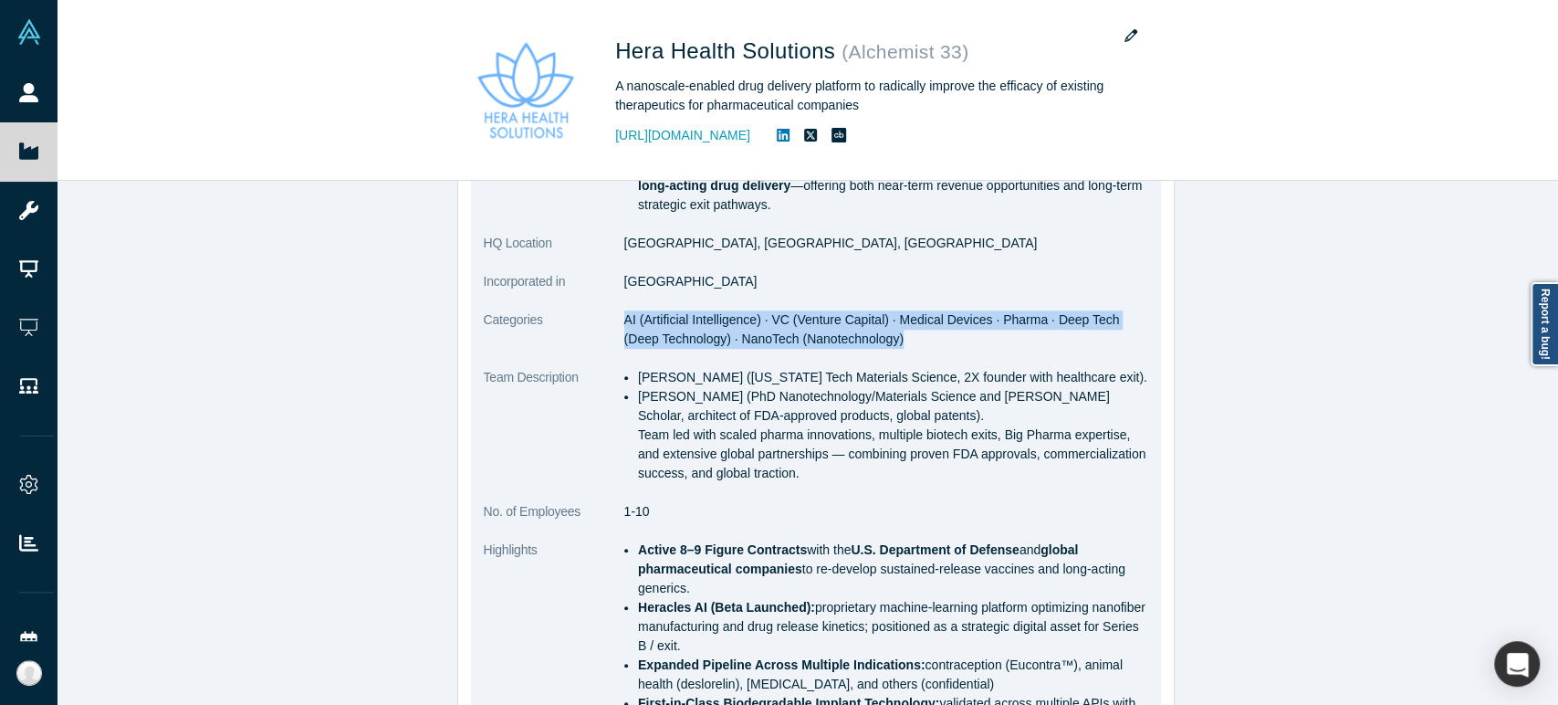
drag, startPoint x: 631, startPoint y: 379, endPoint x: 788, endPoint y: 475, distance: 184.4
click at [788, 475] on ul "[PERSON_NAME] ([US_STATE] Tech Materials Science, 2X founder with healthcare ex…" at bounding box center [886, 425] width 524 height 115
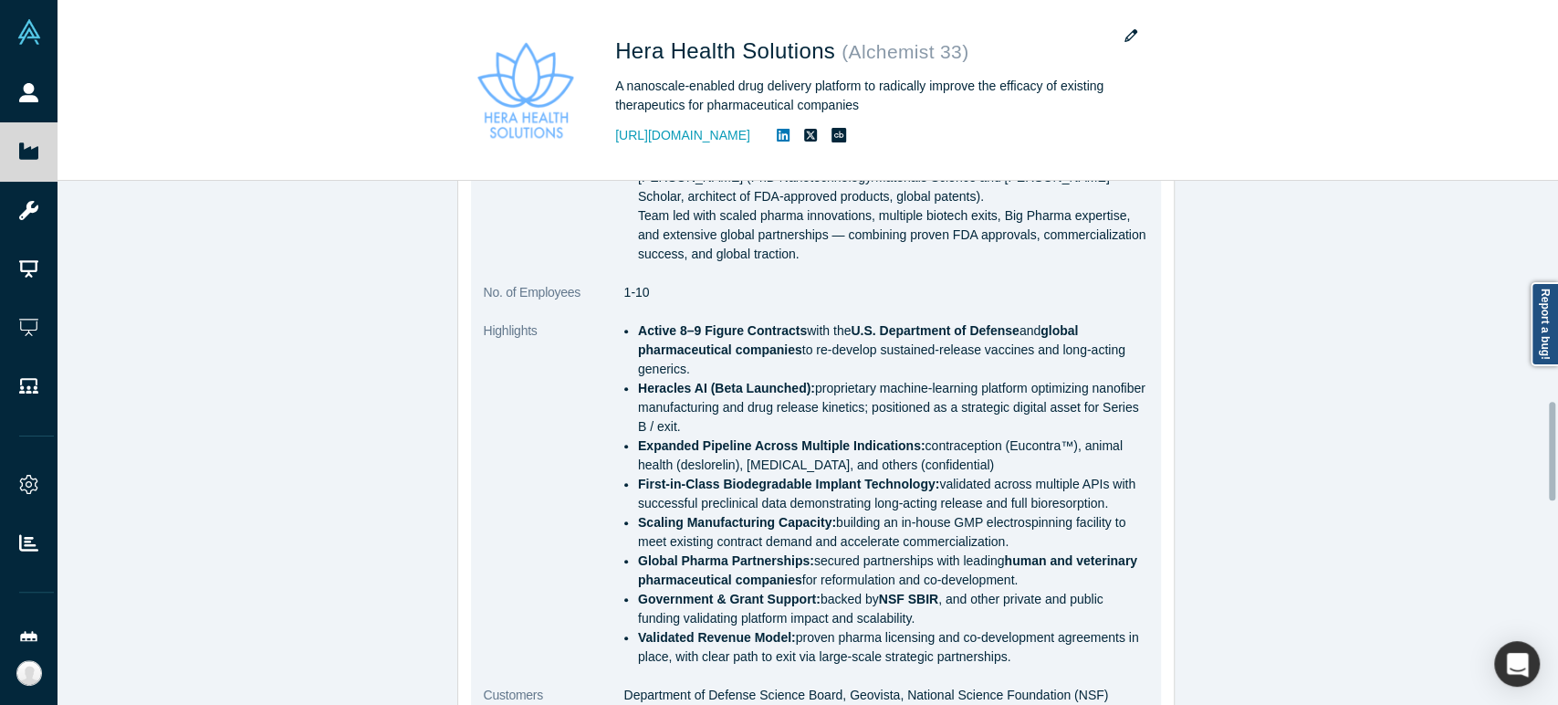
scroll to position [1108, 0]
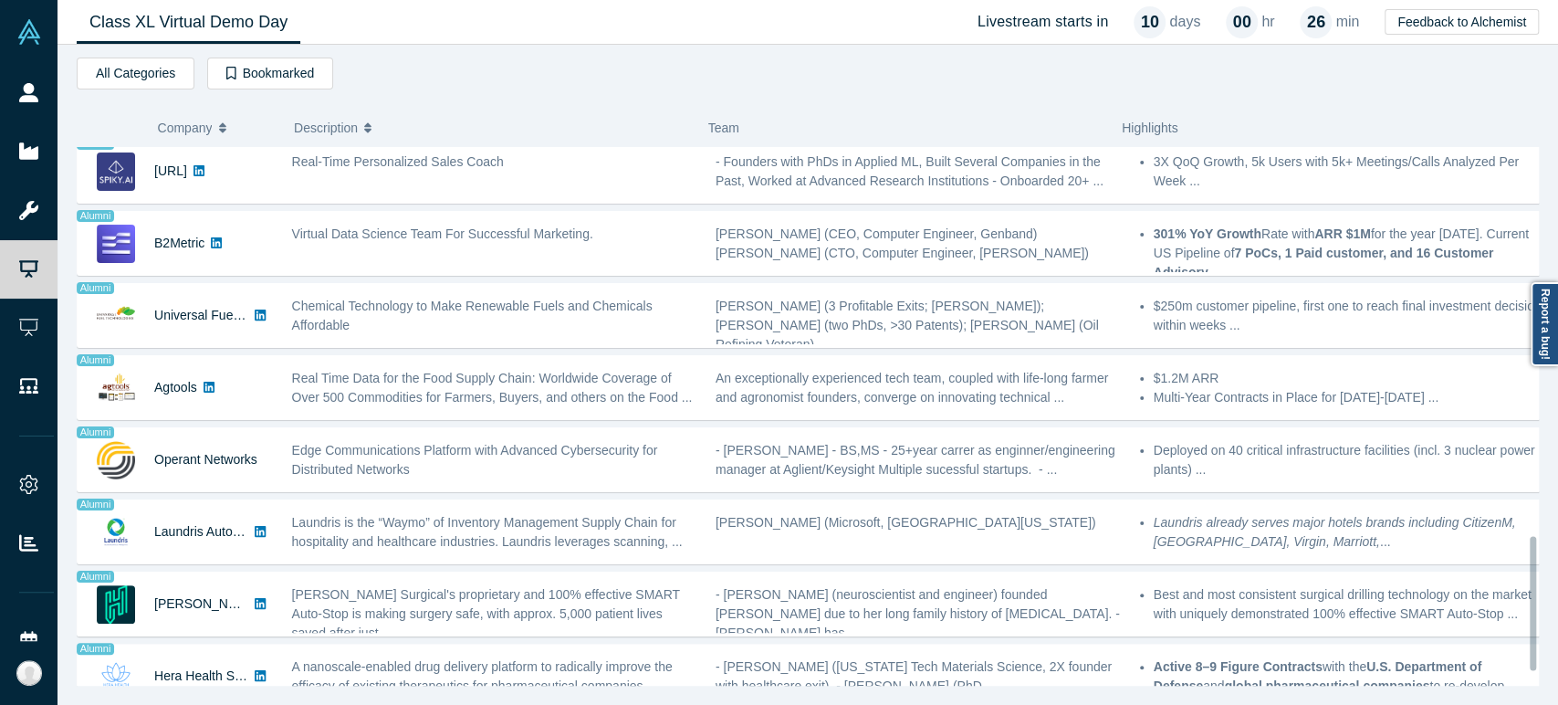
scroll to position [1617, 0]
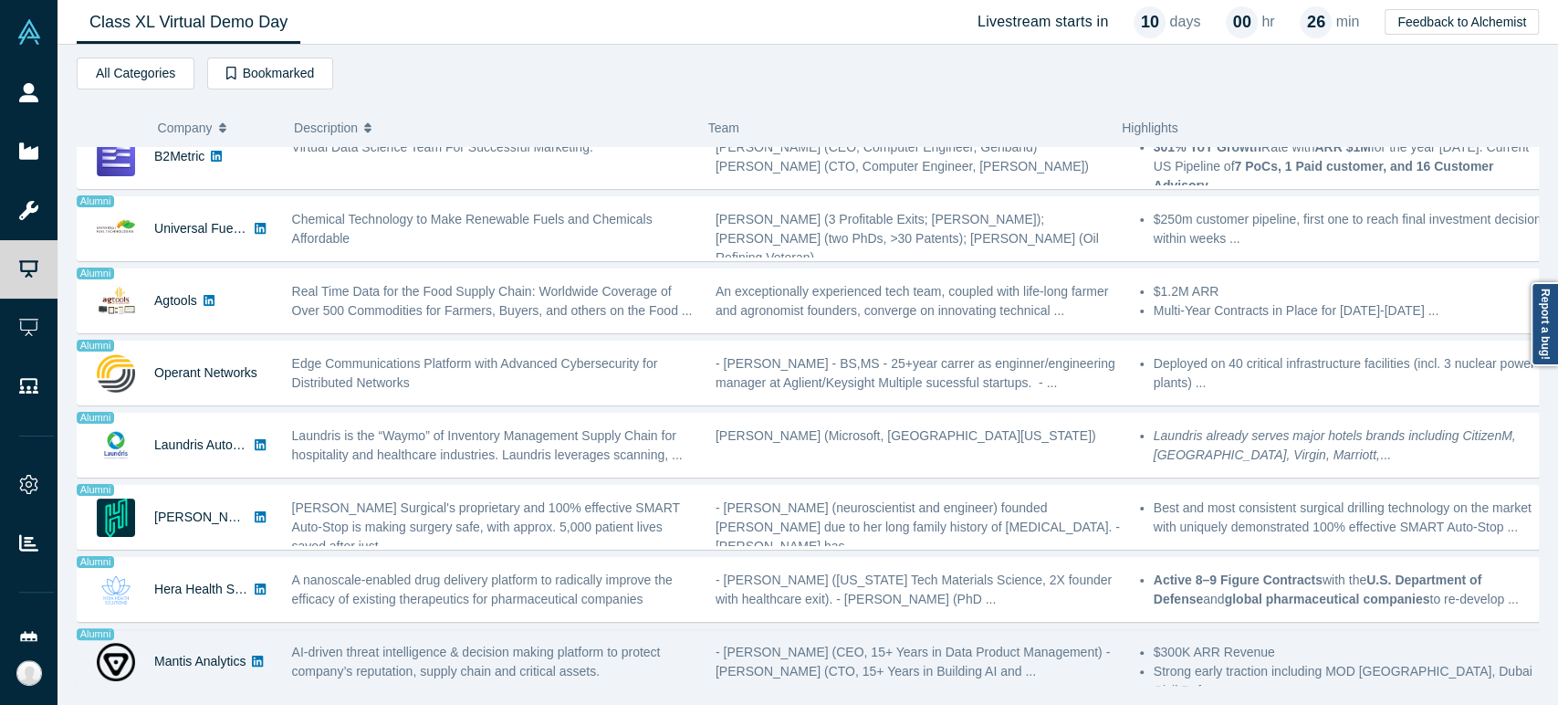
click at [152, 665] on div "Mantis Analytics" at bounding box center [175, 661] width 195 height 63
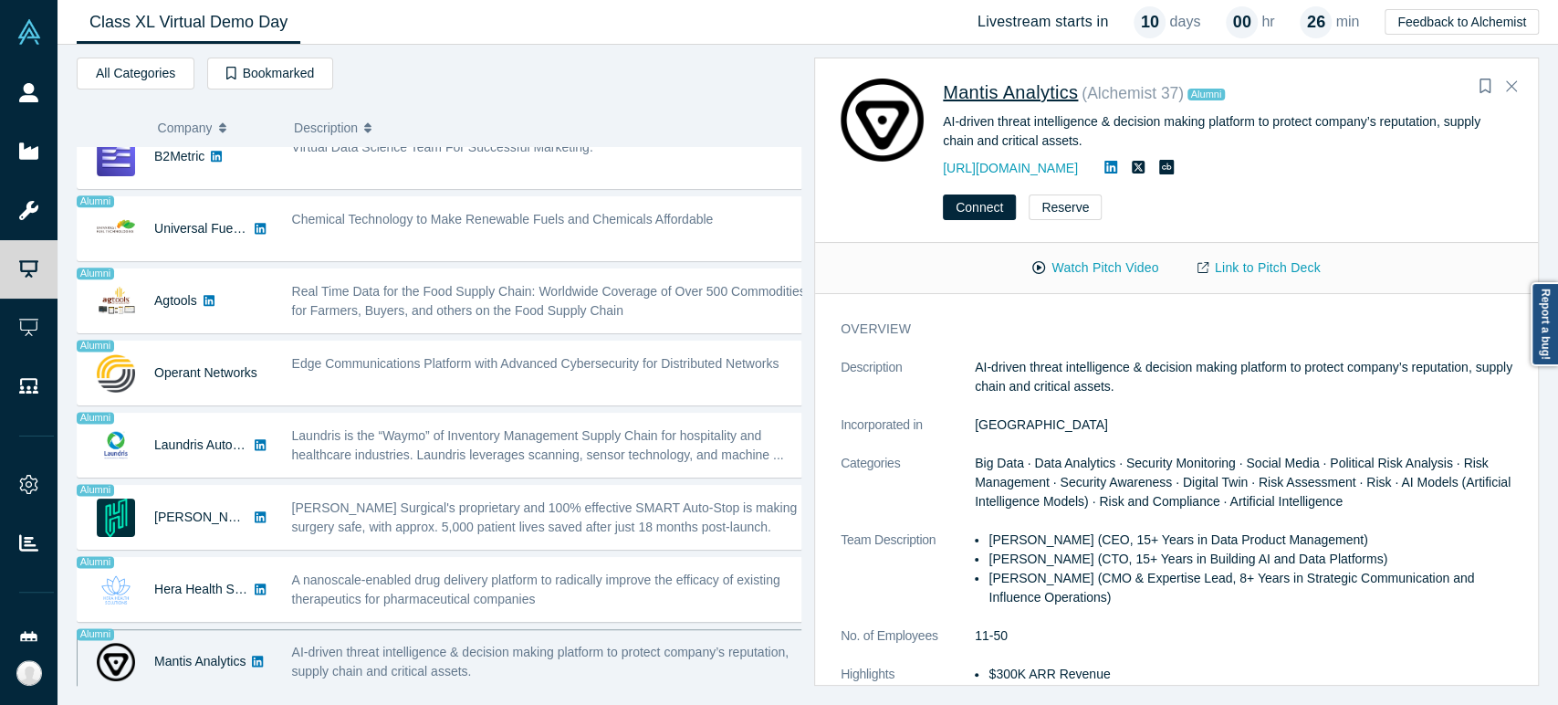
click at [989, 93] on span "Mantis Analytics" at bounding box center [1010, 92] width 135 height 20
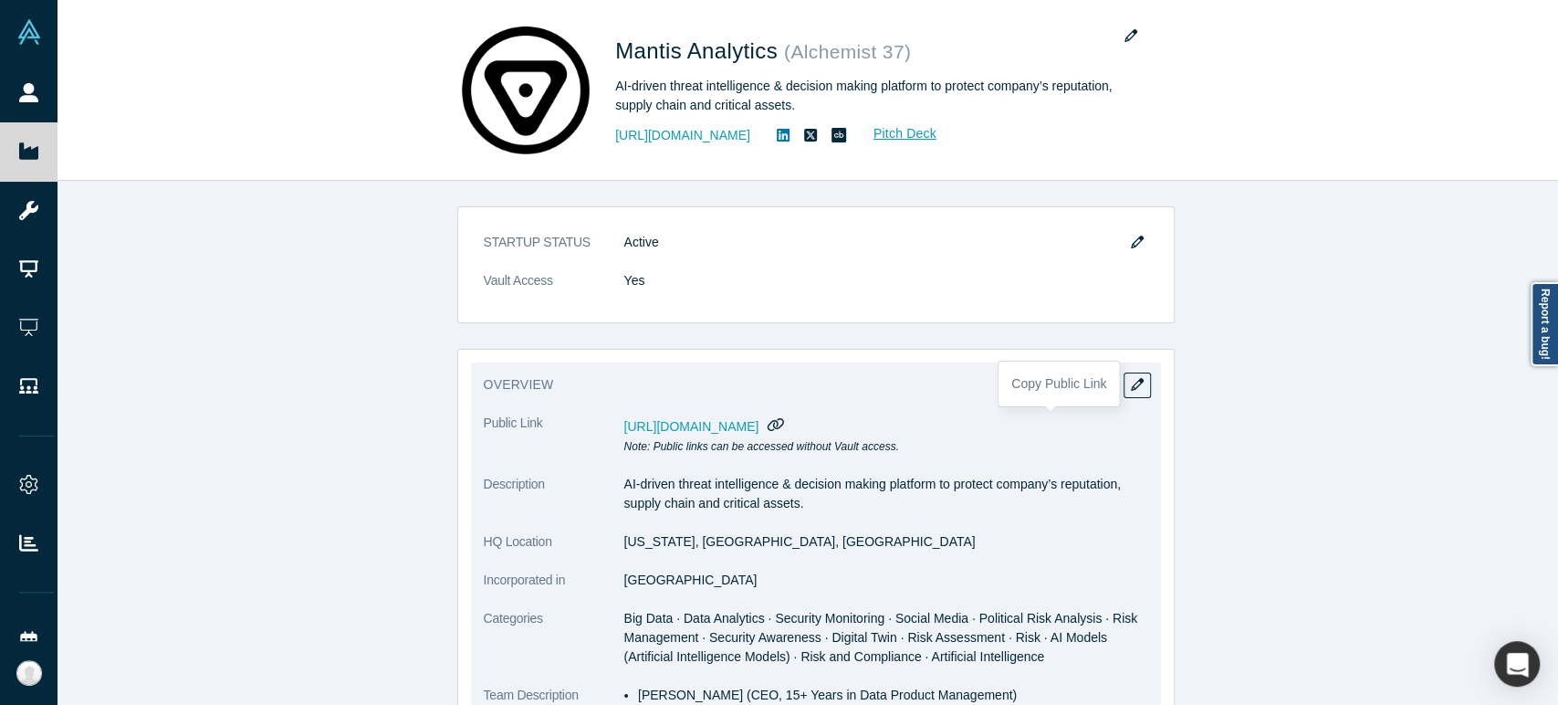
click at [785, 422] on icon "button" at bounding box center [775, 424] width 17 height 14
drag, startPoint x: 619, startPoint y: 543, endPoint x: 744, endPoint y: 555, distance: 125.6
click at [744, 555] on dl "Public Link [URL][DOMAIN_NAME] Note: Public links can be accessed without Vault…" at bounding box center [816, 683] width 664 height 540
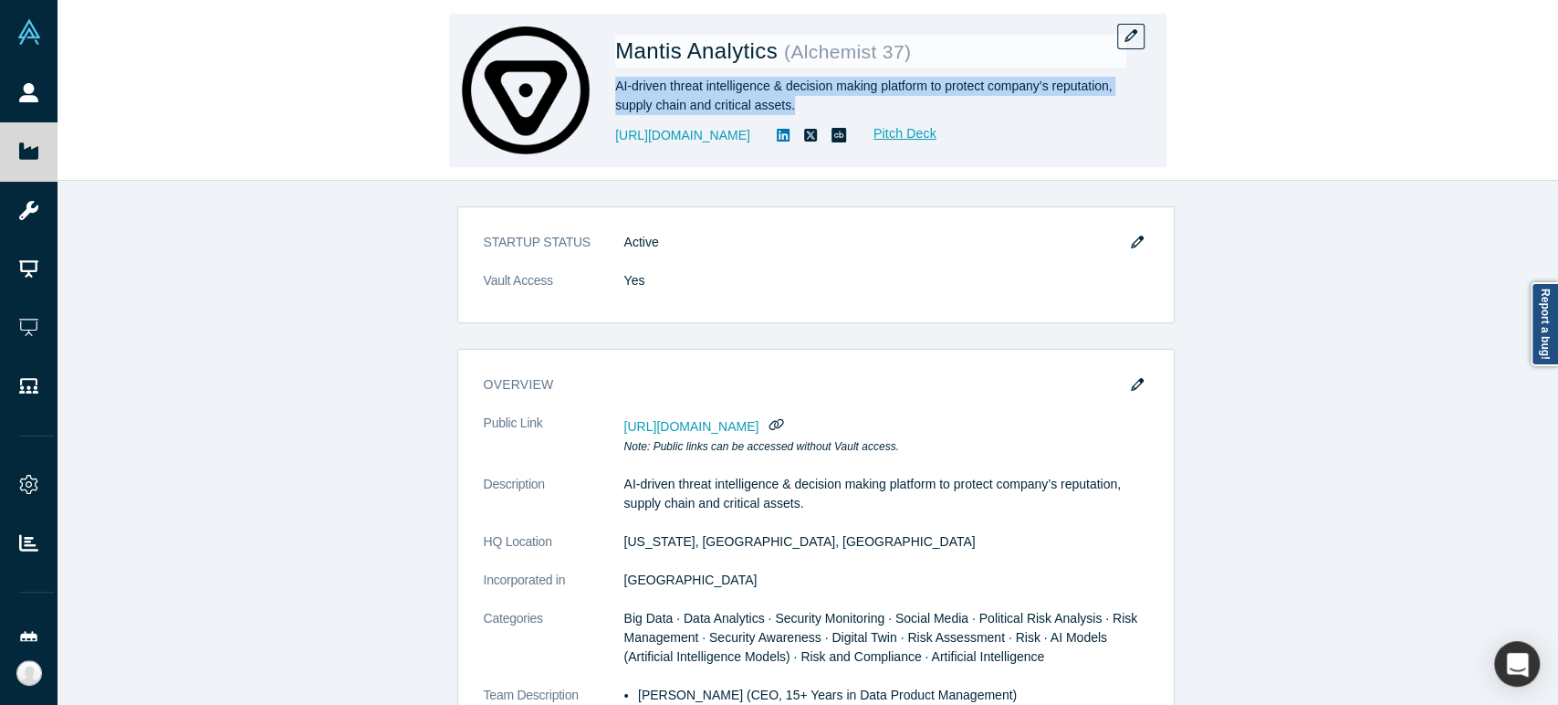
drag, startPoint x: 617, startPoint y: 87, endPoint x: 790, endPoint y: 110, distance: 175.0
click at [790, 110] on div "AI-driven threat intelligence & decision making platform to protect company’s r…" at bounding box center [870, 96] width 511 height 38
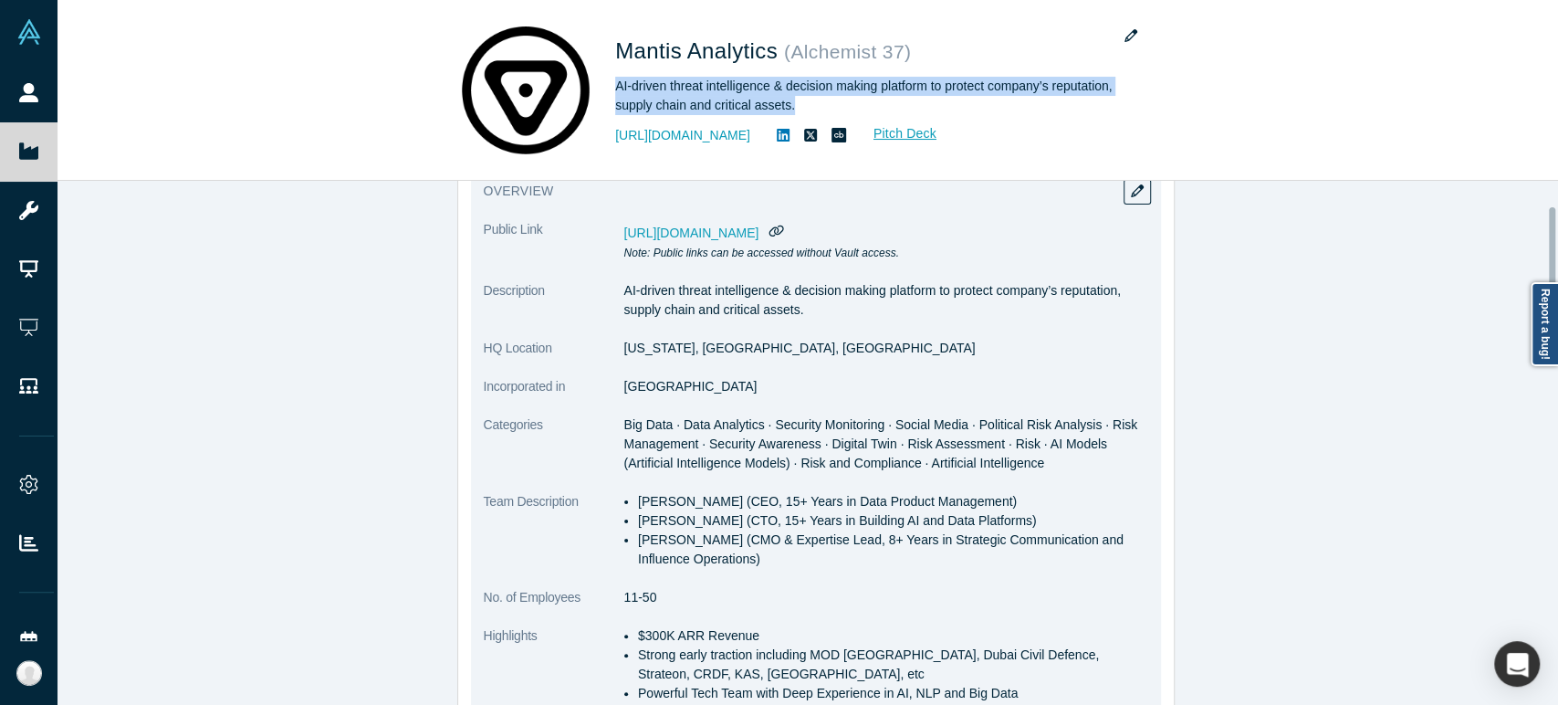
scroll to position [203, 0]
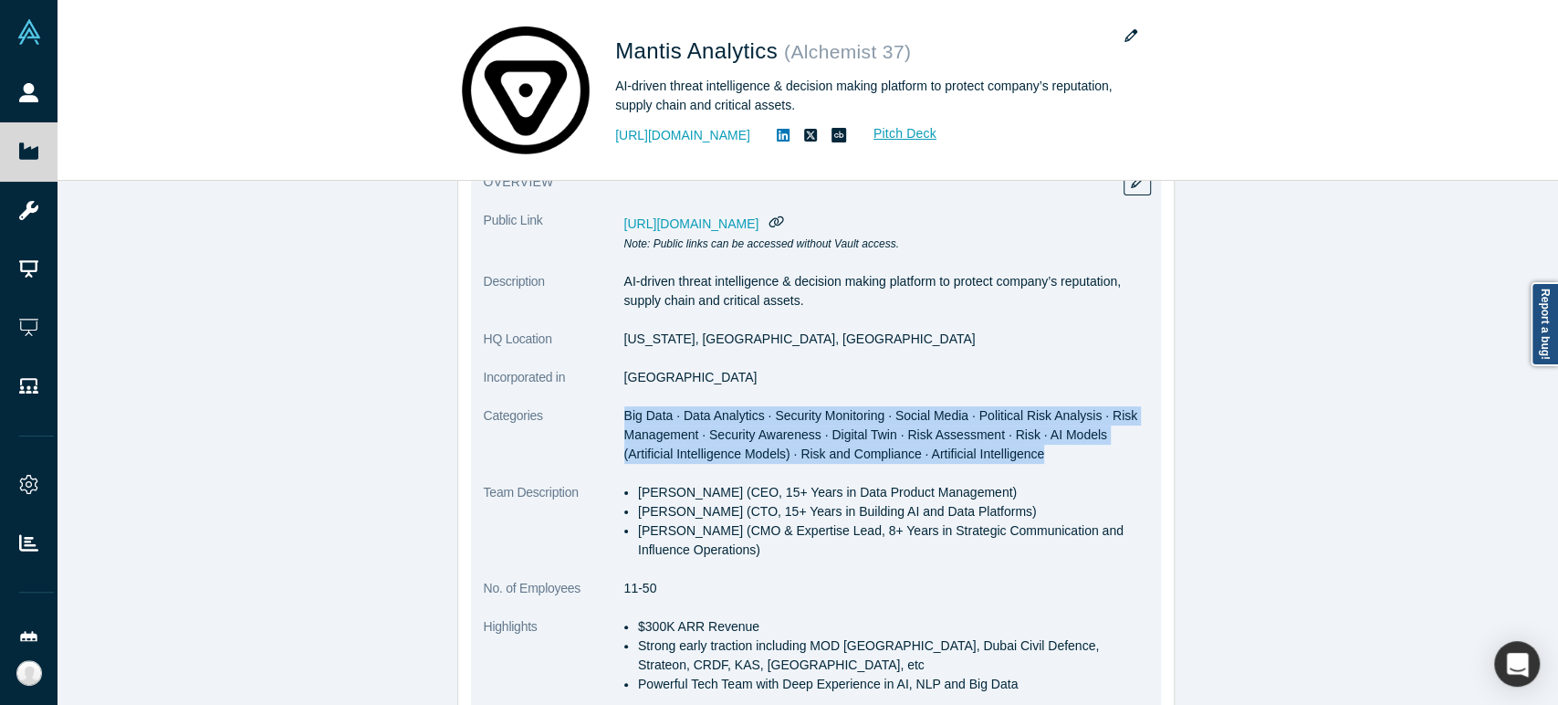
drag, startPoint x: 617, startPoint y: 417, endPoint x: 980, endPoint y: 459, distance: 365.6
click at [980, 459] on dd "Big Data · Data Analytics · Security Monitoring · Social Media · Political Risk…" at bounding box center [886, 434] width 524 height 57
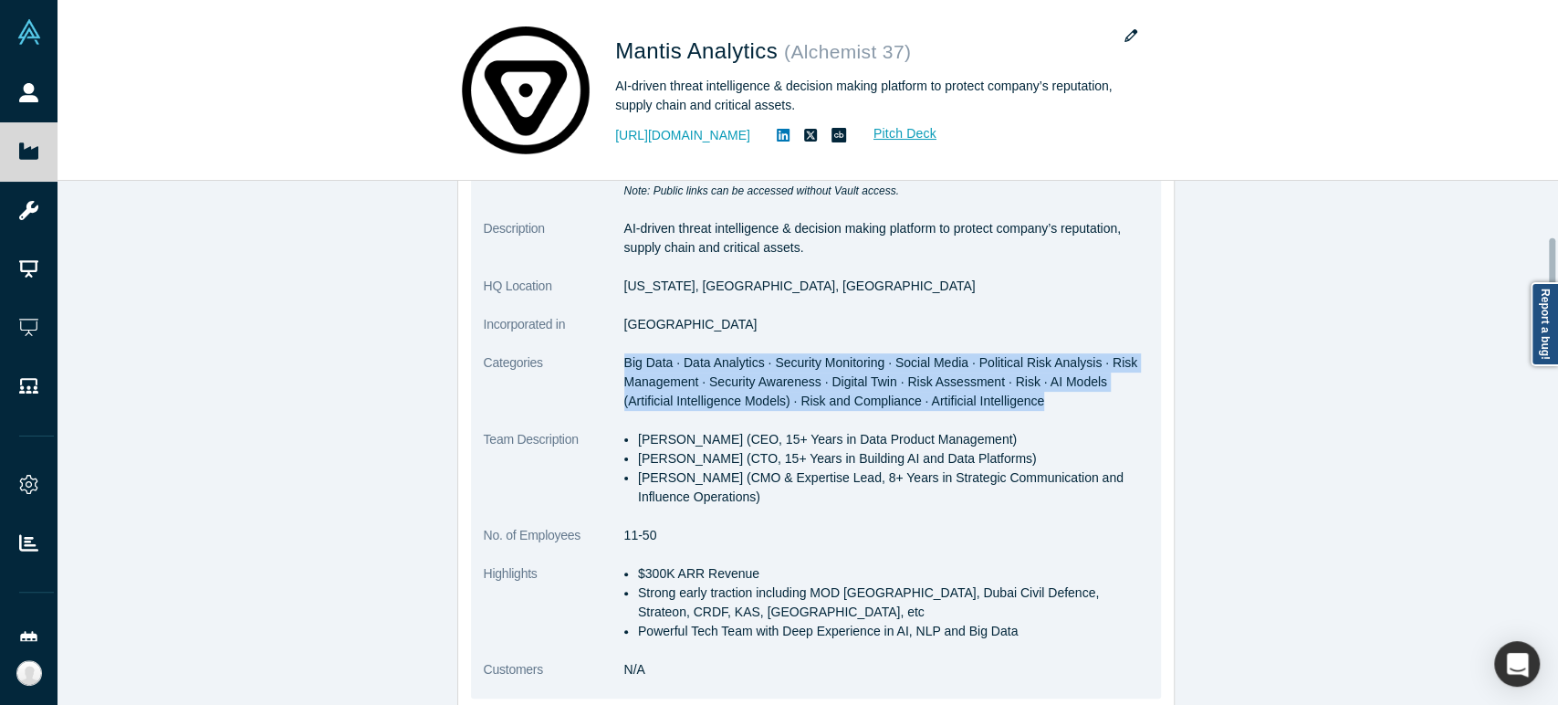
scroll to position [304, 0]
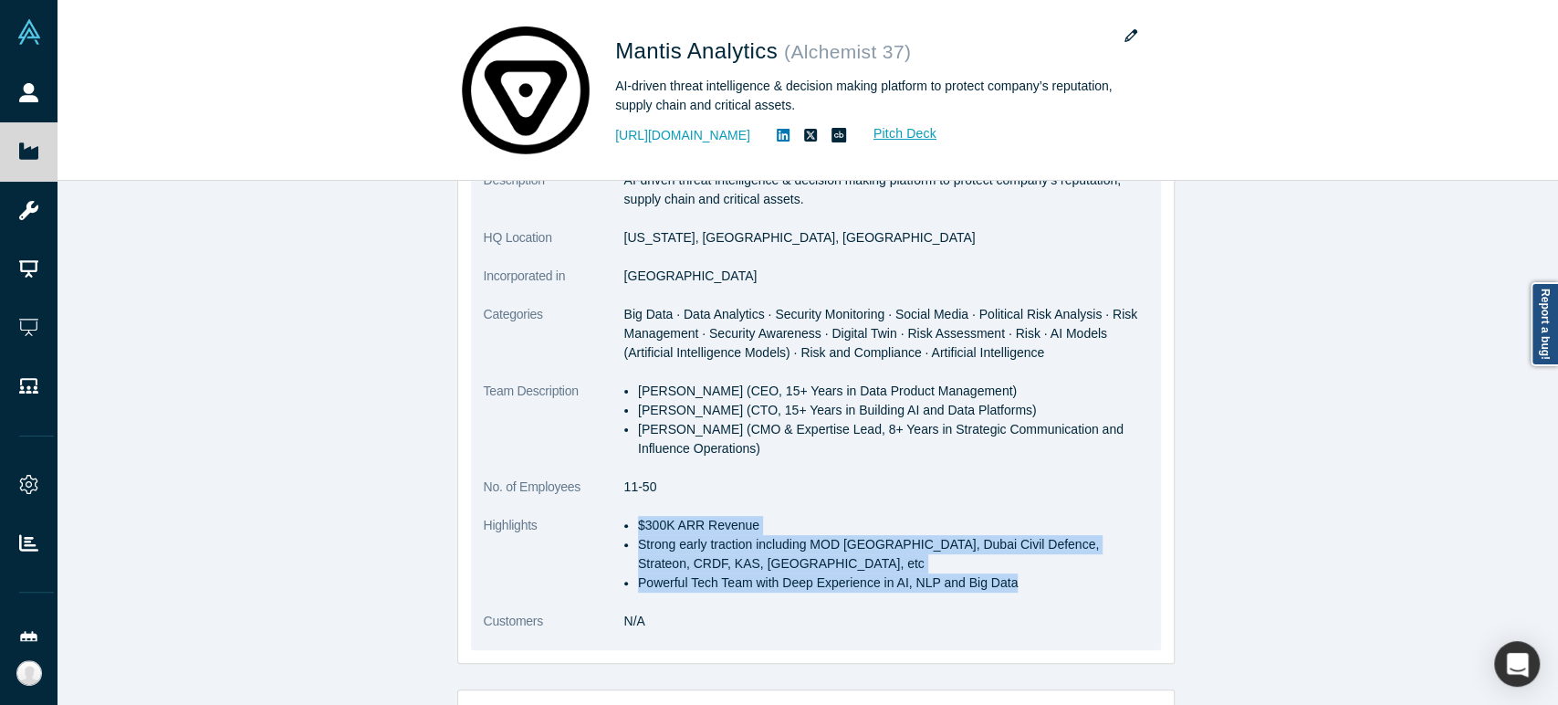
drag, startPoint x: 632, startPoint y: 524, endPoint x: 997, endPoint y: 587, distance: 370.4
click at [997, 587] on ul "$300K ARR Revenue Strong early traction including MOD [GEOGRAPHIC_DATA], Dubai …" at bounding box center [886, 554] width 524 height 77
drag, startPoint x: 632, startPoint y: 392, endPoint x: 751, endPoint y: 451, distance: 133.5
click at [751, 451] on ul "[PERSON_NAME] (CEO, 15+ Years in Data Product Management) [PERSON_NAME] (CTO, 1…" at bounding box center [886, 419] width 524 height 77
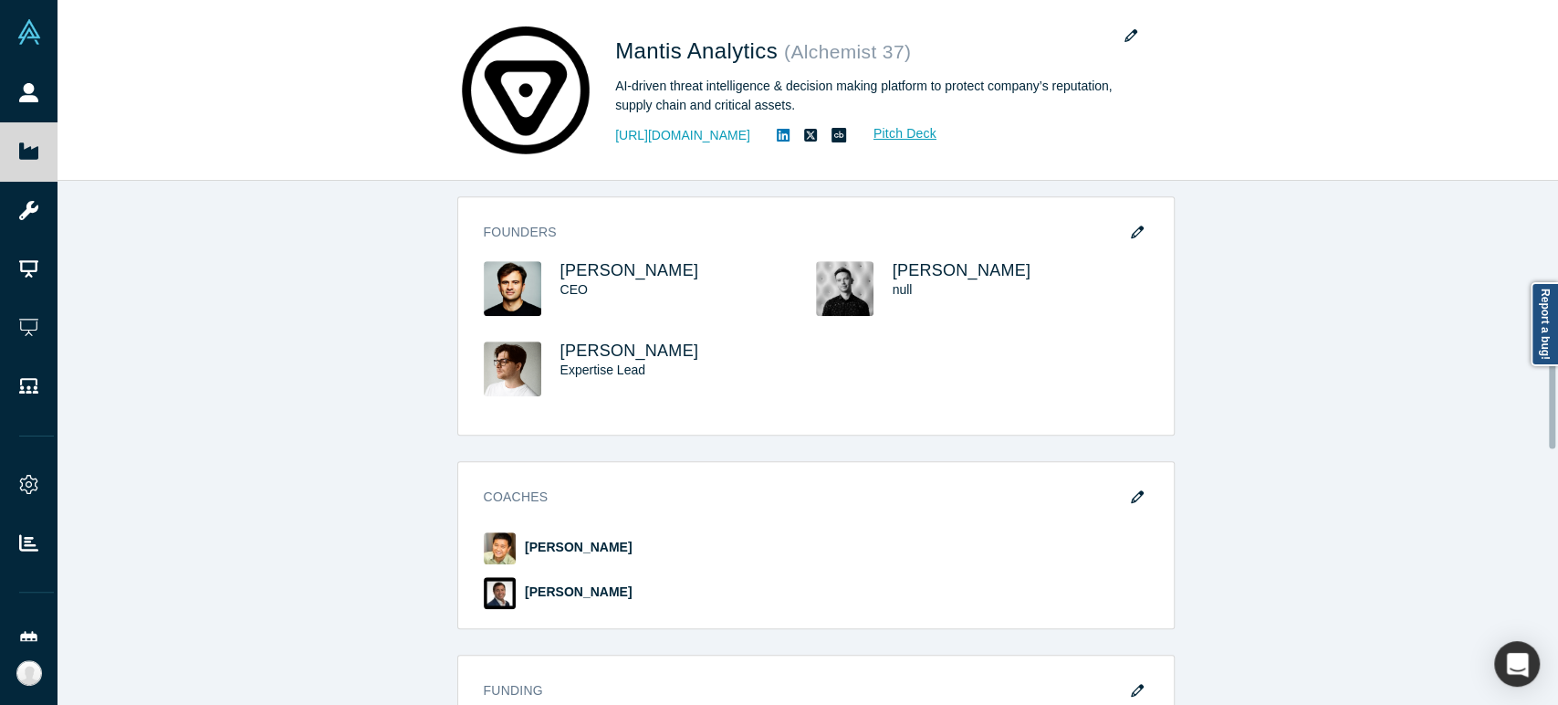
scroll to position [810, 0]
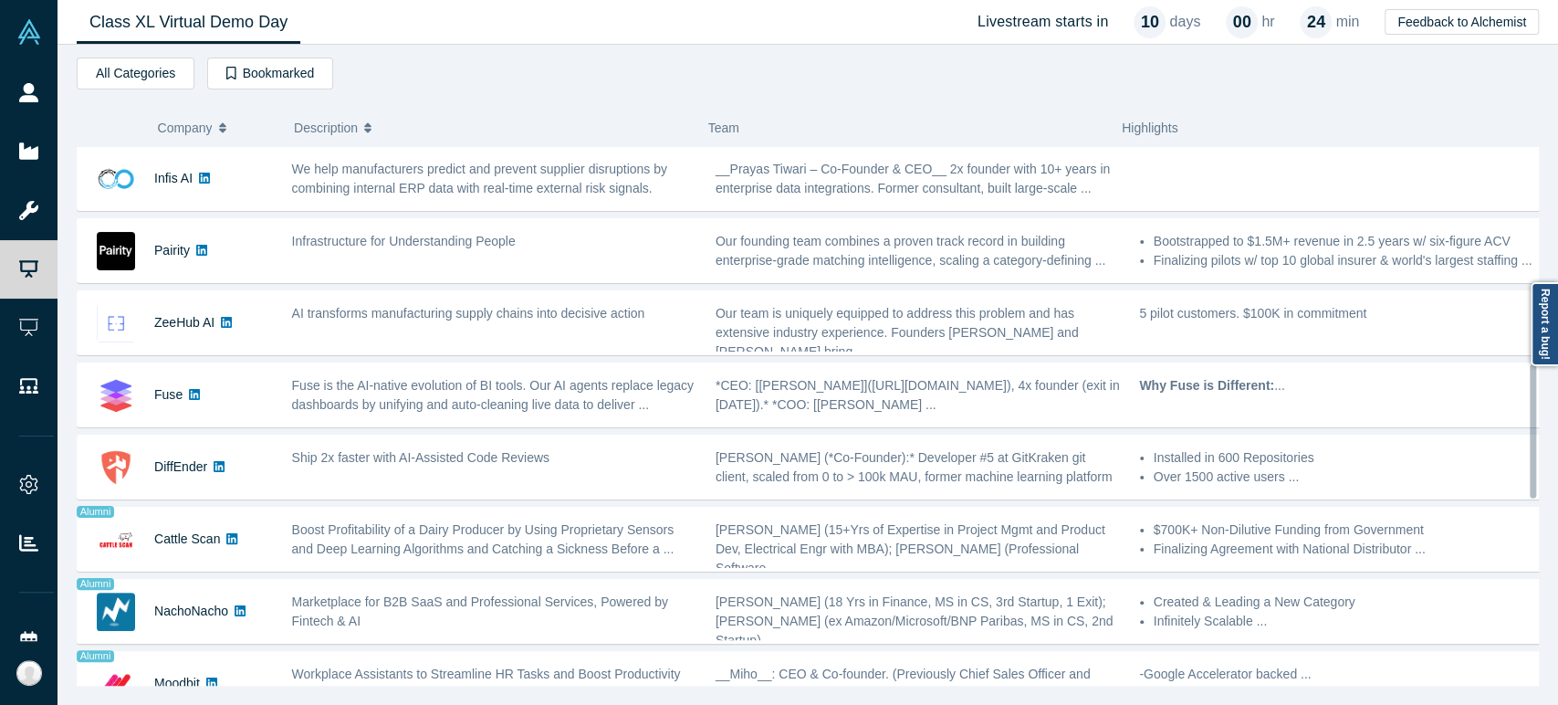
scroll to position [913, 0]
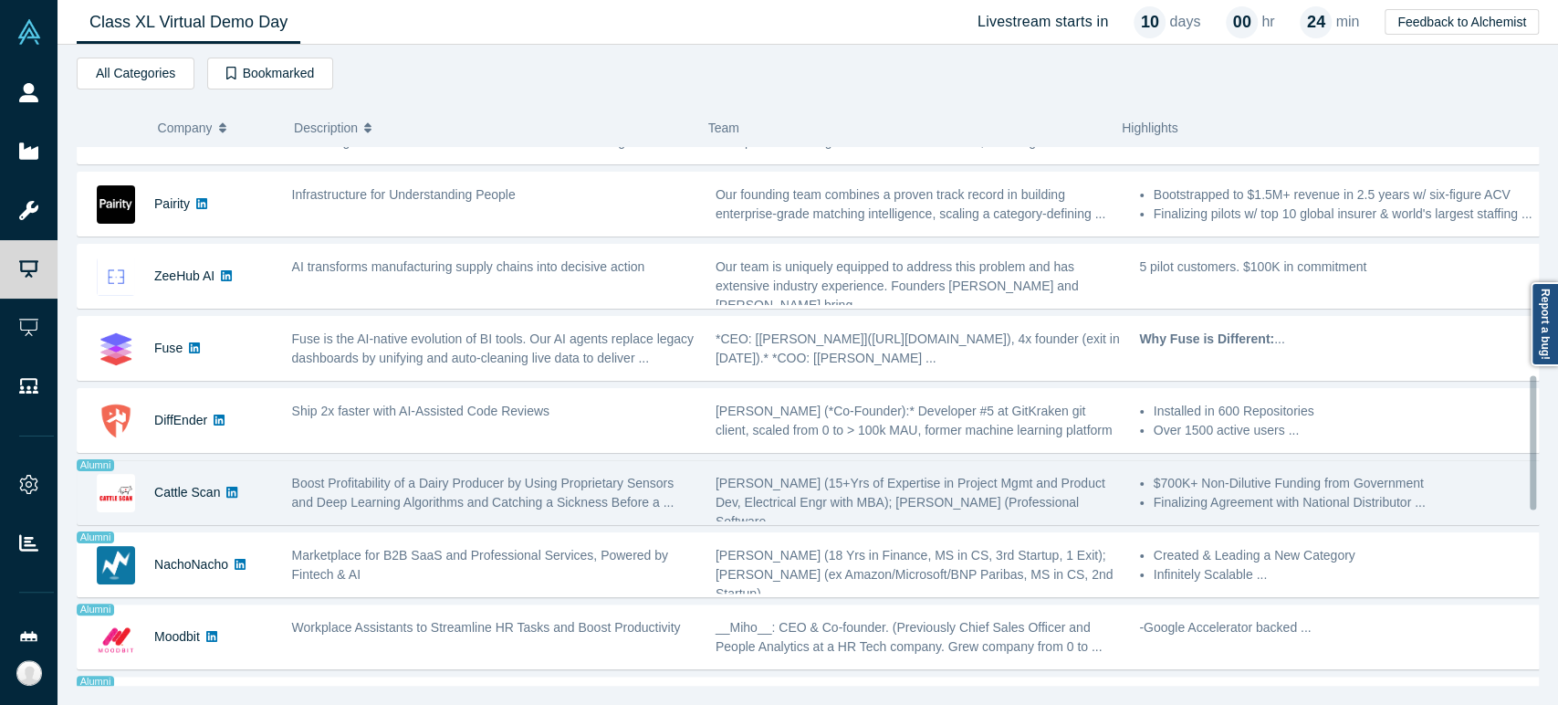
click at [201, 505] on div "Cattle Scan" at bounding box center [187, 492] width 66 height 63
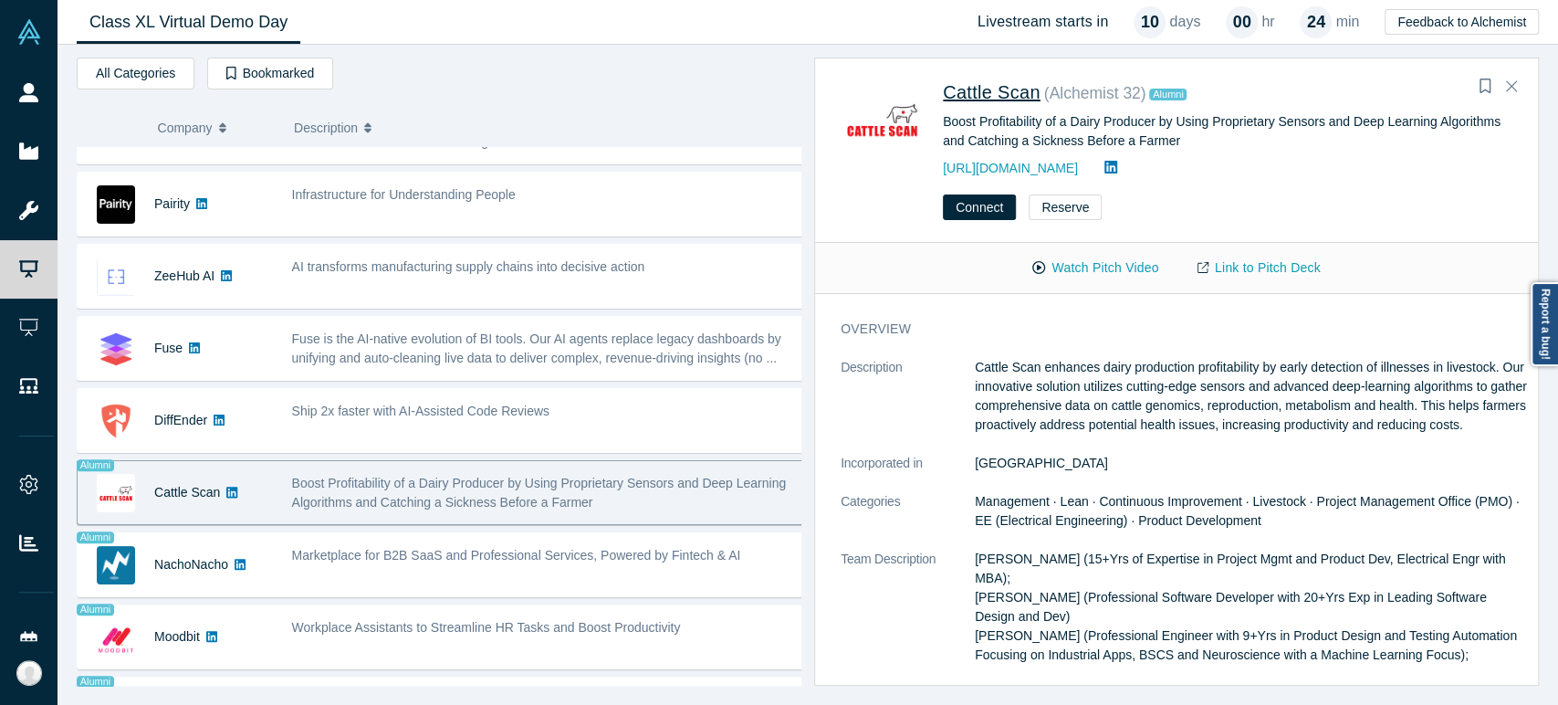
click at [1007, 95] on span "Cattle Scan" at bounding box center [992, 92] width 98 height 20
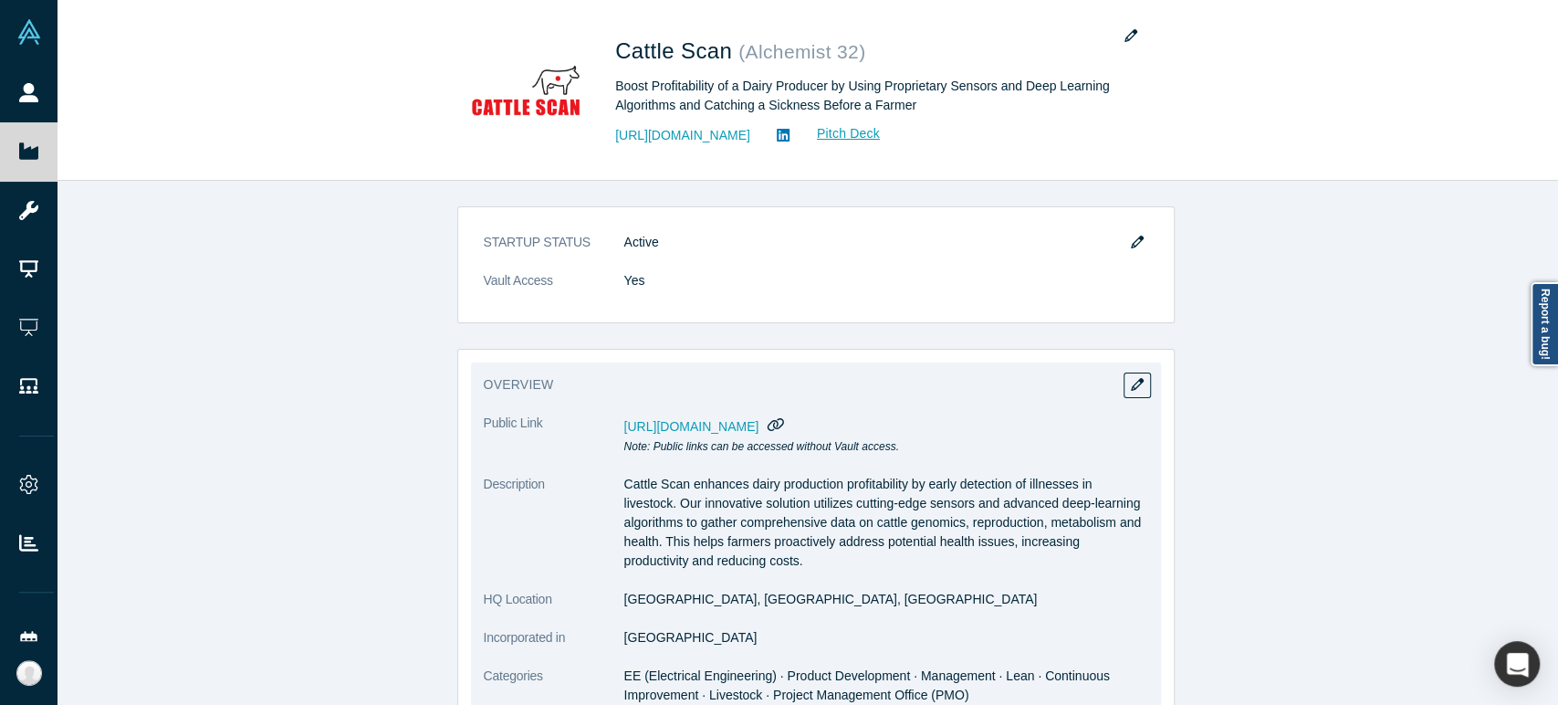
click at [784, 427] on icon "button" at bounding box center [775, 424] width 16 height 13
drag, startPoint x: 614, startPoint y: 603, endPoint x: 731, endPoint y: 611, distance: 117.0
click at [640, 635] on dd "[GEOGRAPHIC_DATA]" at bounding box center [886, 637] width 524 height 19
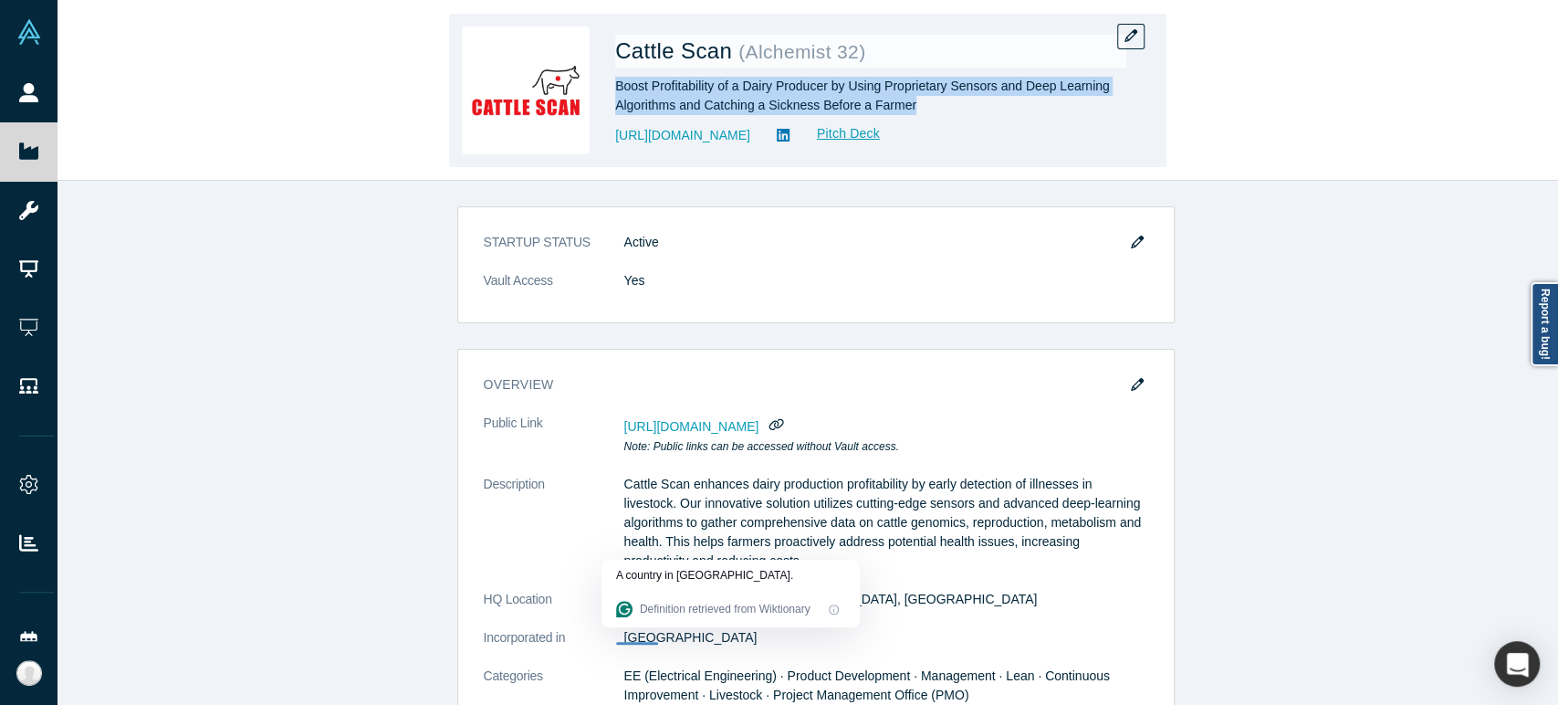
drag, startPoint x: 616, startPoint y: 89, endPoint x: 911, endPoint y: 100, distance: 295.0
click at [911, 100] on div "Boost Profitability of a Dairy Producer by Using Proprietary Sensors and Deep L…" at bounding box center [870, 96] width 511 height 38
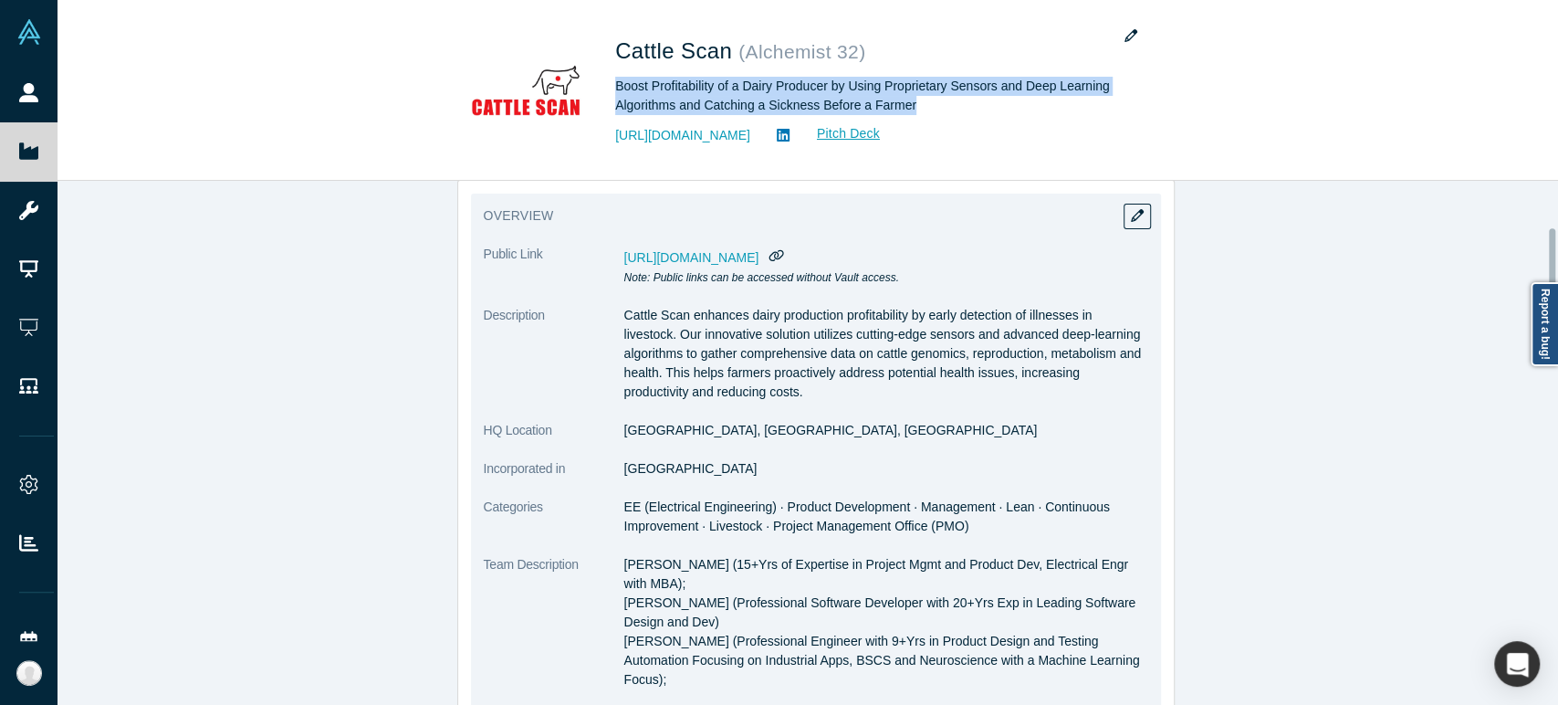
scroll to position [203, 0]
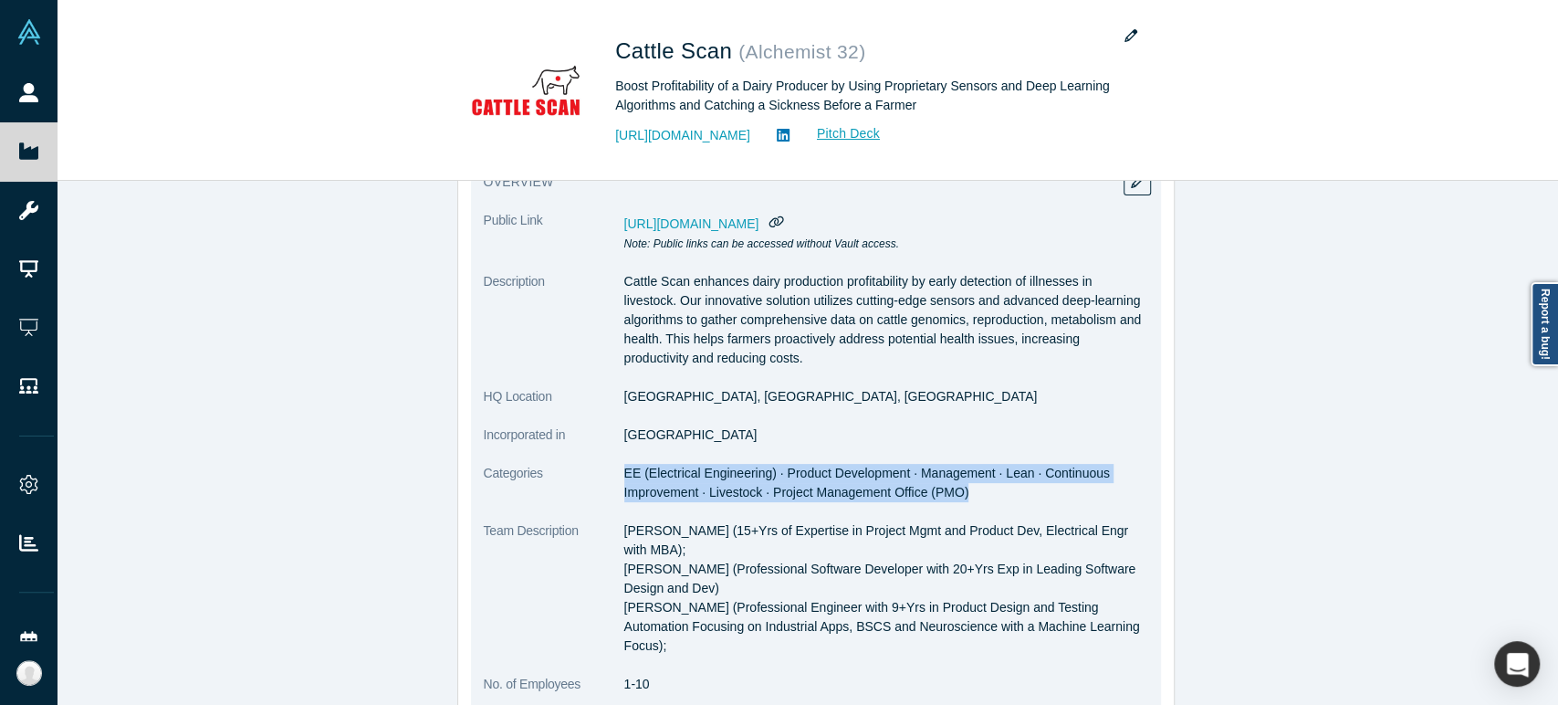
drag, startPoint x: 618, startPoint y: 473, endPoint x: 956, endPoint y: 495, distance: 339.3
click at [956, 495] on span "EE (Electrical Engineering) · Product Development · Management · Lean · Continu…" at bounding box center [867, 482] width 486 height 34
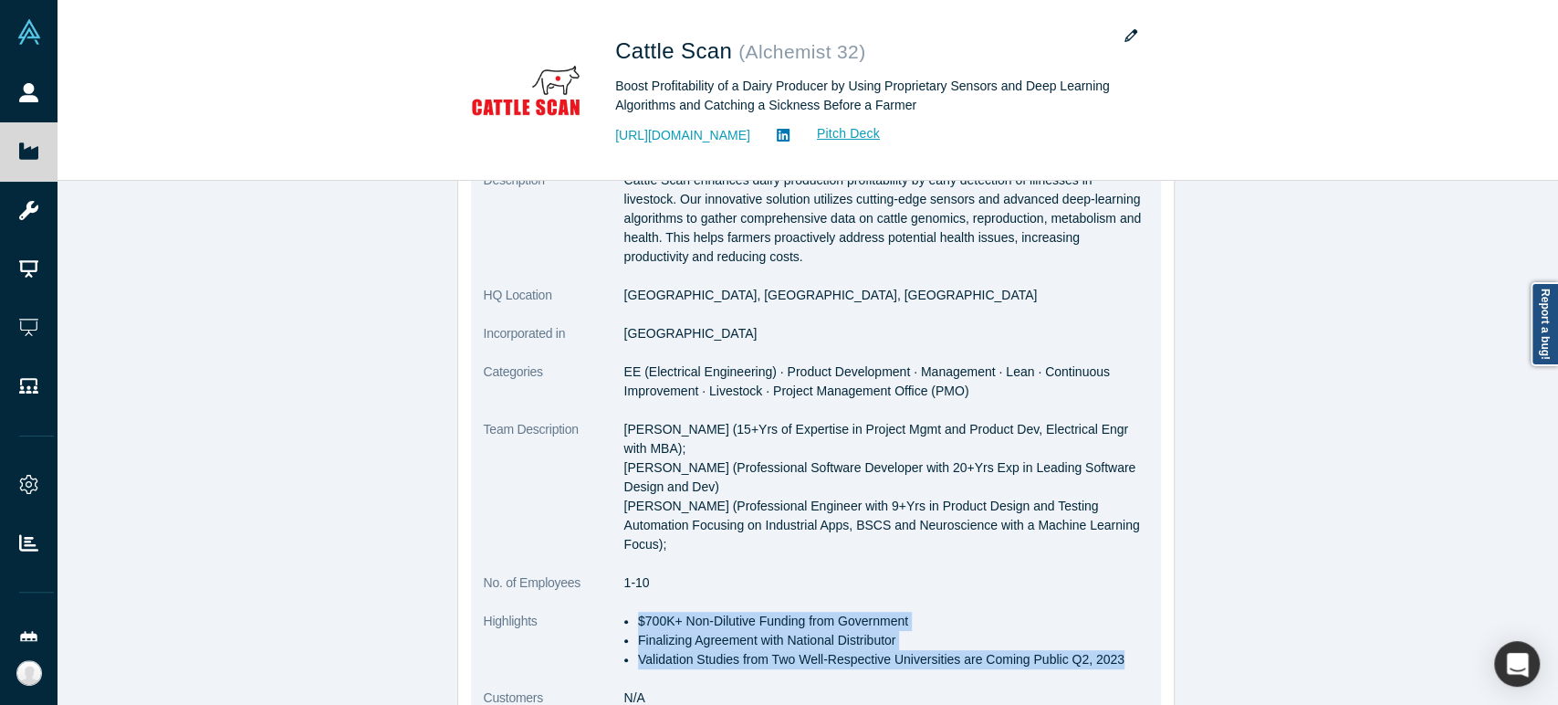
drag, startPoint x: 632, startPoint y: 601, endPoint x: 1105, endPoint y: 645, distance: 475.7
click at [1105, 645] on ul "$700K+ Non-Dilutive Funding from Government Finalizing Agreement with National …" at bounding box center [886, 639] width 524 height 57
drag, startPoint x: 619, startPoint y: 429, endPoint x: 1094, endPoint y: 530, distance: 486.1
click at [1094, 530] on p "[PERSON_NAME] (15+Yrs of Expertise in Project Mgmt and Product Dev, Electrical …" at bounding box center [886, 487] width 524 height 134
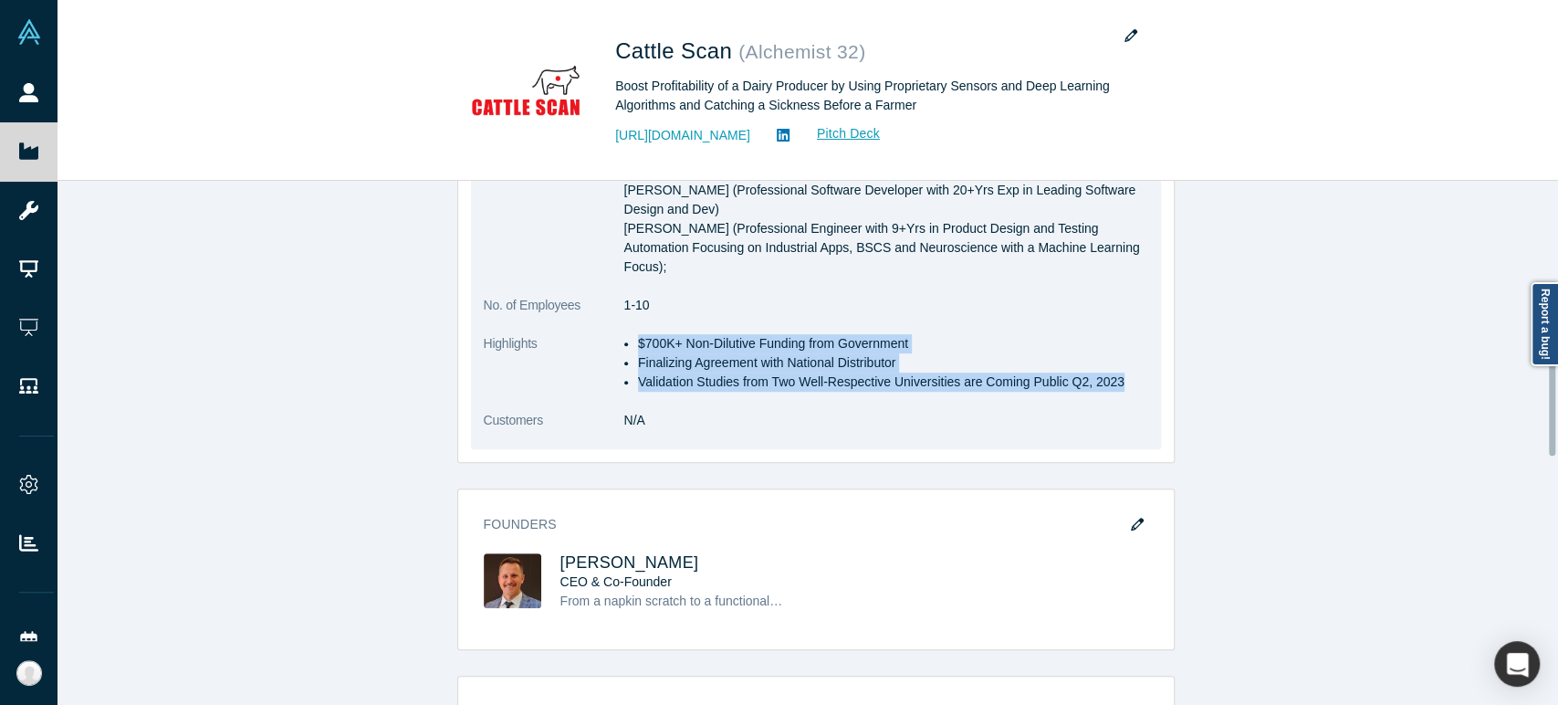
scroll to position [810, 0]
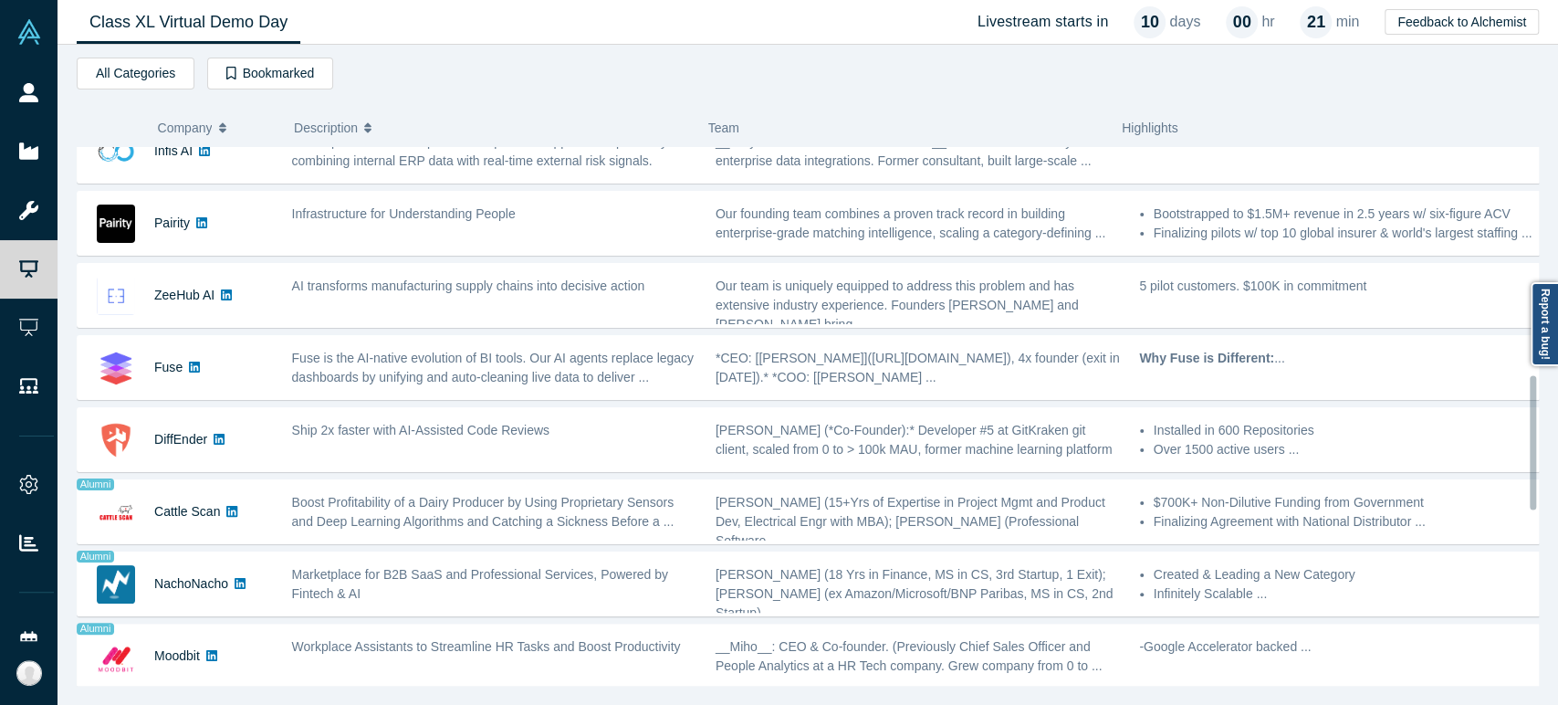
scroll to position [913, 0]
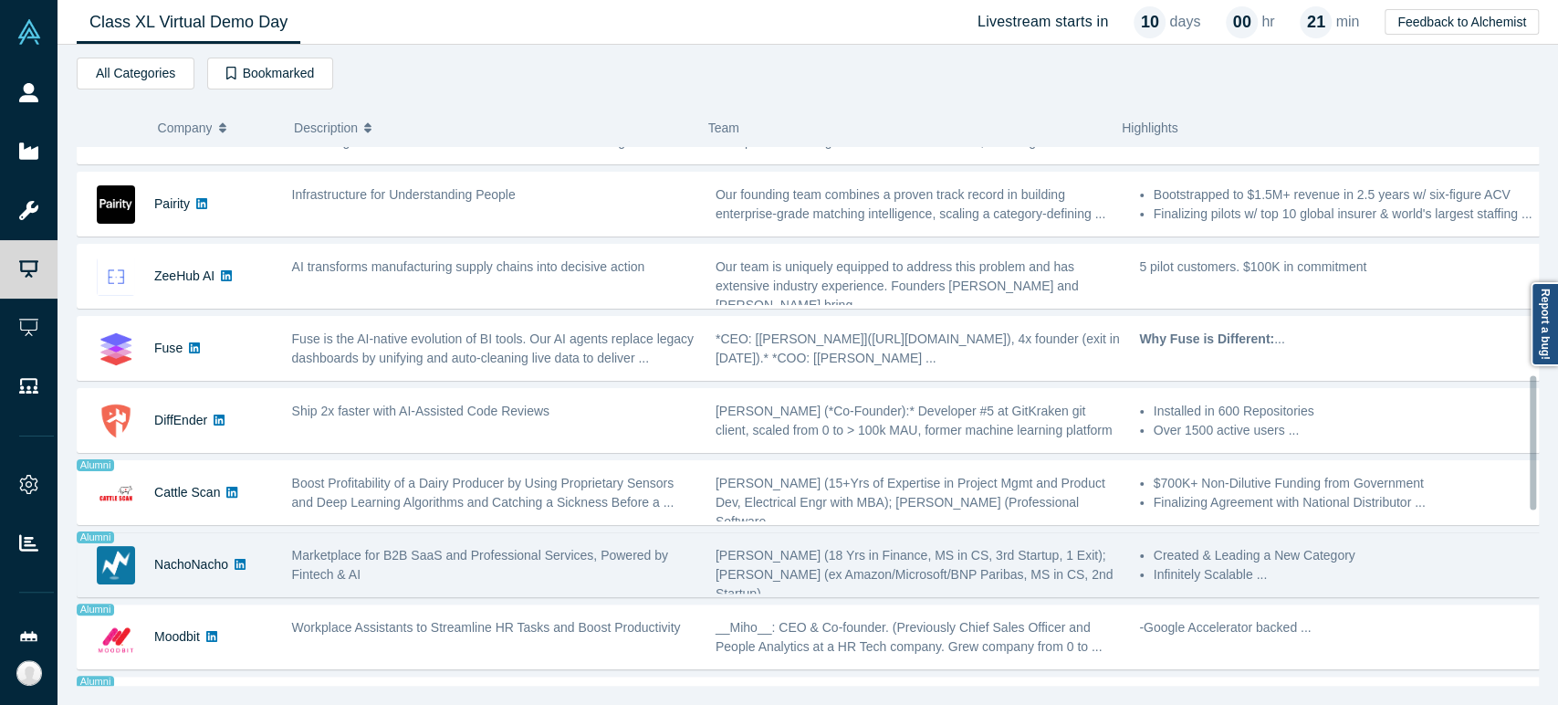
click at [206, 571] on div "NachoNacho" at bounding box center [191, 564] width 74 height 63
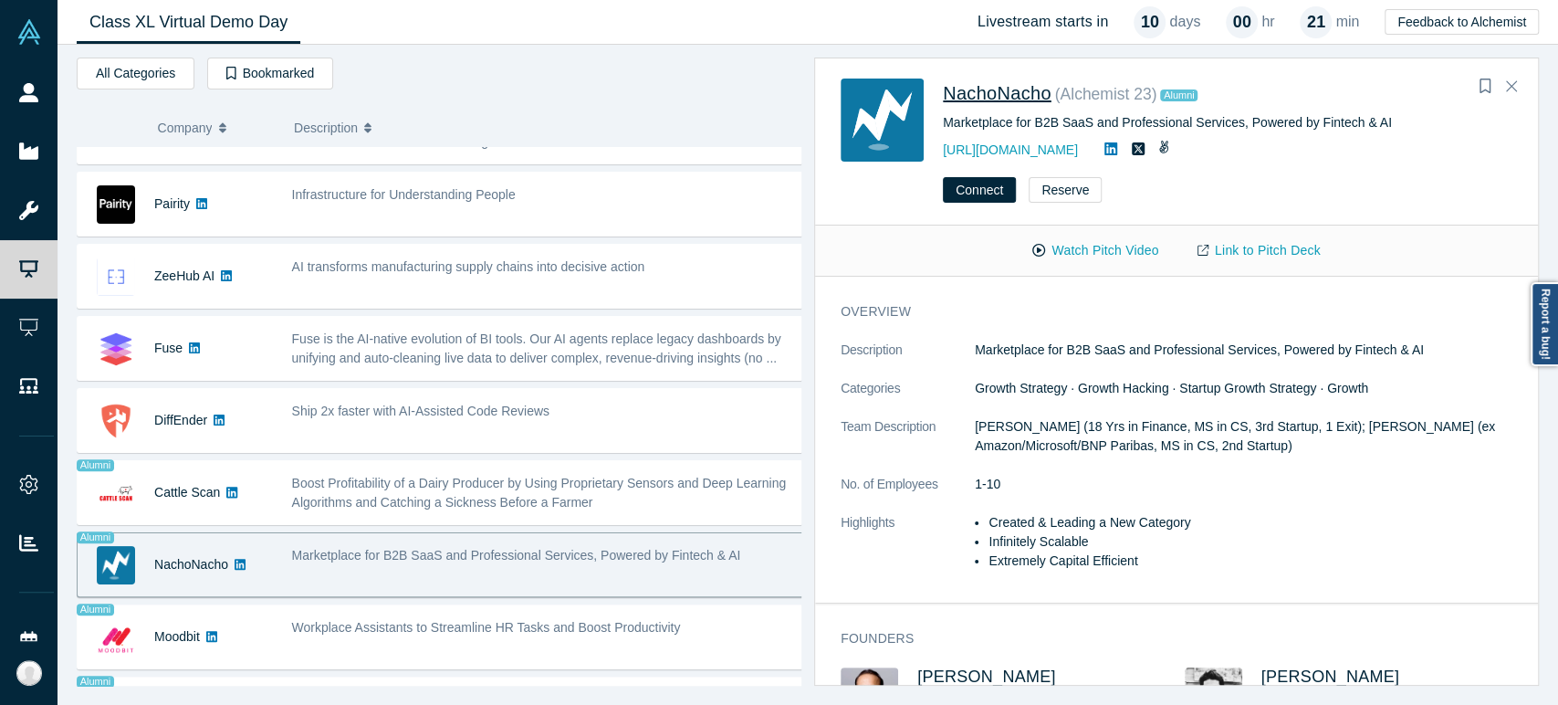
click at [958, 93] on span "NachoNacho" at bounding box center [997, 93] width 109 height 20
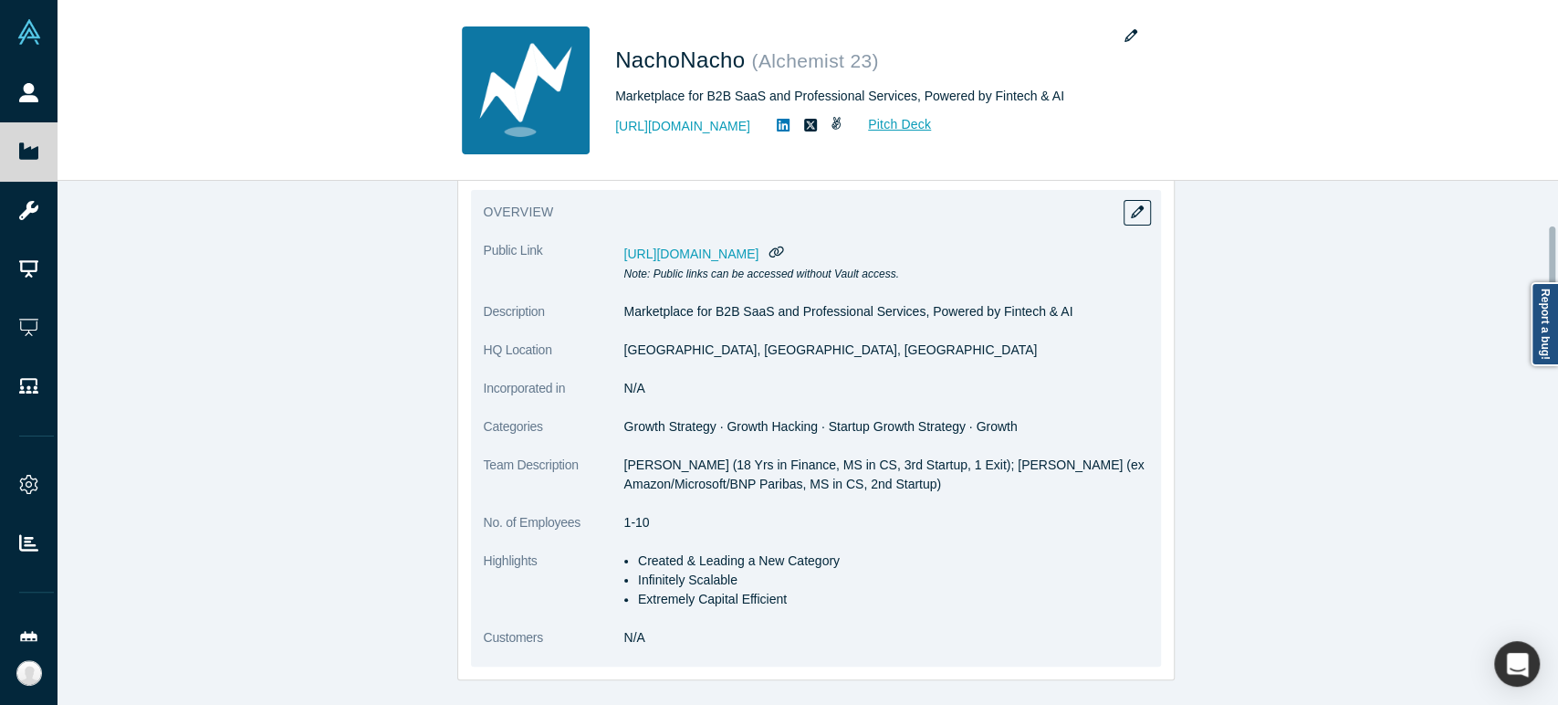
scroll to position [203, 0]
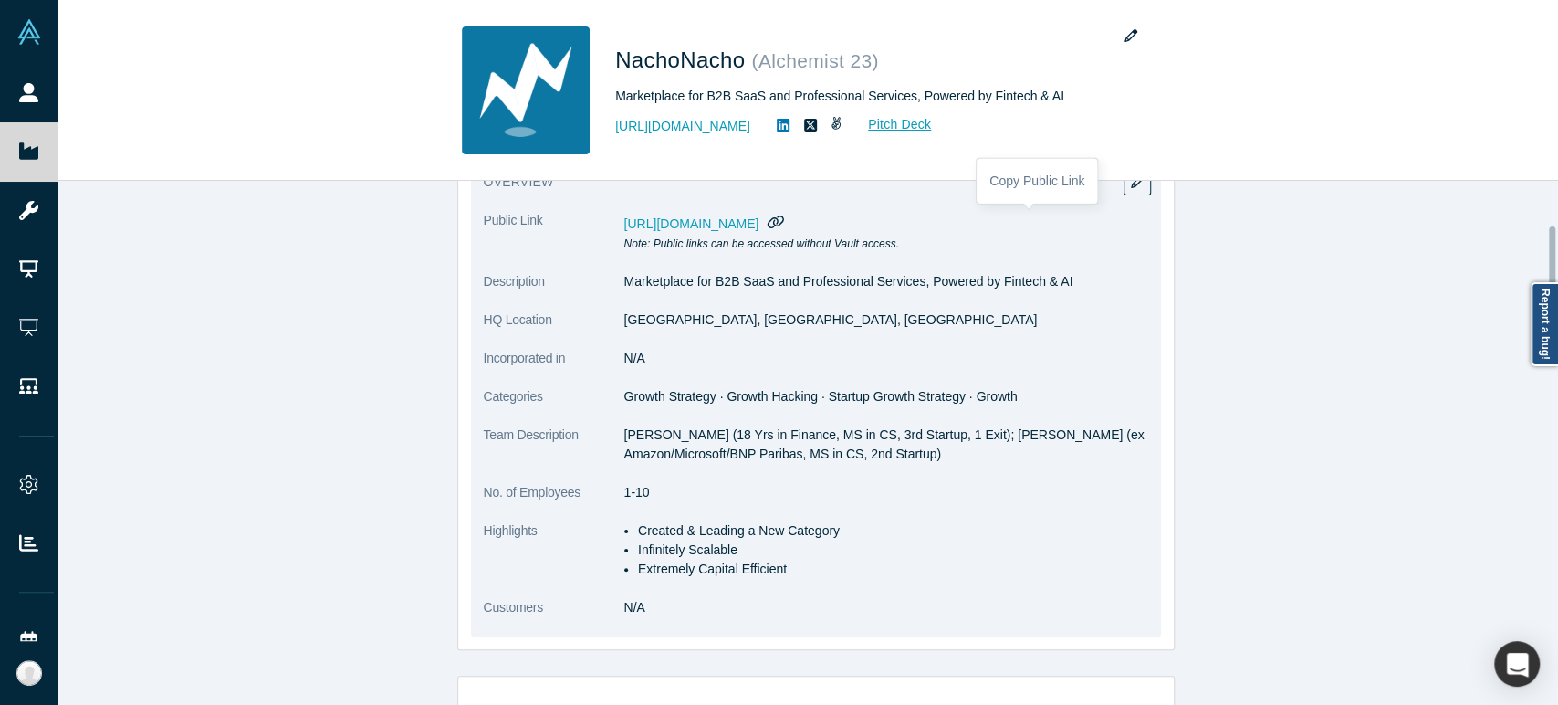
click at [785, 220] on icon "button" at bounding box center [775, 221] width 17 height 14
drag, startPoint x: 617, startPoint y: 326, endPoint x: 745, endPoint y: 328, distance: 127.8
click at [745, 328] on dl "Public Link [URL][DOMAIN_NAME] Note: Public links can be accessed without Vault…" at bounding box center [816, 423] width 664 height 425
click at [624, 360] on dd "N/A" at bounding box center [886, 358] width 524 height 19
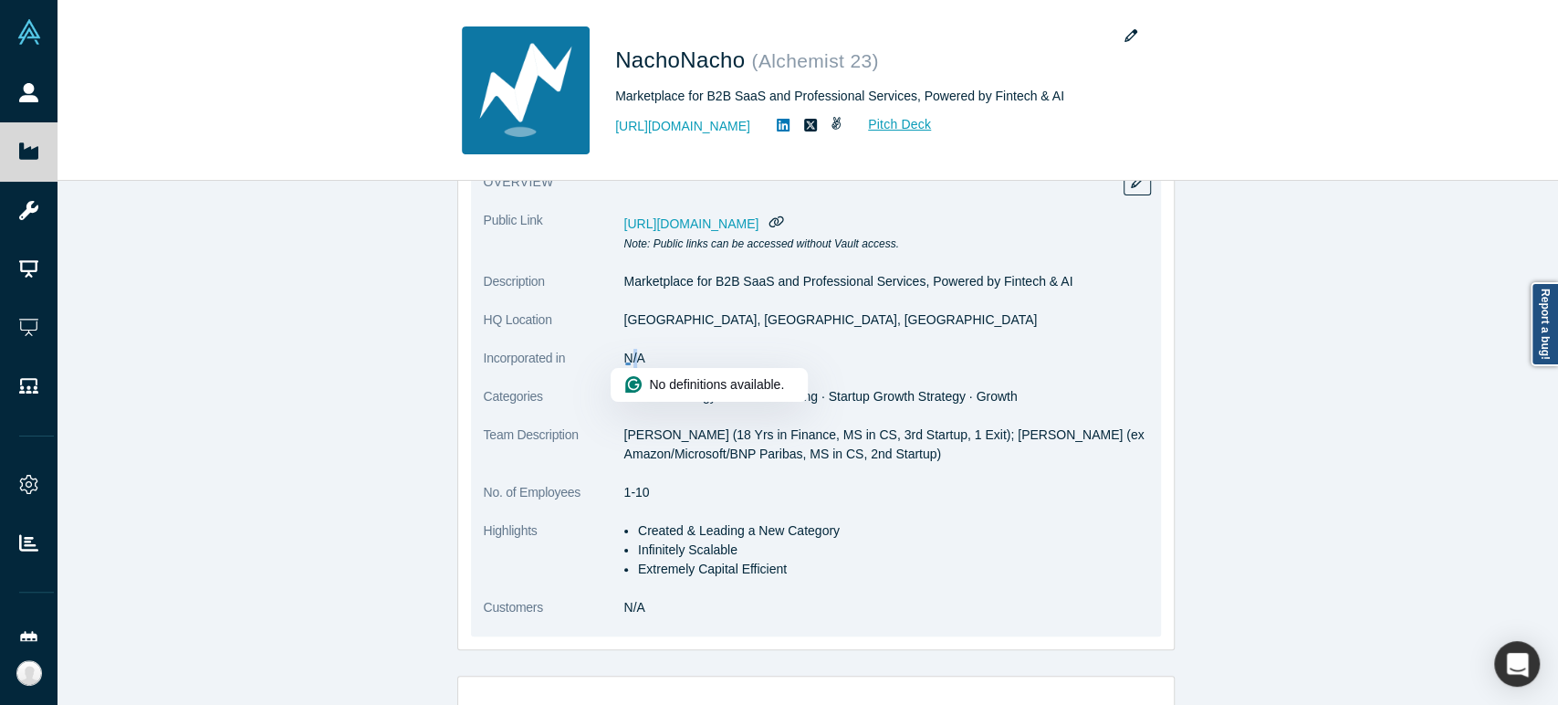
click at [625, 360] on dd "N/A" at bounding box center [886, 358] width 524 height 19
drag, startPoint x: 617, startPoint y: 356, endPoint x: 637, endPoint y: 362, distance: 21.1
click at [637, 362] on dd "N/A" at bounding box center [886, 358] width 524 height 19
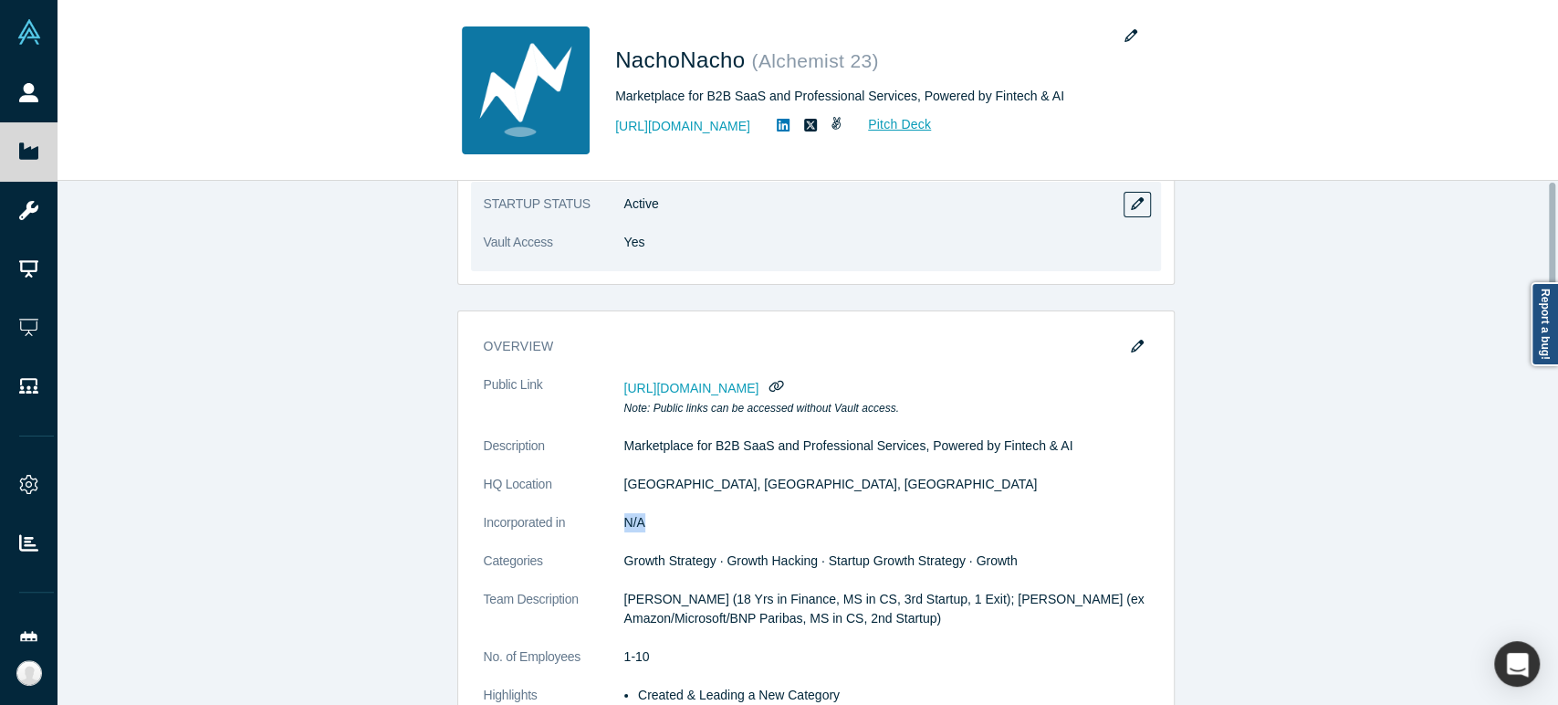
scroll to position [0, 0]
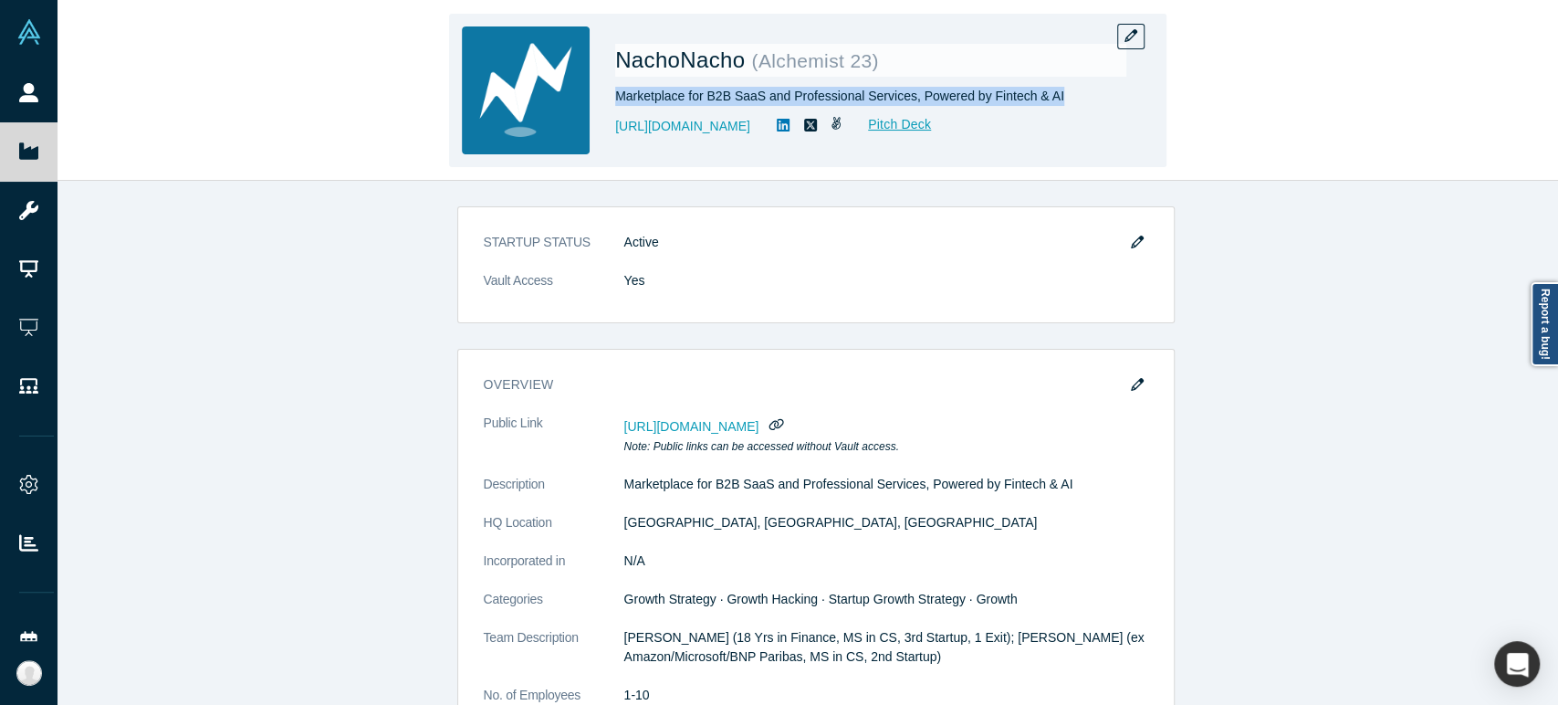
drag, startPoint x: 617, startPoint y: 102, endPoint x: 1048, endPoint y: 105, distance: 430.8
click at [1048, 105] on div "Marketplace for B2B SaaS and Professional Services, Powered by Fintech & AI" at bounding box center [870, 96] width 511 height 19
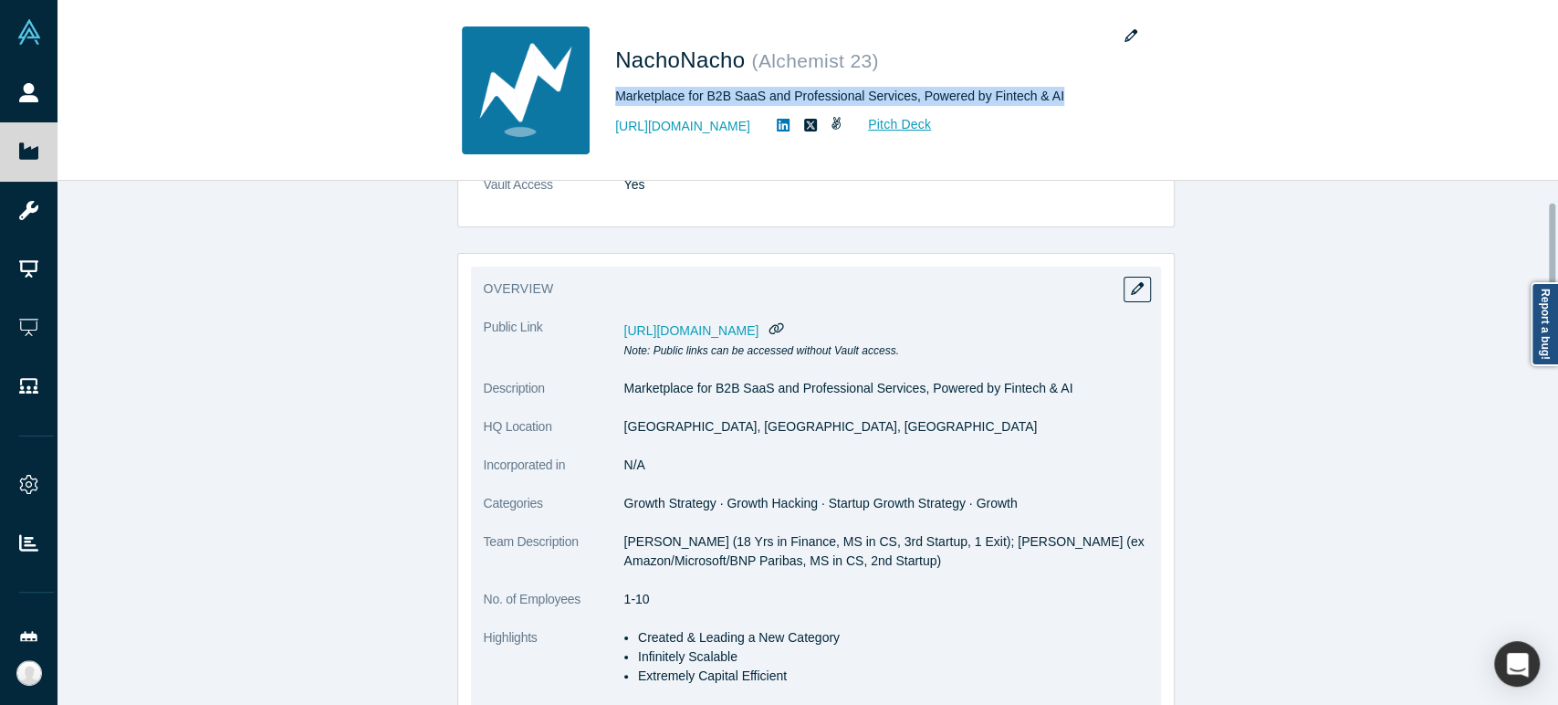
scroll to position [101, 0]
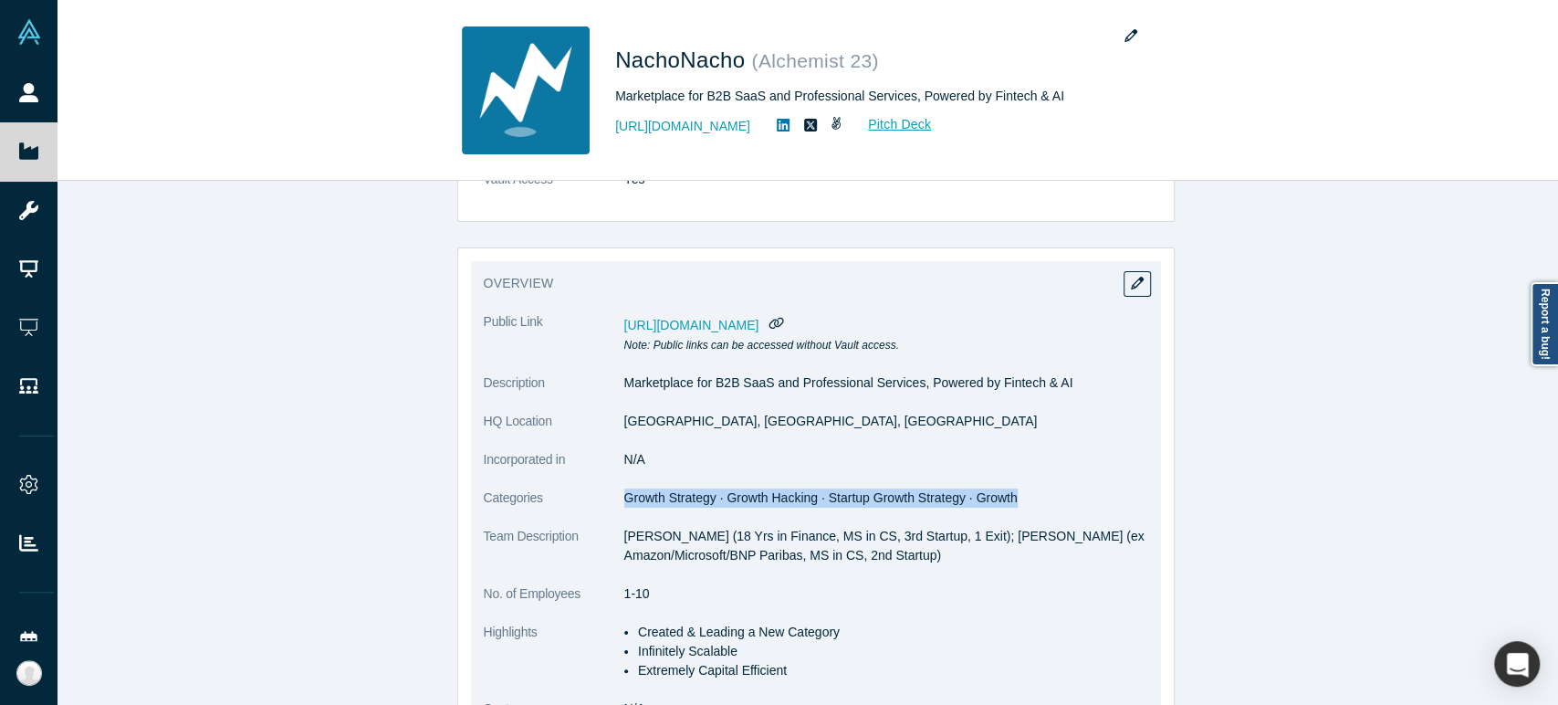
drag, startPoint x: 615, startPoint y: 501, endPoint x: 1001, endPoint y: 510, distance: 386.1
click at [1001, 510] on dl "Public Link [URL][DOMAIN_NAME] Note: Public links can be accessed without Vault…" at bounding box center [816, 524] width 664 height 425
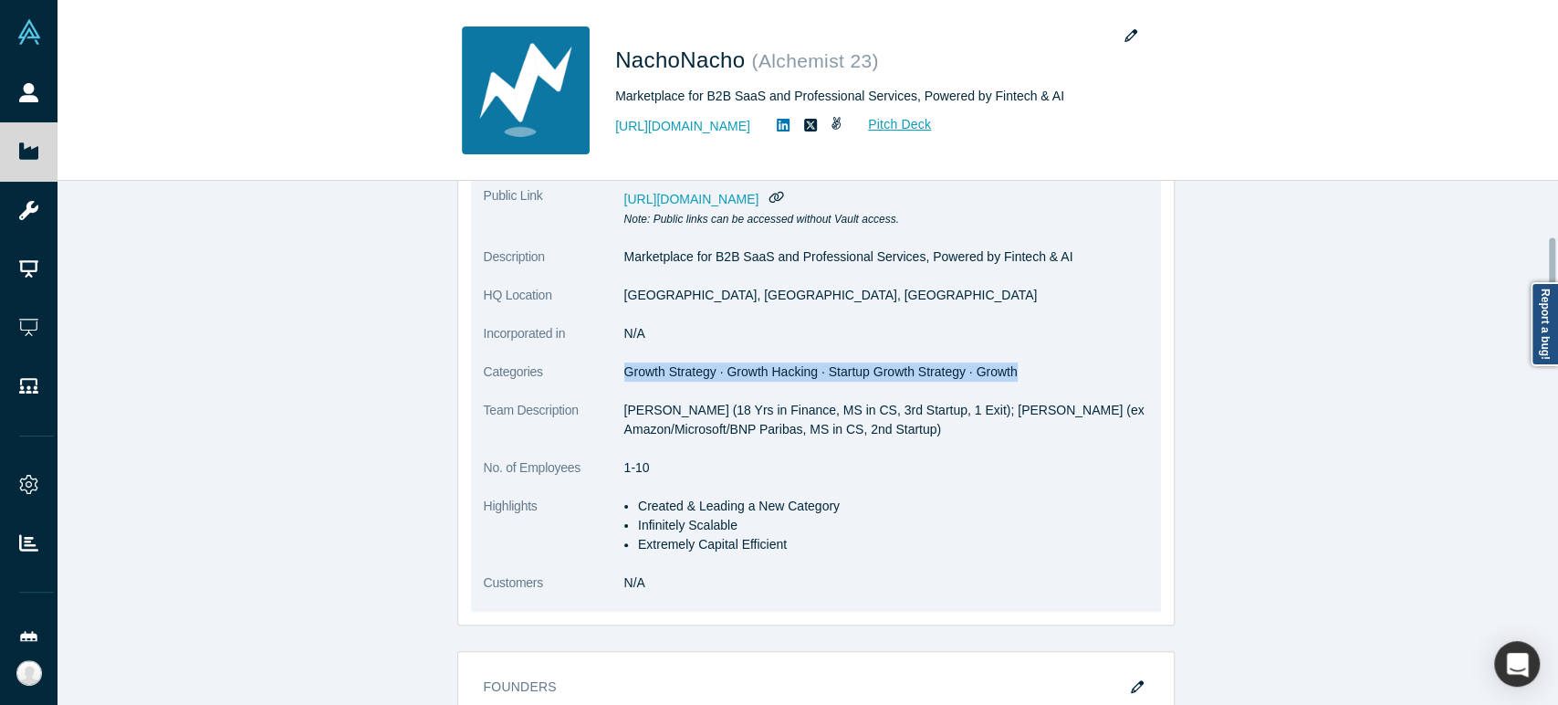
scroll to position [304, 0]
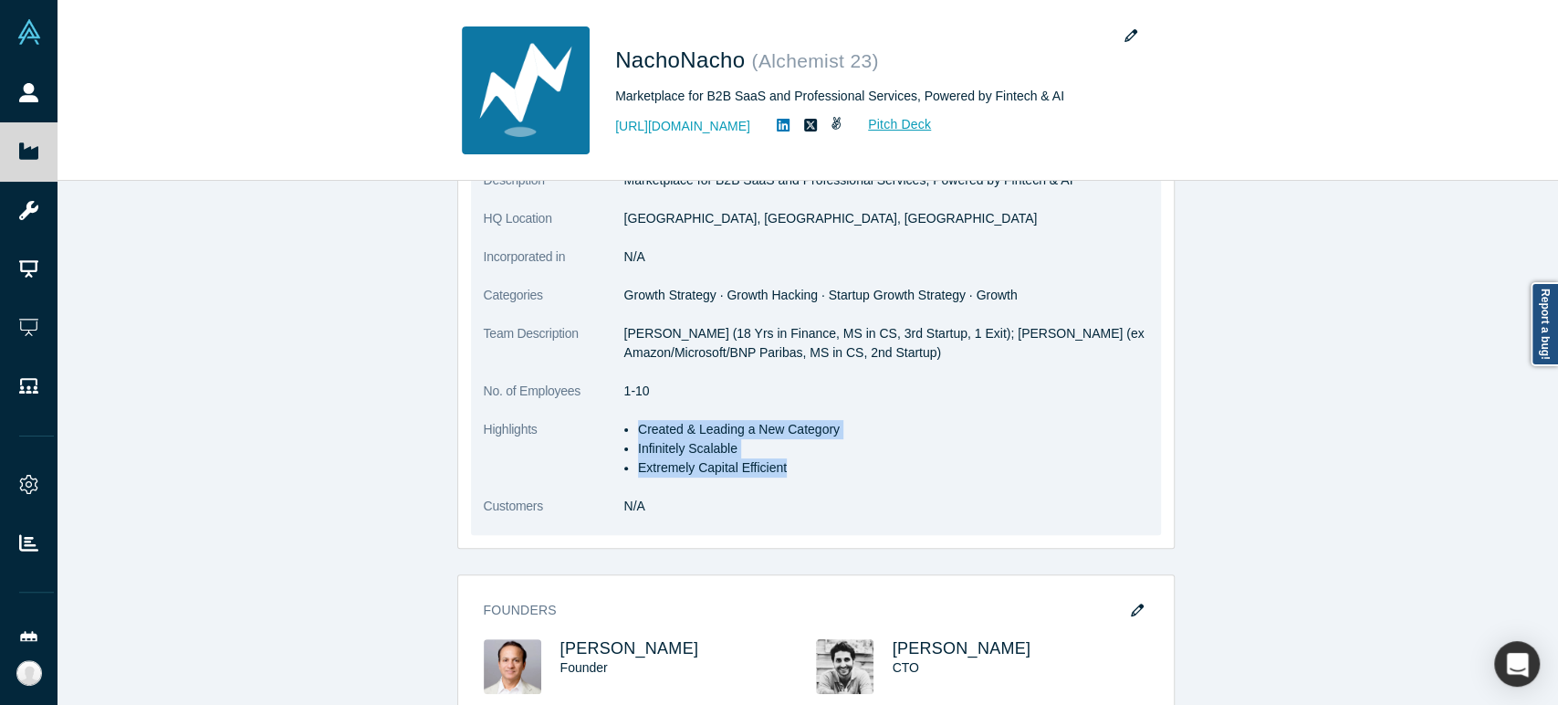
drag, startPoint x: 633, startPoint y: 433, endPoint x: 774, endPoint y: 473, distance: 145.9
click at [774, 473] on ul "Created & Leading a New Category Infinitely Scalable Extremely Capital Efficient" at bounding box center [886, 448] width 524 height 57
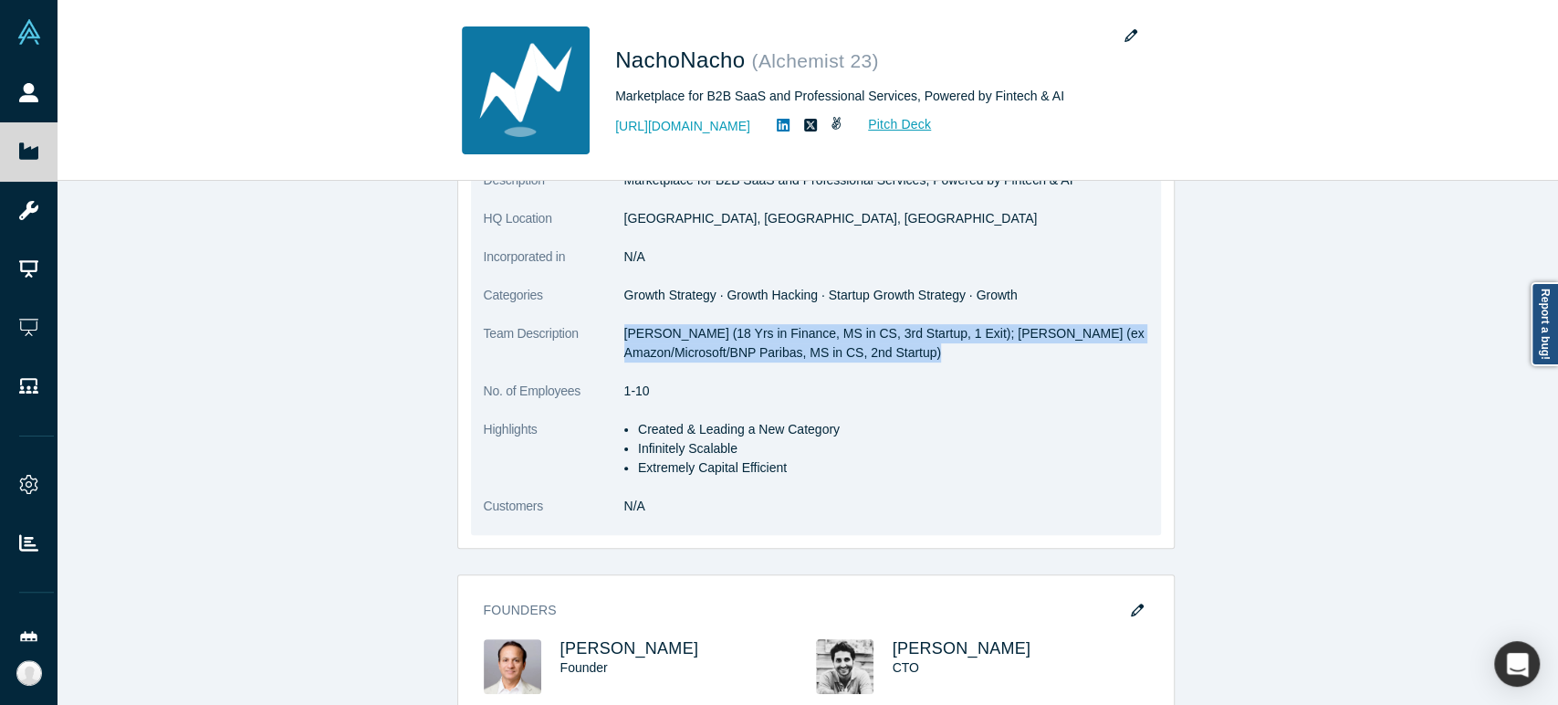
drag, startPoint x: 618, startPoint y: 334, endPoint x: 924, endPoint y: 355, distance: 307.3
click at [924, 355] on p "[PERSON_NAME] (18 Yrs in Finance, MS in CS, 3rd Startup, 1 Exit); [PERSON_NAME]…" at bounding box center [886, 343] width 524 height 38
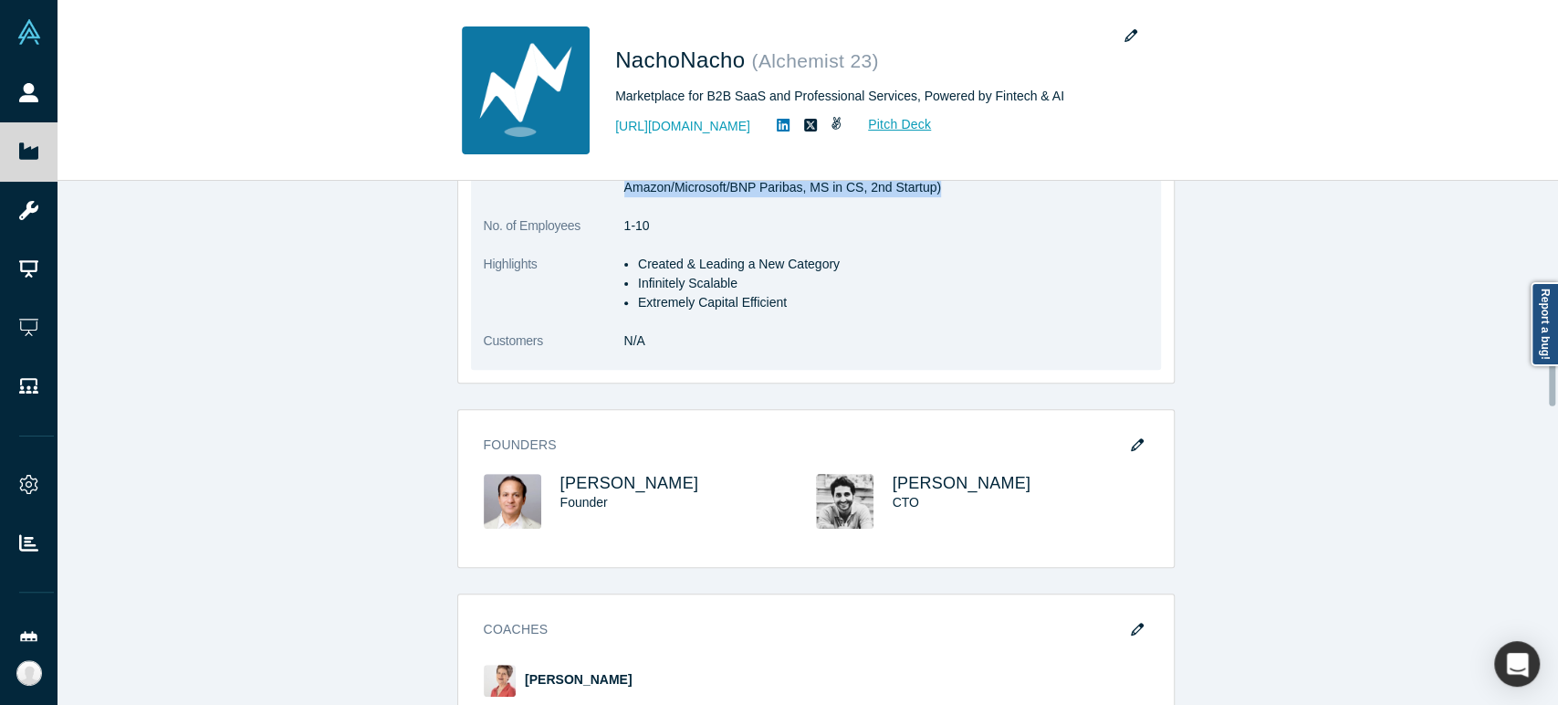
scroll to position [506, 0]
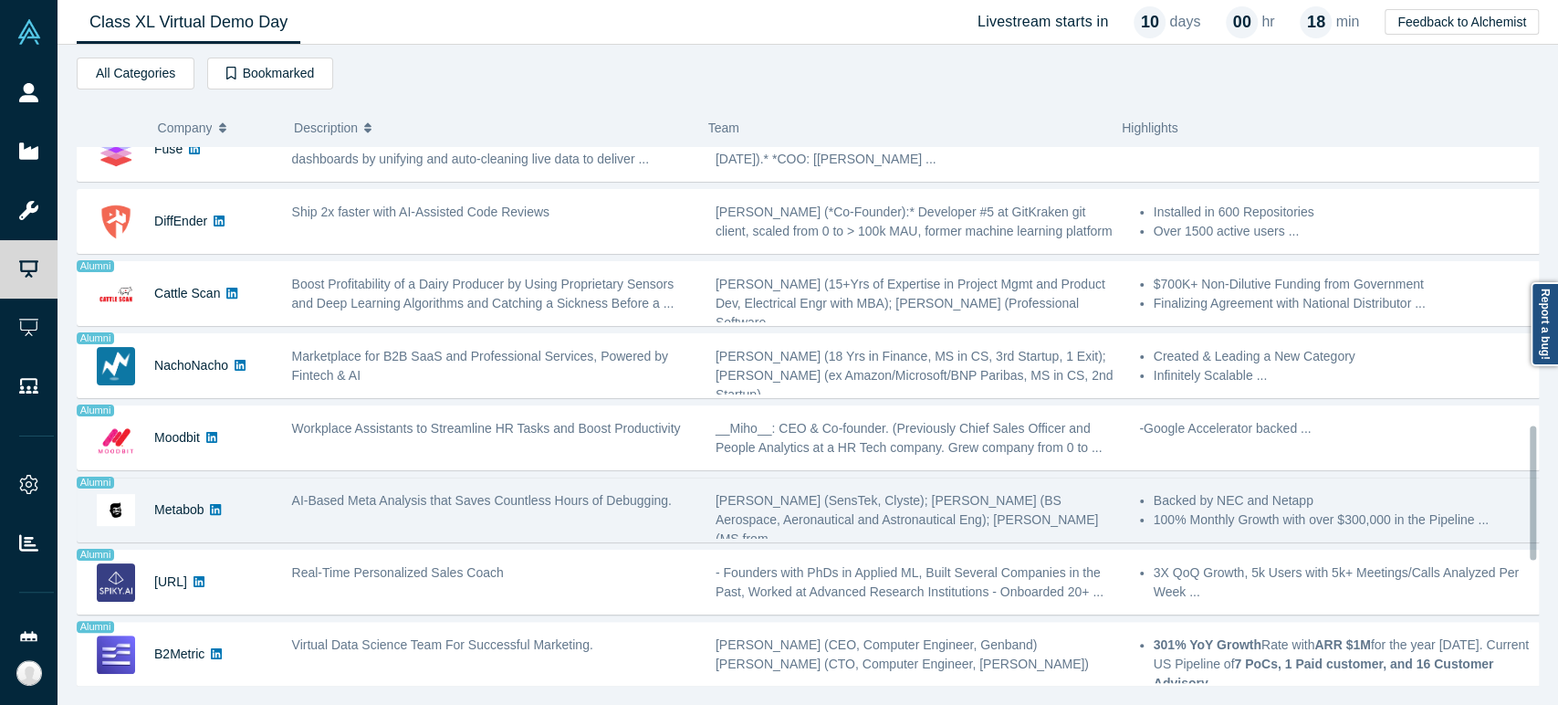
scroll to position [1115, 0]
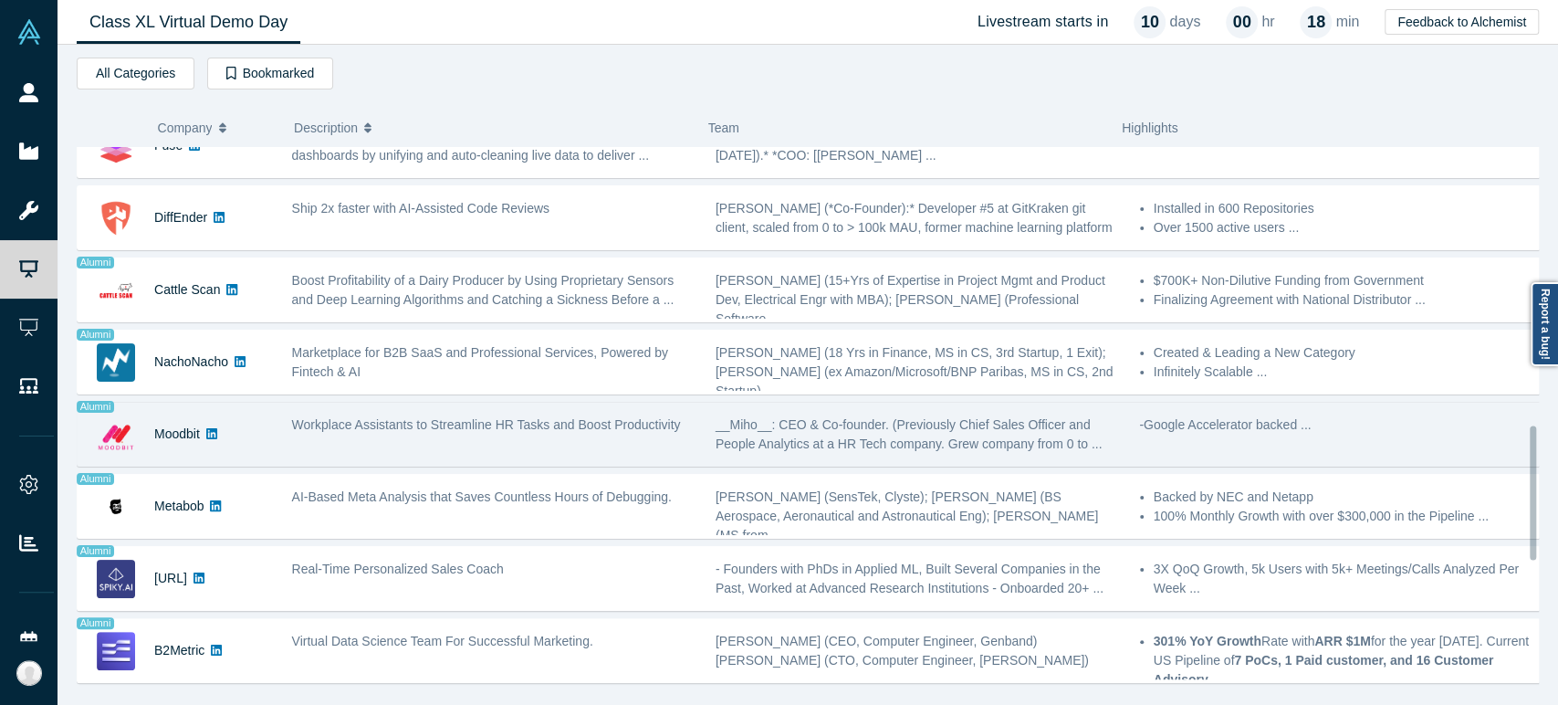
drag, startPoint x: 180, startPoint y: 452, endPoint x: 270, endPoint y: 440, distance: 91.1
click at [180, 452] on div "Moodbit" at bounding box center [177, 433] width 46 height 63
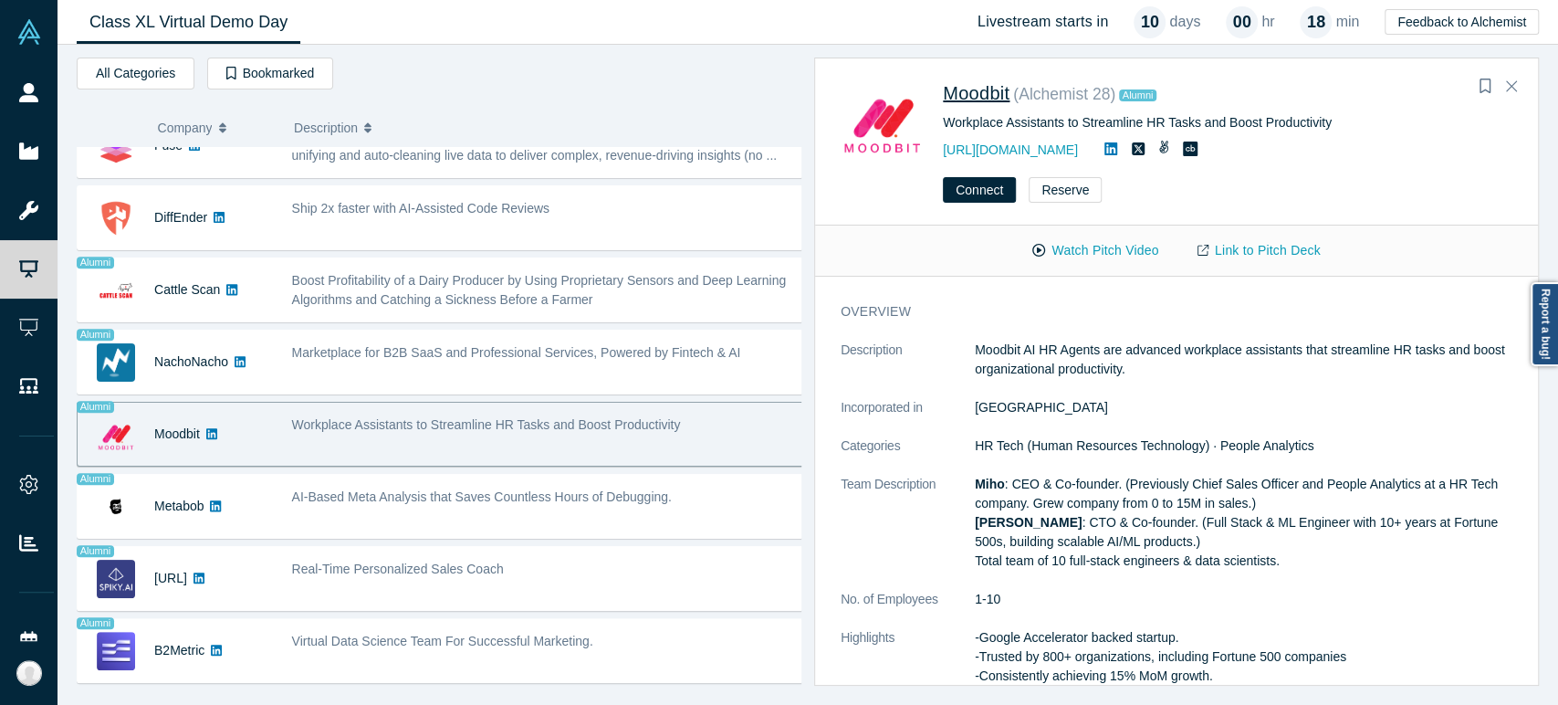
click at [961, 101] on span "Moodbit" at bounding box center [976, 93] width 67 height 20
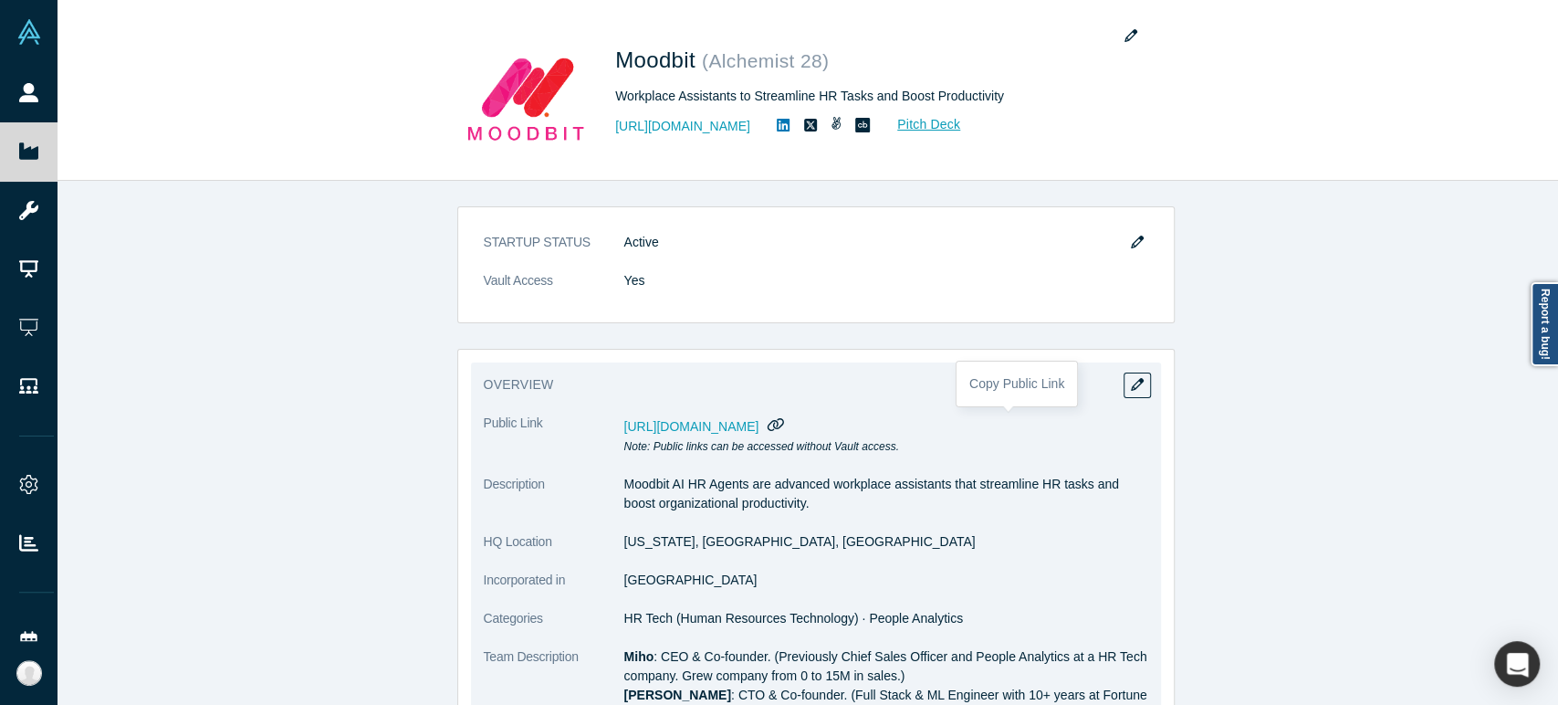
click at [784, 421] on icon "button" at bounding box center [775, 424] width 16 height 13
drag, startPoint x: 615, startPoint y: 546, endPoint x: 721, endPoint y: 546, distance: 105.9
click at [721, 546] on dd "[US_STATE], [GEOGRAPHIC_DATA], [GEOGRAPHIC_DATA]" at bounding box center [886, 541] width 524 height 19
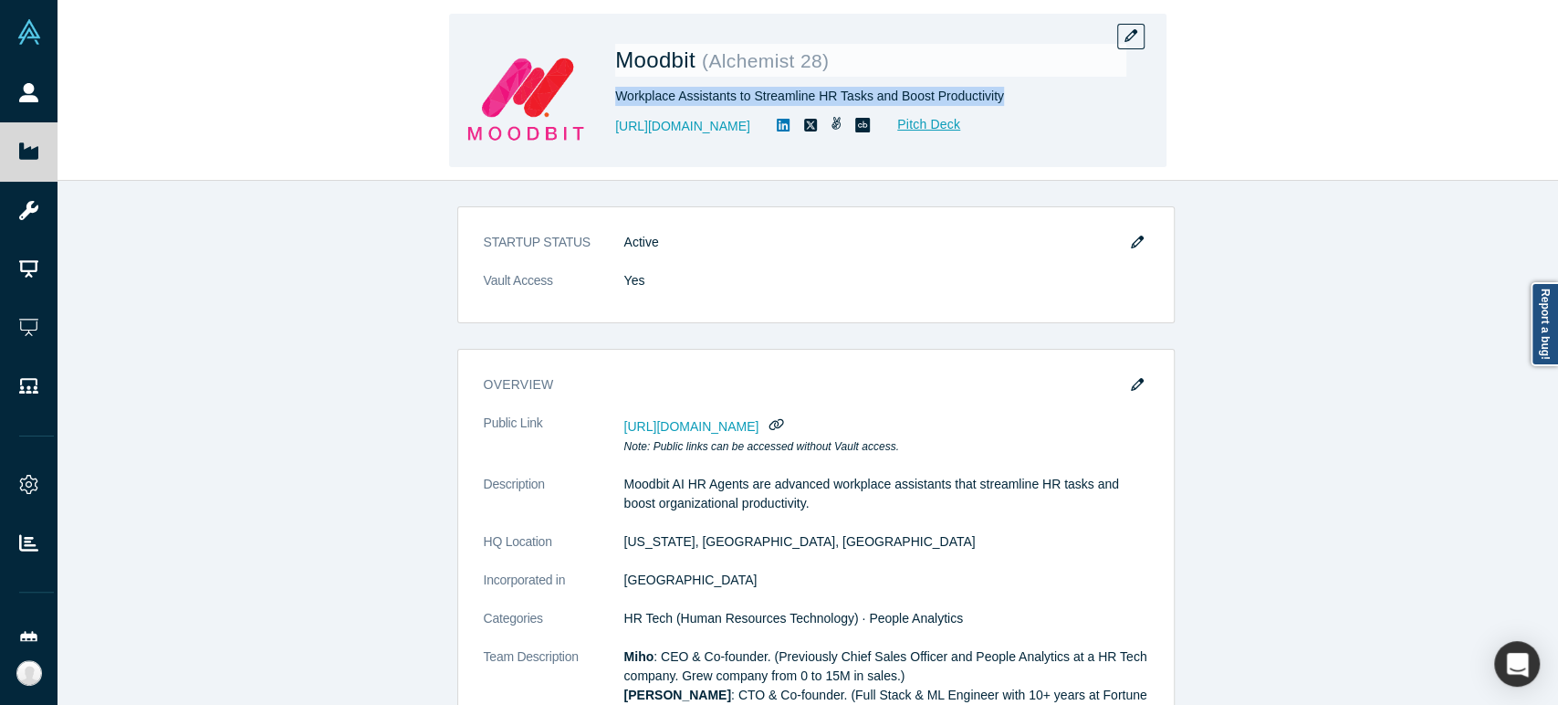
drag, startPoint x: 614, startPoint y: 99, endPoint x: 994, endPoint y: 102, distance: 379.7
click at [994, 102] on div "Workplace Assistants to Streamline HR Tasks and Boost Productivity" at bounding box center [870, 96] width 511 height 19
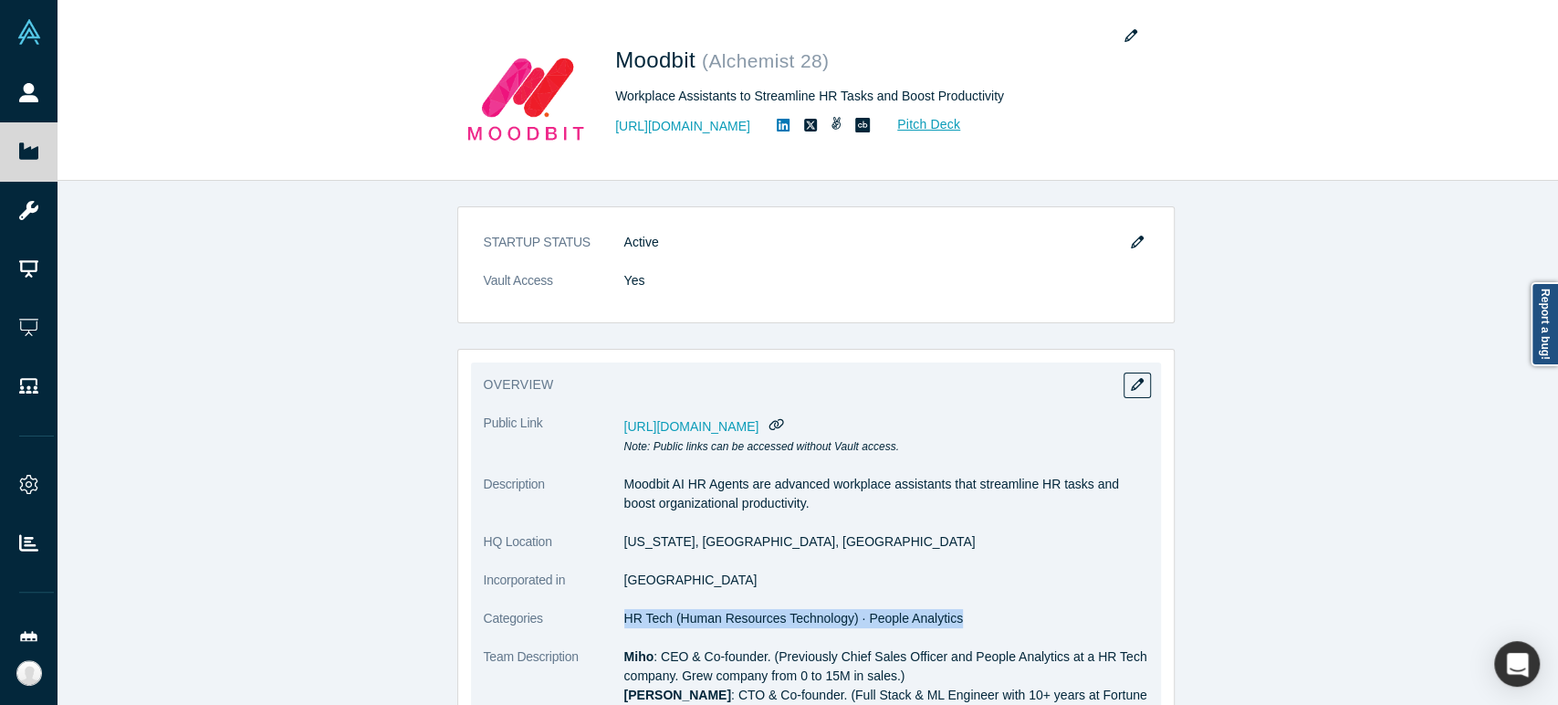
drag, startPoint x: 617, startPoint y: 621, endPoint x: 942, endPoint y: 624, distance: 324.9
click at [942, 624] on span "HR Tech (Human Resources Technology) · People Analytics" at bounding box center [793, 618] width 339 height 15
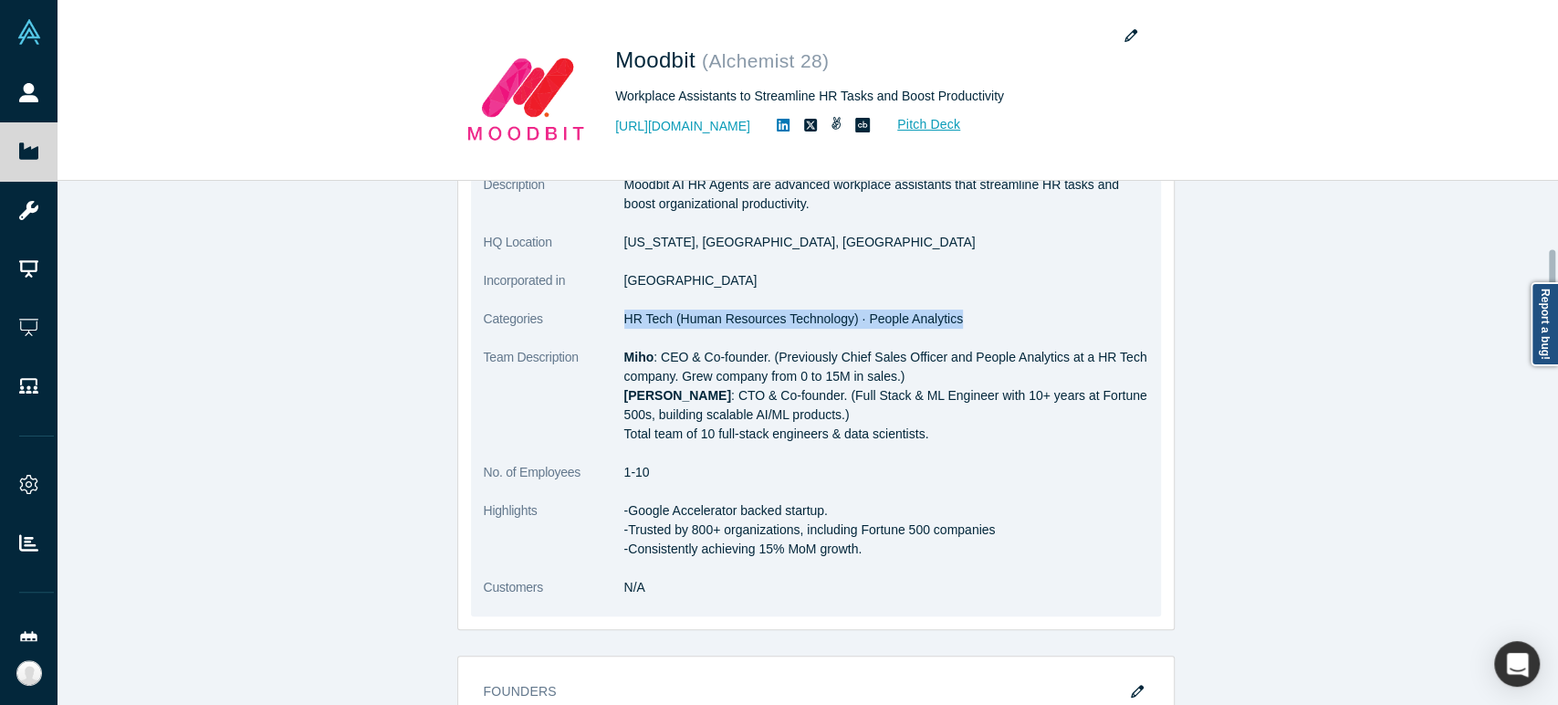
scroll to position [304, 0]
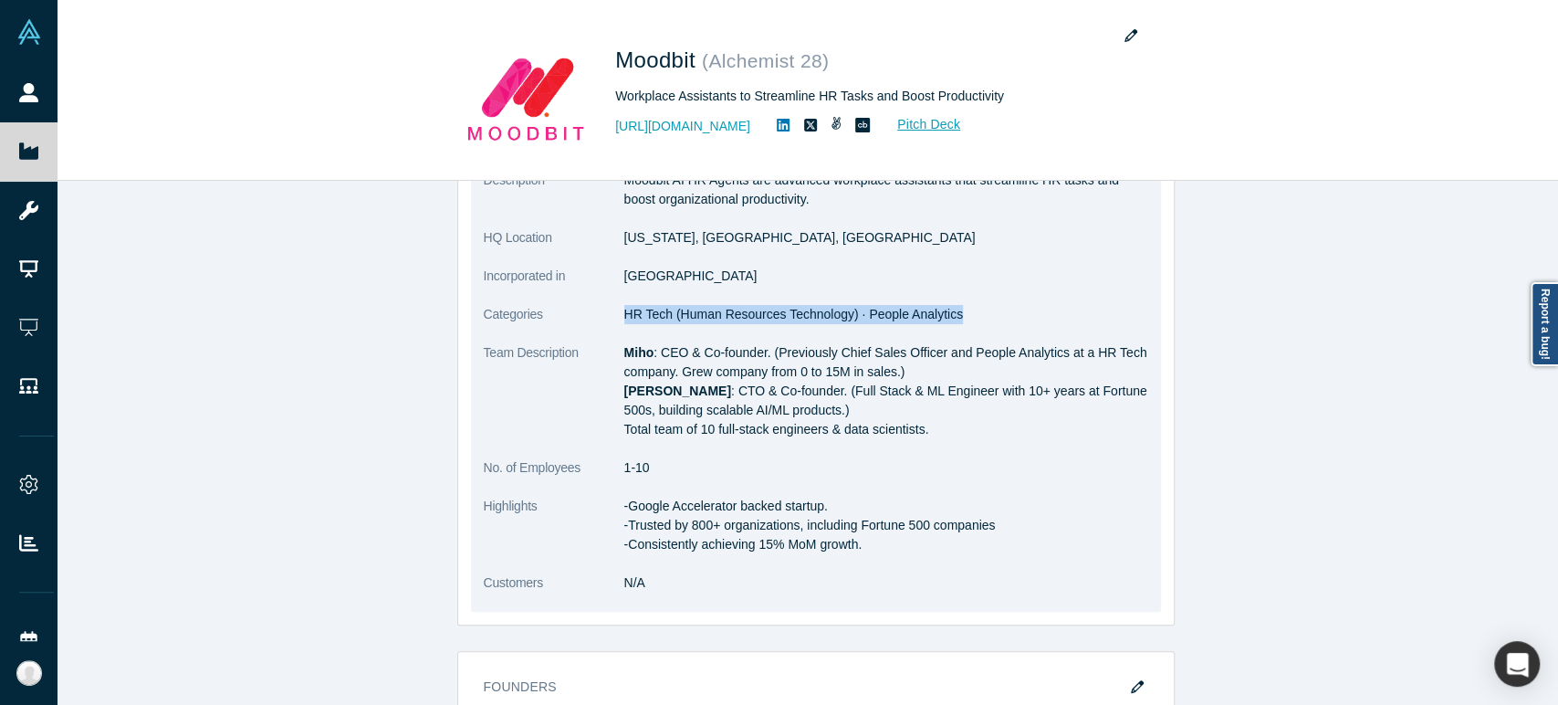
drag, startPoint x: 614, startPoint y: 509, endPoint x: 854, endPoint y: 549, distance: 243.3
click at [854, 549] on dl "Public Link [URL][DOMAIN_NAME] Note: Public links can be accessed without Vault…" at bounding box center [816, 361] width 664 height 502
drag, startPoint x: 617, startPoint y: 350, endPoint x: 923, endPoint y: 436, distance: 317.8
click at [923, 436] on p "Miho : CEO & Co-founder. (Previously Chief Sales Officer and People Analytics a…" at bounding box center [886, 391] width 524 height 96
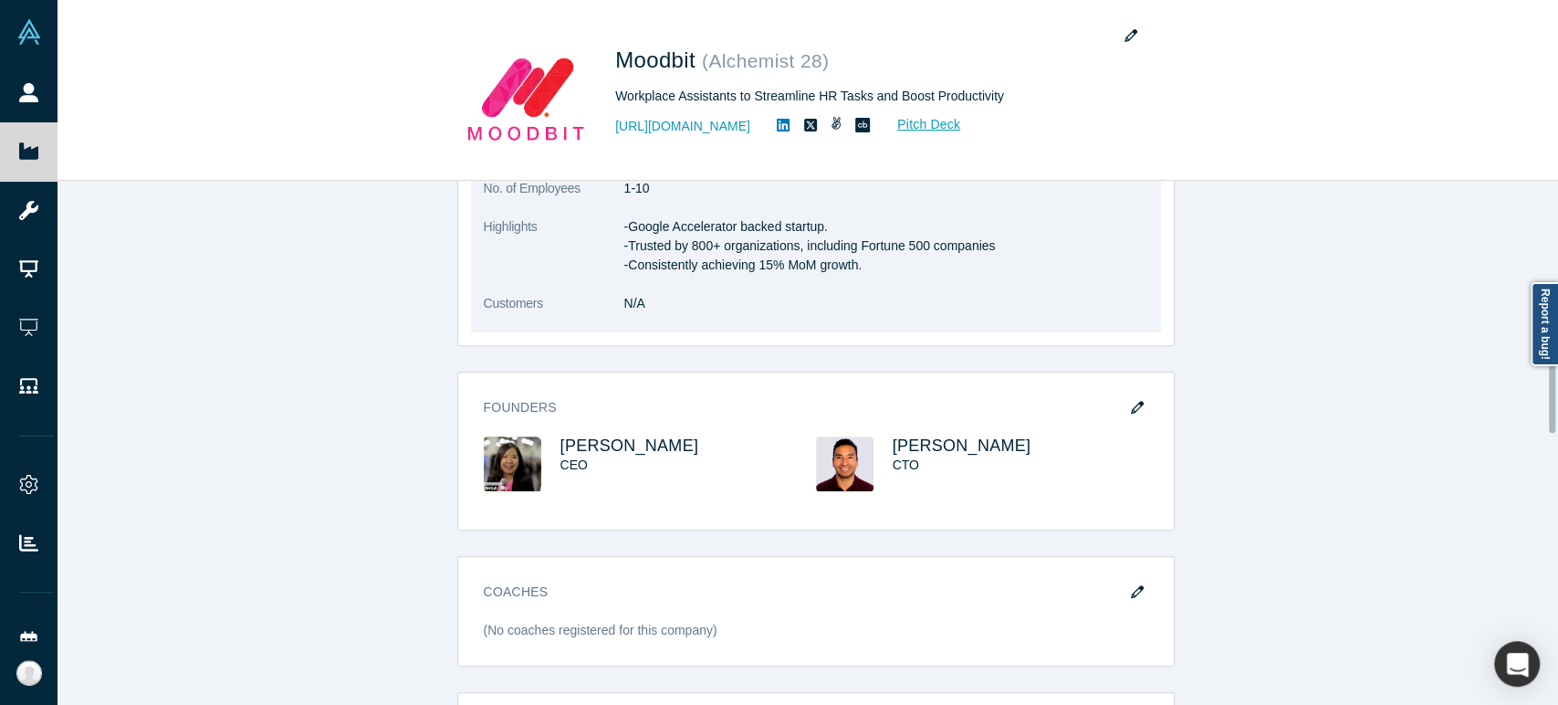
scroll to position [608, 0]
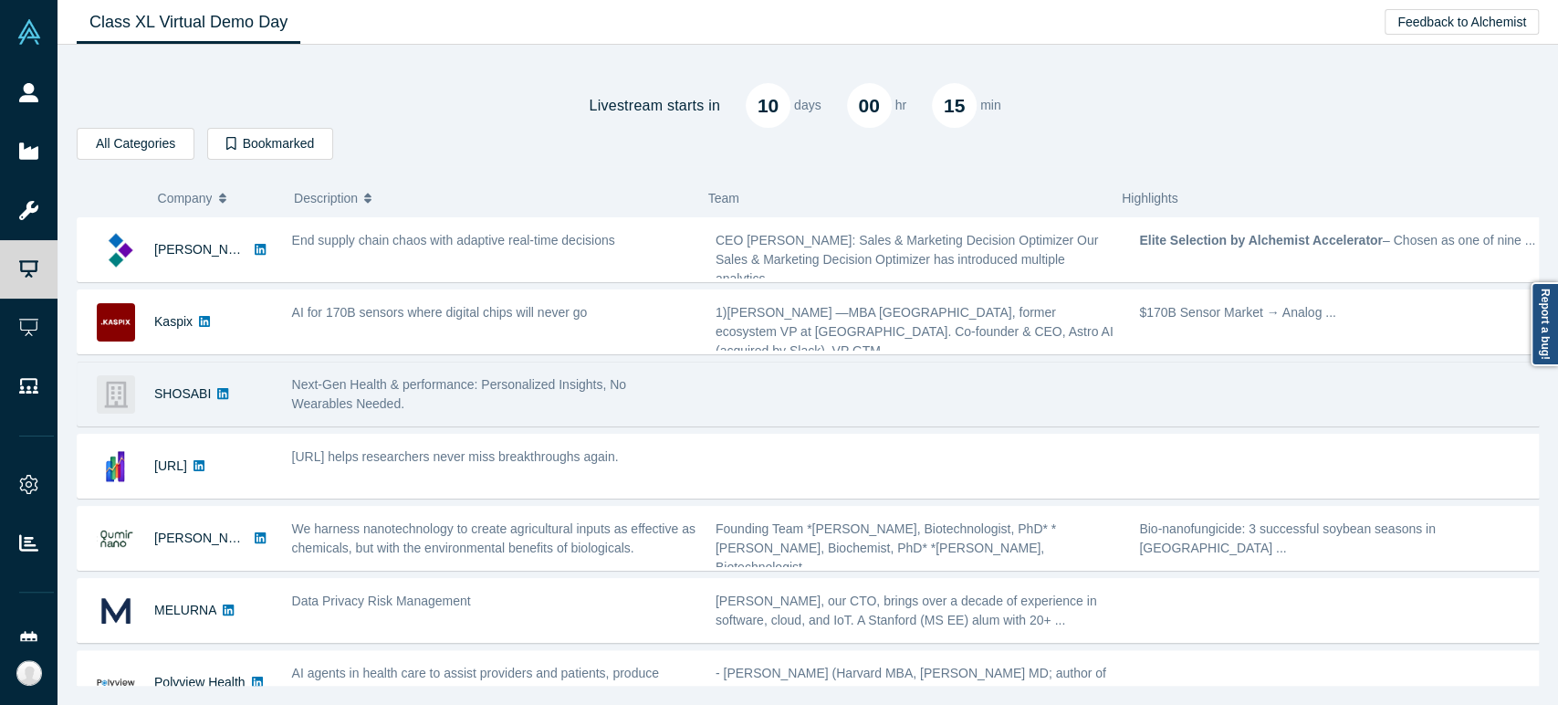
click at [164, 414] on div "SHOSABI" at bounding box center [182, 393] width 57 height 63
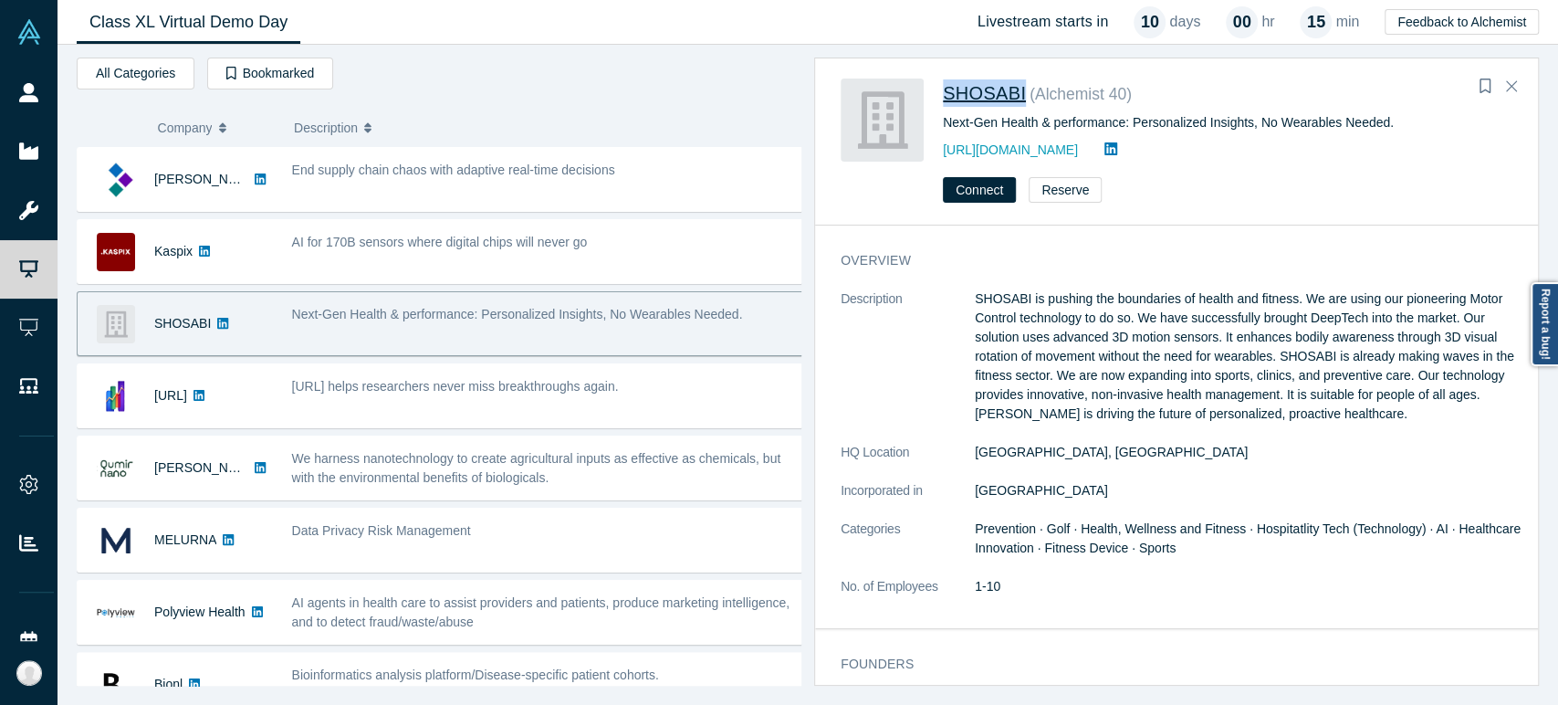
drag, startPoint x: 941, startPoint y: 99, endPoint x: 1018, endPoint y: 102, distance: 76.7
click at [1018, 102] on div "SHOSABI ( Alchemist 40 ) Next-Gen Health & performance: Personalized Insights, …" at bounding box center [1179, 119] width 678 height 83
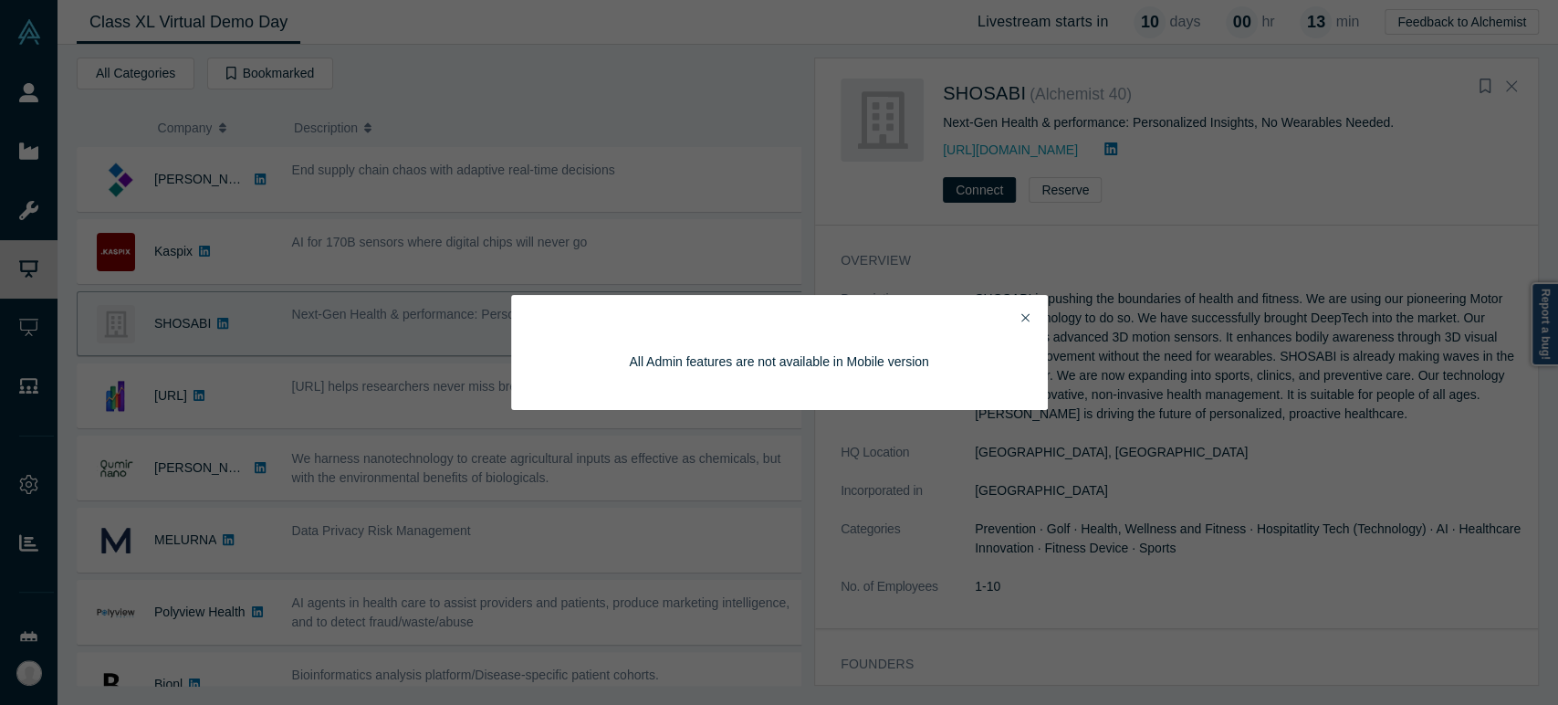
click at [1025, 312] on icon "Close" at bounding box center [1025, 317] width 8 height 13
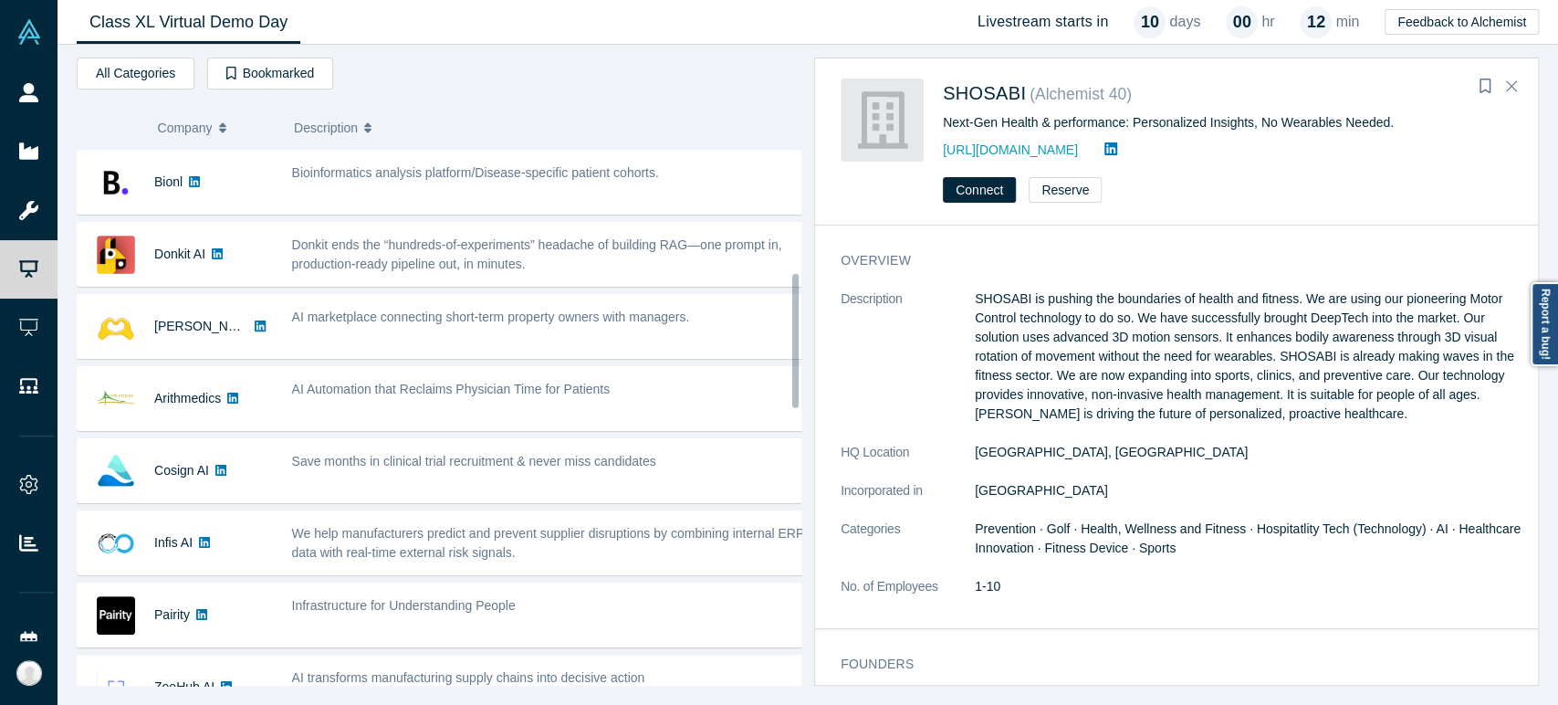
scroll to position [506, 0]
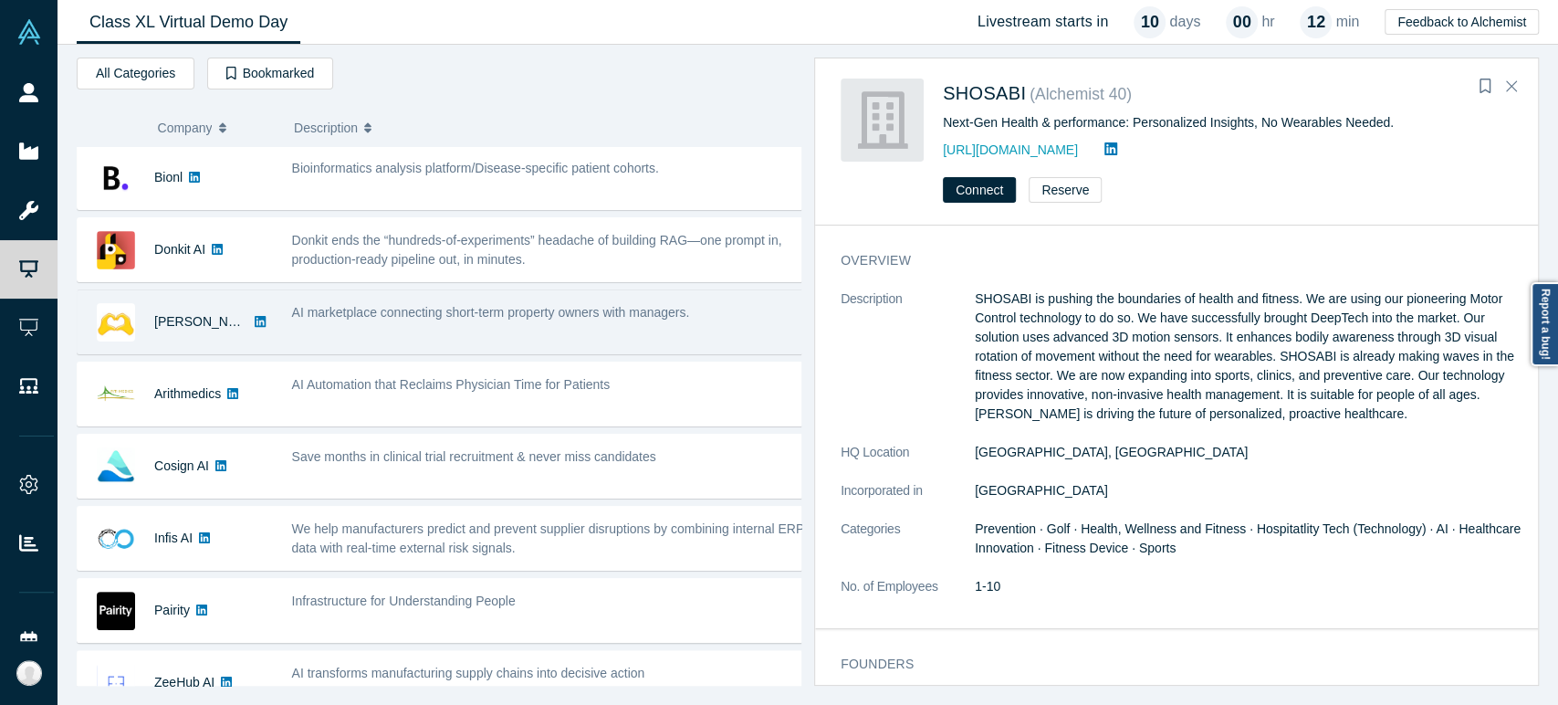
click at [176, 337] on div "[PERSON_NAME] AI" at bounding box center [201, 321] width 94 height 63
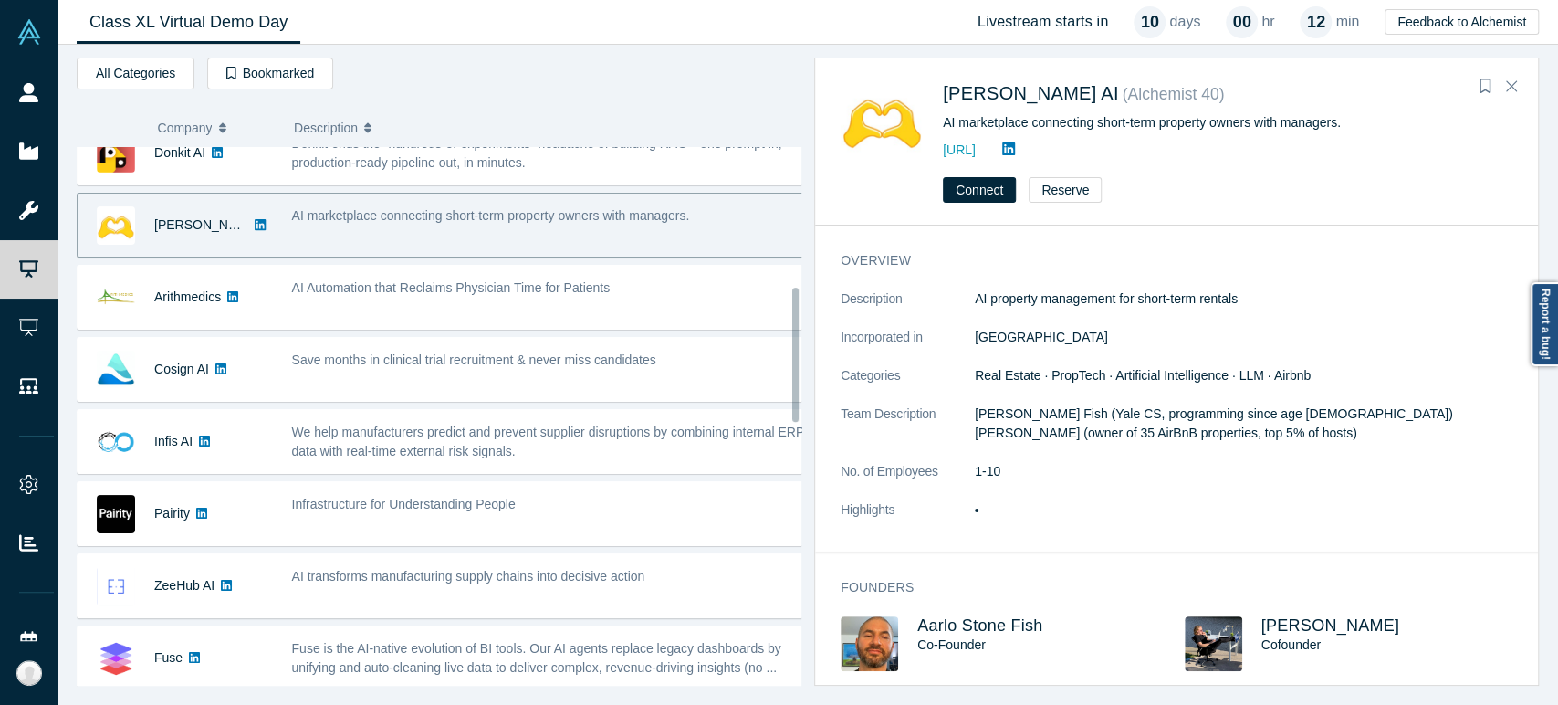
scroll to position [608, 0]
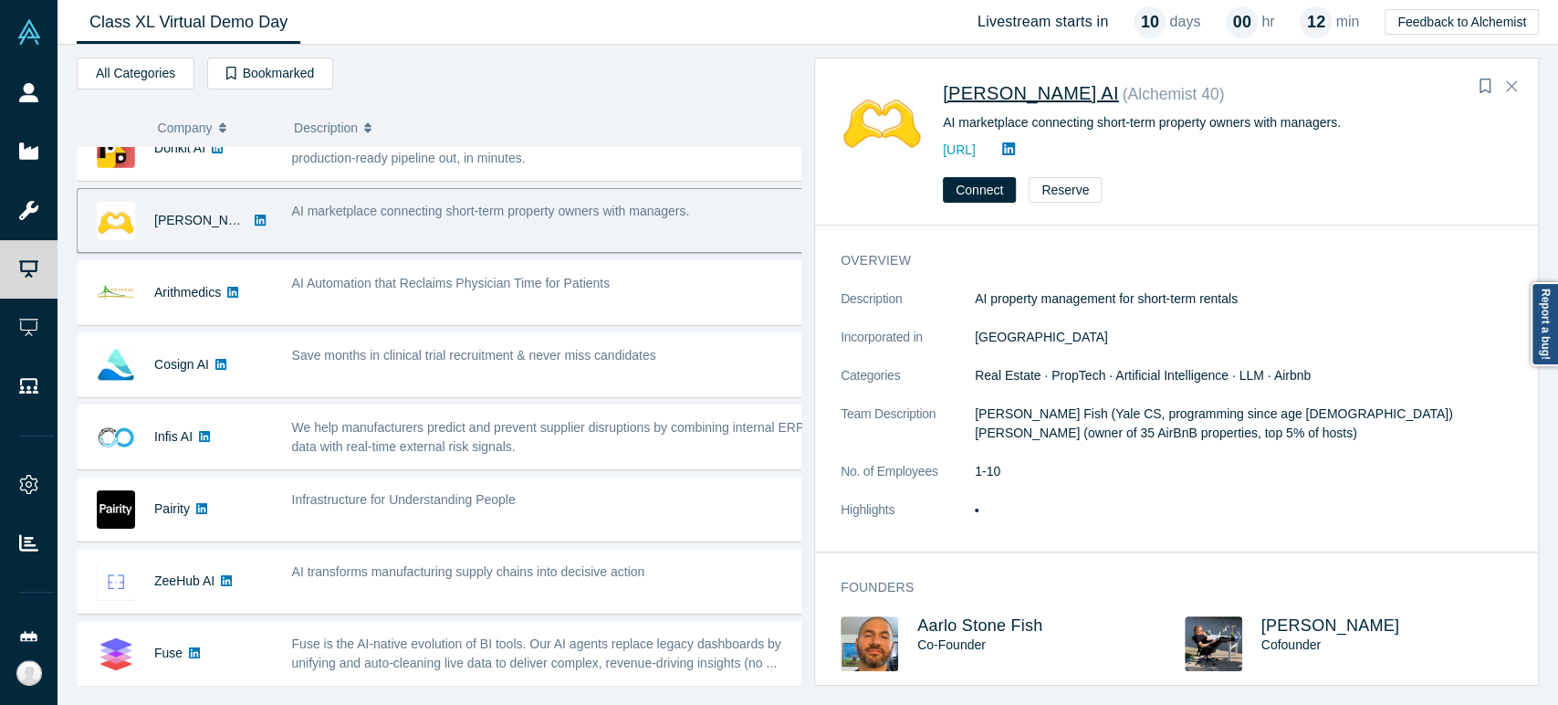
click at [971, 98] on span "[PERSON_NAME] AI" at bounding box center [1031, 93] width 176 height 20
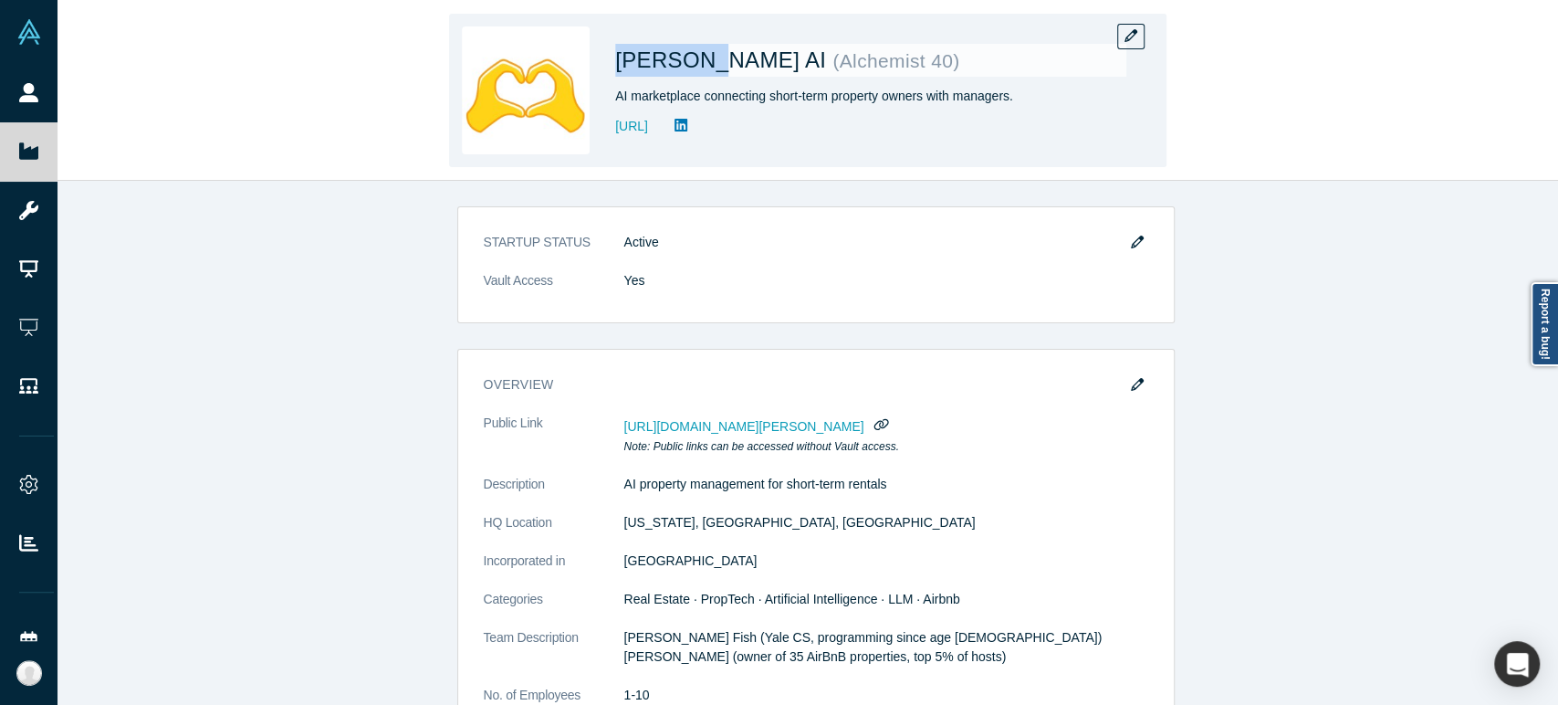
drag, startPoint x: 613, startPoint y: 68, endPoint x: 697, endPoint y: 64, distance: 84.1
click at [697, 64] on div "[PERSON_NAME] AI ( Alchemist 40 ) AI marketplace connecting short-term property…" at bounding box center [807, 90] width 717 height 153
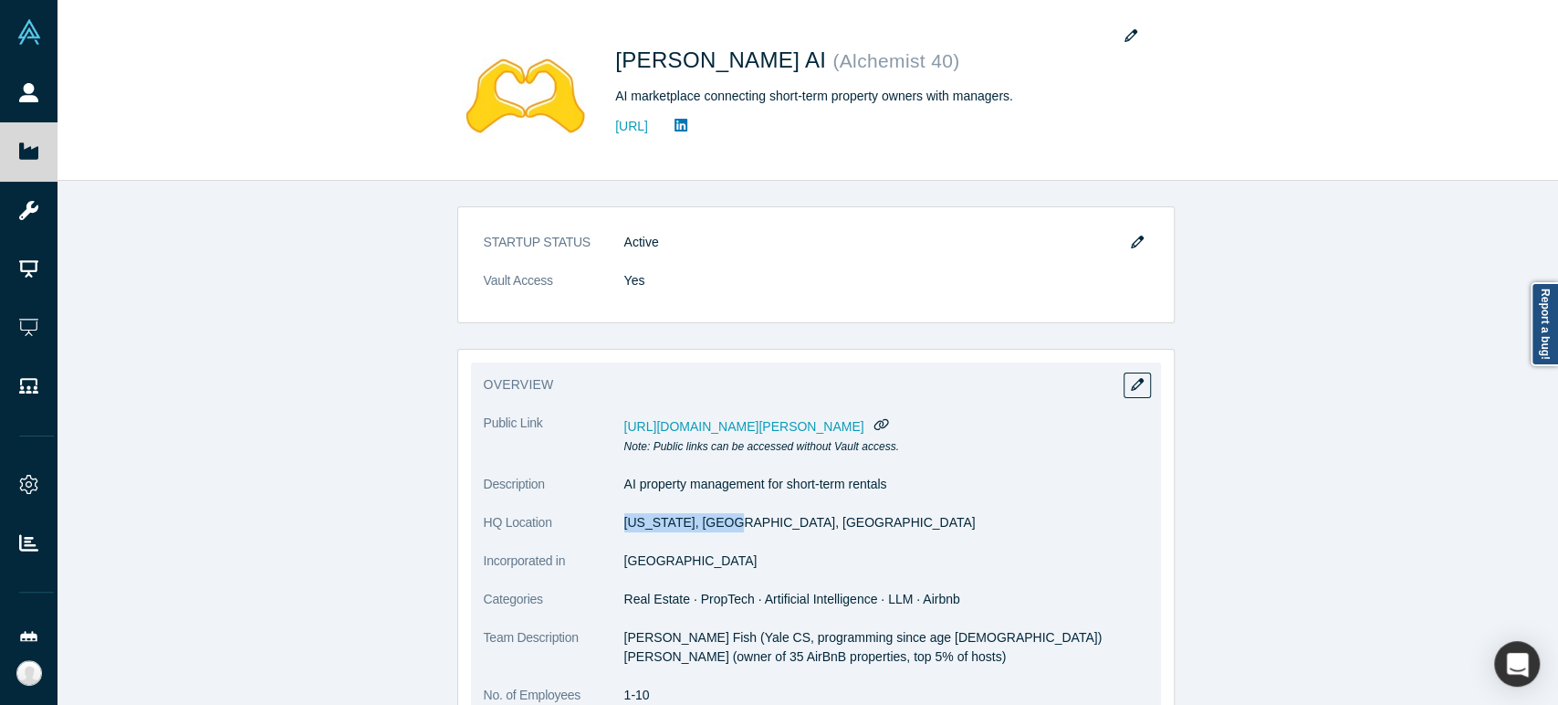
drag, startPoint x: 616, startPoint y: 527, endPoint x: 722, endPoint y: 534, distance: 106.1
click at [722, 534] on dl "Public Link [URL][DOMAIN_NAME][PERSON_NAME] Note: Public links can be accessed …" at bounding box center [816, 606] width 664 height 387
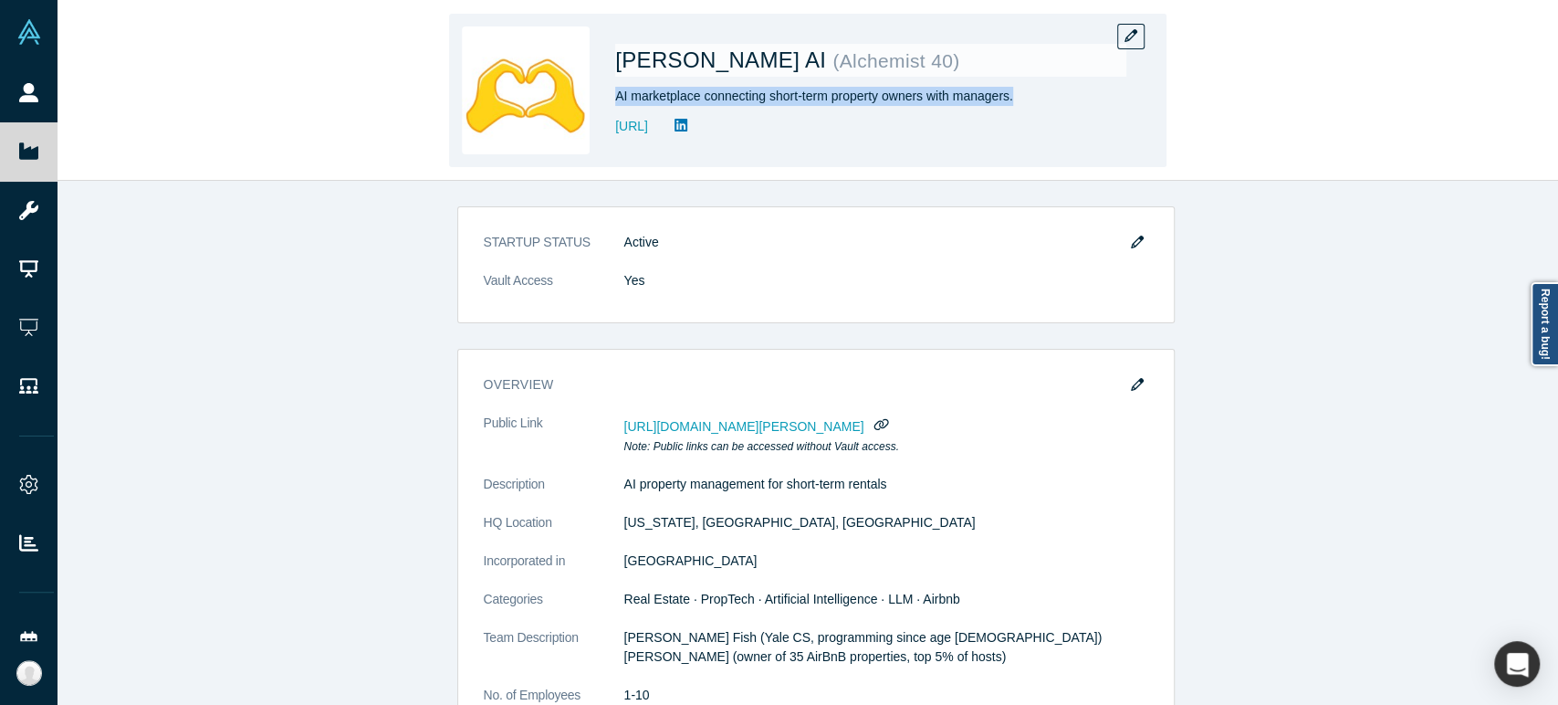
drag, startPoint x: 613, startPoint y: 101, endPoint x: 1013, endPoint y: 100, distance: 399.7
click at [1013, 100] on div "[PERSON_NAME] AI ( Alchemist 40 ) AI marketplace connecting short-term property…" at bounding box center [807, 90] width 717 height 153
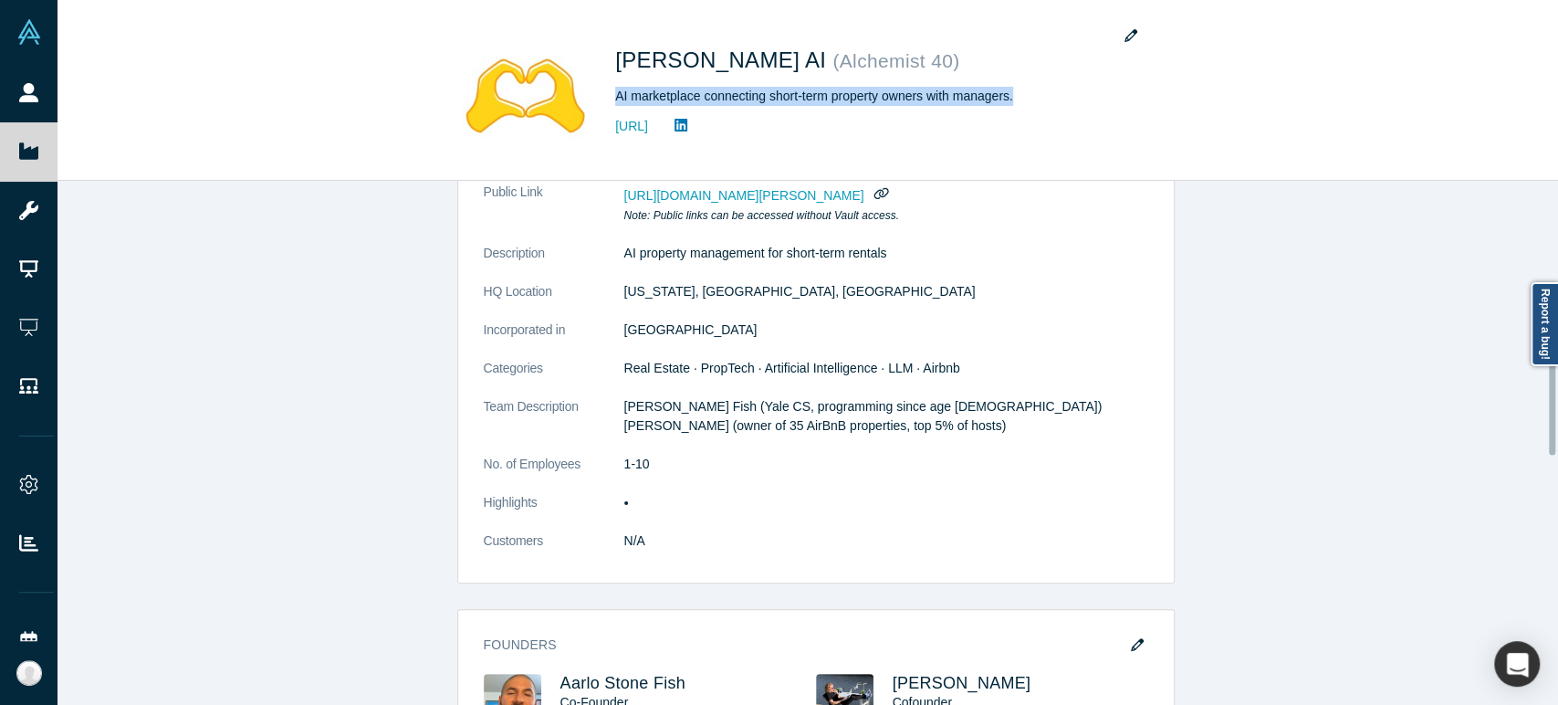
scroll to position [304, 0]
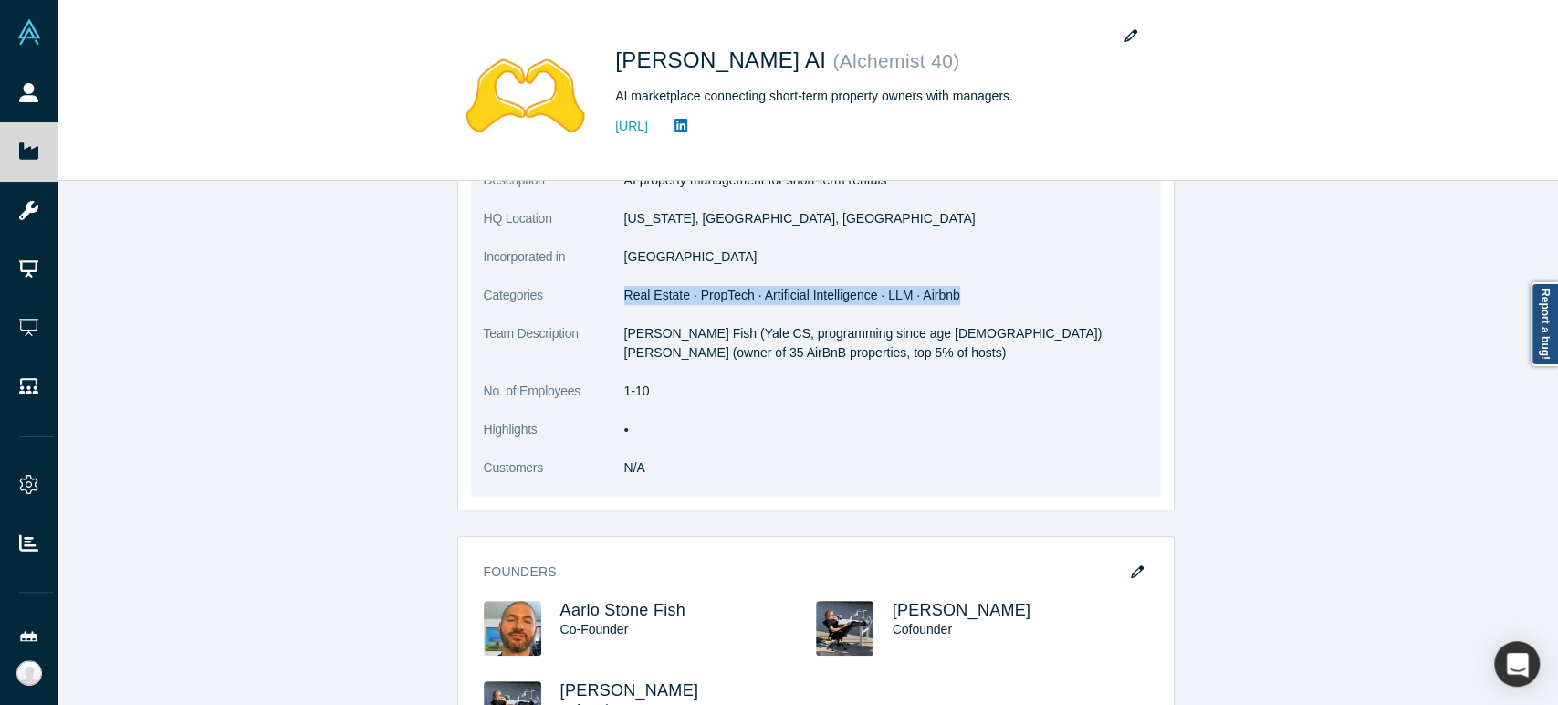
drag, startPoint x: 617, startPoint y: 298, endPoint x: 943, endPoint y: 296, distance: 325.8
click at [943, 296] on dd "Real Estate · PropTech · Artificial Intelligence · LLM · Airbnb" at bounding box center [886, 295] width 524 height 19
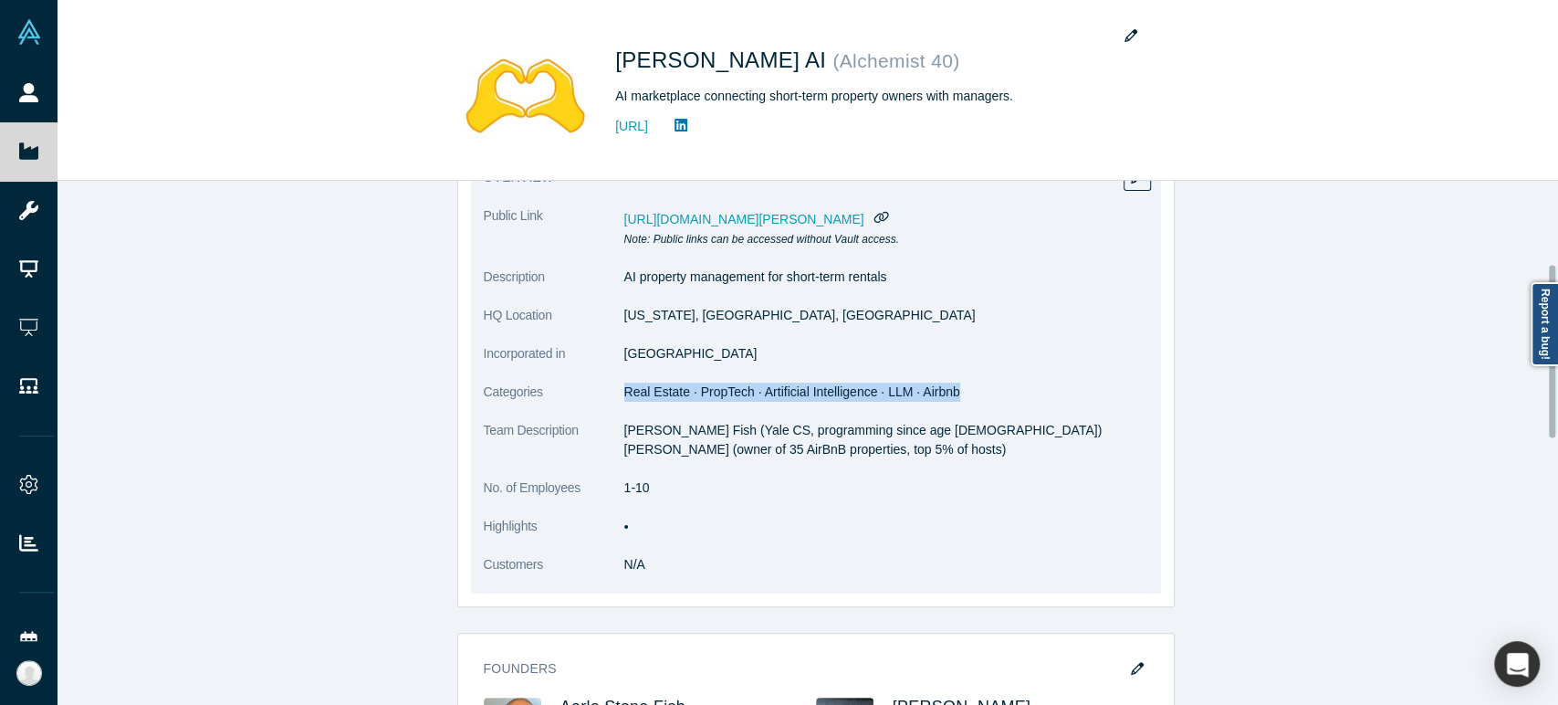
scroll to position [203, 0]
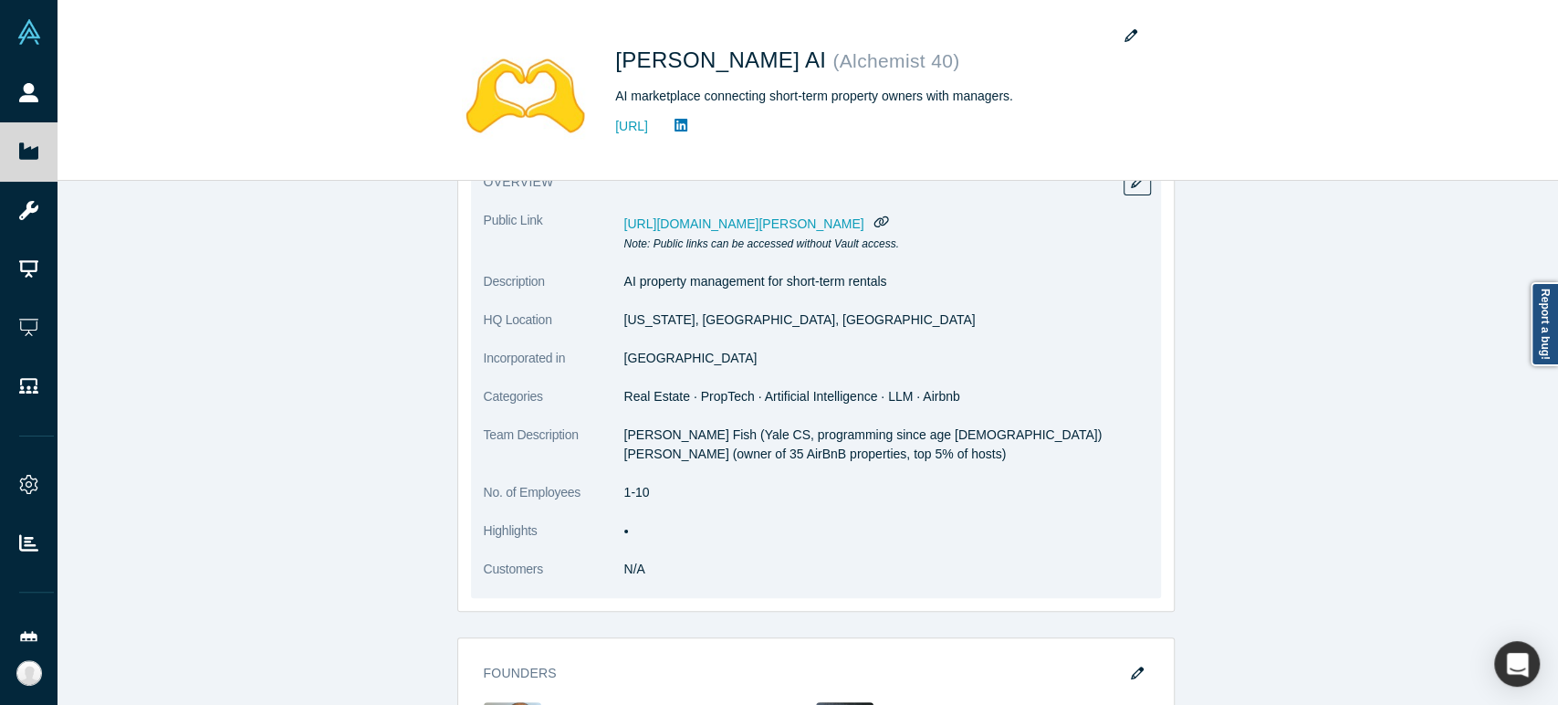
click at [624, 536] on ul at bounding box center [886, 530] width 524 height 19
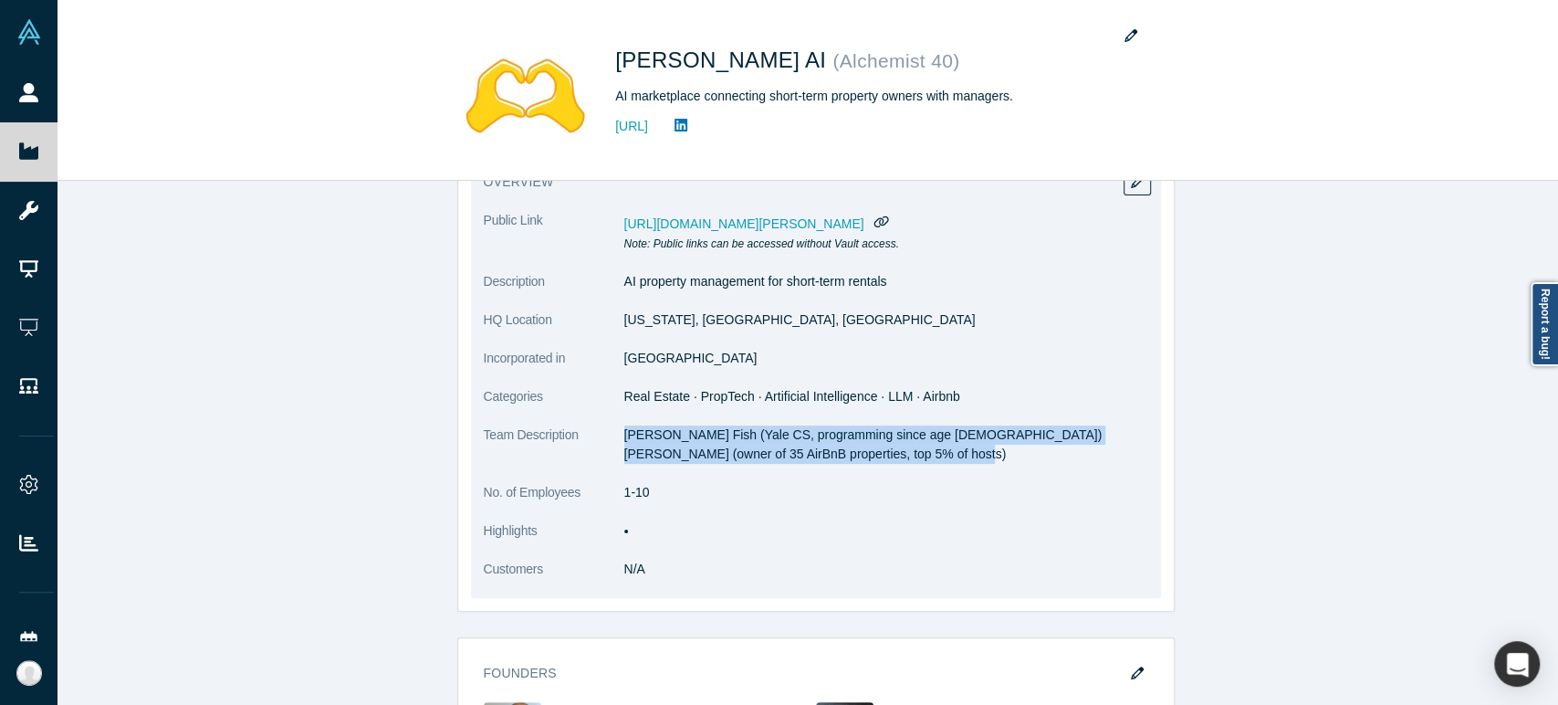
drag, startPoint x: 618, startPoint y: 440, endPoint x: 962, endPoint y: 454, distance: 344.3
click at [962, 454] on p "[PERSON_NAME] Fish (Yale CS, programming since age [DEMOGRAPHIC_DATA]) [PERSON_…" at bounding box center [886, 444] width 524 height 38
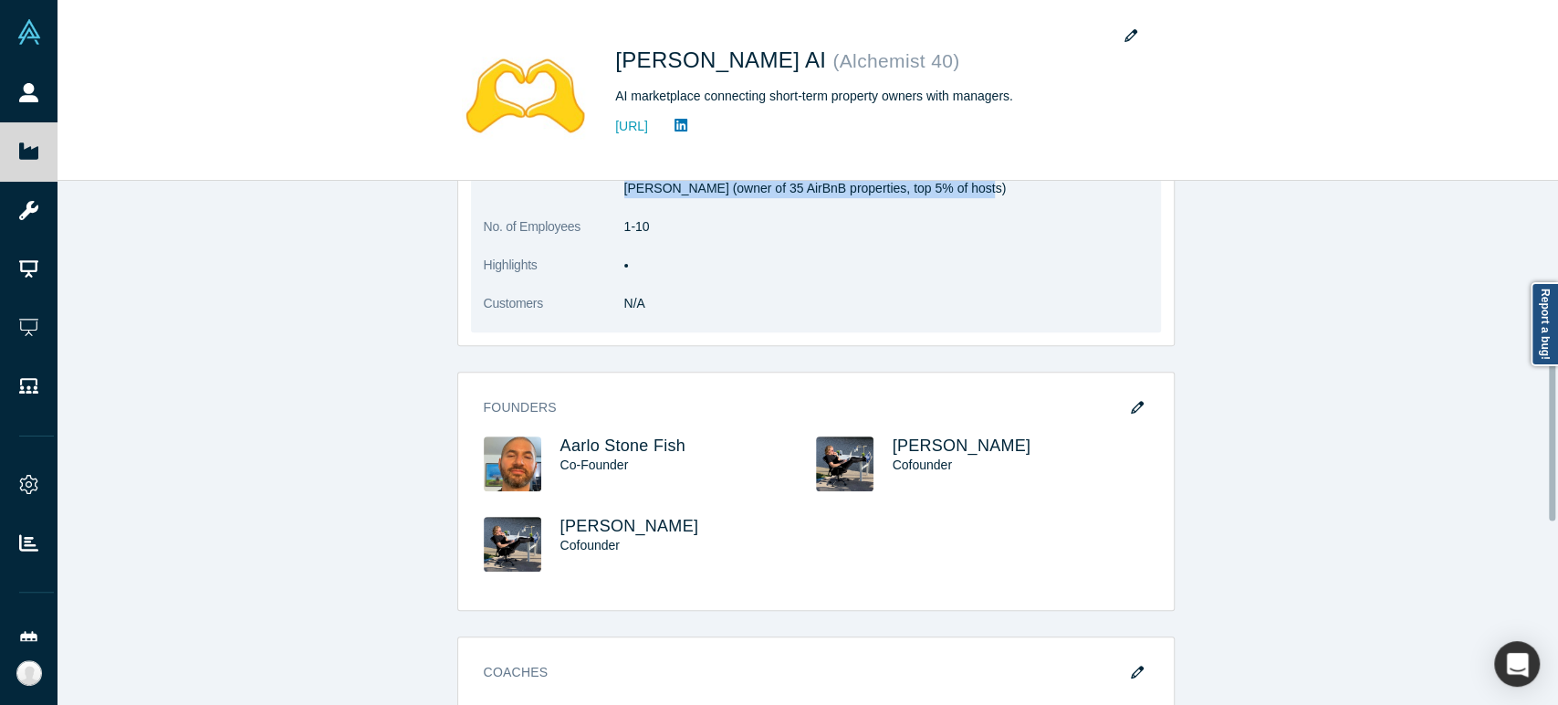
scroll to position [506, 0]
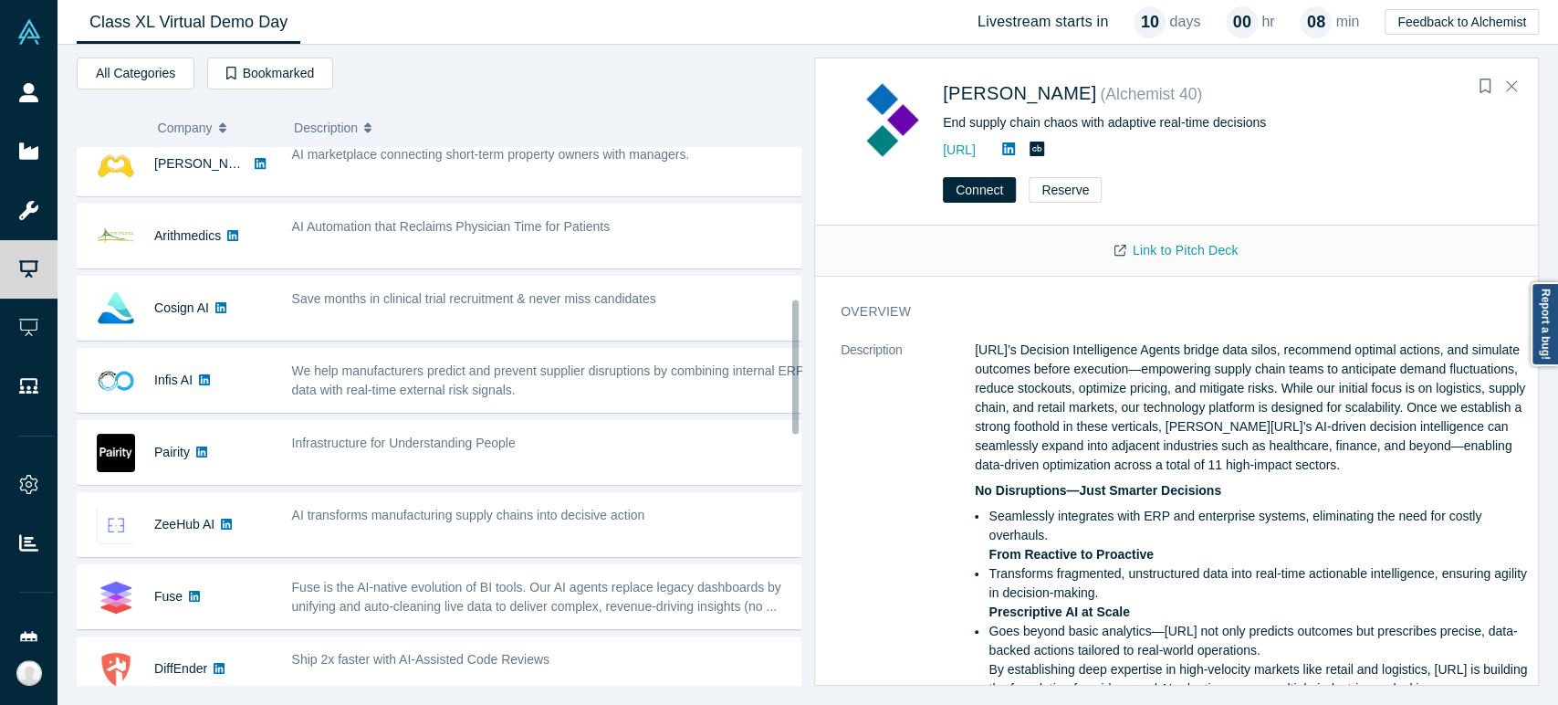
scroll to position [608, 0]
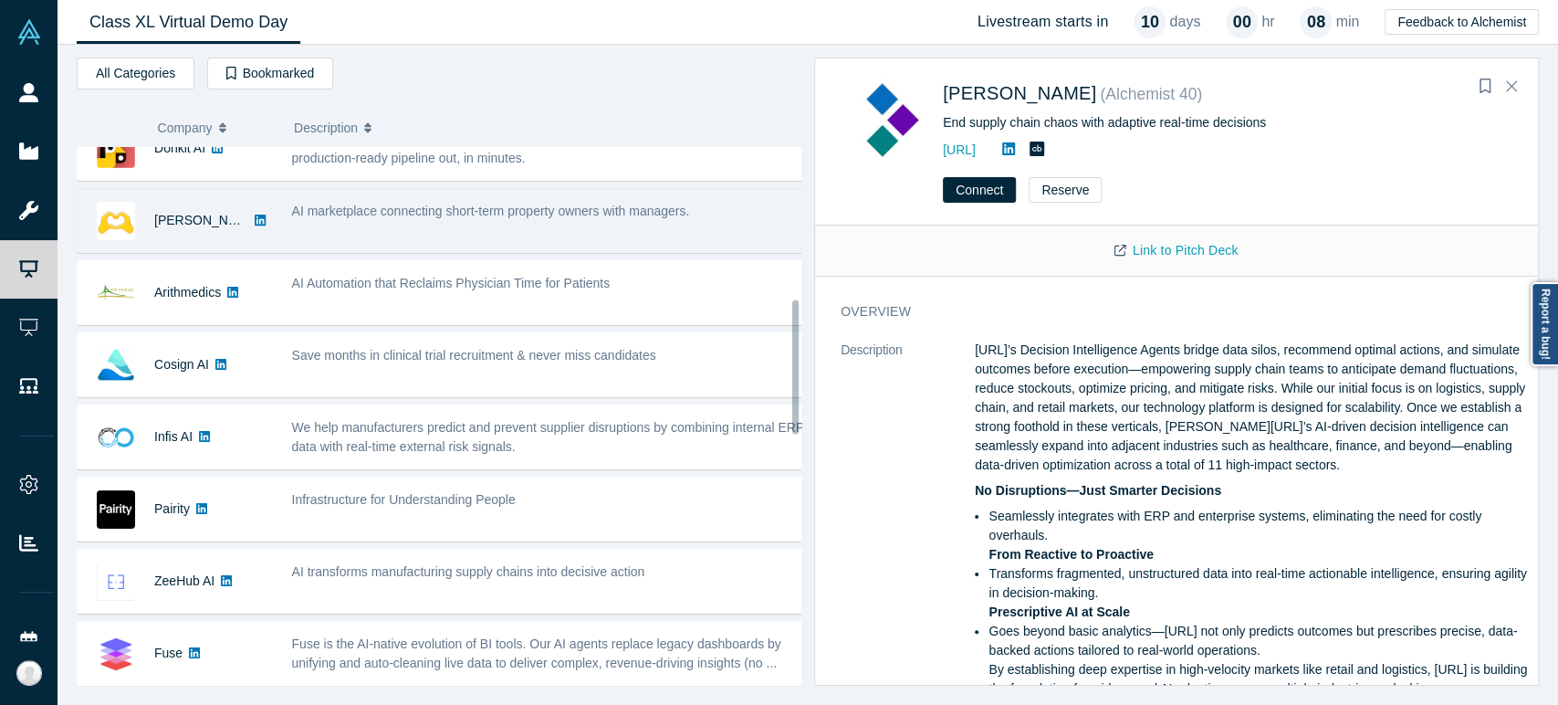
click at [162, 238] on div "[PERSON_NAME] AI" at bounding box center [201, 220] width 94 height 63
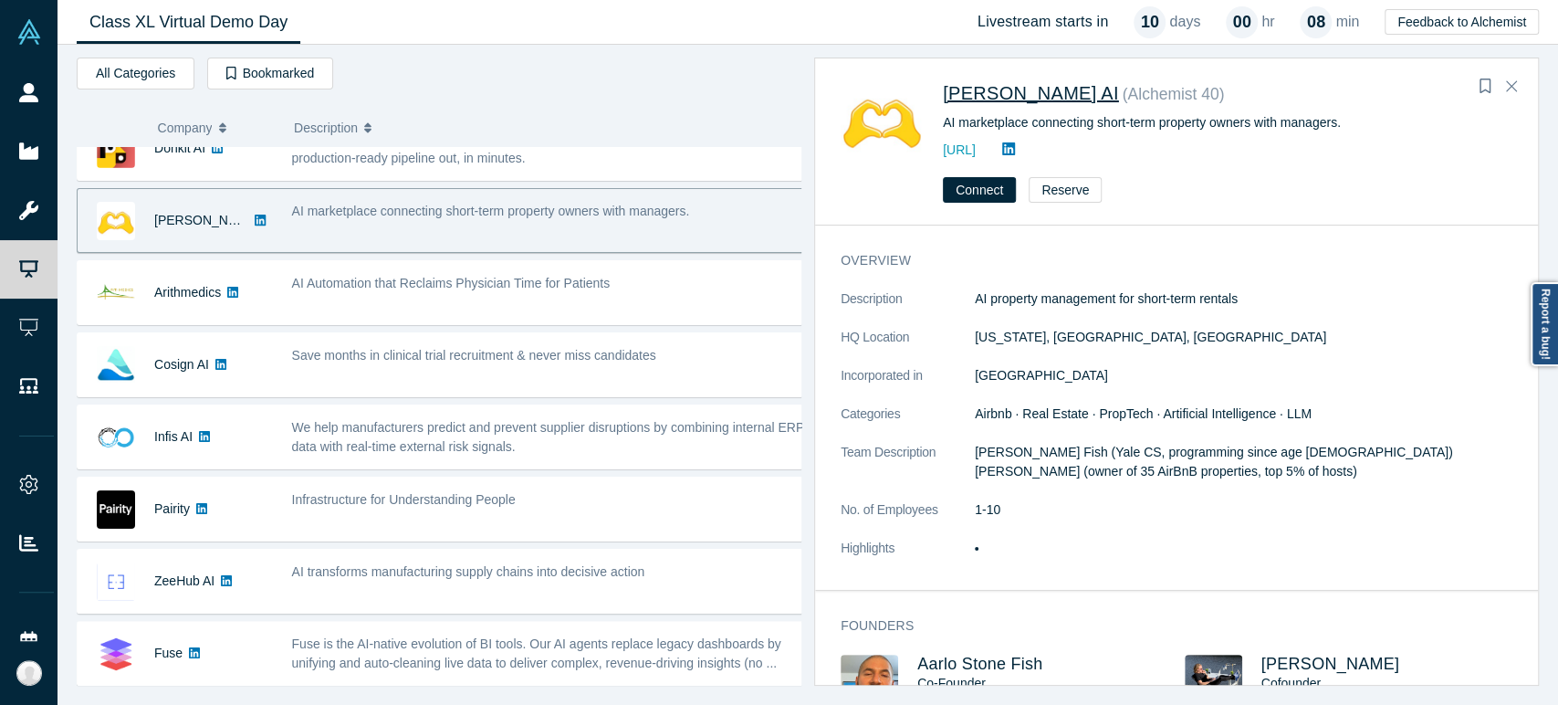
click at [984, 86] on span "[PERSON_NAME] AI" at bounding box center [1031, 93] width 176 height 20
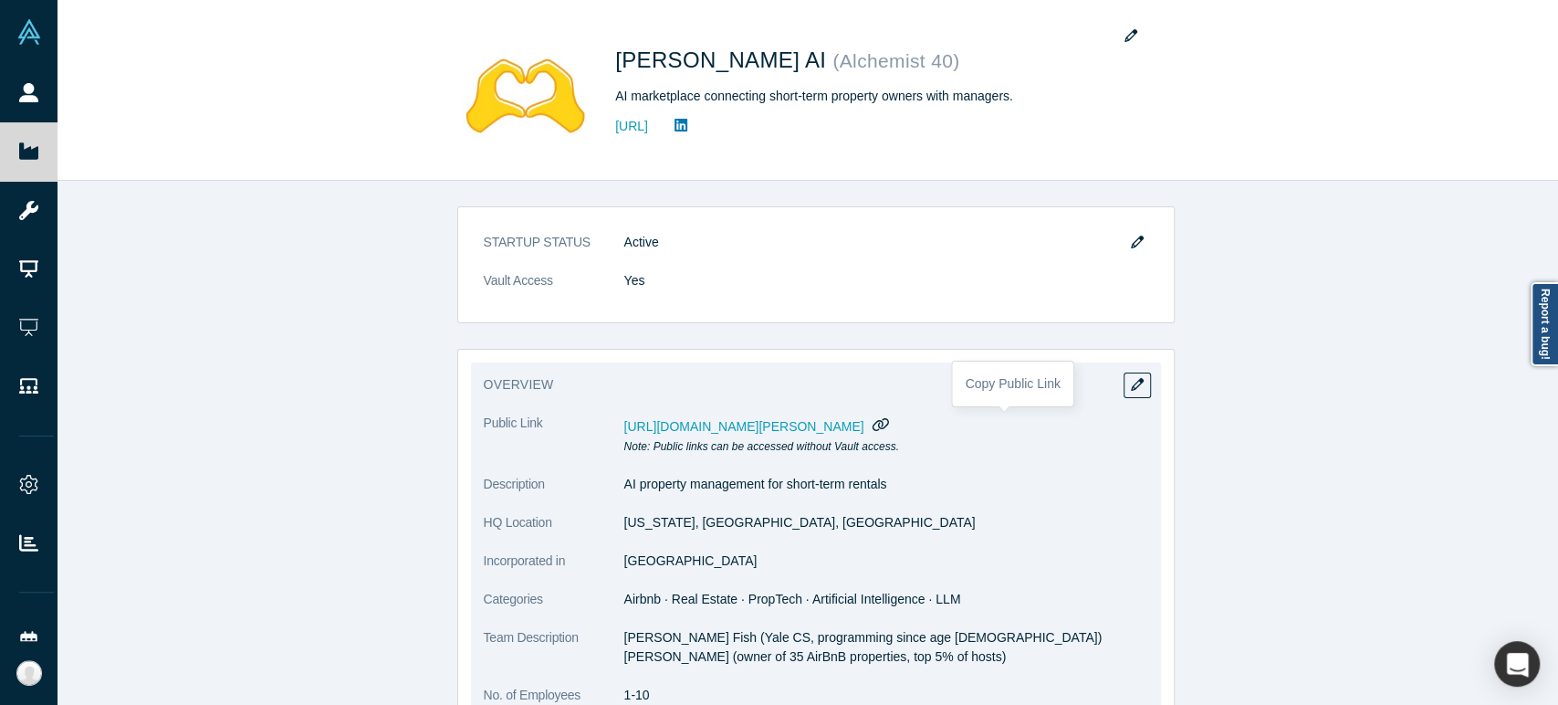
click at [889, 422] on icon "button" at bounding box center [880, 424] width 16 height 13
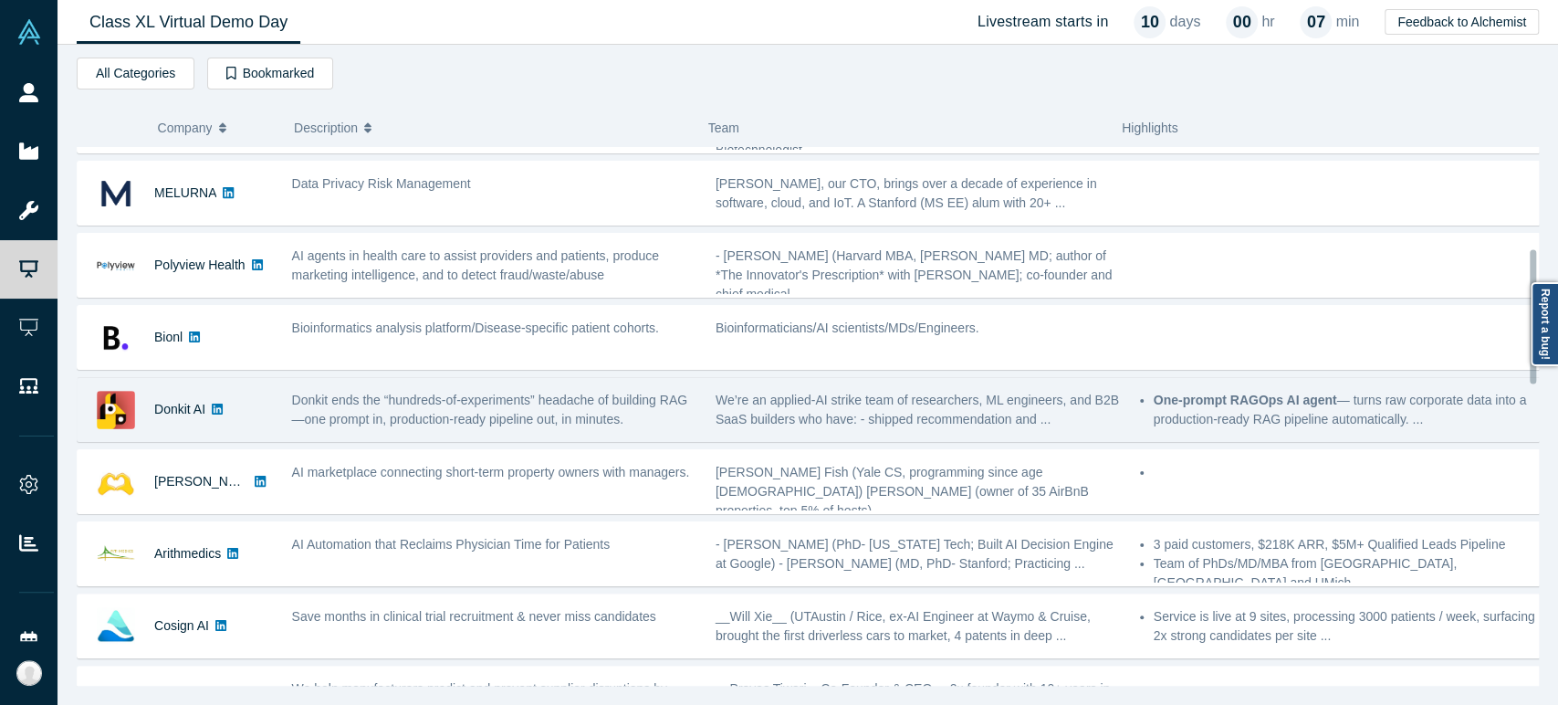
scroll to position [405, 0]
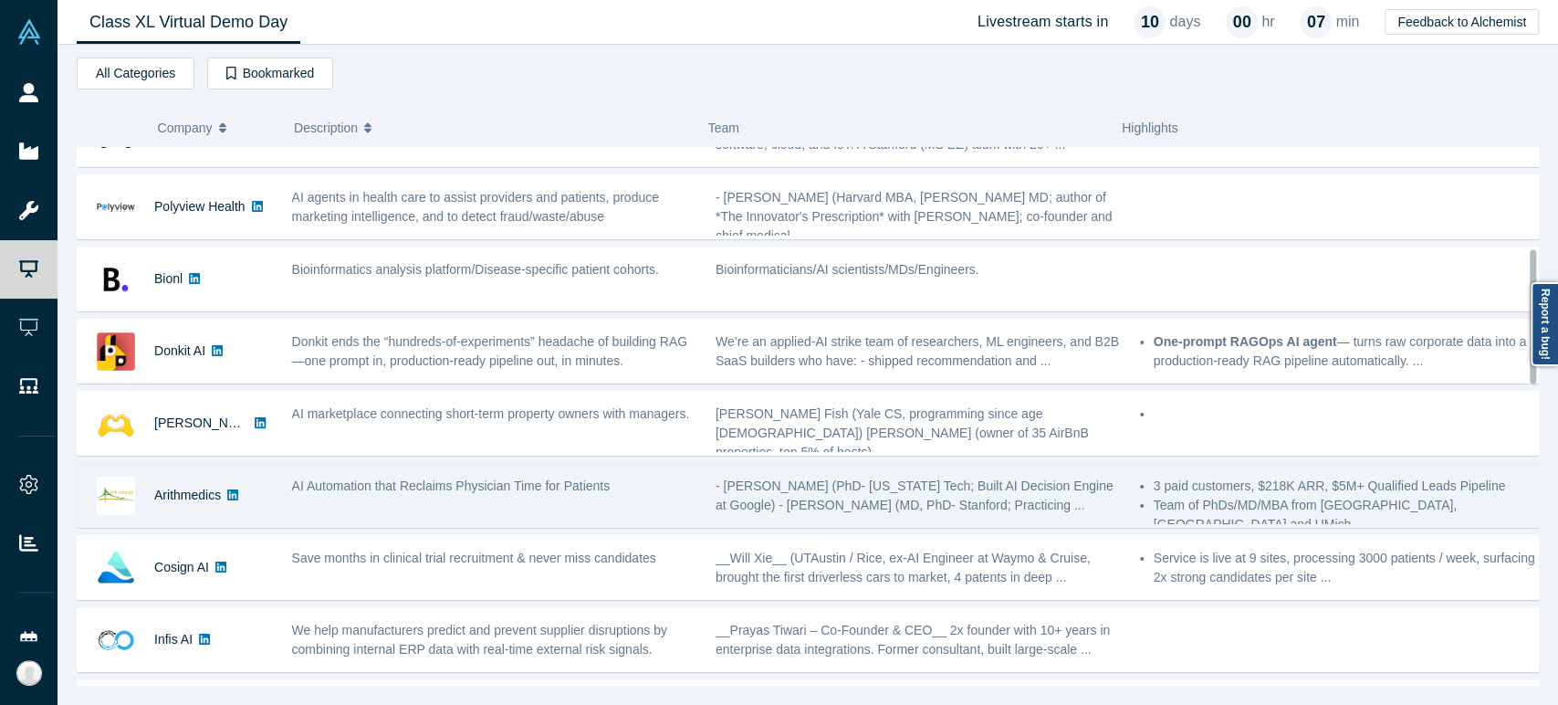
click at [195, 505] on div "Arithmedics" at bounding box center [187, 495] width 67 height 63
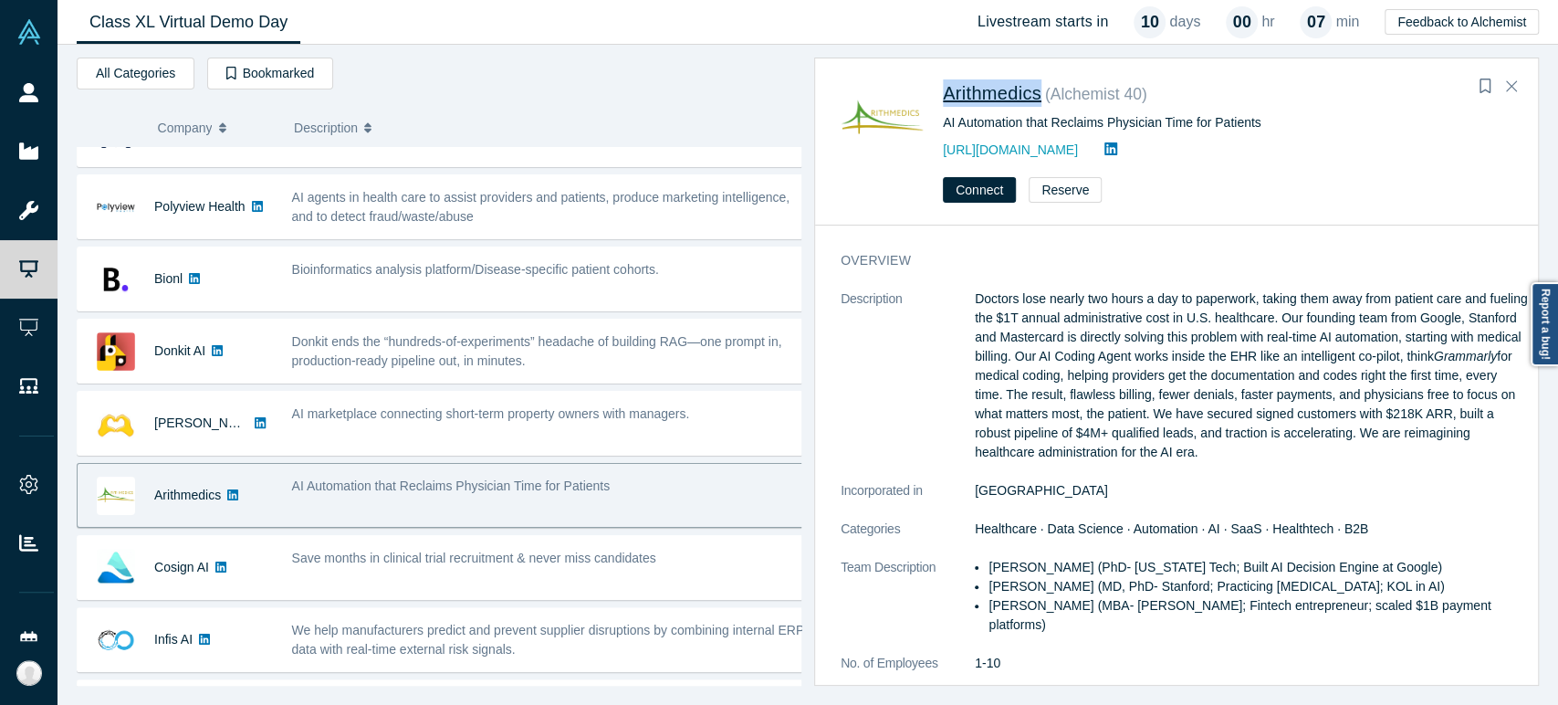
drag, startPoint x: 937, startPoint y: 105, endPoint x: 1041, endPoint y: 100, distance: 104.1
click at [1041, 100] on div "Arithmedics ( Alchemist 40 ) AI Automation that Reclaims Physician Time for Pat…" at bounding box center [1179, 119] width 678 height 83
click at [1028, 93] on span "Arithmedics" at bounding box center [992, 93] width 99 height 20
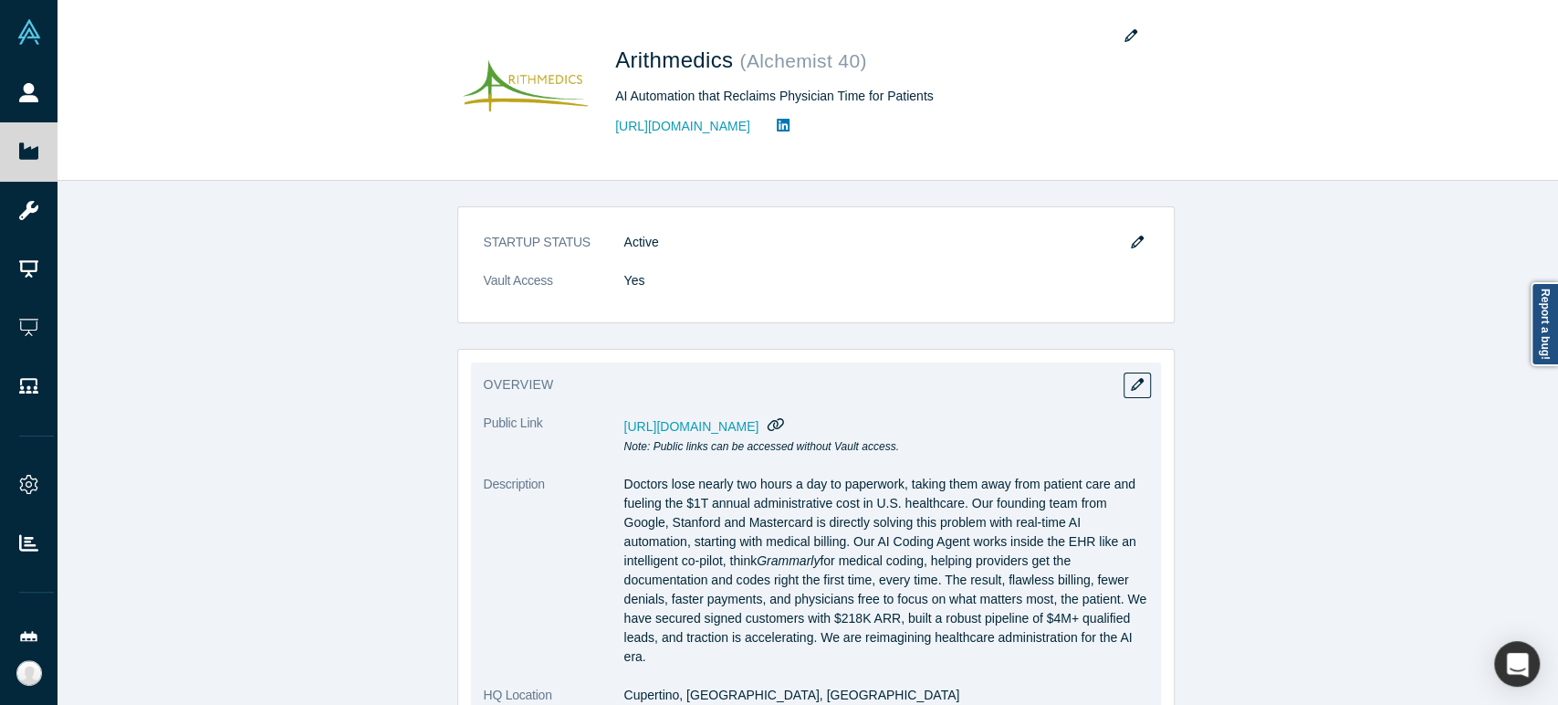
click at [785, 419] on icon "button" at bounding box center [775, 424] width 17 height 14
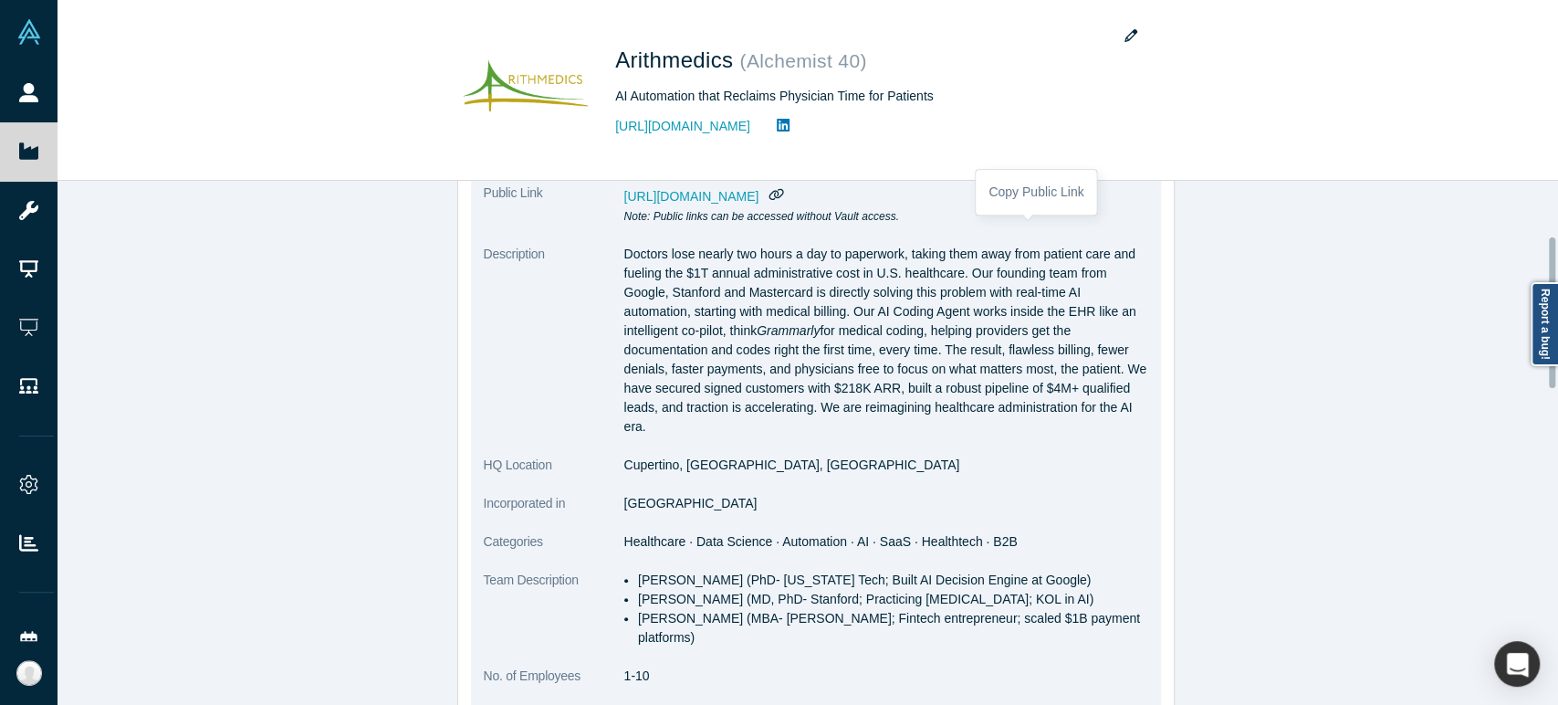
scroll to position [304, 0]
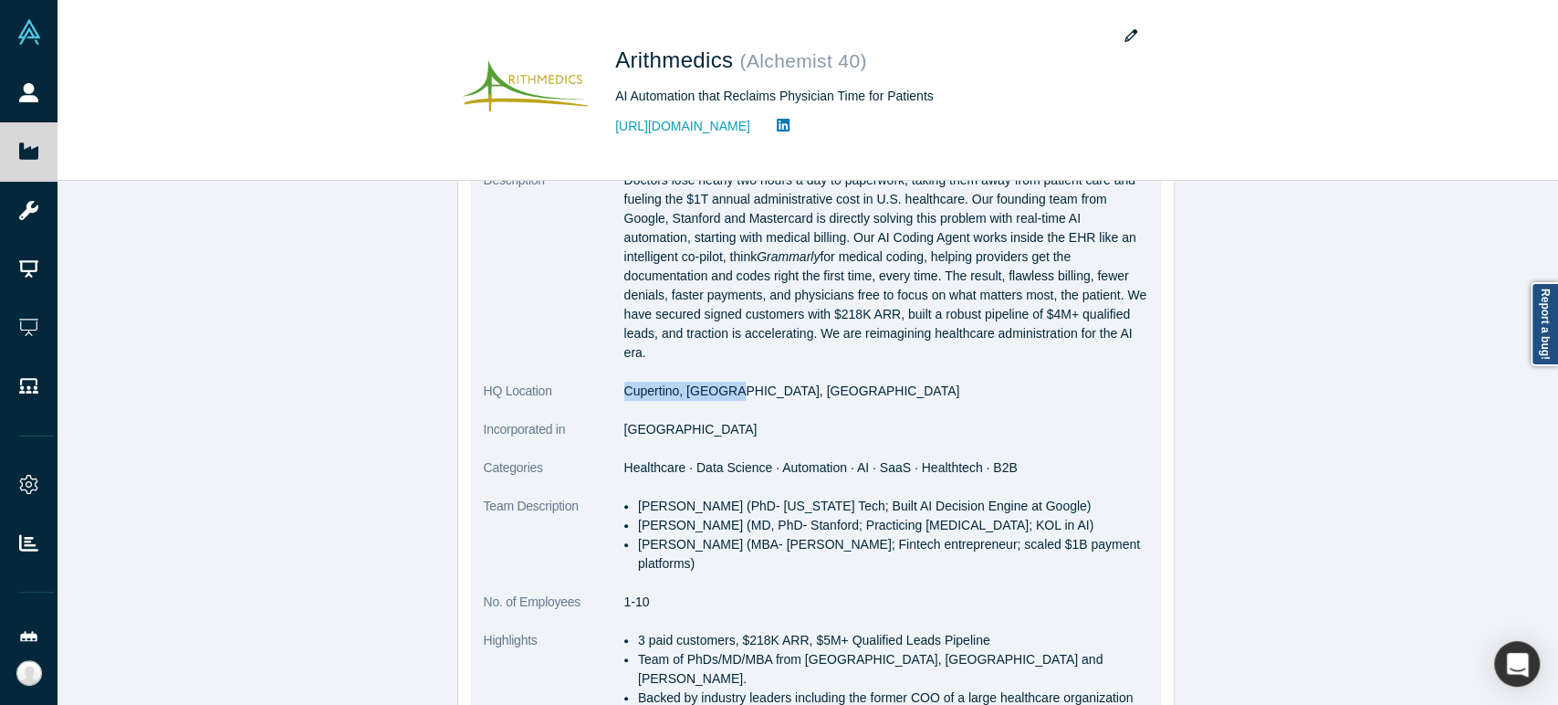
drag, startPoint x: 614, startPoint y: 395, endPoint x: 721, endPoint y: 392, distance: 106.8
click at [721, 392] on dl "Public Link [URL][DOMAIN_NAME] Note: Public links can be accessed without Vault…" at bounding box center [816, 437] width 664 height 655
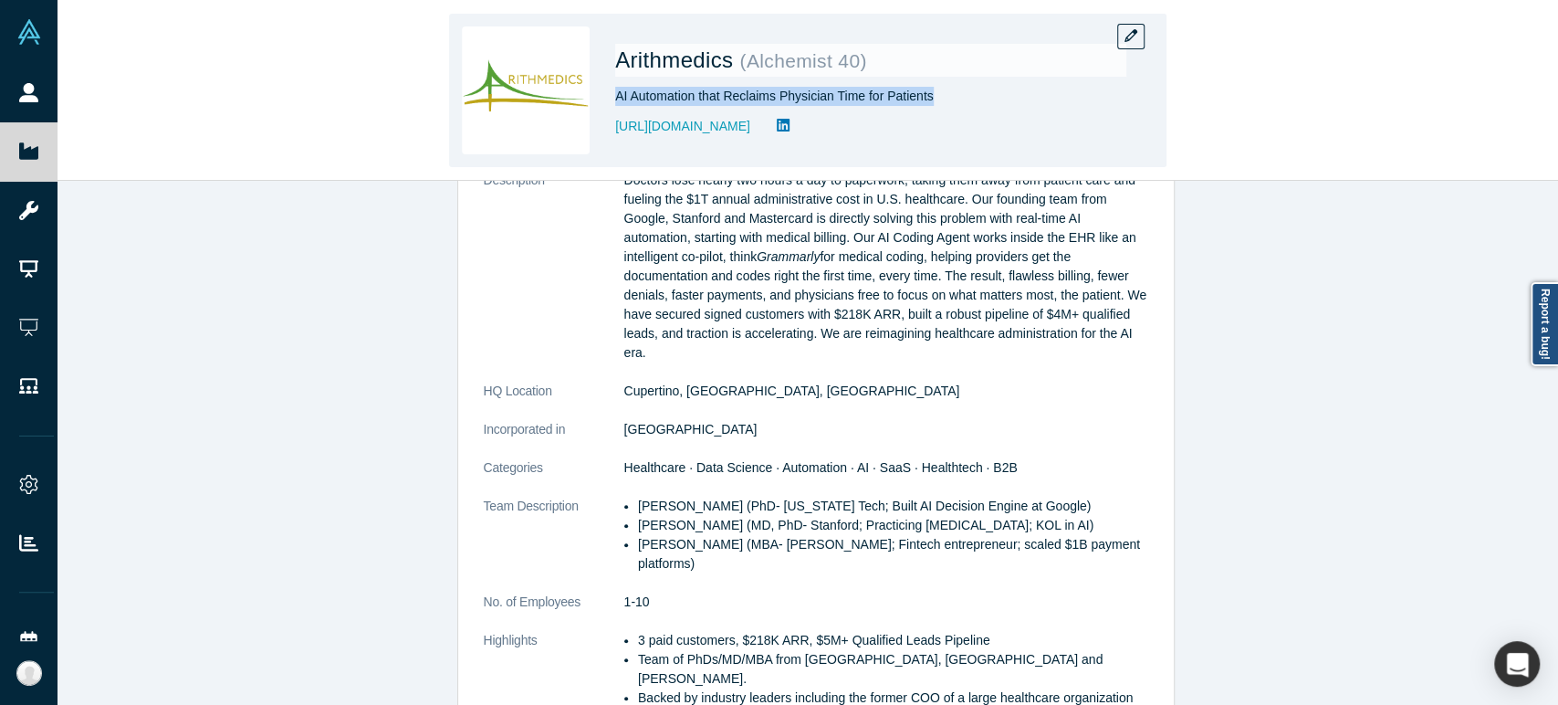
drag, startPoint x: 615, startPoint y: 96, endPoint x: 930, endPoint y: 100, distance: 314.9
click at [930, 100] on div "AI Automation that Reclaims Physician Time for Patients" at bounding box center [870, 96] width 511 height 19
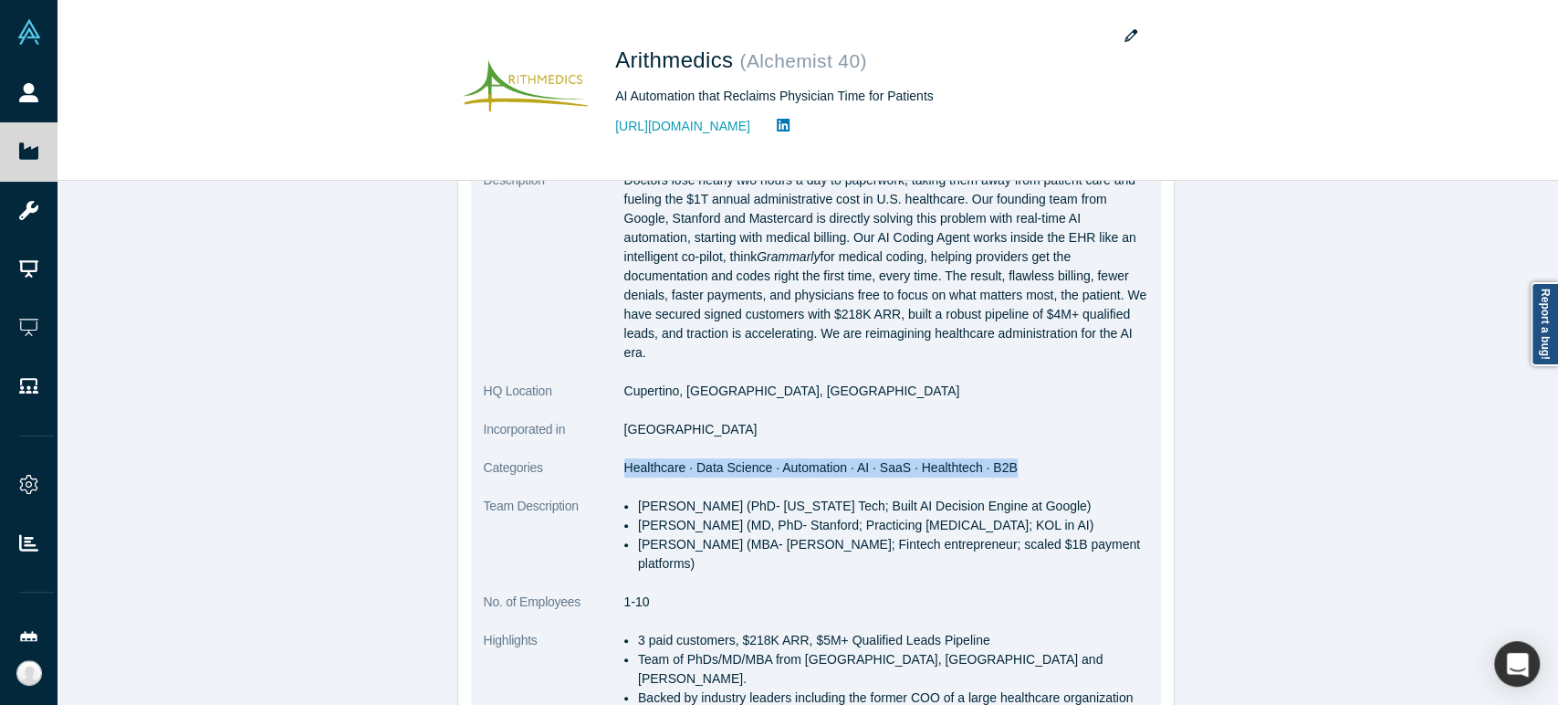
drag, startPoint x: 617, startPoint y: 468, endPoint x: 992, endPoint y: 465, distance: 375.1
click at [992, 465] on span "Healthcare · Data Science · Automation · AI · SaaS · Healthtech · B2B" at bounding box center [820, 467] width 393 height 15
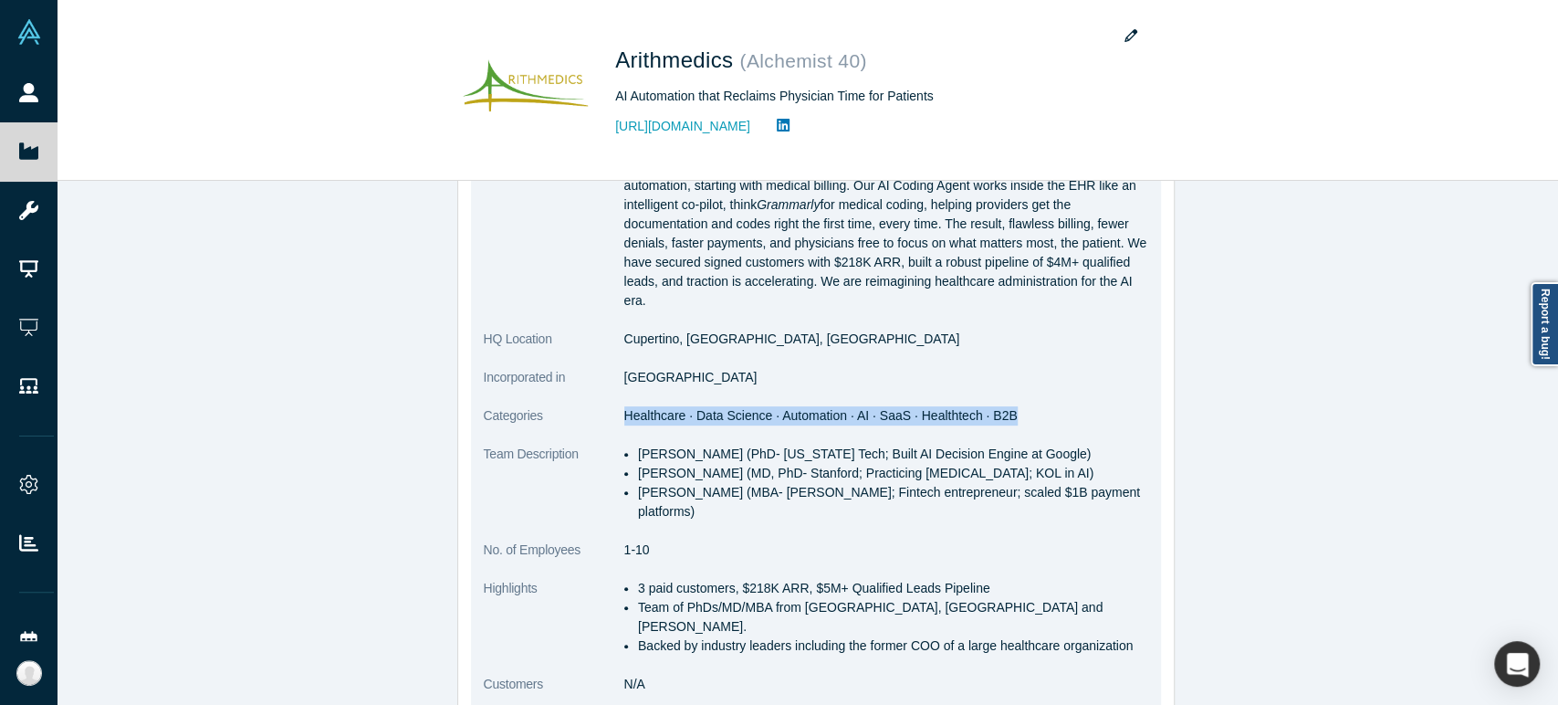
scroll to position [405, 0]
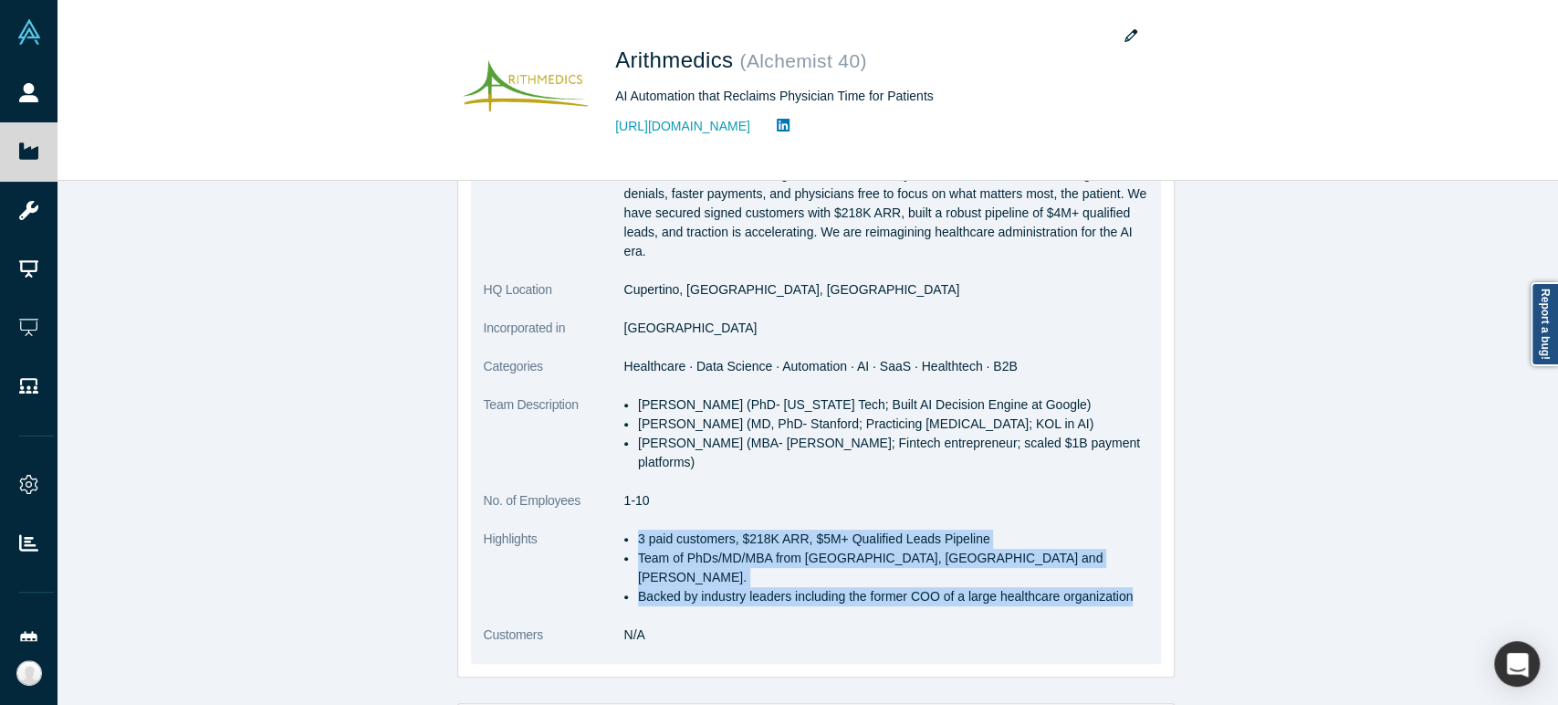
drag, startPoint x: 631, startPoint y: 522, endPoint x: 1119, endPoint y: 569, distance: 490.5
click at [1119, 569] on dl "Public Link [URL][DOMAIN_NAME] Note: Public links can be accessed without Vault…" at bounding box center [816, 335] width 664 height 655
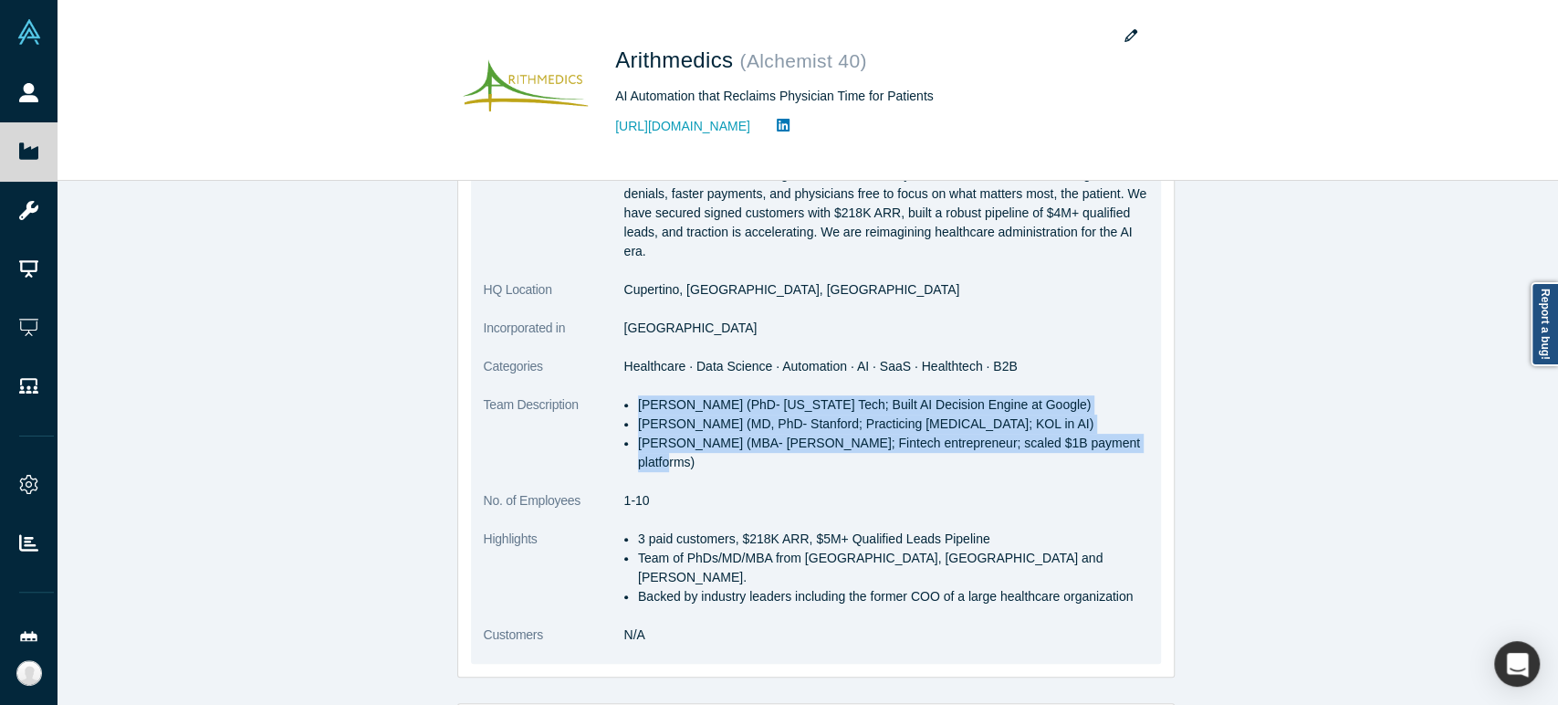
drag, startPoint x: 629, startPoint y: 407, endPoint x: 1124, endPoint y: 450, distance: 497.4
click at [1124, 450] on ul "[PERSON_NAME] (PhD- [US_STATE] Tech; Built AI Decision Engine at Google) [PERSO…" at bounding box center [886, 433] width 524 height 77
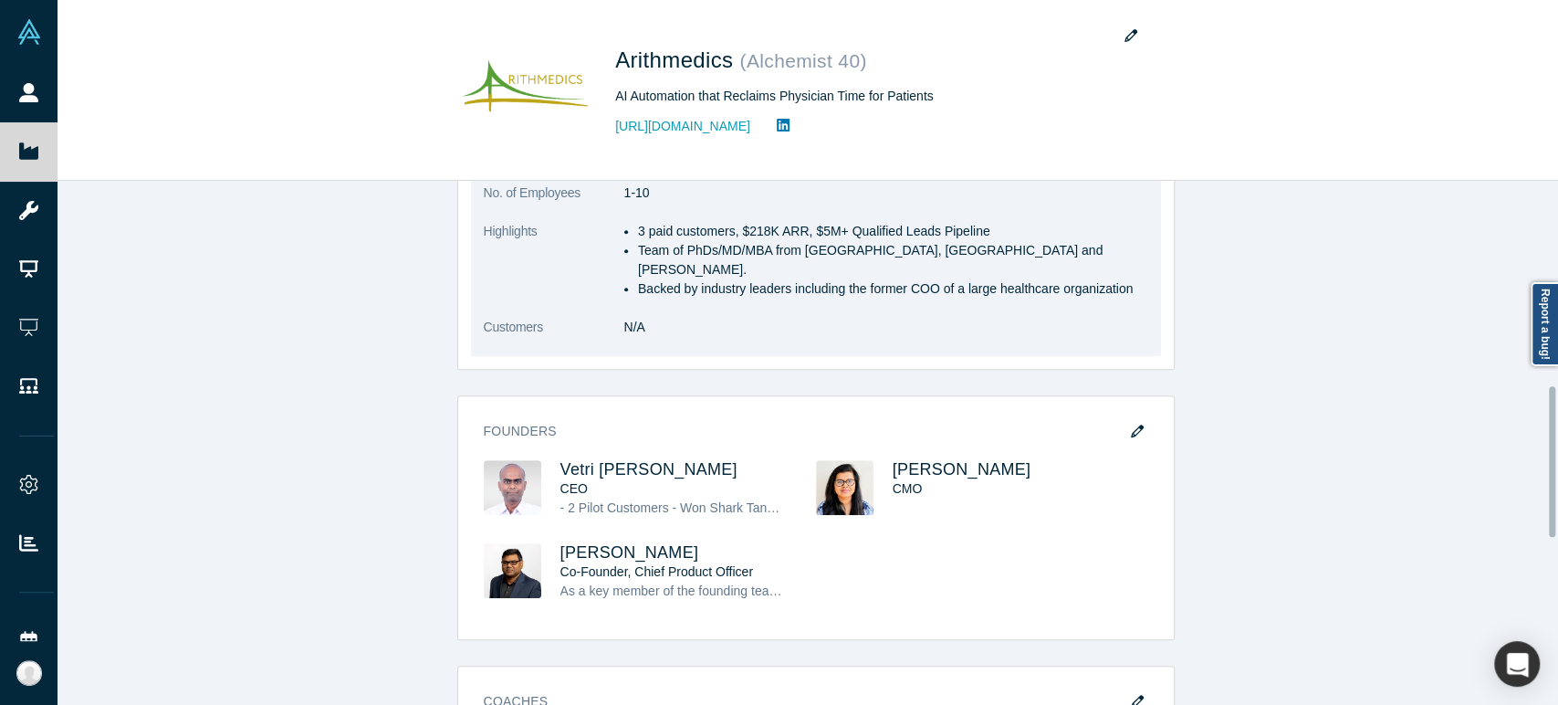
scroll to position [913, 0]
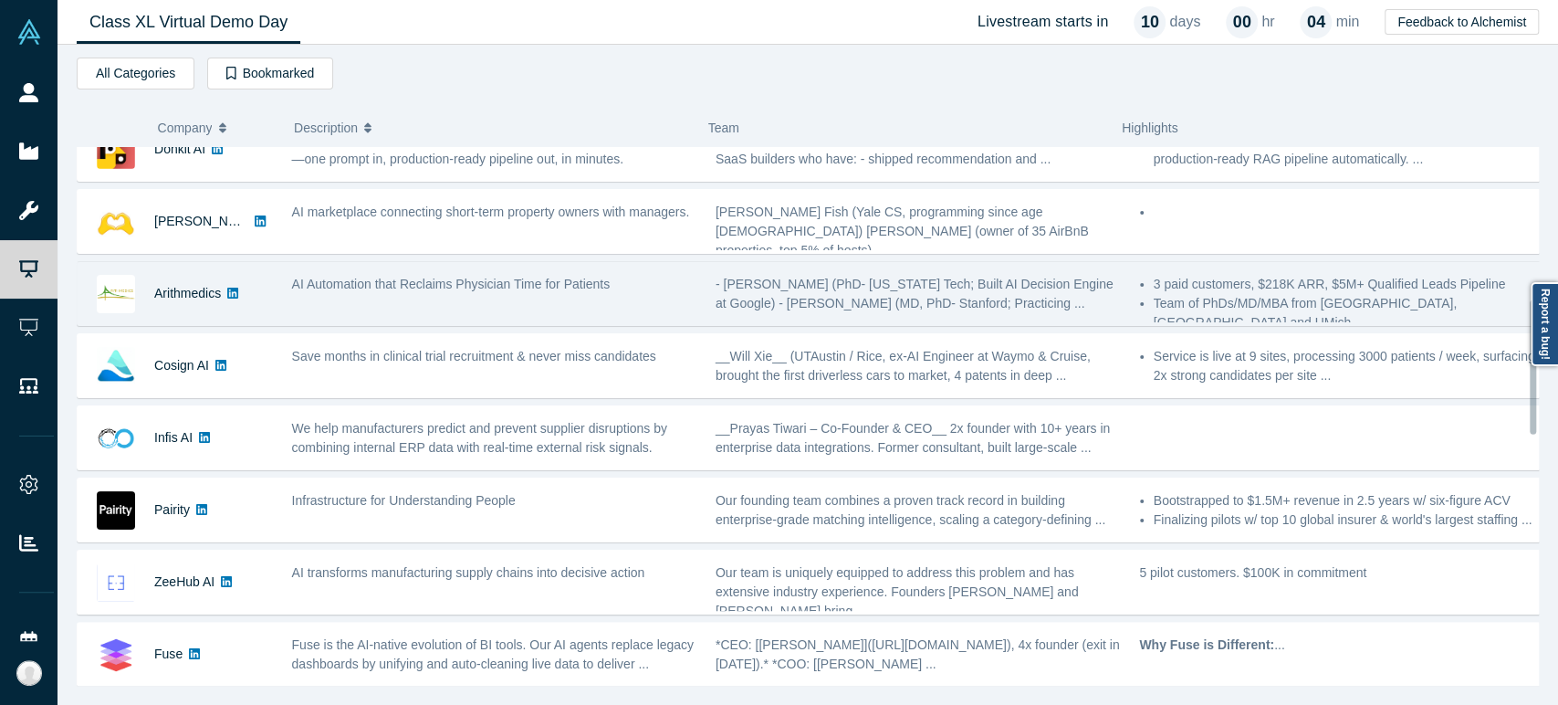
scroll to position [608, 0]
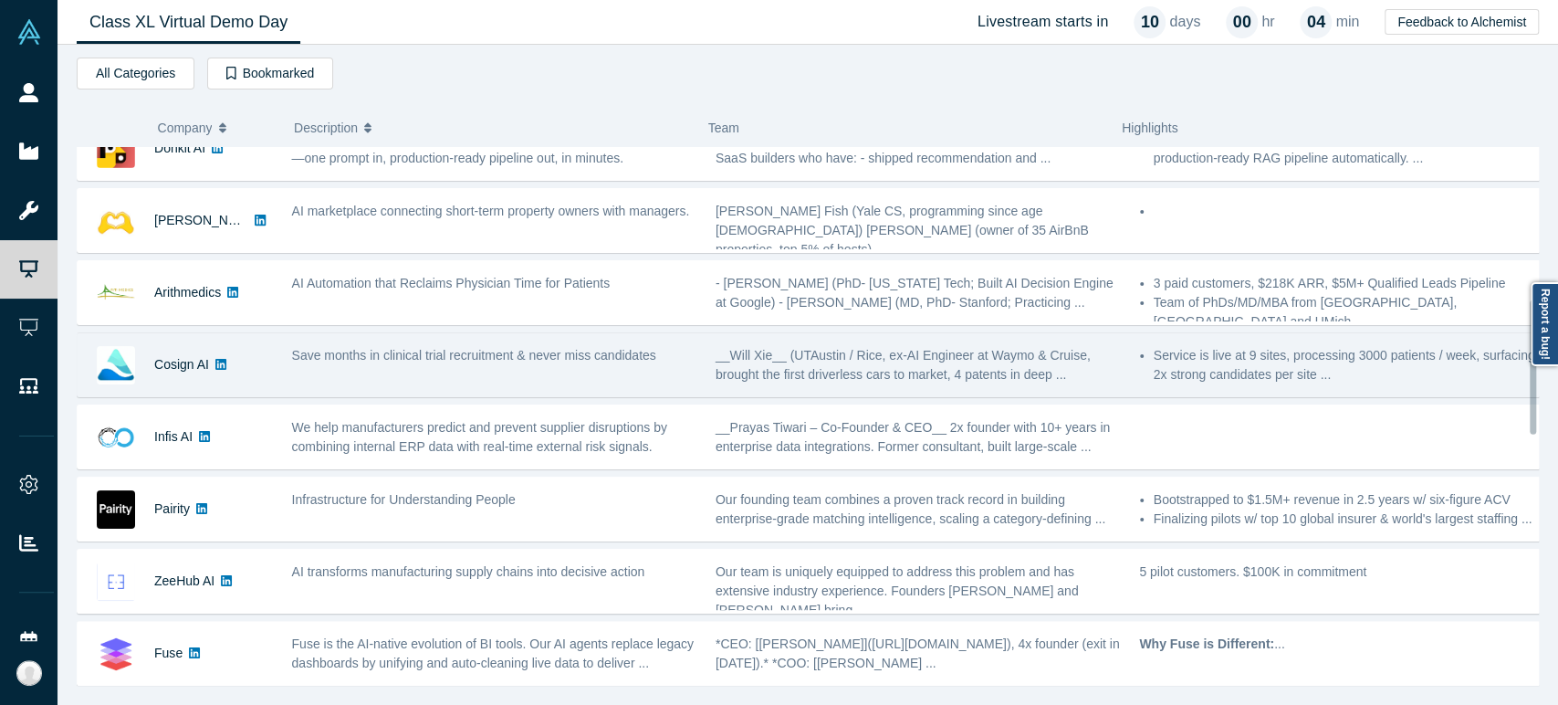
click at [174, 377] on div "Cosign AI" at bounding box center [181, 364] width 55 height 63
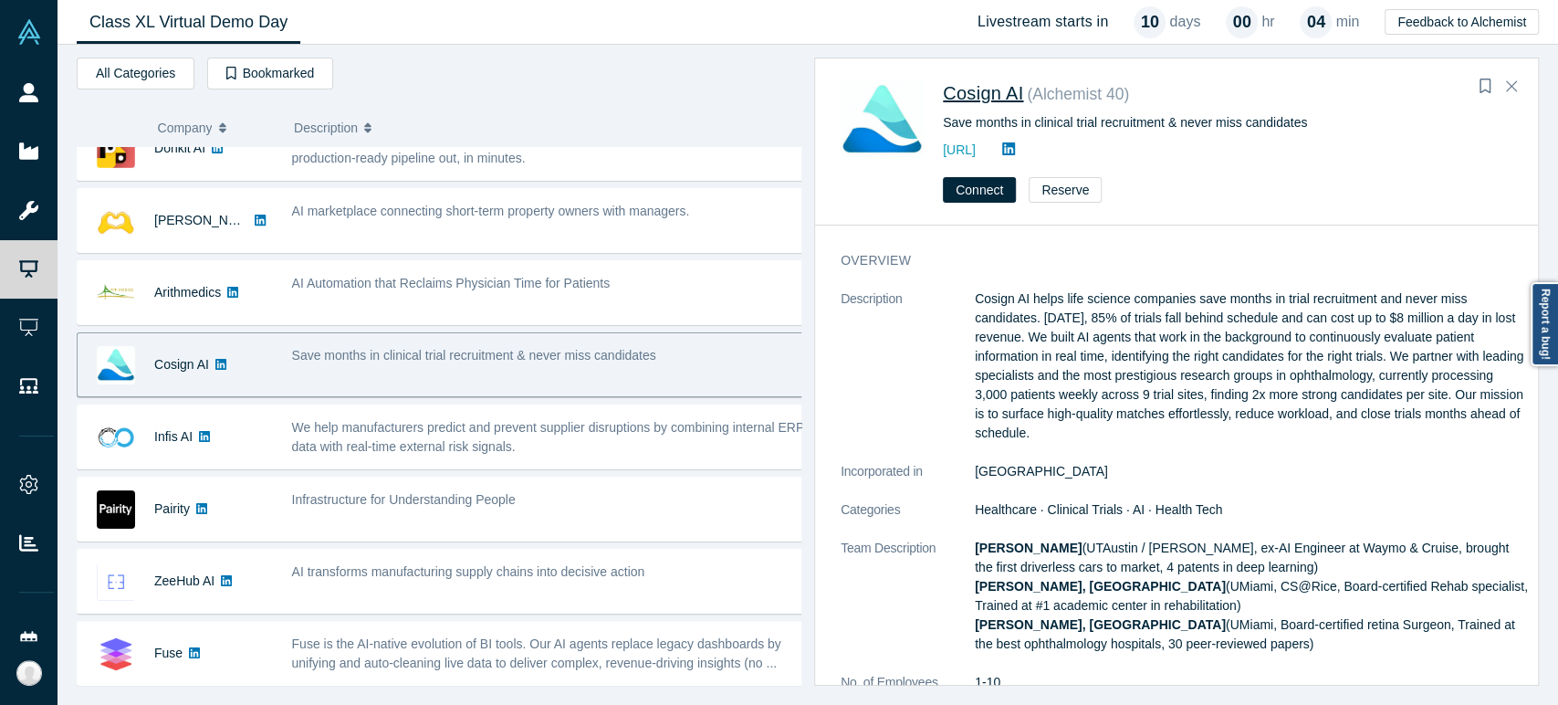
click at [1001, 85] on span "Cosign AI" at bounding box center [983, 93] width 80 height 20
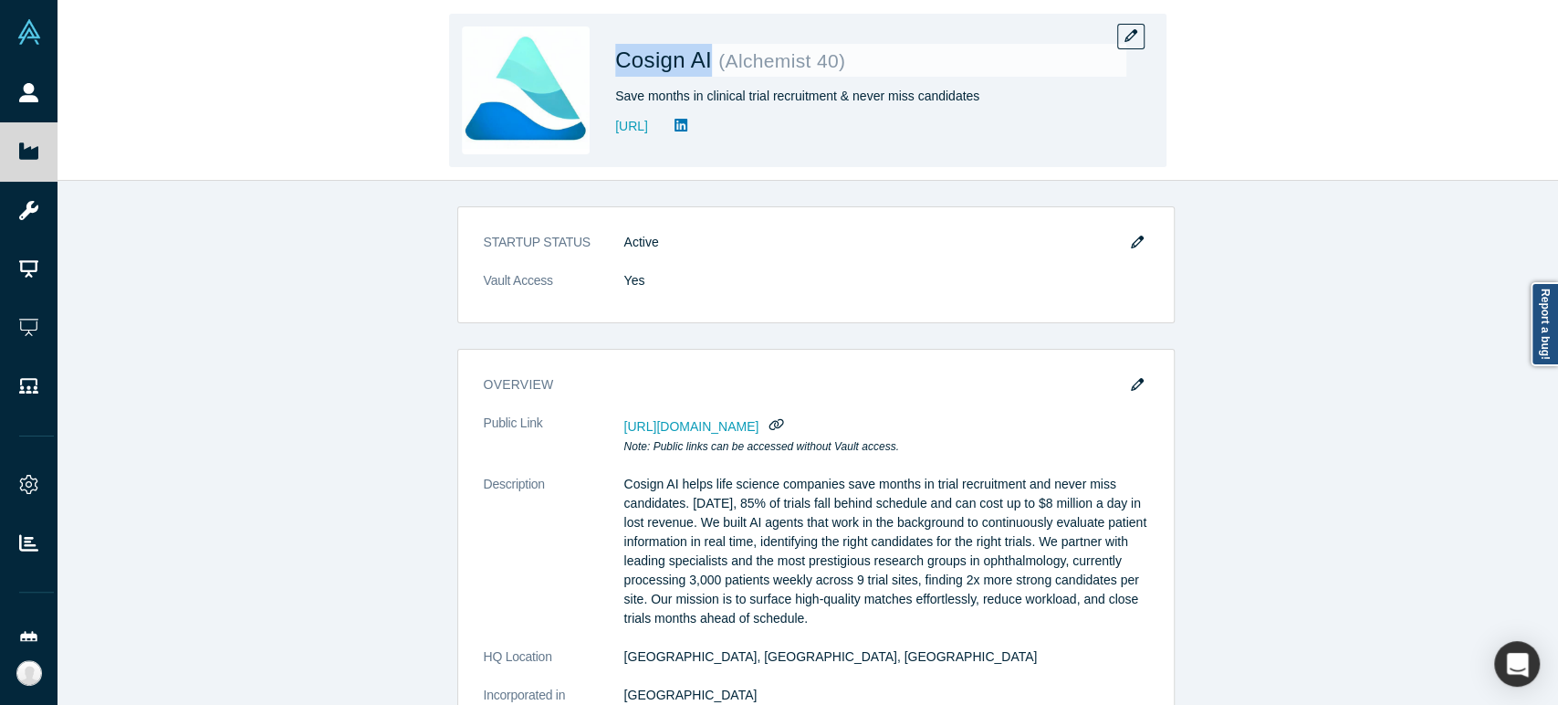
drag, startPoint x: 617, startPoint y: 67, endPoint x: 707, endPoint y: 71, distance: 90.5
click at [707, 71] on span "Cosign AI" at bounding box center [666, 59] width 103 height 25
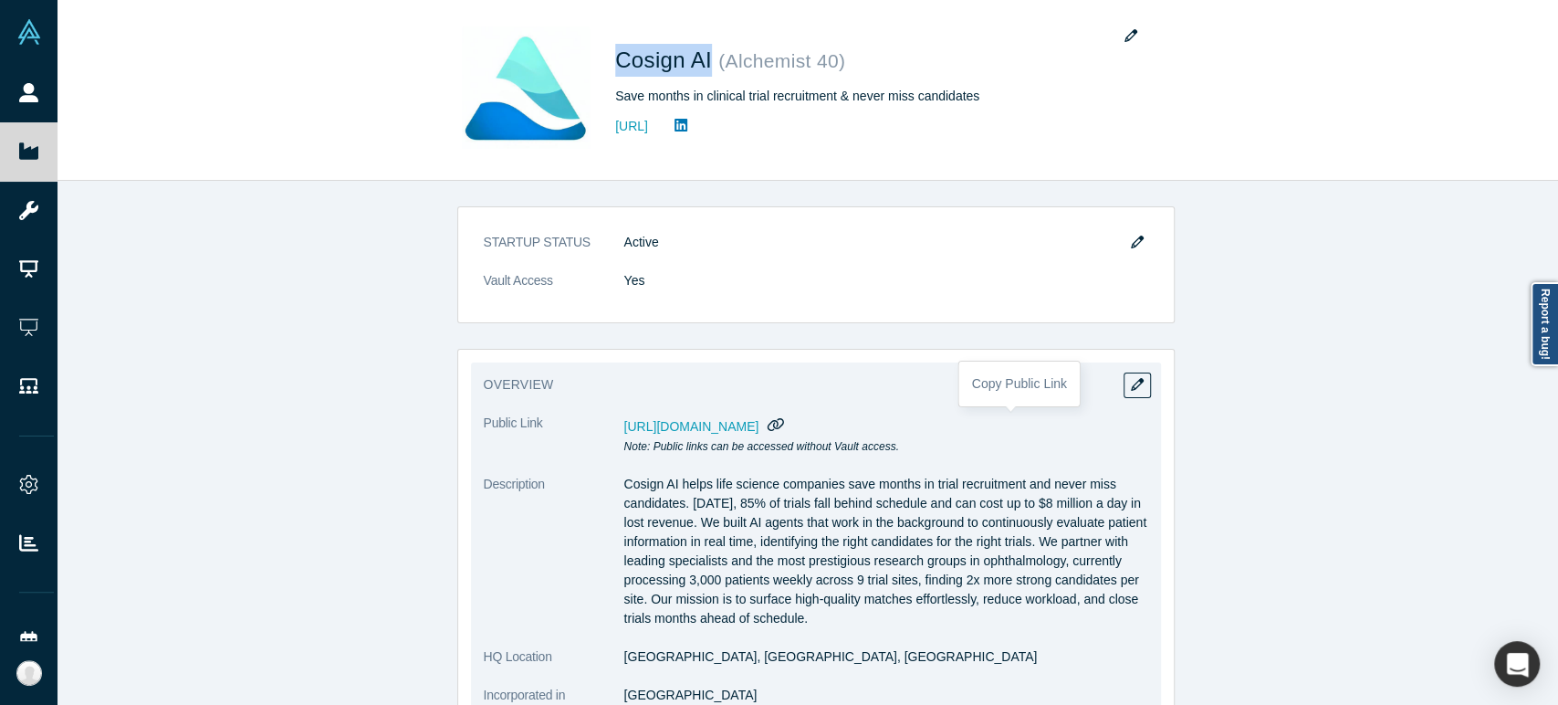
click at [784, 423] on icon "button" at bounding box center [775, 424] width 16 height 13
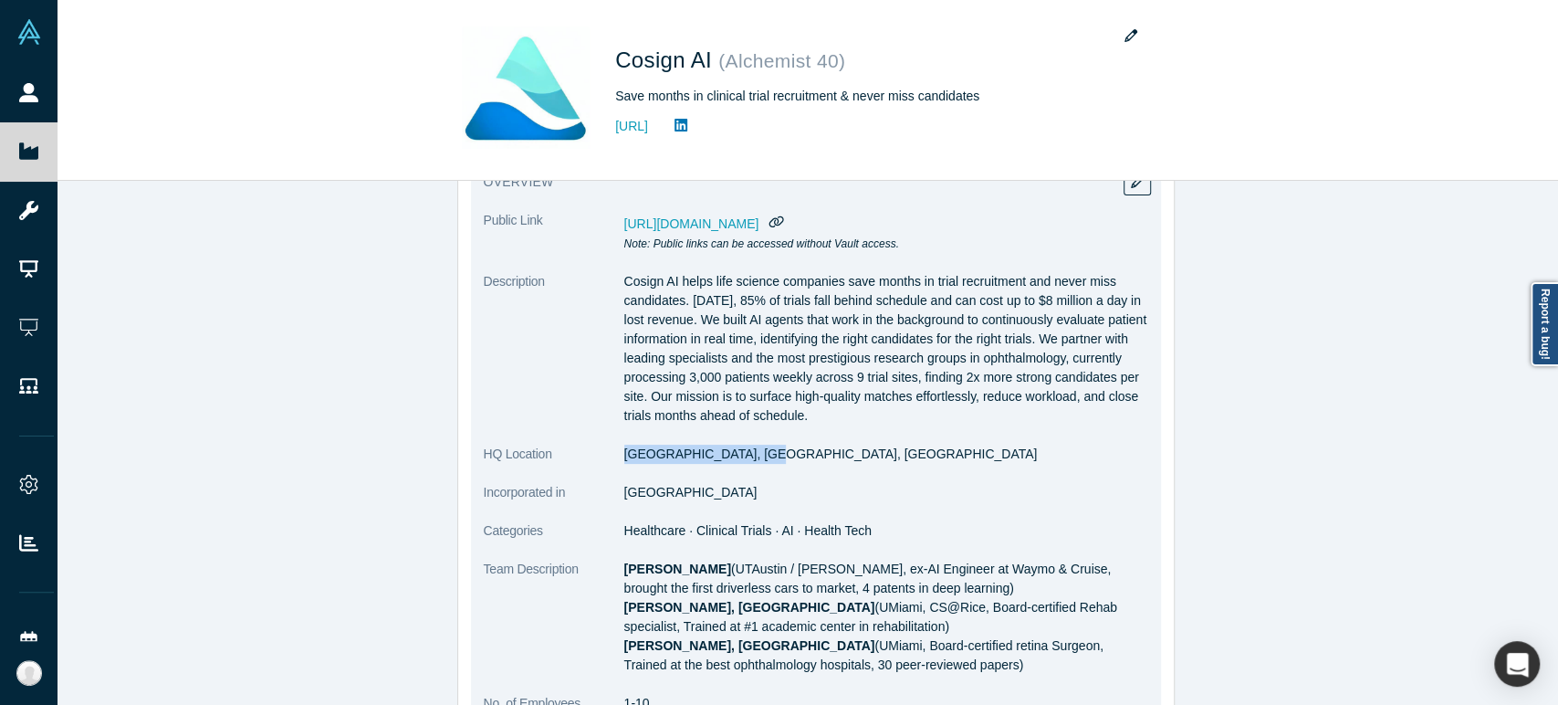
drag, startPoint x: 618, startPoint y: 458, endPoint x: 748, endPoint y: 460, distance: 130.5
click at [748, 460] on dd "[GEOGRAPHIC_DATA], [GEOGRAPHIC_DATA], [GEOGRAPHIC_DATA]" at bounding box center [886, 453] width 524 height 19
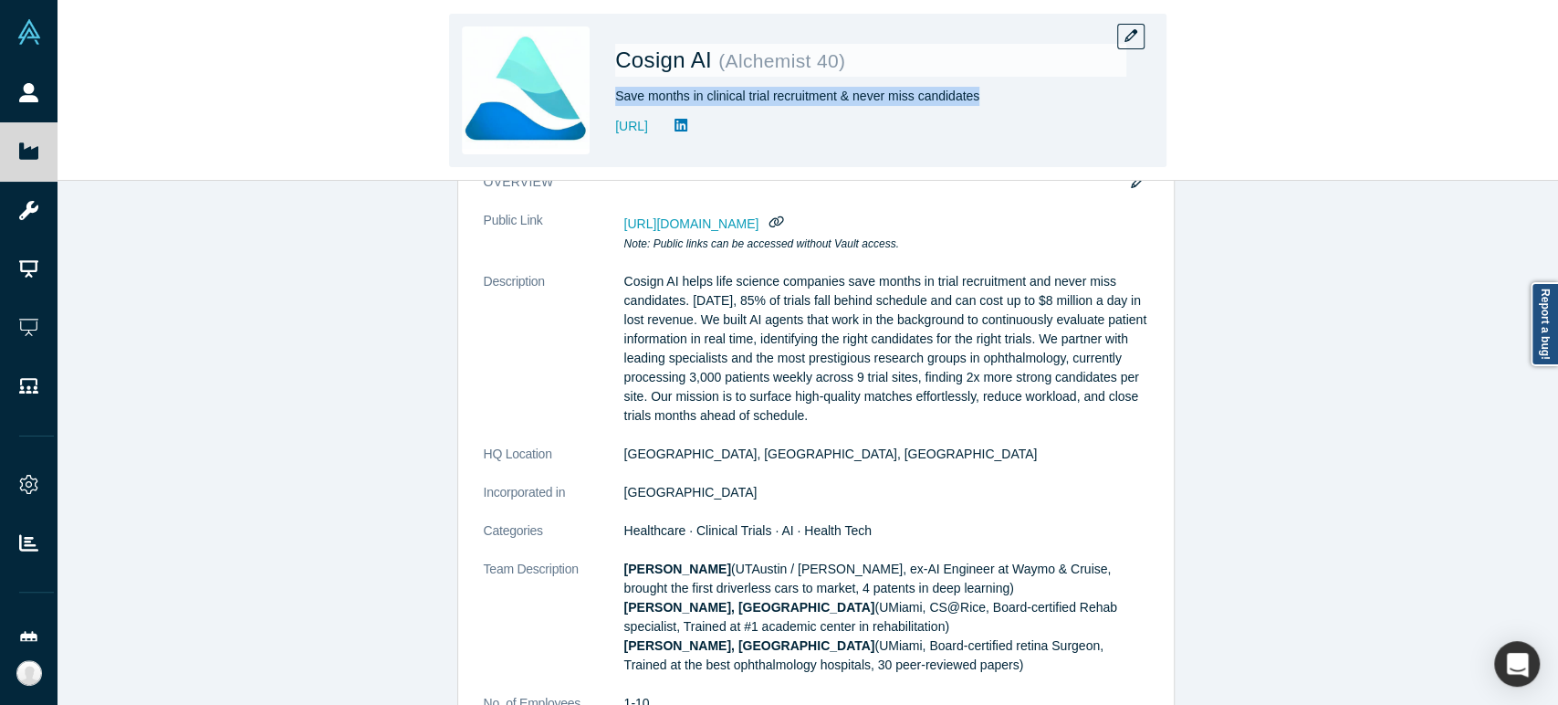
drag, startPoint x: 617, startPoint y: 99, endPoint x: 979, endPoint y: 107, distance: 362.4
click at [979, 107] on div "Cosign AI ( Alchemist 40 ) Save months in clinical trial recruitment & never mi…" at bounding box center [870, 90] width 511 height 128
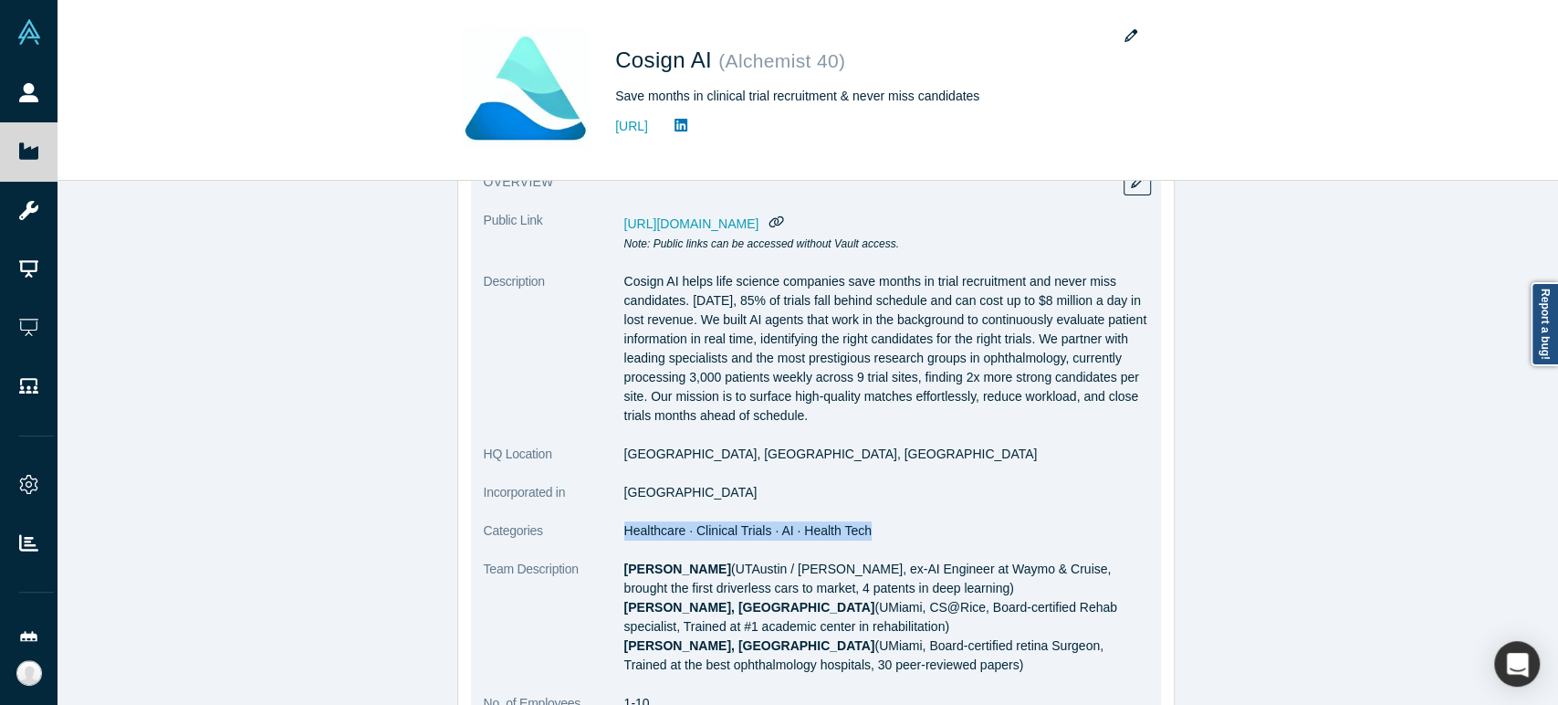
drag, startPoint x: 616, startPoint y: 532, endPoint x: 851, endPoint y: 542, distance: 235.7
click at [851, 542] on dl "Public Link [URL][DOMAIN_NAME] Note: Public links can be accessed without Vault…" at bounding box center [816, 548] width 664 height 674
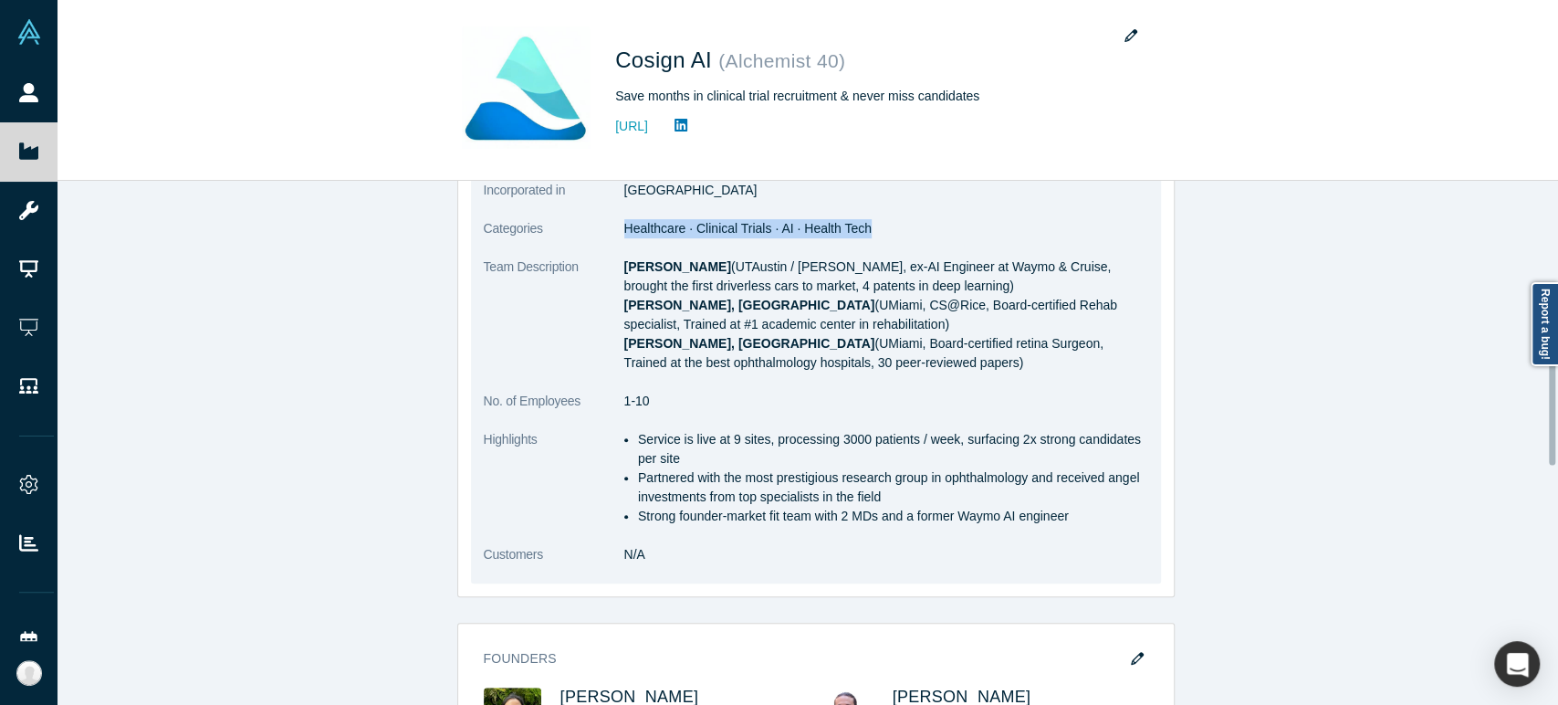
scroll to position [506, 0]
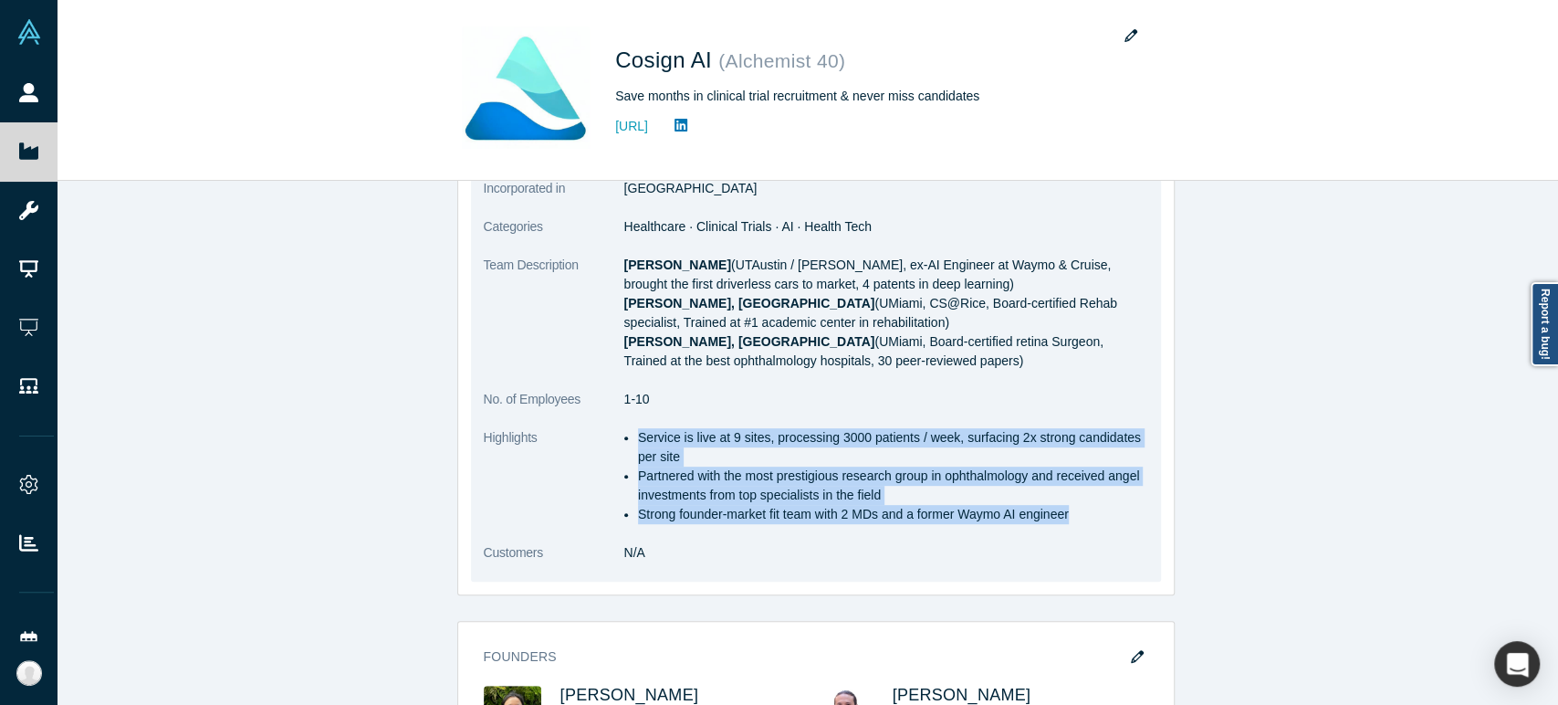
drag, startPoint x: 631, startPoint y: 441, endPoint x: 1065, endPoint y: 519, distance: 441.4
click at [1065, 519] on ul "Service is live at 9 sites, processing 3000 patients / week, surfacing 2x stron…" at bounding box center [886, 476] width 524 height 96
